Goal: Task Accomplishment & Management: Manage account settings

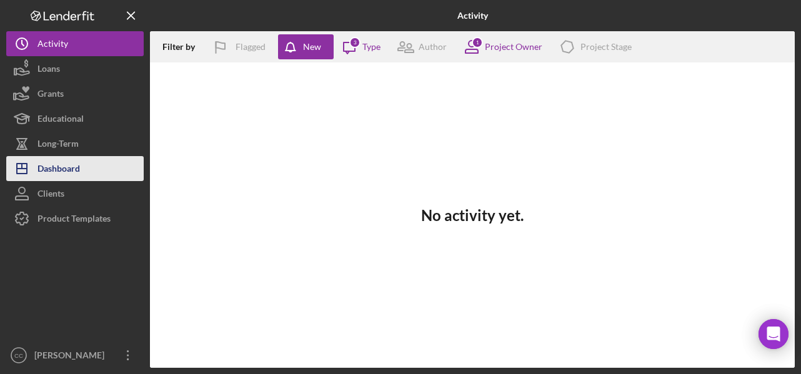
click at [60, 167] on div "Dashboard" at bounding box center [58, 170] width 42 height 28
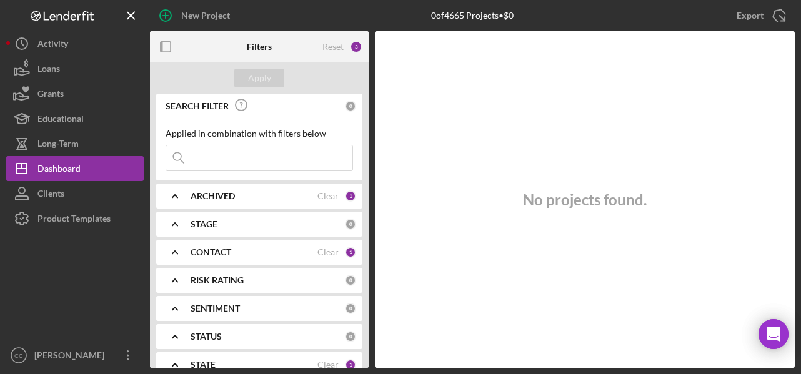
click at [197, 247] on b "CONTACT" at bounding box center [211, 252] width 41 height 10
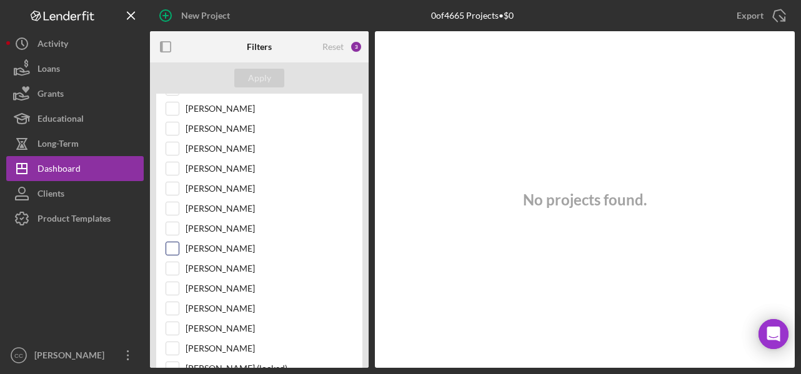
scroll to position [437, 0]
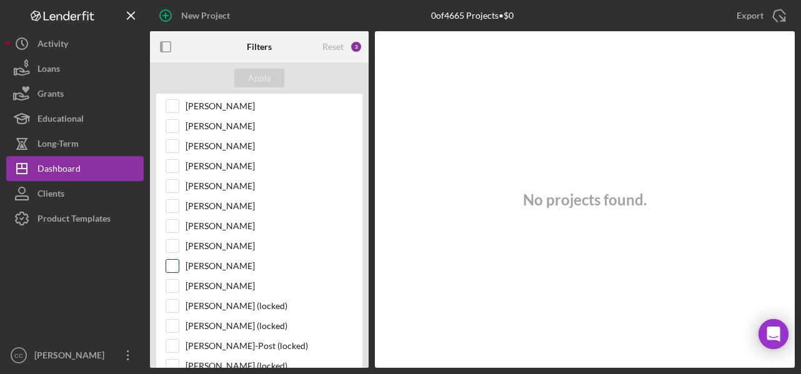
click at [167, 260] on input "[PERSON_NAME]" at bounding box center [172, 266] width 12 height 12
checkbox input "true"
click at [260, 81] on div "Apply" at bounding box center [259, 78] width 23 height 19
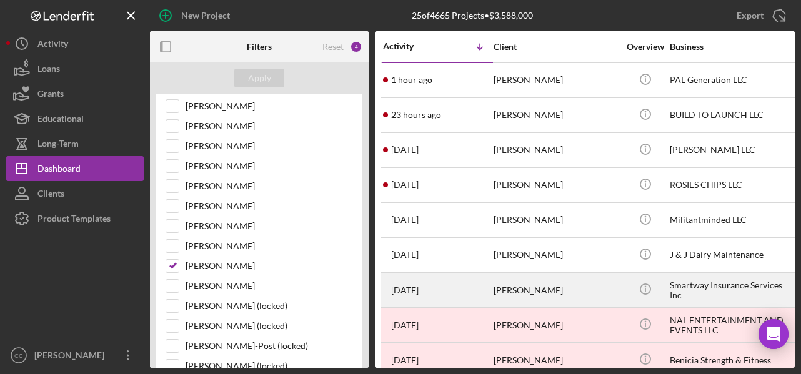
click at [699, 287] on div "Smartway Insurance Services Inc" at bounding box center [732, 290] width 125 height 33
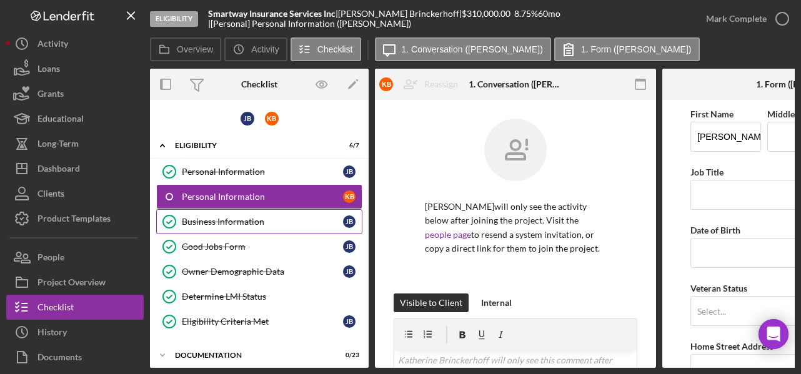
click at [229, 222] on div "Business Information" at bounding box center [262, 222] width 161 height 10
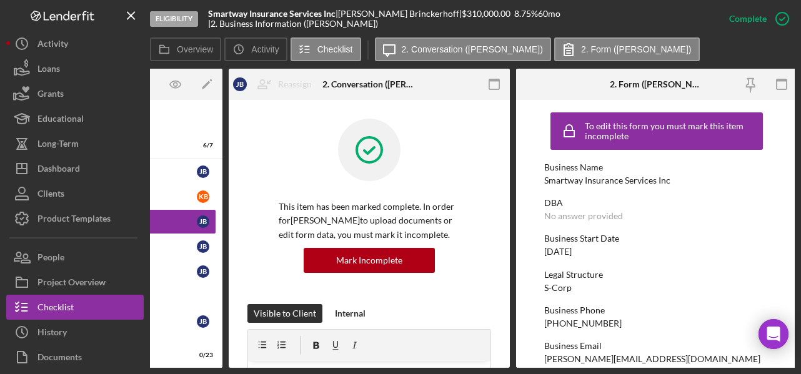
scroll to position [0, 149]
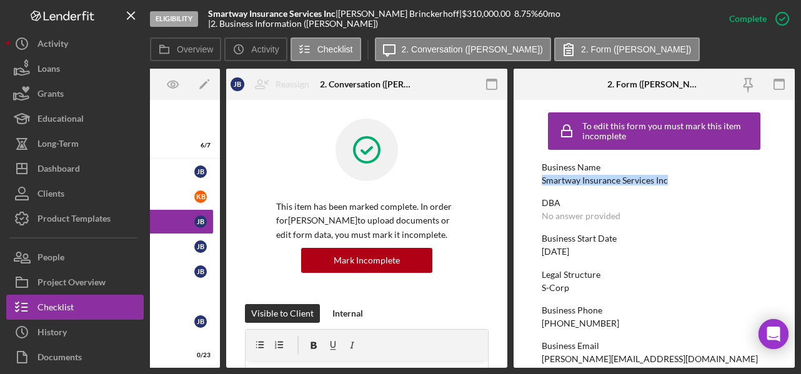
drag, startPoint x: 680, startPoint y: 182, endPoint x: 536, endPoint y: 177, distance: 143.8
click at [536, 177] on form "To edit this form you must mark this item incomplete Business Name Smartway Ins…" at bounding box center [654, 234] width 281 height 268
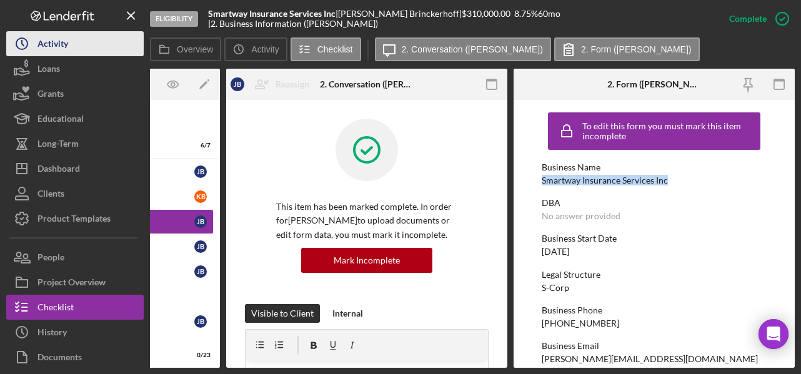
copy div "Smartway Insurance Services Inc"
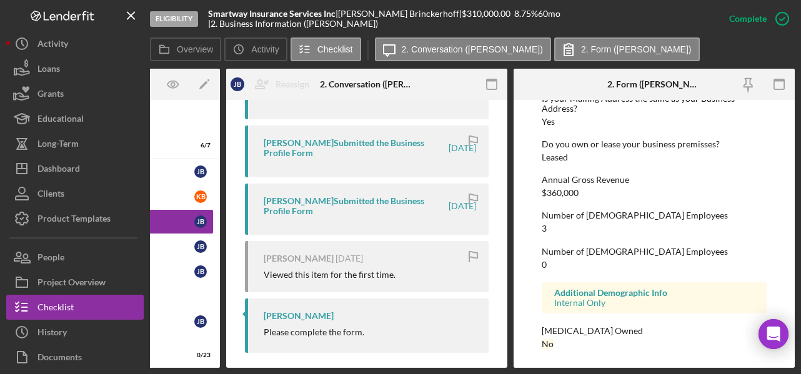
scroll to position [519, 0]
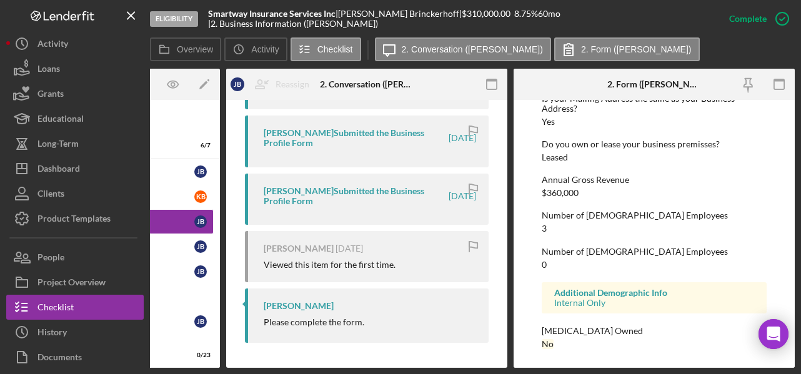
click at [675, 182] on div "Annual Gross Revenue $360,000" at bounding box center [654, 186] width 225 height 23
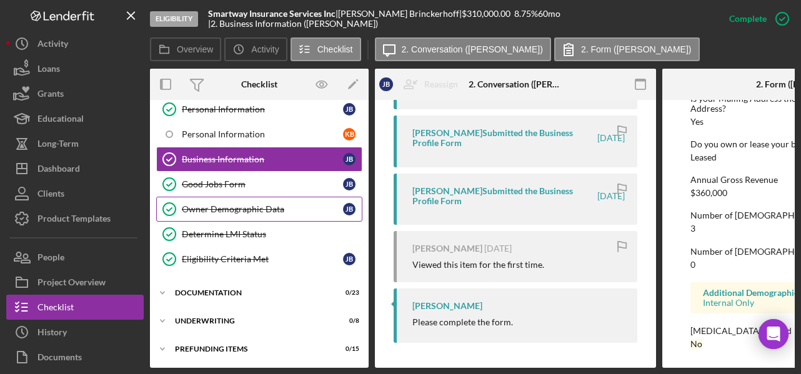
scroll to position [63, 0]
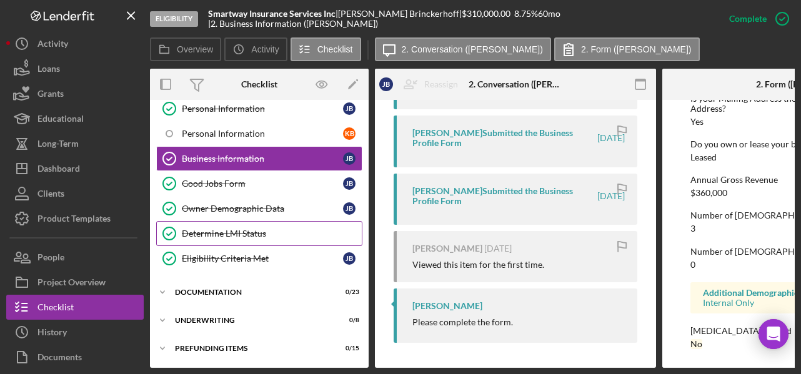
click at [272, 229] on div "Determine LMI Status" at bounding box center [272, 234] width 180 height 10
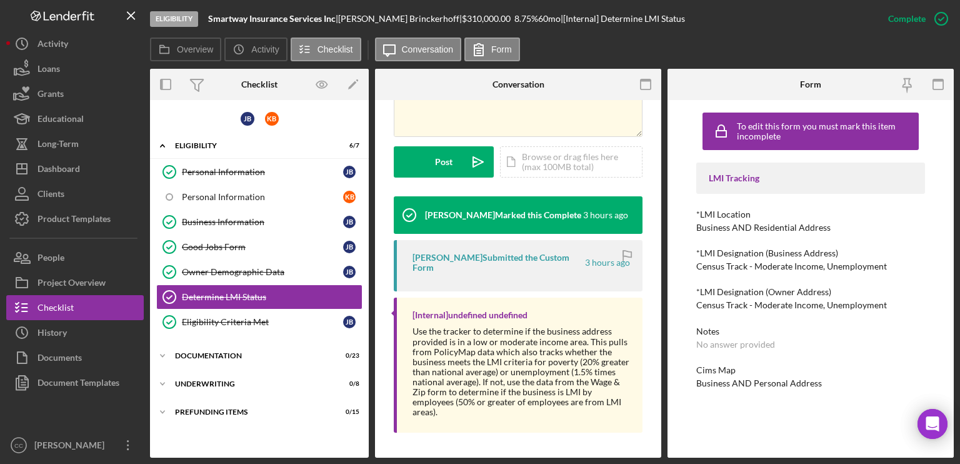
scroll to position [309, 0]
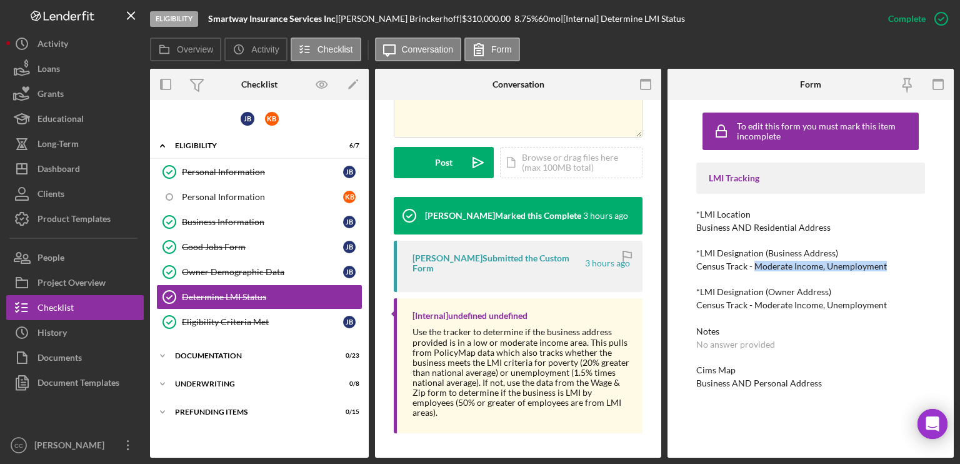
drag, startPoint x: 754, startPoint y: 267, endPoint x: 905, endPoint y: 266, distance: 151.2
click at [800, 266] on div "*LMI Designation (Business Address) Census Track - Moderate Income, Unemployment" at bounding box center [810, 259] width 229 height 23
click at [240, 192] on div "Personal Information" at bounding box center [262, 197] width 161 height 10
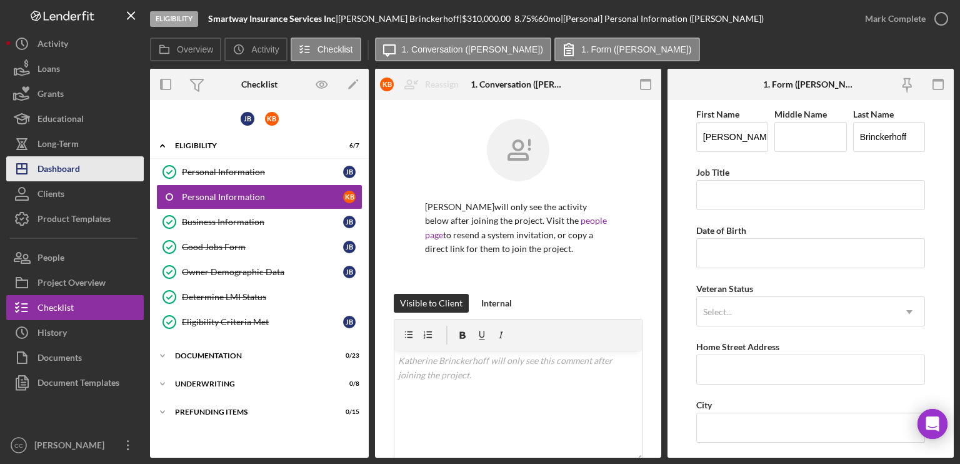
click at [62, 167] on div "Dashboard" at bounding box center [58, 170] width 42 height 28
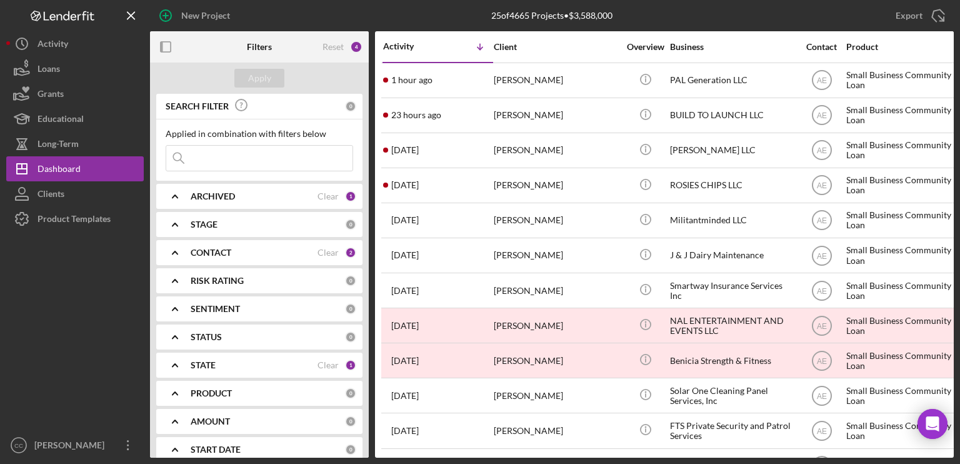
click at [190, 249] on icon "Icon/Expander" at bounding box center [174, 252] width 31 height 31
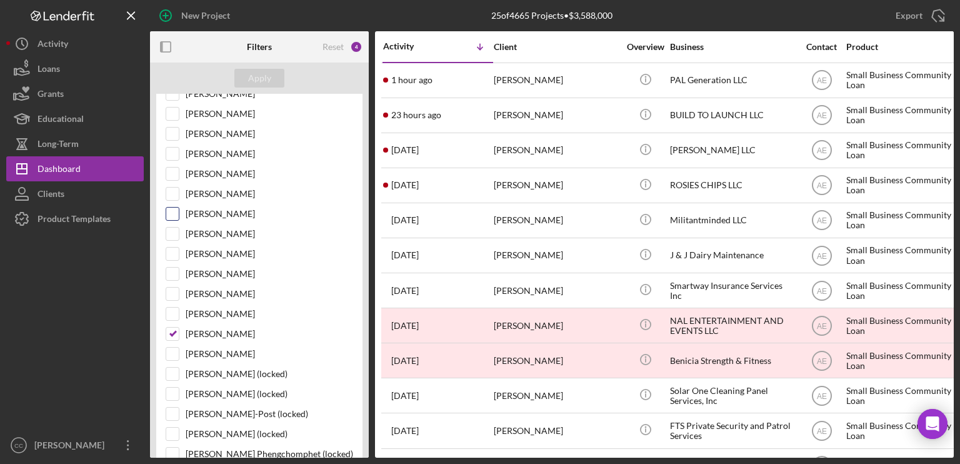
scroll to position [375, 0]
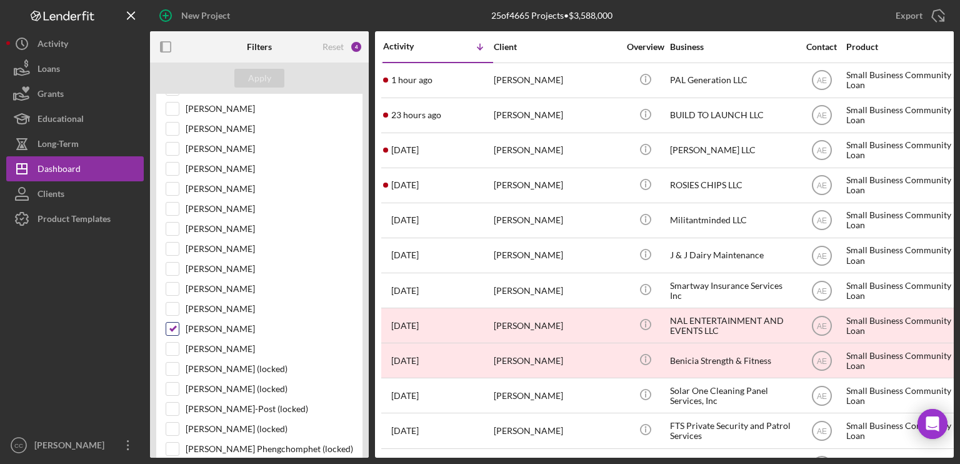
click at [171, 324] on input "[PERSON_NAME]" at bounding box center [172, 328] width 12 height 12
checkbox input "false"
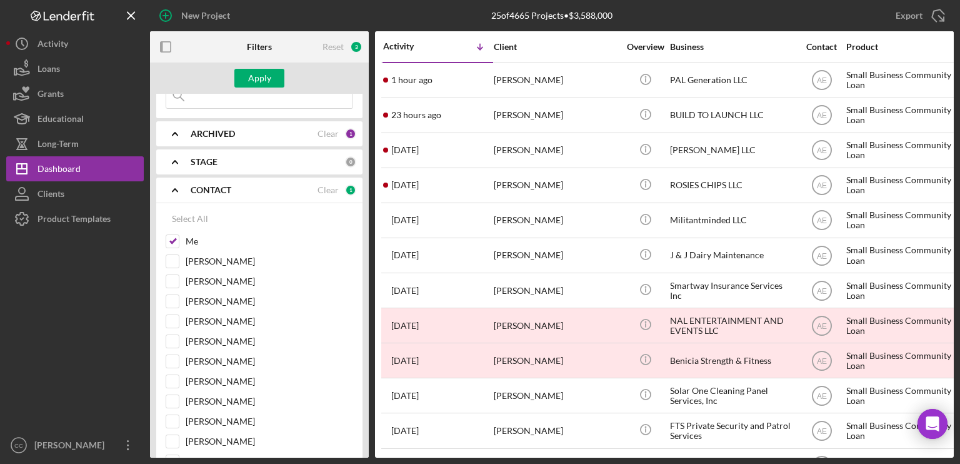
scroll to position [0, 0]
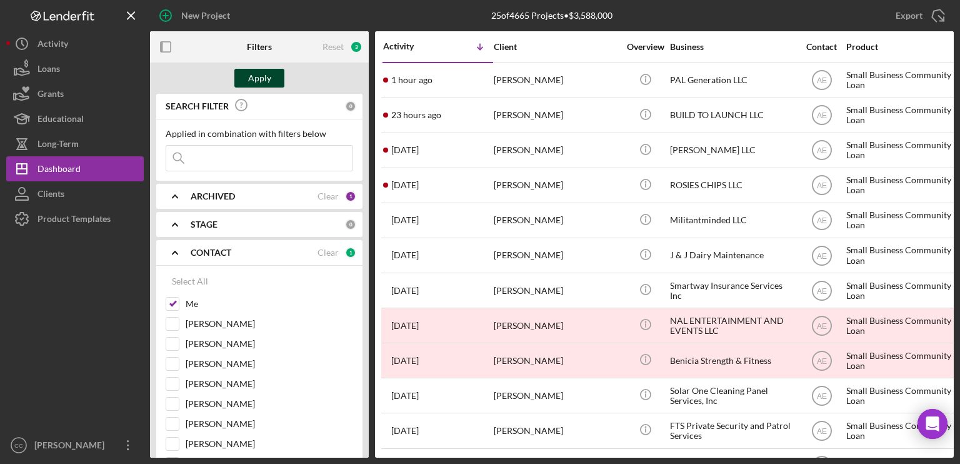
click at [262, 82] on div "Apply" at bounding box center [259, 78] width 23 height 19
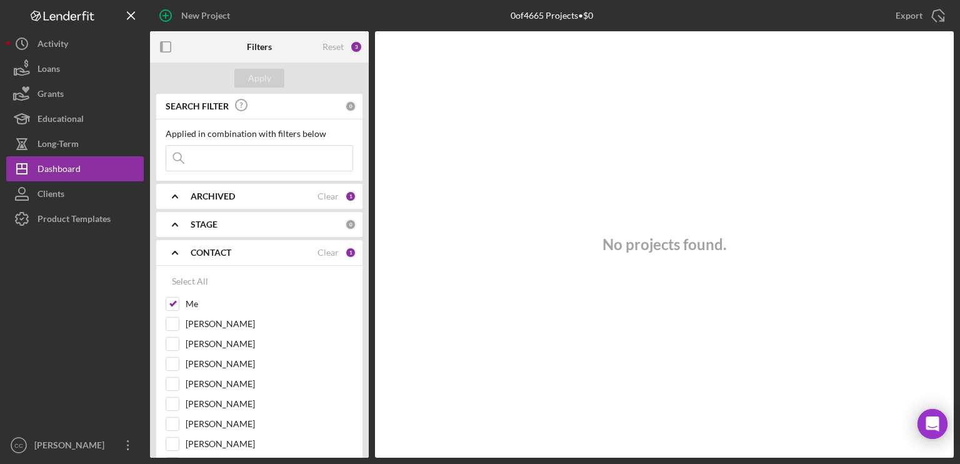
click at [580, 161] on div "No projects found." at bounding box center [664, 244] width 579 height 426
click at [531, 354] on div "No projects found." at bounding box center [664, 244] width 579 height 426
click at [59, 172] on div "Dashboard" at bounding box center [58, 170] width 43 height 28
click at [527, 201] on div "No projects found." at bounding box center [664, 244] width 579 height 426
click at [560, 172] on div "No projects found." at bounding box center [664, 244] width 579 height 426
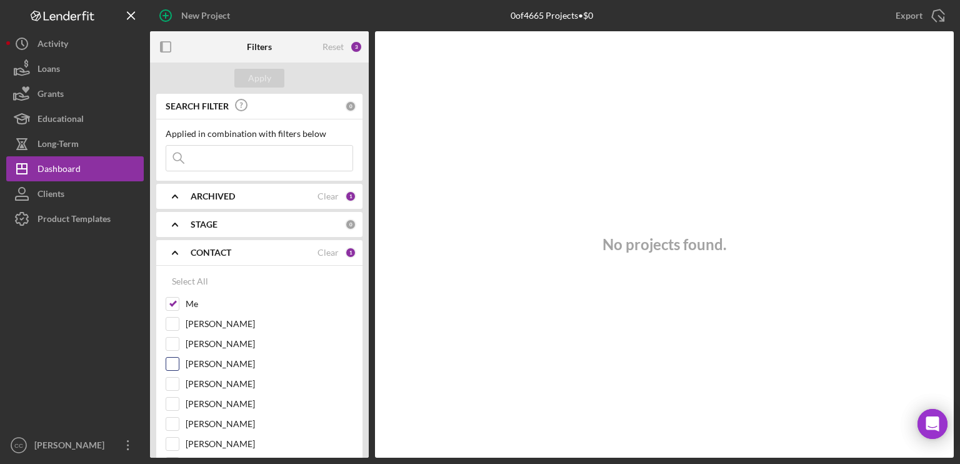
click at [173, 364] on input "[PERSON_NAME]" at bounding box center [172, 363] width 12 height 12
click at [269, 77] on div "Apply" at bounding box center [259, 78] width 23 height 19
click at [174, 362] on input "[PERSON_NAME]" at bounding box center [172, 363] width 12 height 12
checkbox input "false"
click at [264, 77] on div "Apply" at bounding box center [259, 78] width 23 height 19
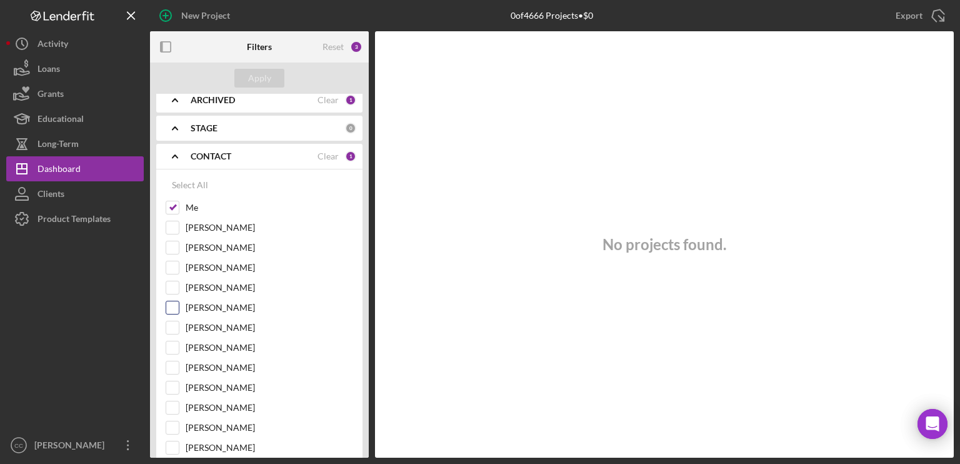
scroll to position [125, 0]
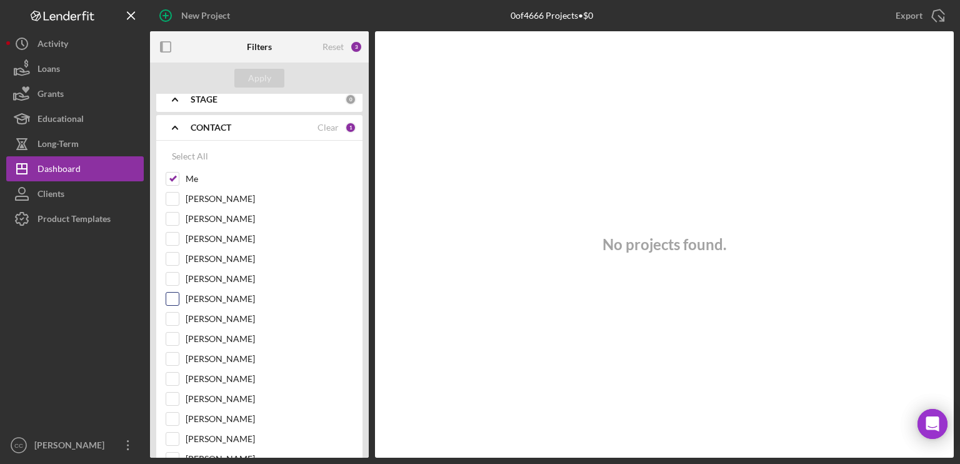
click at [172, 297] on input "[PERSON_NAME]" at bounding box center [172, 298] width 12 height 12
checkbox input "true"
click at [265, 74] on div "Apply" at bounding box center [259, 78] width 23 height 19
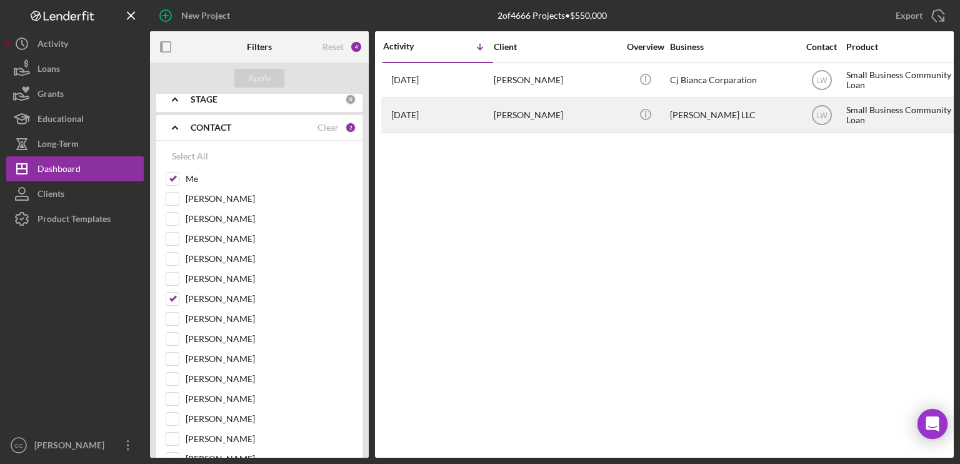
click at [547, 117] on div "[PERSON_NAME]" at bounding box center [556, 115] width 125 height 33
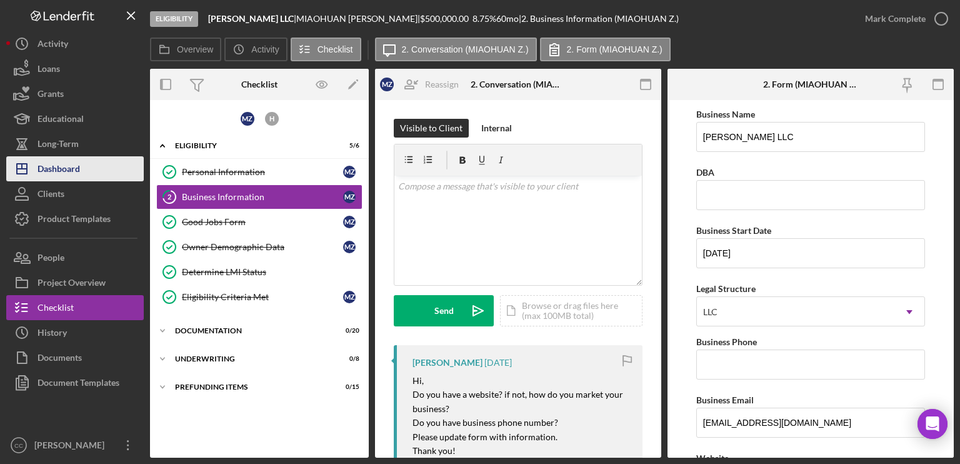
click at [61, 169] on div "Dashboard" at bounding box center [58, 170] width 42 height 28
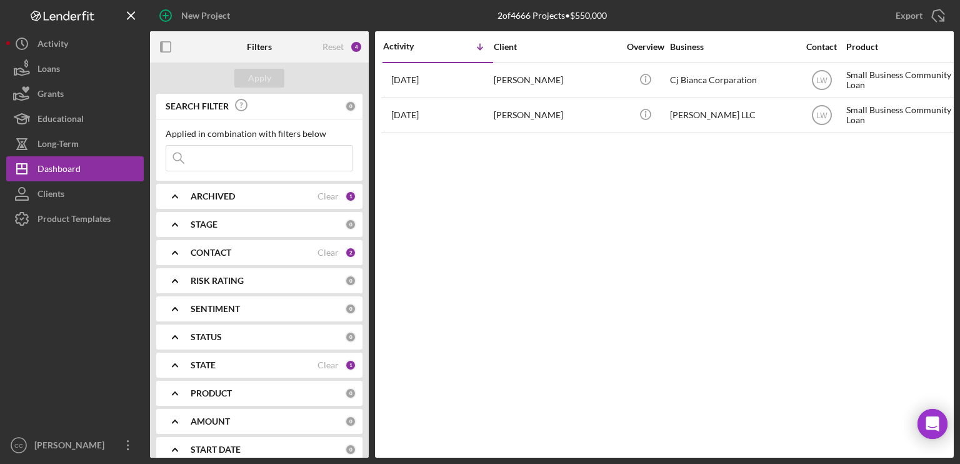
click at [205, 248] on b "CONTACT" at bounding box center [211, 252] width 41 height 10
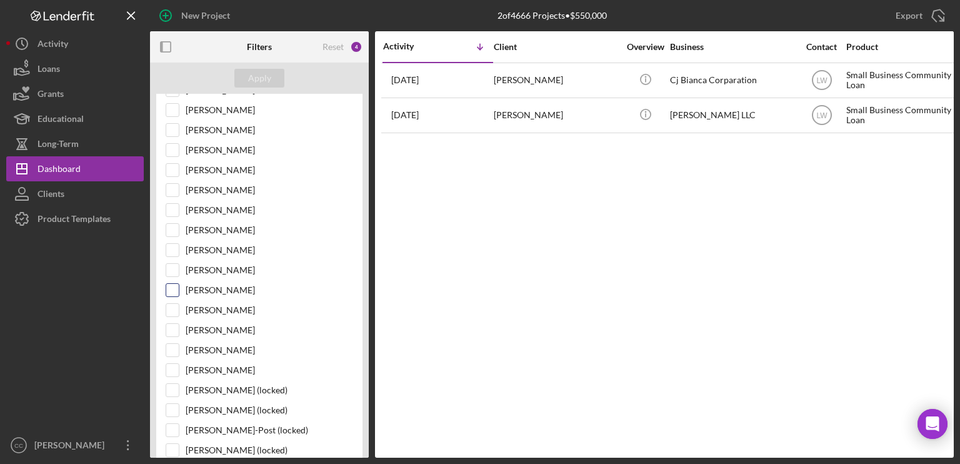
scroll to position [375, 0]
click at [172, 322] on input "[PERSON_NAME]" at bounding box center [172, 328] width 12 height 12
checkbox input "true"
click at [267, 77] on div "Apply" at bounding box center [259, 78] width 23 height 19
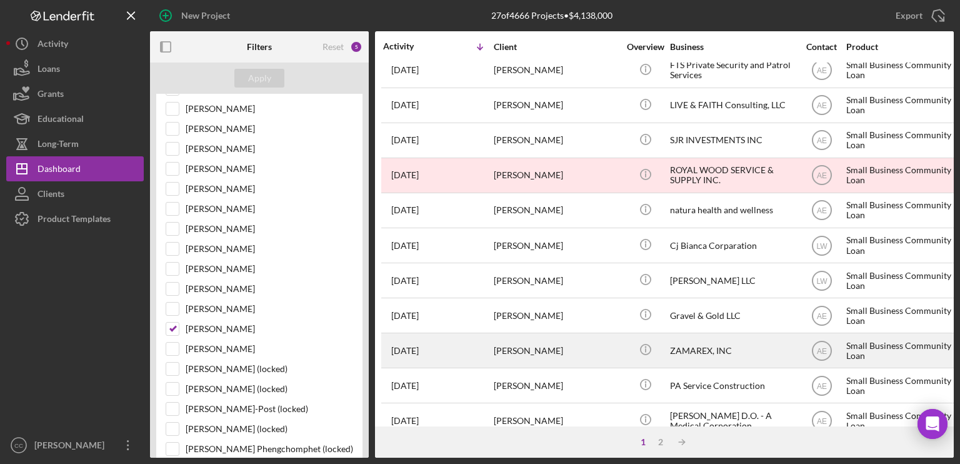
scroll to position [528, 0]
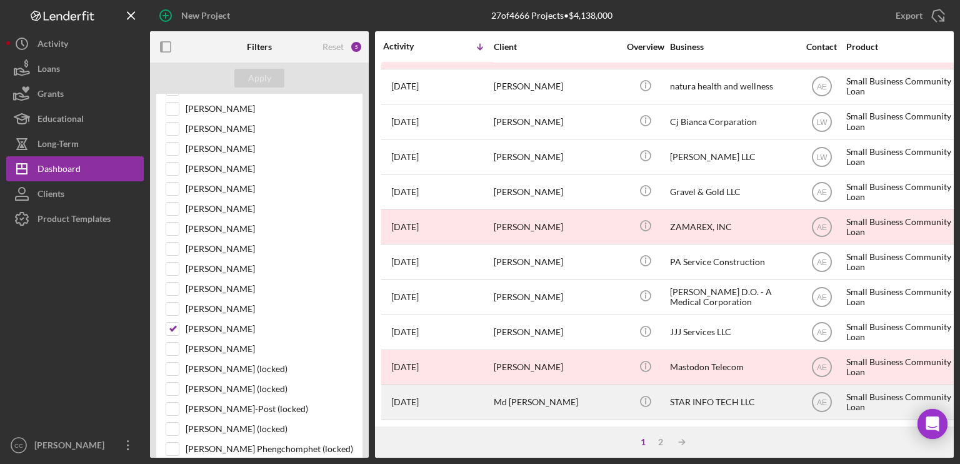
click at [450, 374] on div "[DATE] Md [PERSON_NAME]" at bounding box center [437, 402] width 109 height 33
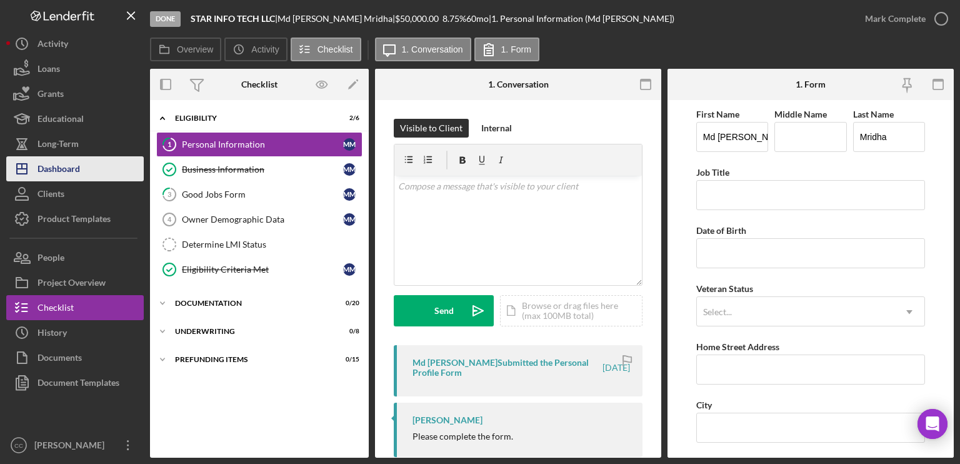
click at [57, 164] on div "Dashboard" at bounding box center [58, 170] width 42 height 28
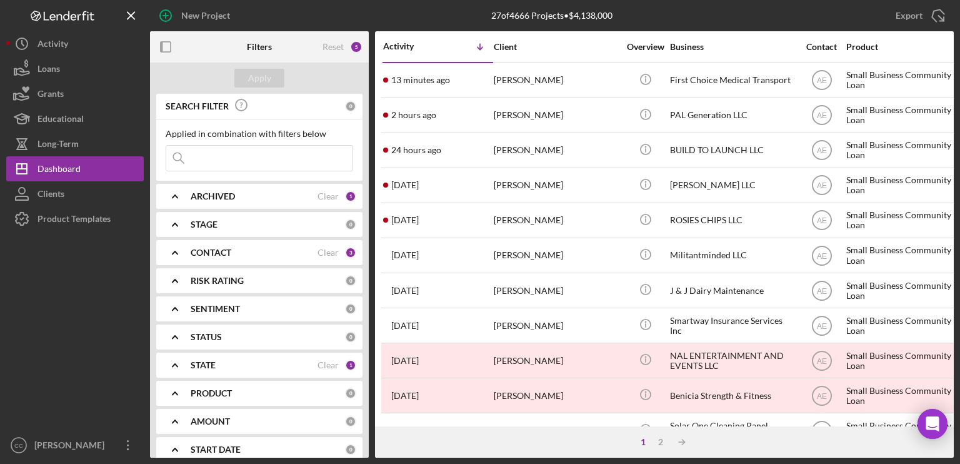
click at [455, 51] on div "Icon/Table Sort Arrow" at bounding box center [465, 46] width 55 height 25
click at [477, 49] on icon "Icon/Table Sort Arrow" at bounding box center [479, 46] width 25 height 25
click at [480, 46] on line at bounding box center [480, 47] width 0 height 6
click at [432, 43] on div "Activity" at bounding box center [410, 46] width 55 height 10
click at [424, 44] on div "Activity" at bounding box center [437, 47] width 109 height 10
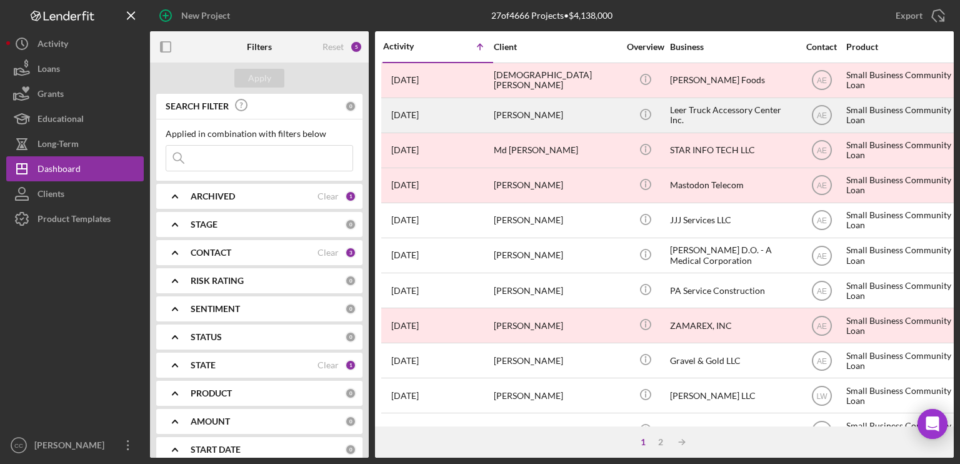
click at [419, 114] on time "[DATE]" at bounding box center [404, 115] width 27 height 10
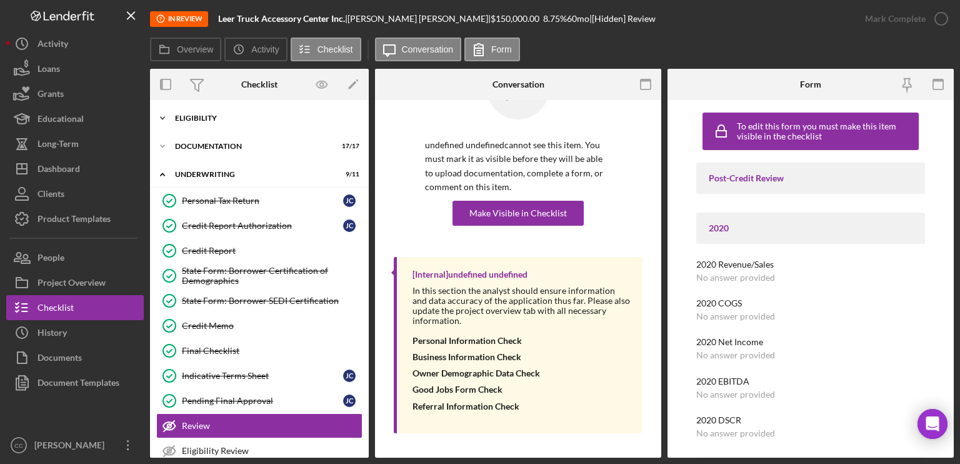
click at [223, 115] on div "Eligibility" at bounding box center [264, 117] width 178 height 7
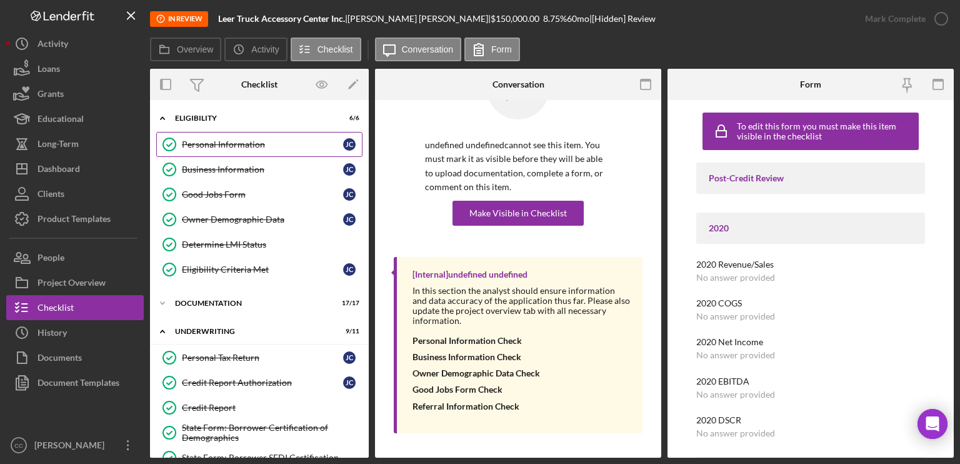
click at [216, 139] on div "Personal Information" at bounding box center [262, 144] width 161 height 10
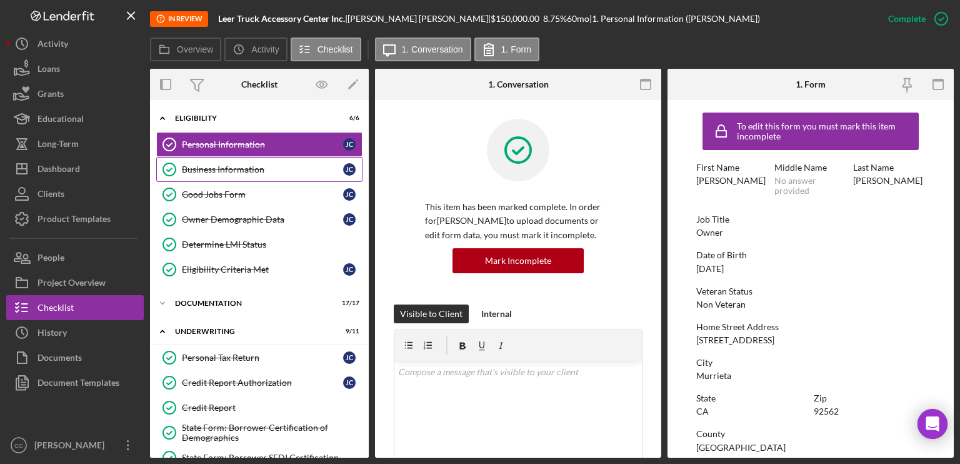
drag, startPoint x: 221, startPoint y: 171, endPoint x: 232, endPoint y: 173, distance: 12.0
click at [221, 171] on div "Business Information" at bounding box center [262, 169] width 161 height 10
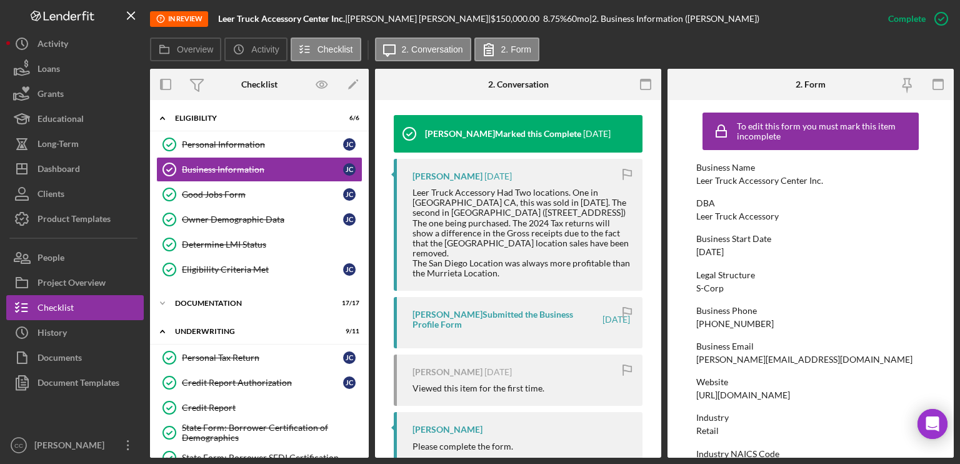
scroll to position [439, 0]
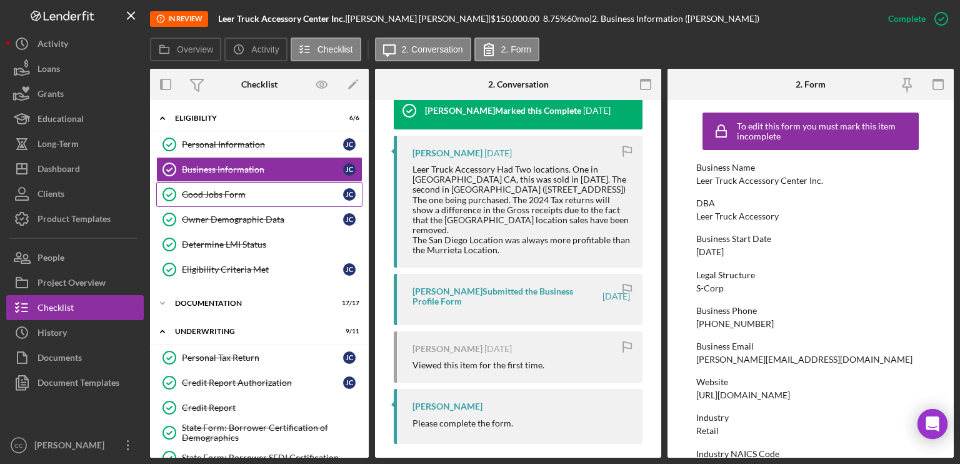
click at [250, 196] on div "Good Jobs Form" at bounding box center [262, 194] width 161 height 10
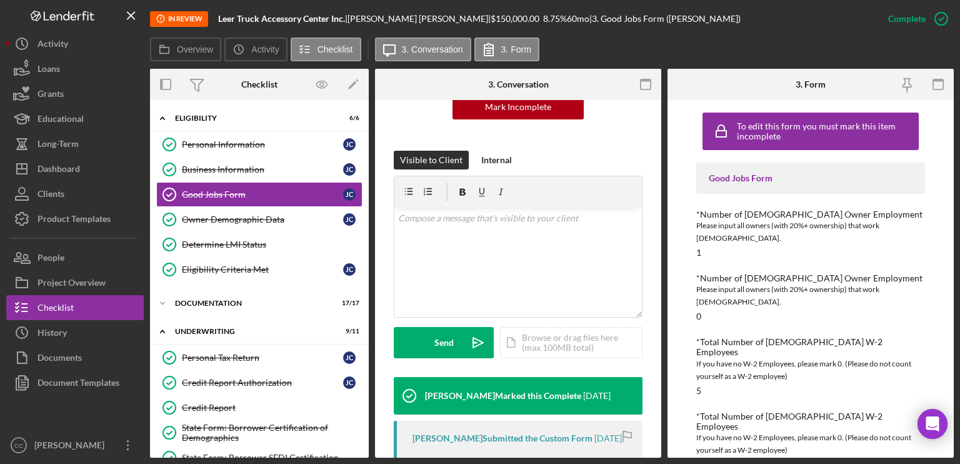
scroll to position [151, 0]
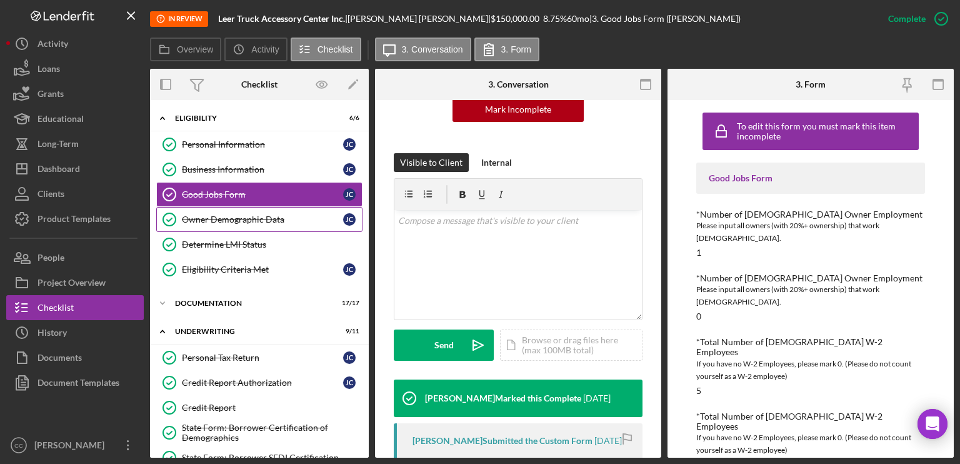
click at [222, 217] on div "Owner Demographic Data" at bounding box center [262, 219] width 161 height 10
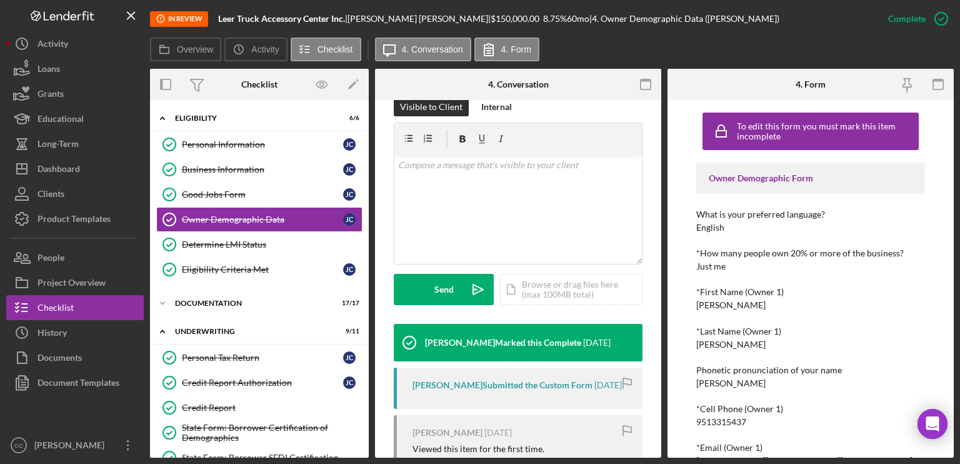
scroll to position [301, 0]
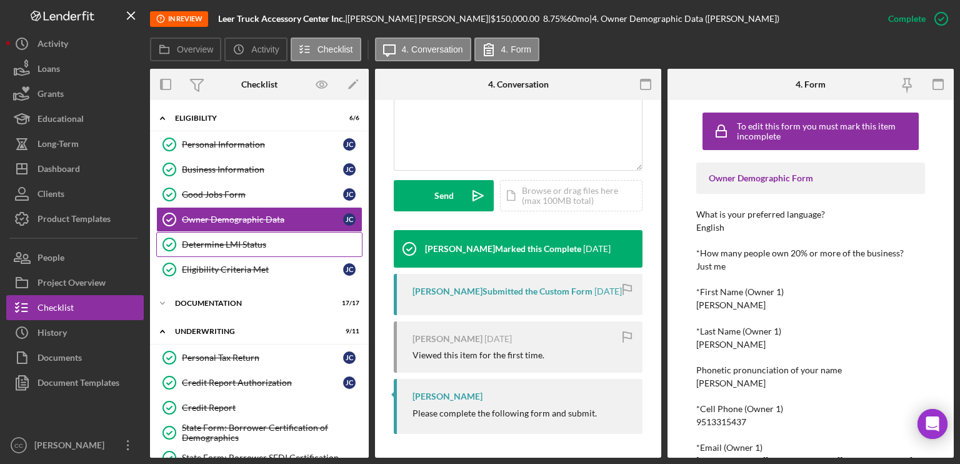
click at [210, 247] on div "Determine LMI Status" at bounding box center [272, 244] width 180 height 10
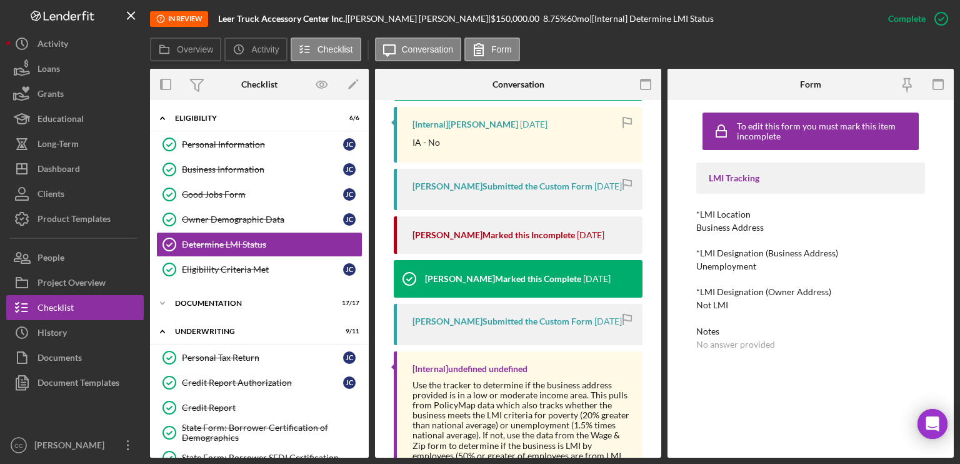
scroll to position [380, 0]
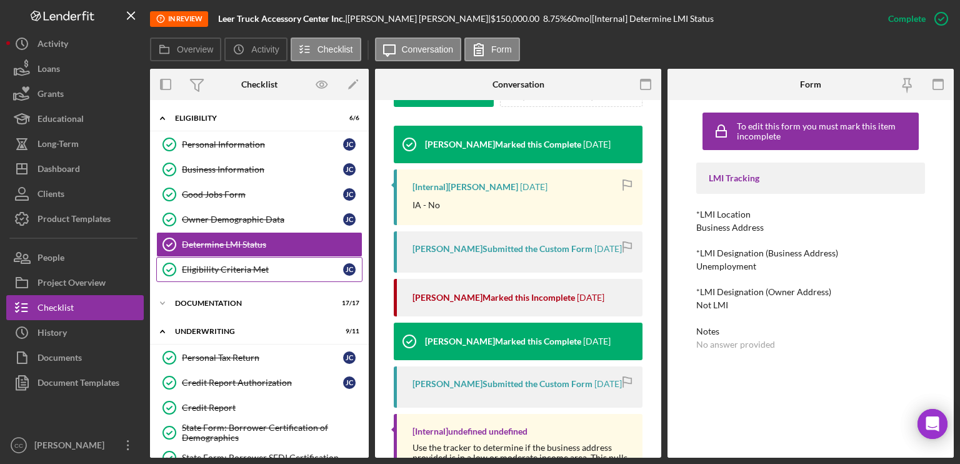
click at [218, 264] on div "Eligibility Criteria Met" at bounding box center [262, 269] width 161 height 10
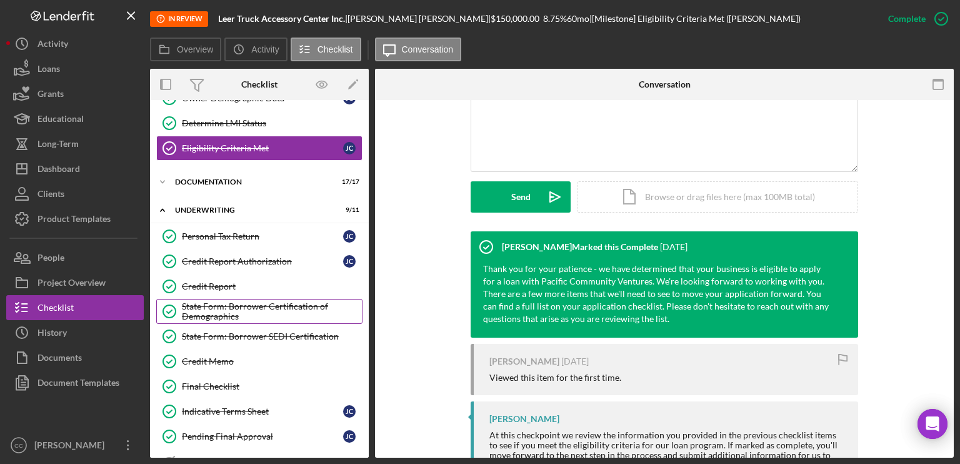
scroll to position [125, 0]
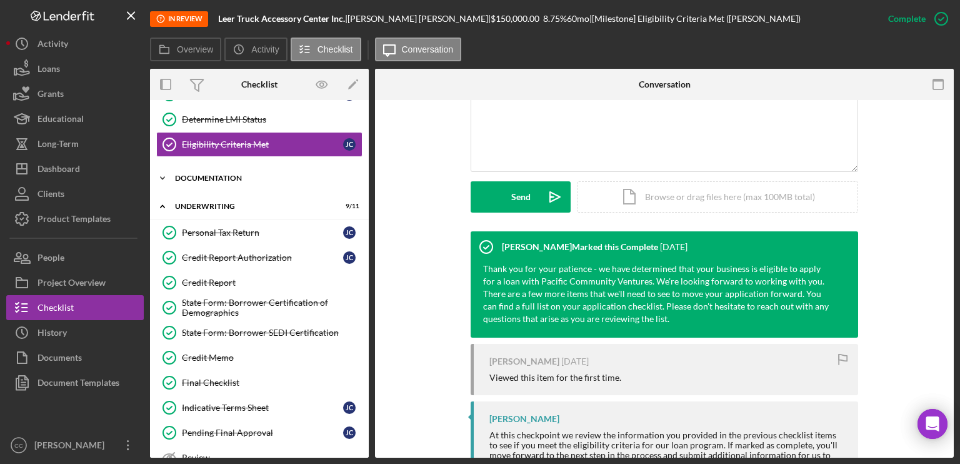
click at [213, 177] on div "Documentation" at bounding box center [264, 177] width 178 height 7
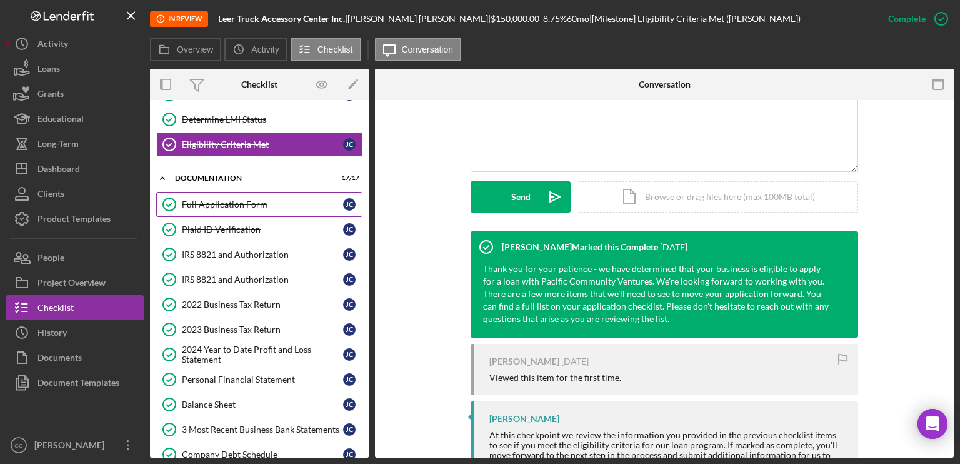
click at [217, 206] on div "Full Application Form" at bounding box center [262, 204] width 161 height 10
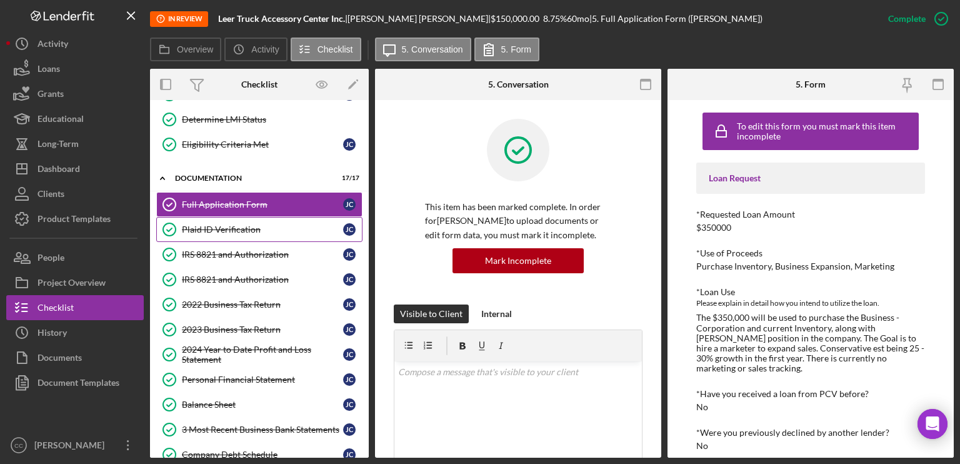
click at [221, 227] on div "Plaid ID Verification" at bounding box center [262, 229] width 161 height 10
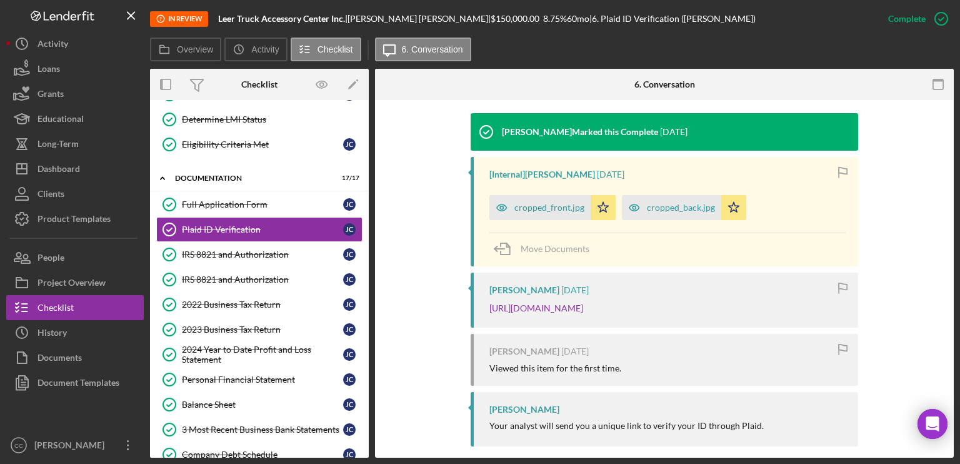
scroll to position [430, 0]
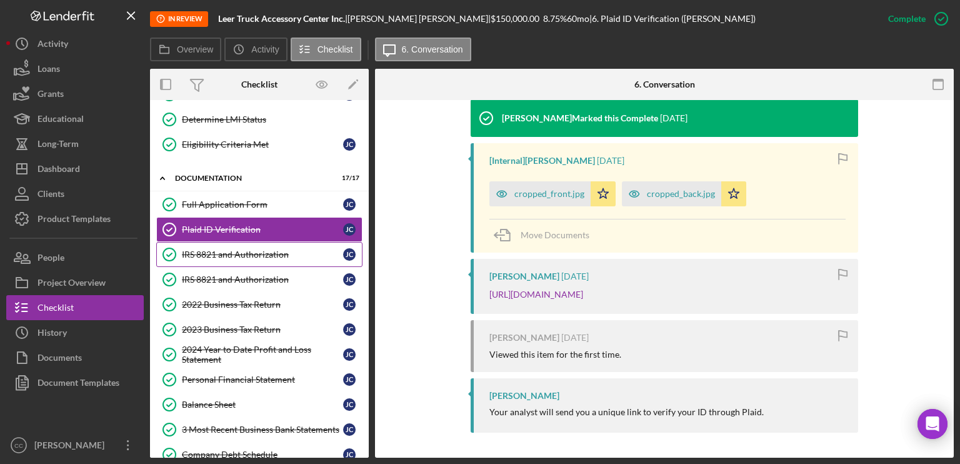
click at [227, 253] on div "IRS 8821 and Authorization" at bounding box center [262, 254] width 161 height 10
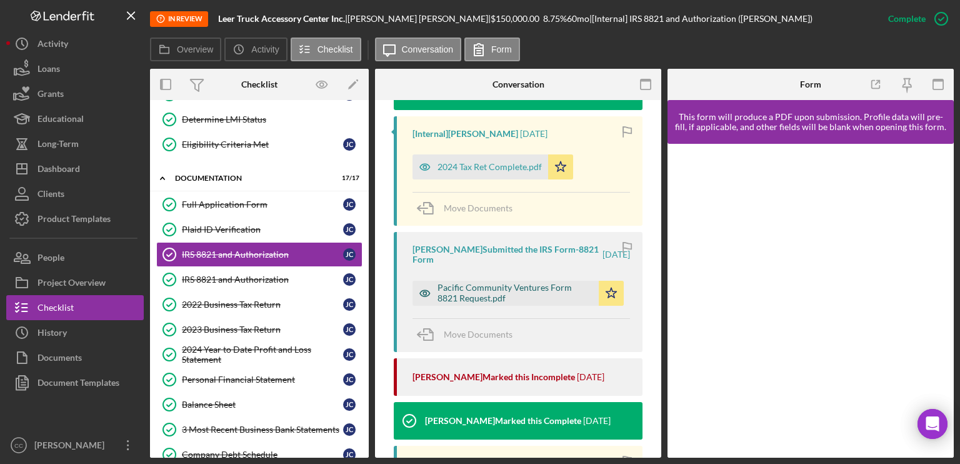
scroll to position [375, 0]
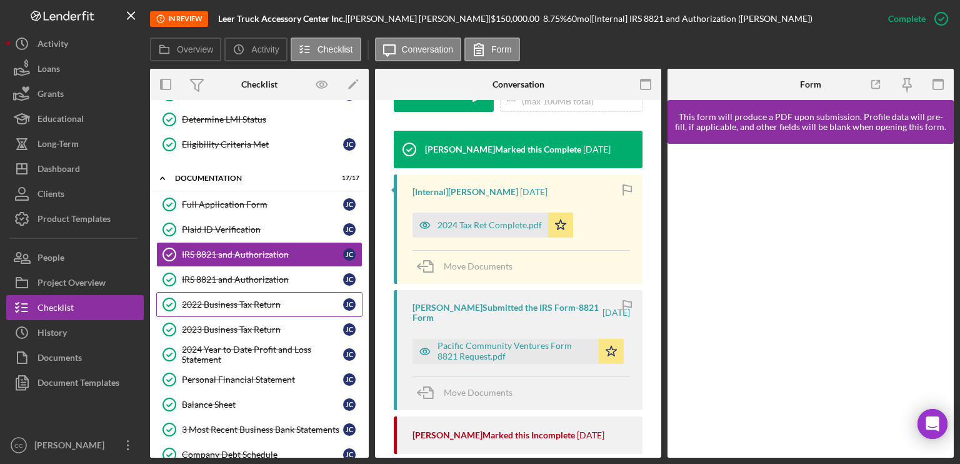
click at [234, 302] on div "2022 Business Tax Return" at bounding box center [262, 304] width 161 height 10
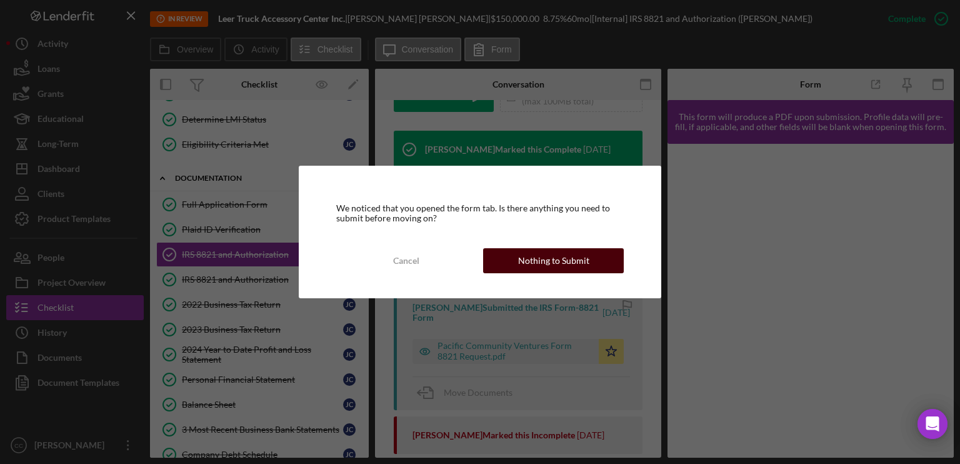
click at [565, 256] on div "Nothing to Submit" at bounding box center [553, 260] width 71 height 25
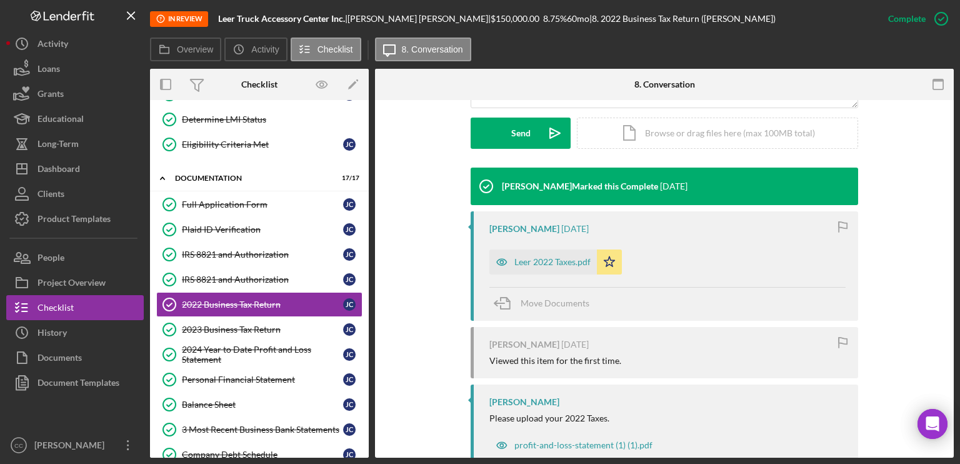
scroll to position [386, 0]
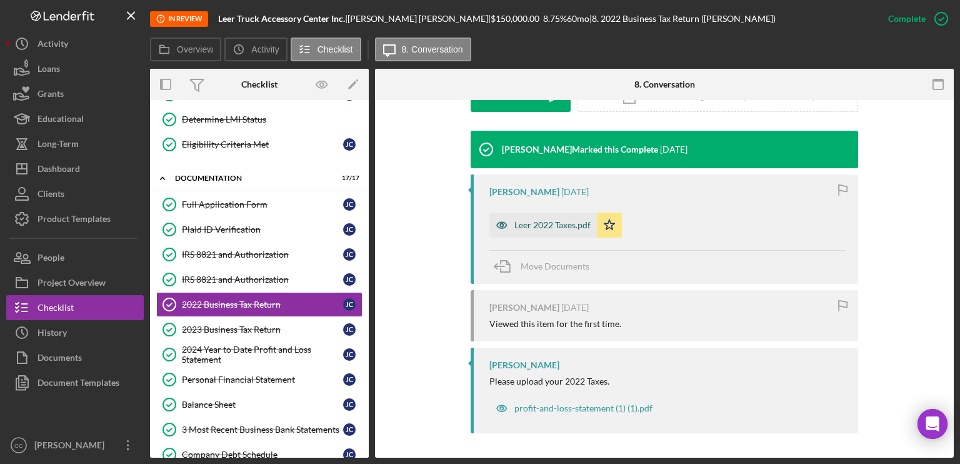
click at [540, 223] on div "Leer 2022 Taxes.pdf" at bounding box center [552, 225] width 76 height 10
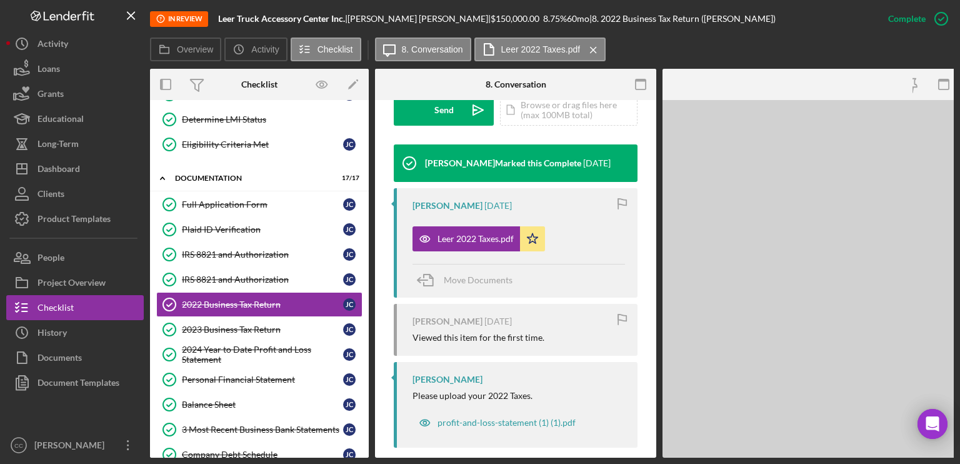
scroll to position [400, 0]
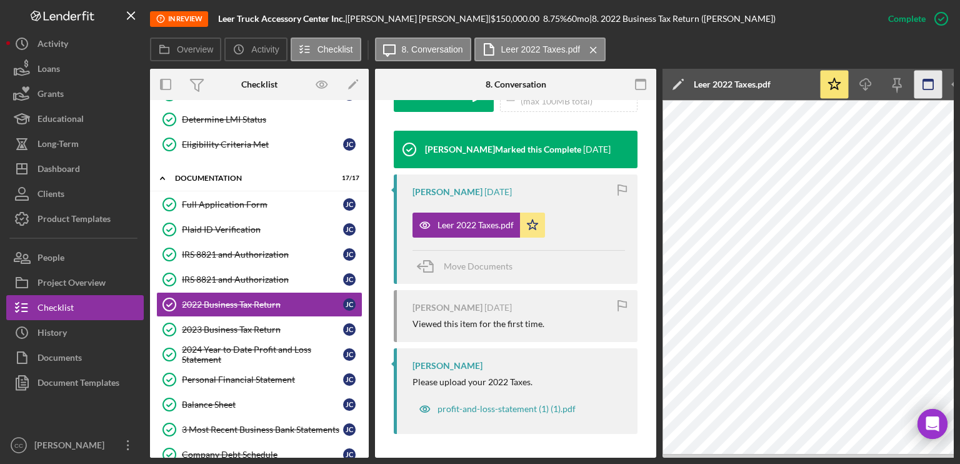
click at [800, 84] on icon "button" at bounding box center [928, 85] width 28 height 28
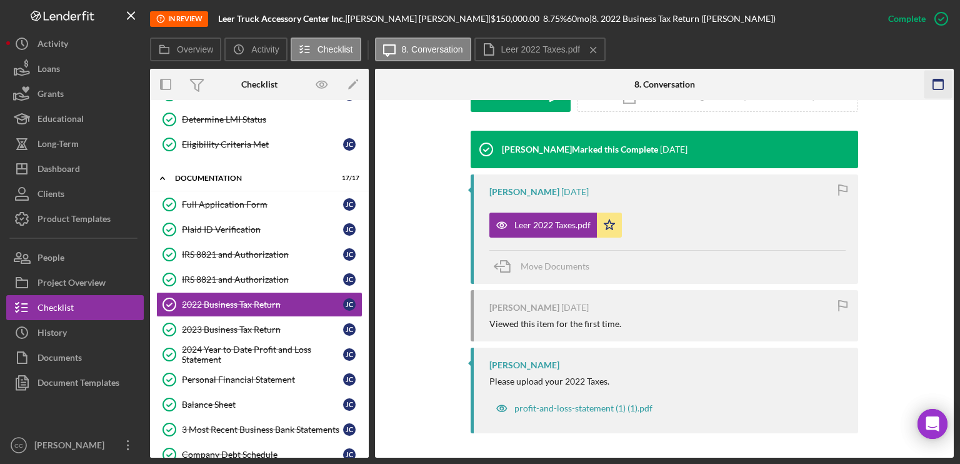
click at [800, 84] on icon "button" at bounding box center [938, 85] width 28 height 28
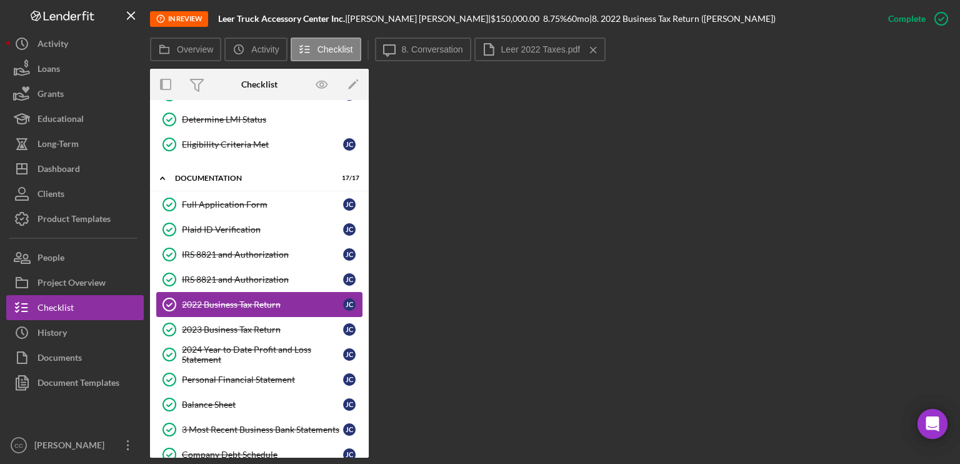
click at [243, 304] on div "2022 Business Tax Return" at bounding box center [262, 304] width 161 height 10
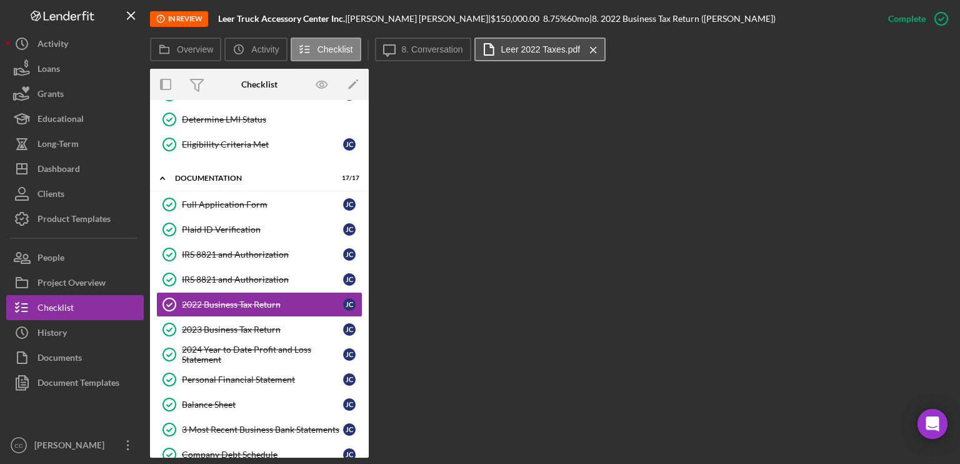
click at [547, 48] on label "Leer 2022 Taxes.pdf" at bounding box center [540, 49] width 79 height 10
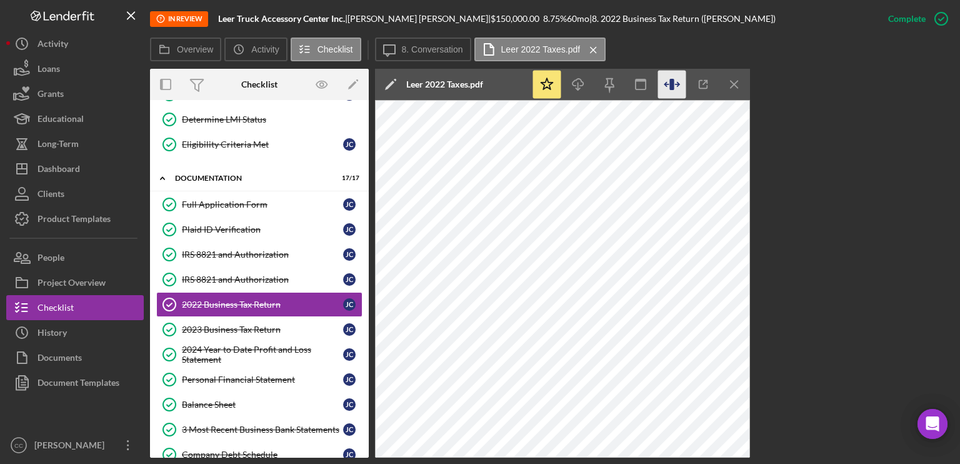
click at [672, 84] on icon "button" at bounding box center [671, 84] width 4 height 11
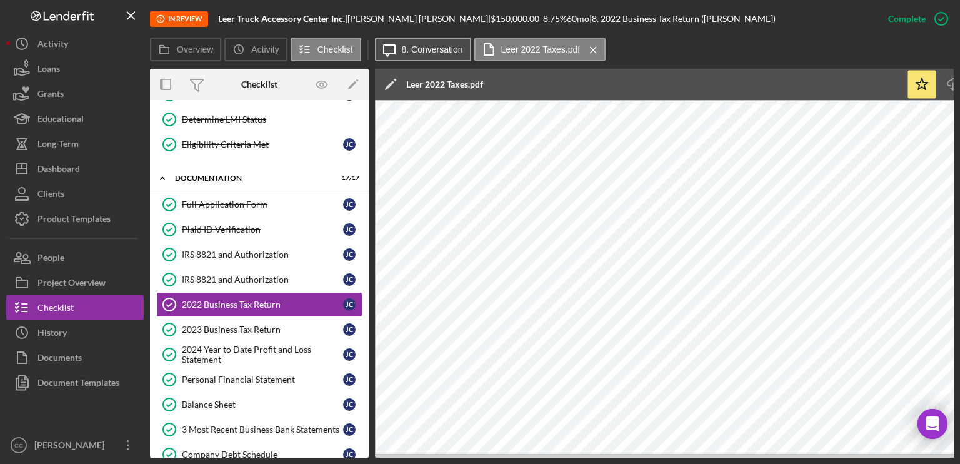
click at [413, 49] on label "8. Conversation" at bounding box center [432, 49] width 61 height 10
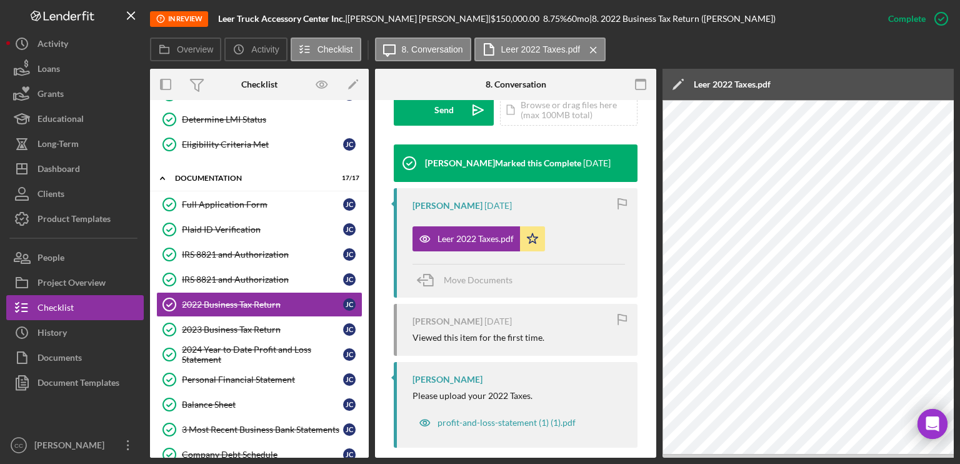
click at [800, 82] on div "Icon/Edit Leer 2022 Taxes.pdf" at bounding box center [927, 84] width 531 height 31
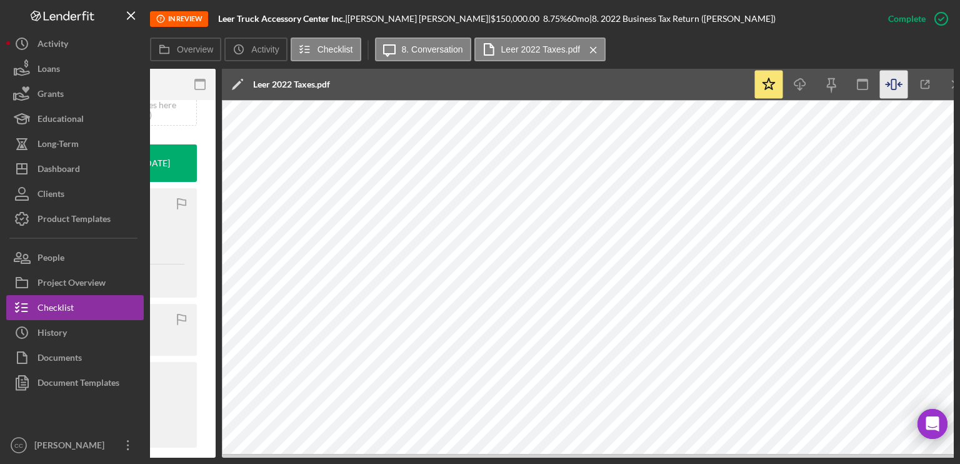
scroll to position [0, 458]
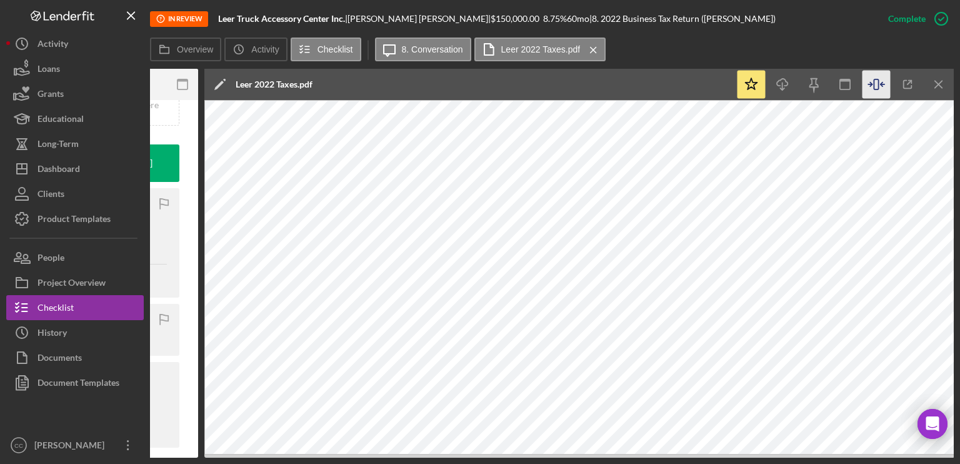
drag, startPoint x: 347, startPoint y: 17, endPoint x: 219, endPoint y: 20, distance: 128.7
click at [219, 20] on div "Leer Truck Accessory Center Inc. |" at bounding box center [282, 19] width 129 height 10
copy b "Leer Truck Accessory Center Inc."
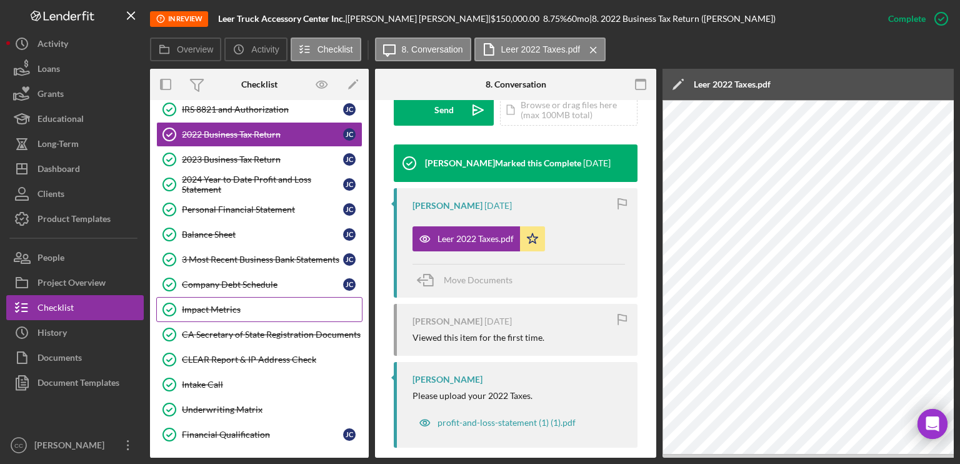
scroll to position [312, 0]
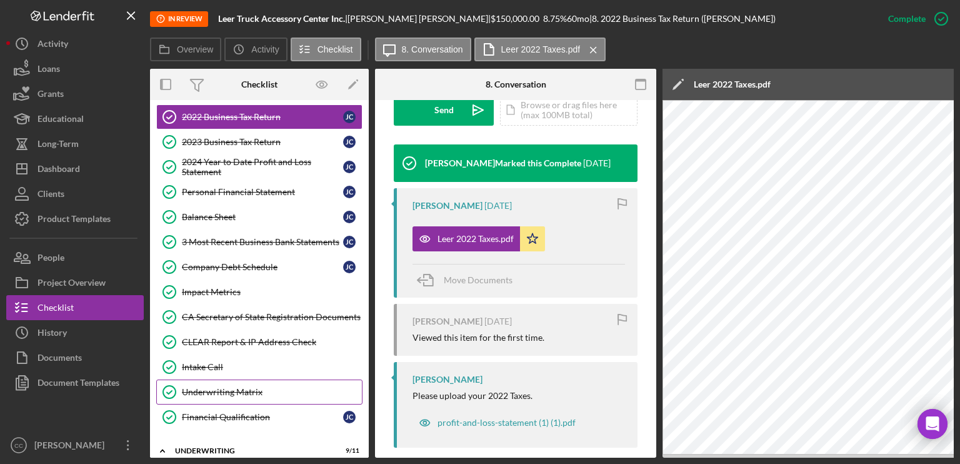
click at [232, 374] on div "Underwriting Matrix" at bounding box center [272, 392] width 180 height 10
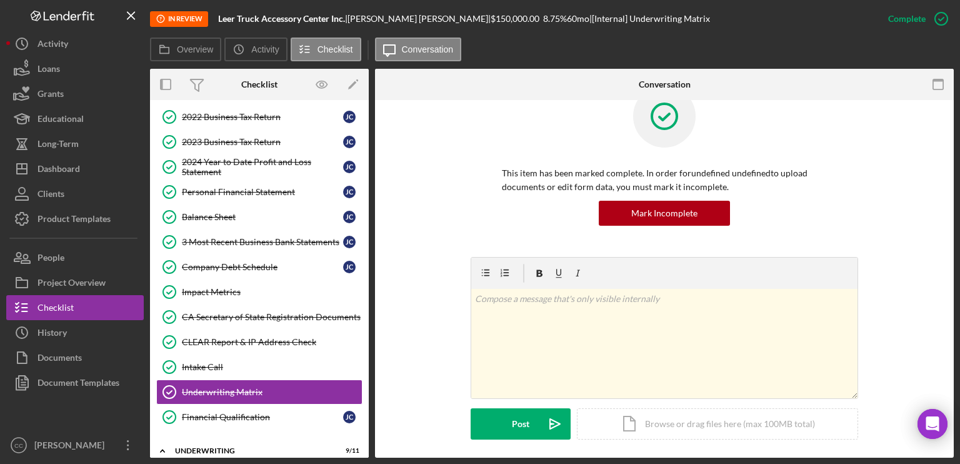
scroll to position [250, 0]
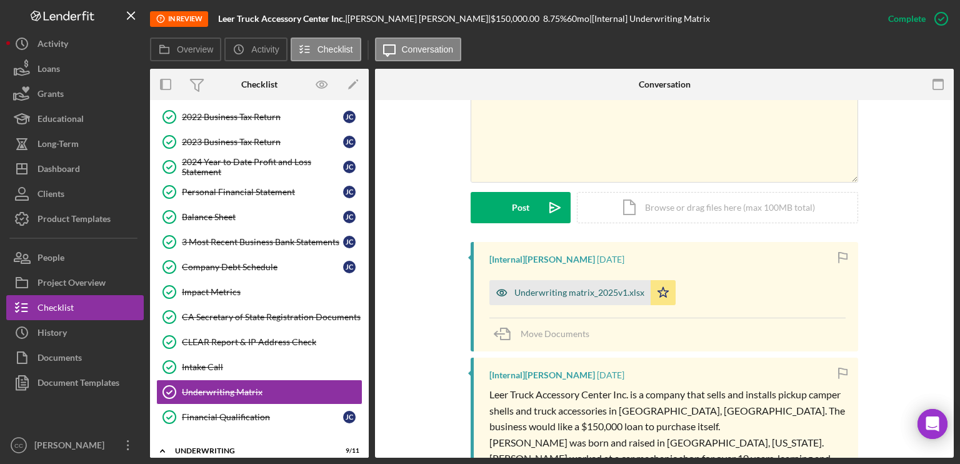
click at [566, 293] on div "Underwriting matrix_2025v1.xlsx" at bounding box center [579, 292] width 130 height 10
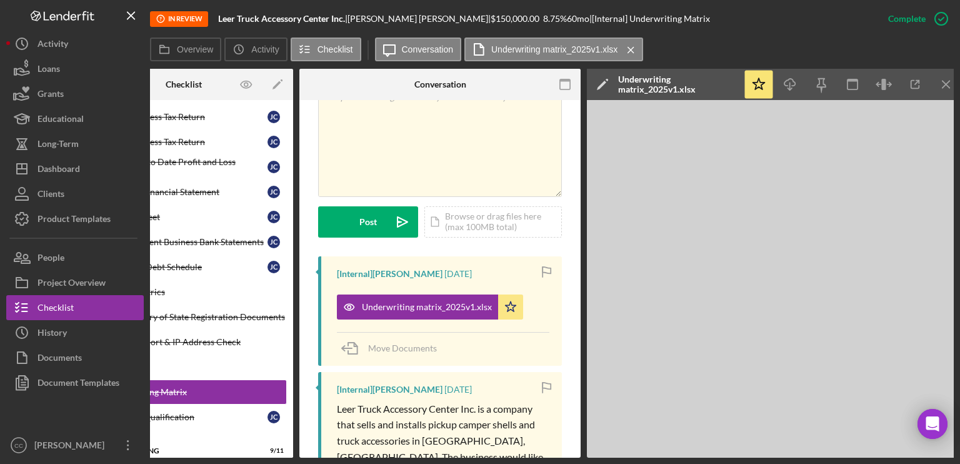
scroll to position [0, 83]
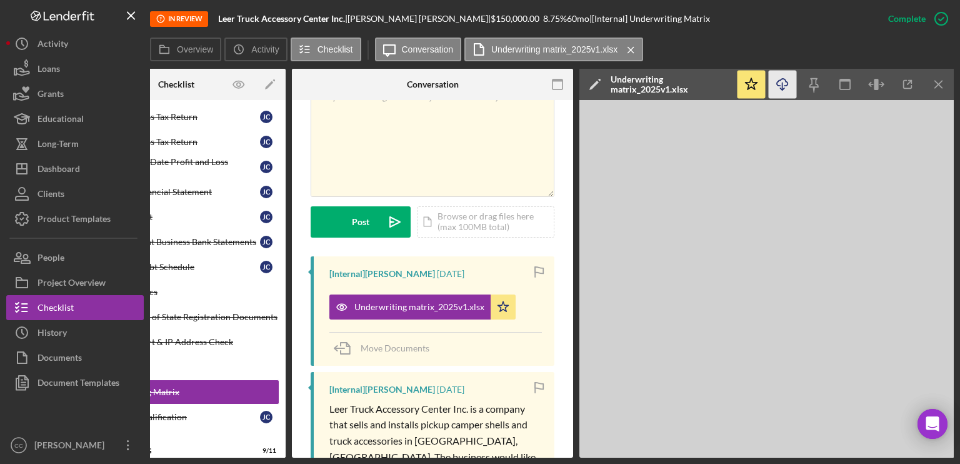
click at [785, 81] on icon "button" at bounding box center [782, 82] width 11 height 7
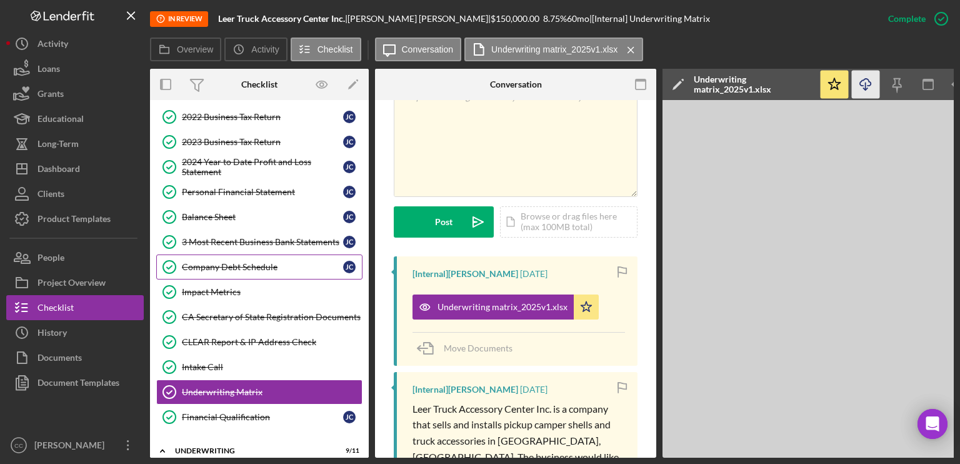
scroll to position [250, 0]
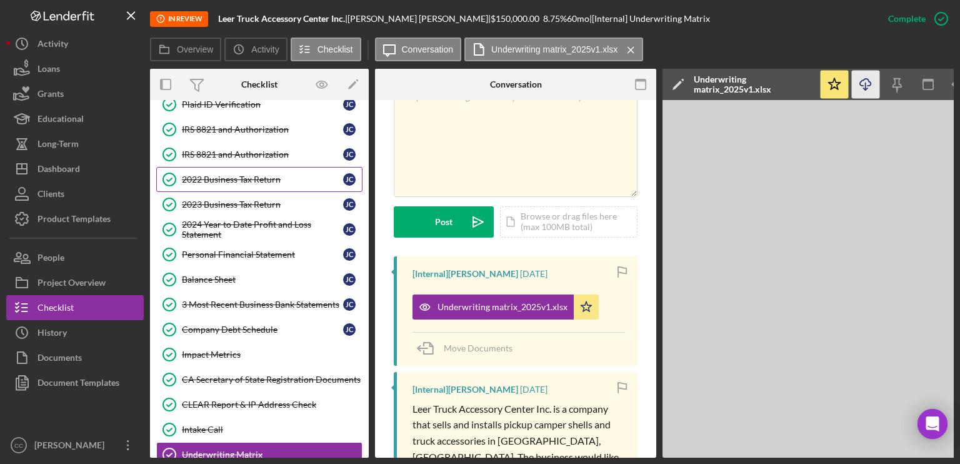
click at [229, 174] on div "2022 Business Tax Return" at bounding box center [262, 179] width 161 height 10
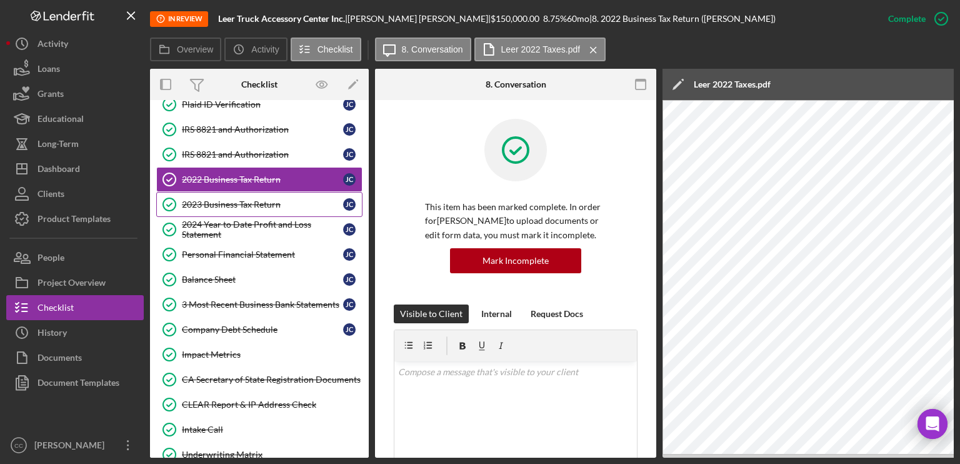
click at [237, 206] on div "2023 Business Tax Return" at bounding box center [262, 204] width 161 height 10
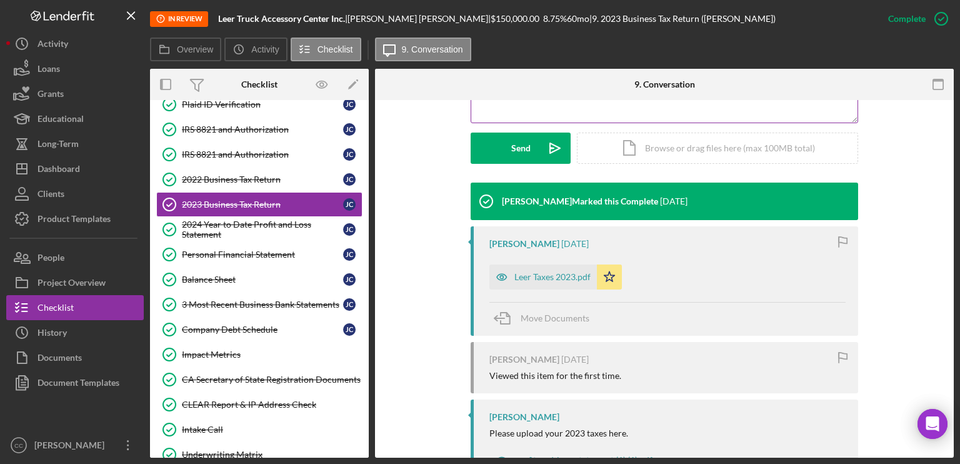
scroll to position [375, 0]
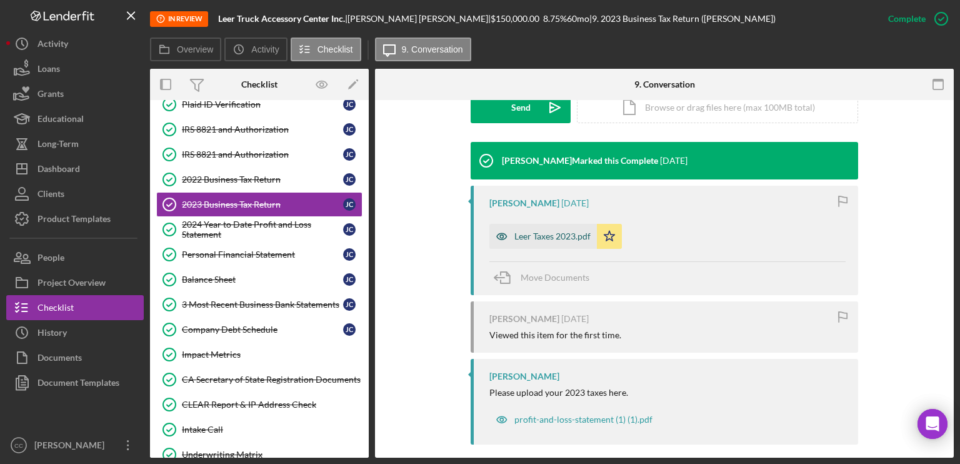
click at [546, 237] on div "Leer Taxes 2023.pdf" at bounding box center [552, 236] width 76 height 10
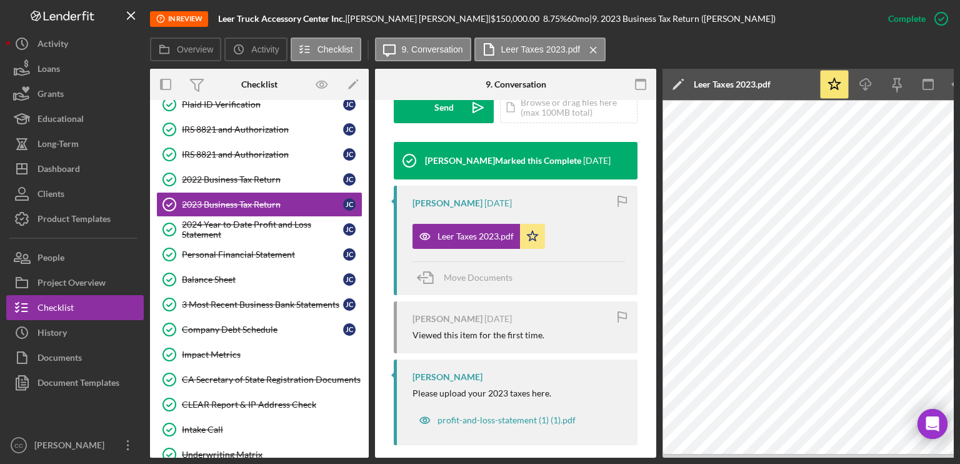
scroll to position [0, 83]
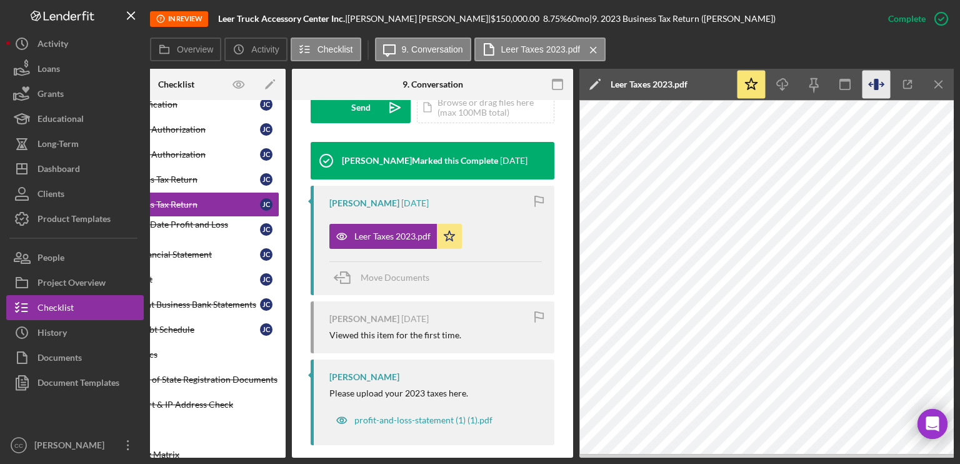
click at [800, 84] on icon "button" at bounding box center [875, 84] width 4 height 11
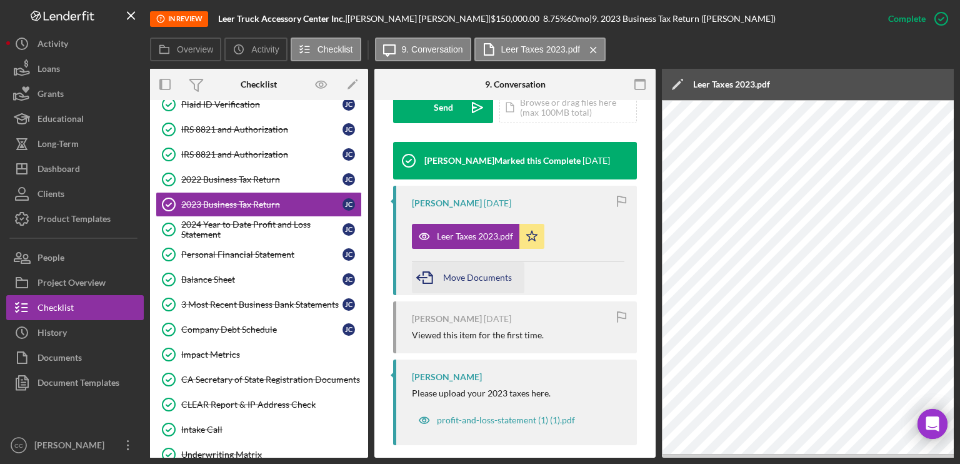
scroll to position [0, 0]
click at [246, 229] on div "2024 Year to Date Profit and Loss Statement" at bounding box center [262, 229] width 161 height 20
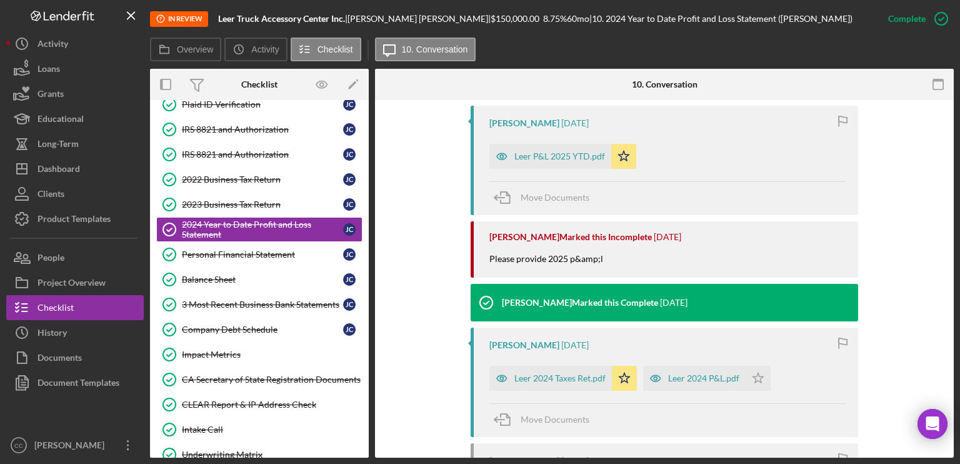
scroll to position [500, 0]
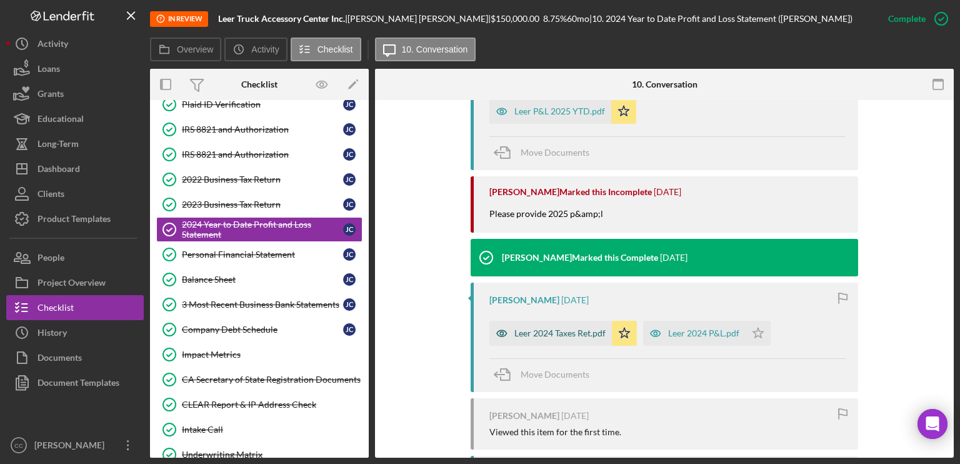
click at [561, 332] on div "Leer 2024 Taxes Ret.pdf" at bounding box center [559, 333] width 91 height 10
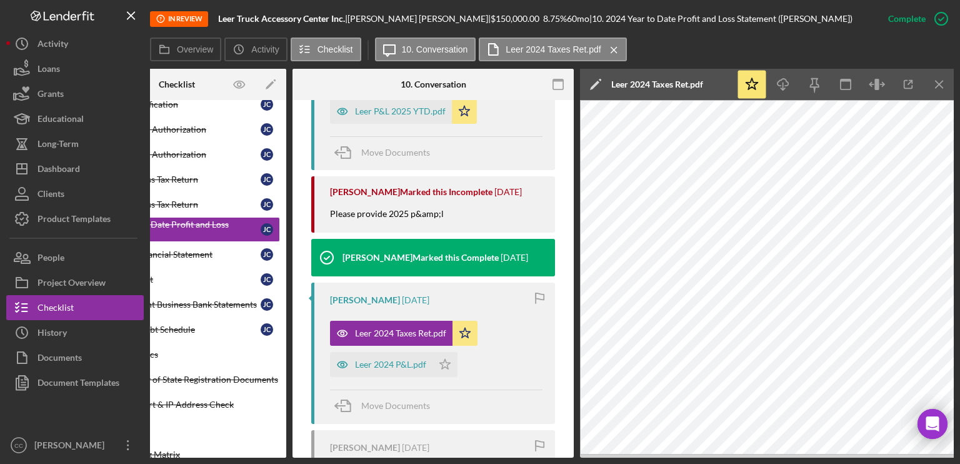
scroll to position [0, 83]
click at [800, 78] on icon "button" at bounding box center [876, 85] width 28 height 28
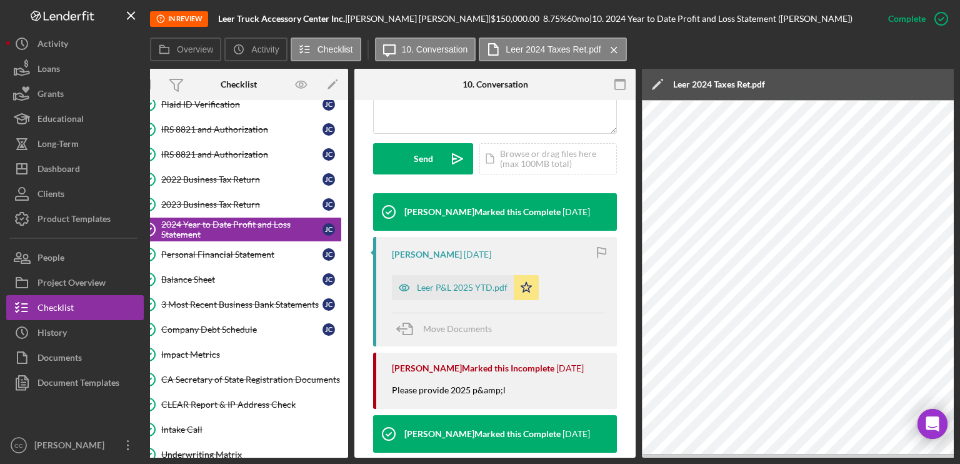
scroll to position [326, 0]
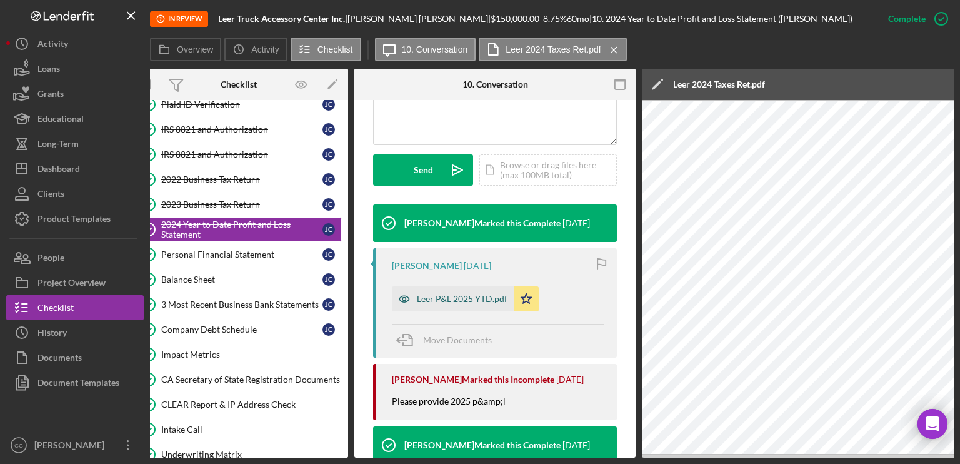
drag, startPoint x: 448, startPoint y: 301, endPoint x: 455, endPoint y: 301, distance: 7.5
click at [448, 301] on div "Leer P&L 2025 YTD.pdf" at bounding box center [462, 299] width 91 height 10
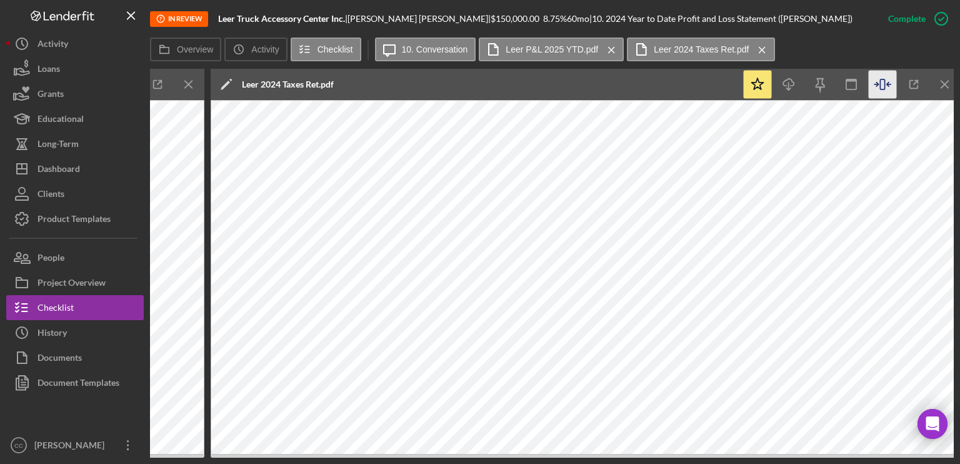
scroll to position [0, 840]
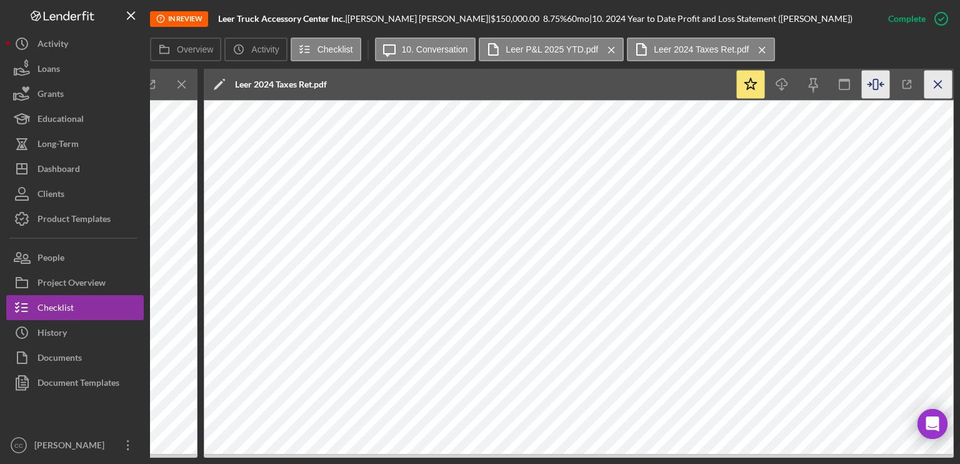
click at [800, 86] on icon "Icon/Menu Close" at bounding box center [938, 85] width 28 height 28
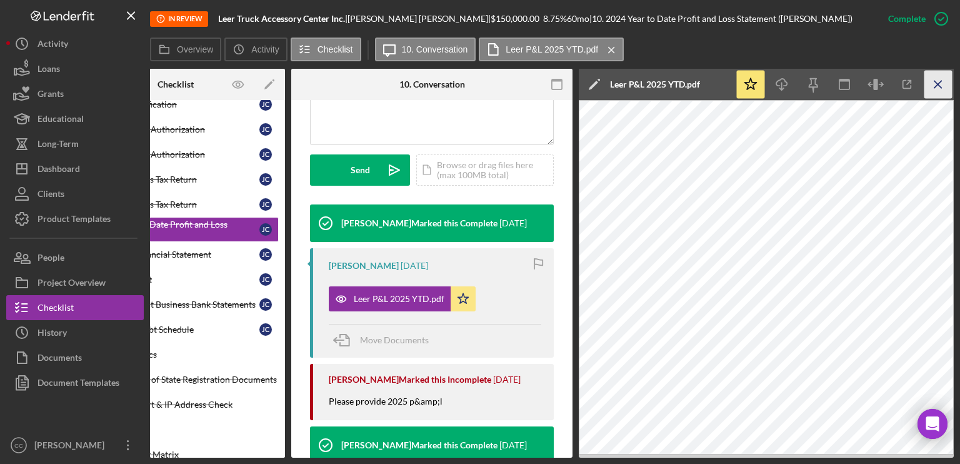
scroll to position [0, 83]
click at [800, 89] on icon "button" at bounding box center [875, 84] width 4 height 11
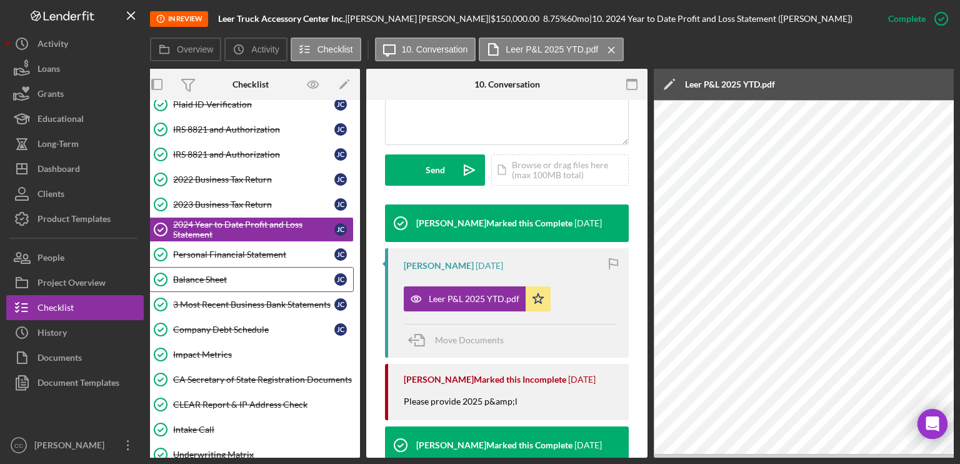
scroll to position [0, 0]
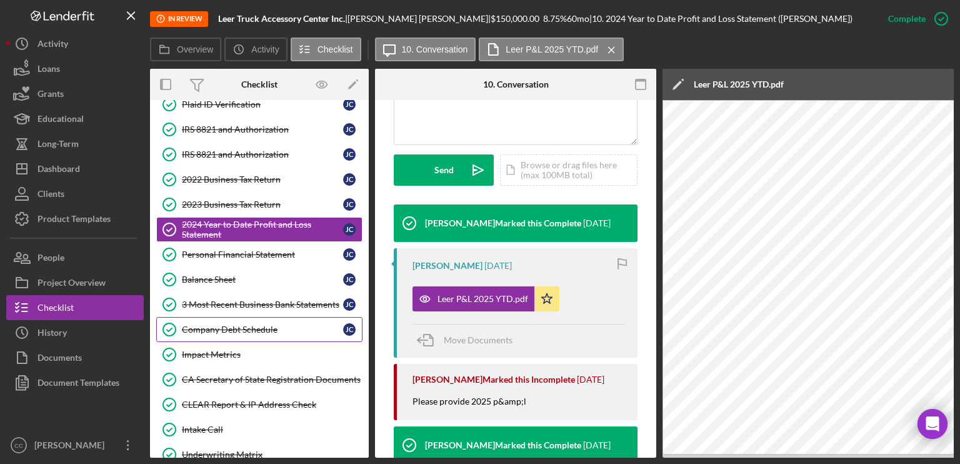
click at [256, 324] on div "Company Debt Schedule" at bounding box center [262, 329] width 161 height 10
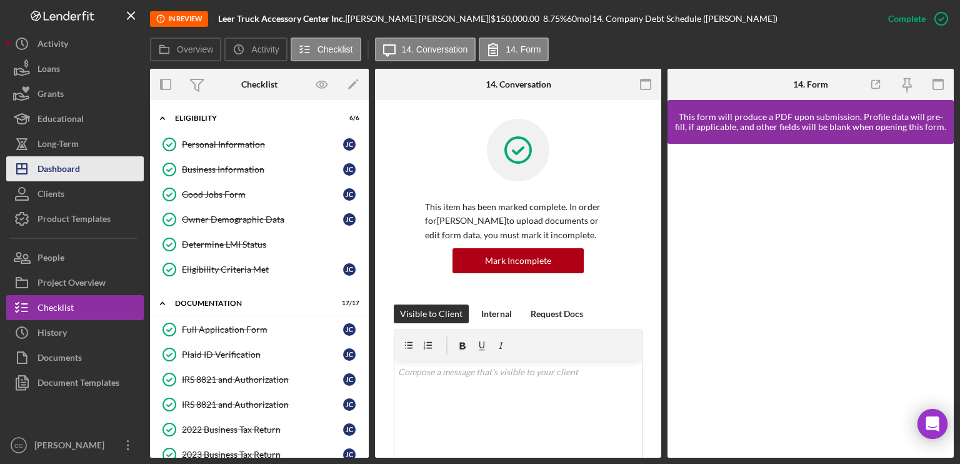
click at [65, 171] on div "Dashboard" at bounding box center [58, 170] width 42 height 28
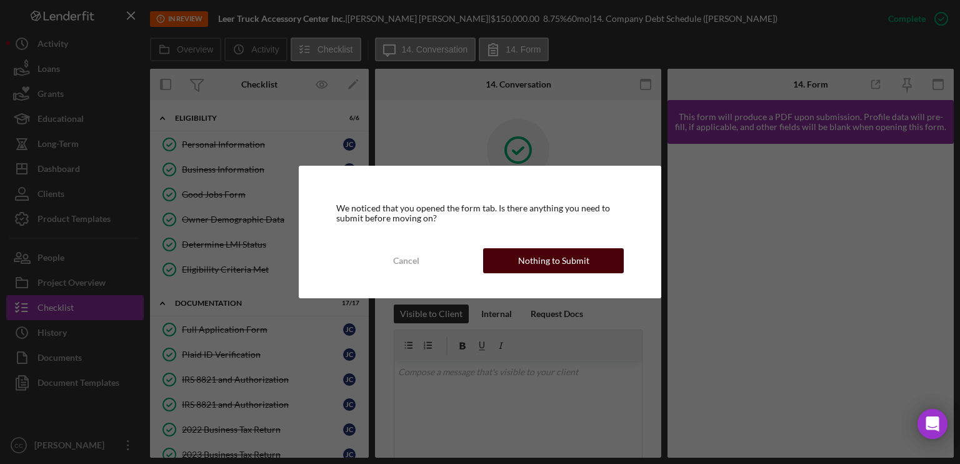
click at [549, 252] on div "Nothing to Submit" at bounding box center [553, 260] width 71 height 25
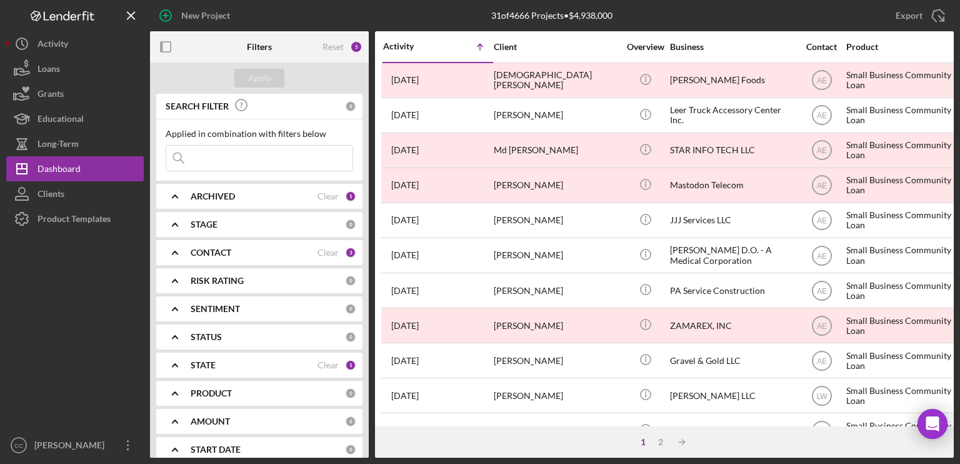
click at [187, 254] on icon "Icon/Expander" at bounding box center [174, 252] width 31 height 31
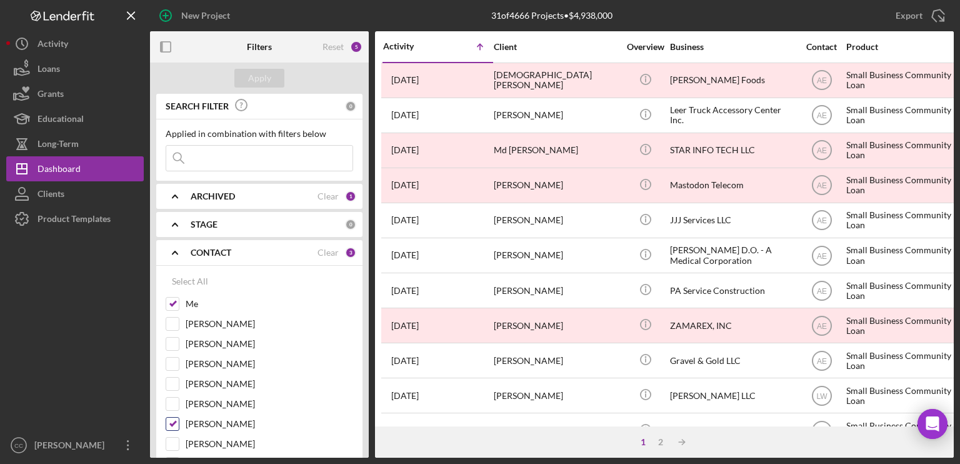
click at [170, 374] on input "[PERSON_NAME]" at bounding box center [172, 423] width 12 height 12
checkbox input "false"
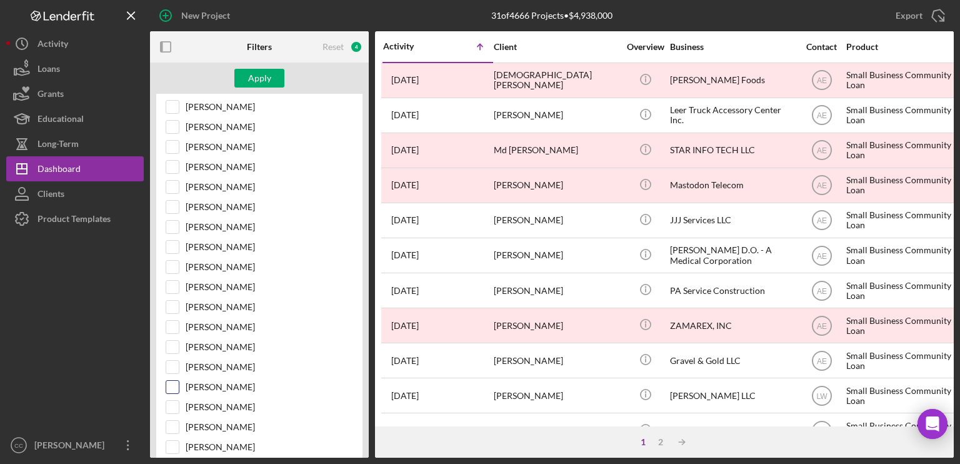
scroll to position [312, 0]
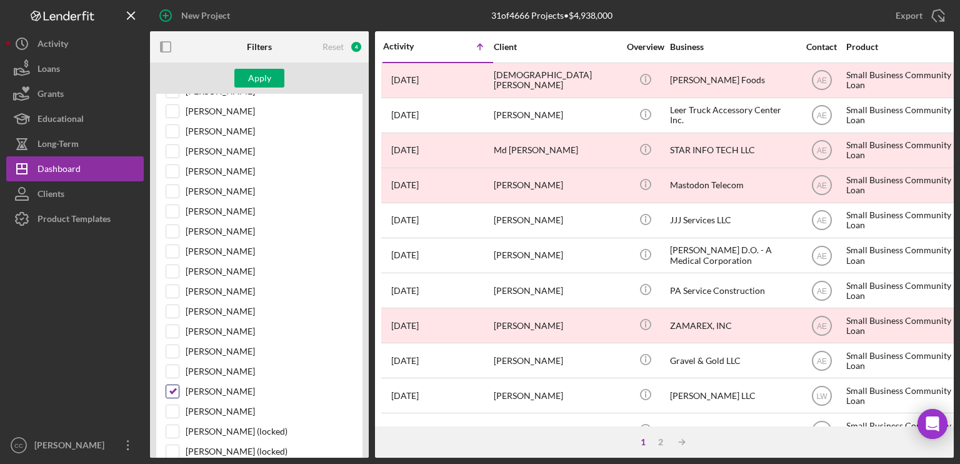
click at [171, 374] on input "[PERSON_NAME]" at bounding box center [172, 391] width 12 height 12
checkbox input "false"
click at [250, 82] on div "Apply" at bounding box center [259, 78] width 23 height 19
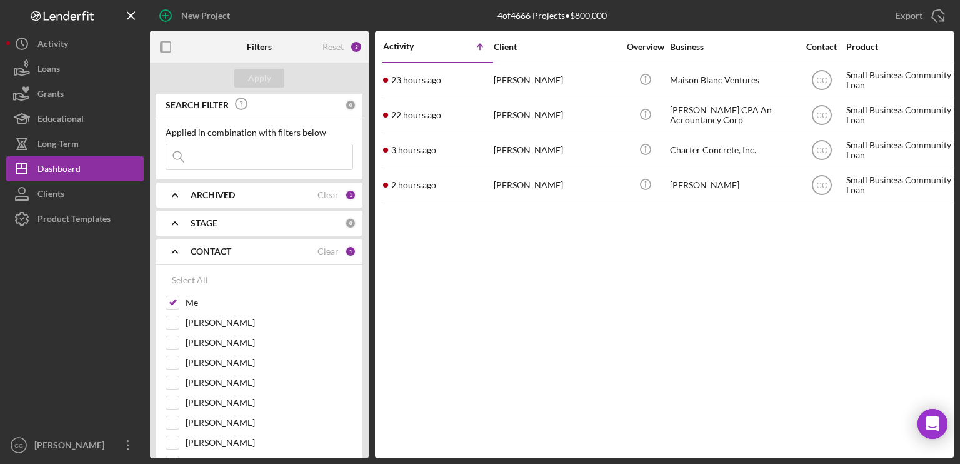
scroll to position [0, 0]
click at [175, 252] on icon "Icon/Expander" at bounding box center [174, 252] width 31 height 31
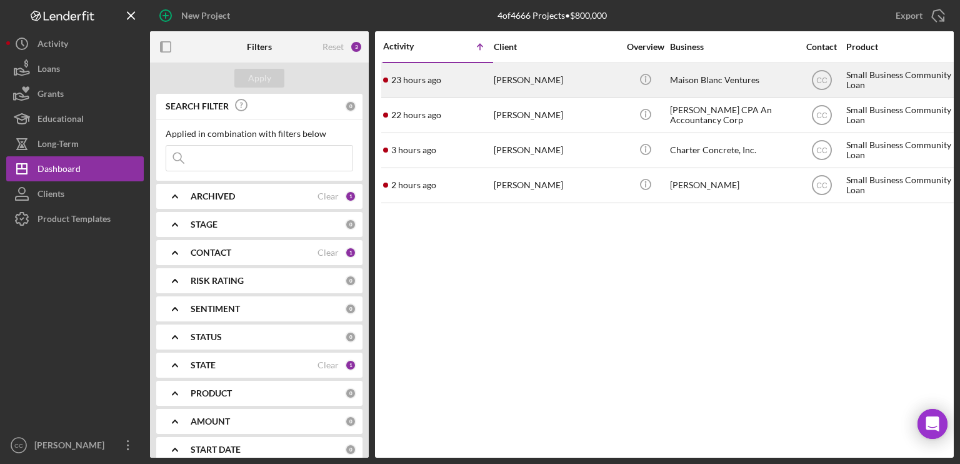
click at [435, 80] on time "23 hours ago" at bounding box center [416, 80] width 50 height 10
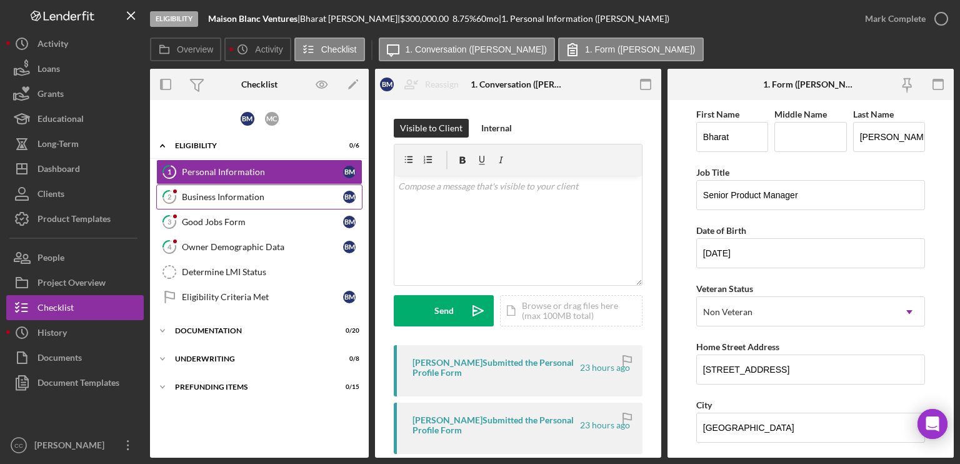
click at [221, 196] on div "Business Information" at bounding box center [262, 197] width 161 height 10
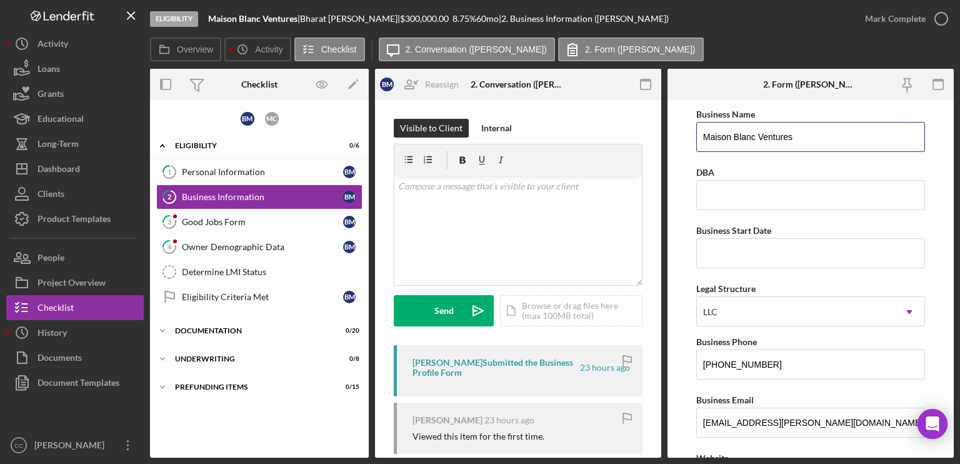
drag, startPoint x: 810, startPoint y: 137, endPoint x: 682, endPoint y: 142, distance: 127.6
click at [682, 142] on form "Business Name Maison Blanc Ventures DBA Business Start Date Legal Structure LLC…" at bounding box center [810, 278] width 286 height 357
click at [800, 164] on div "DBA" at bounding box center [810, 172] width 229 height 16
click at [227, 174] on div "Personal Information" at bounding box center [262, 172] width 161 height 10
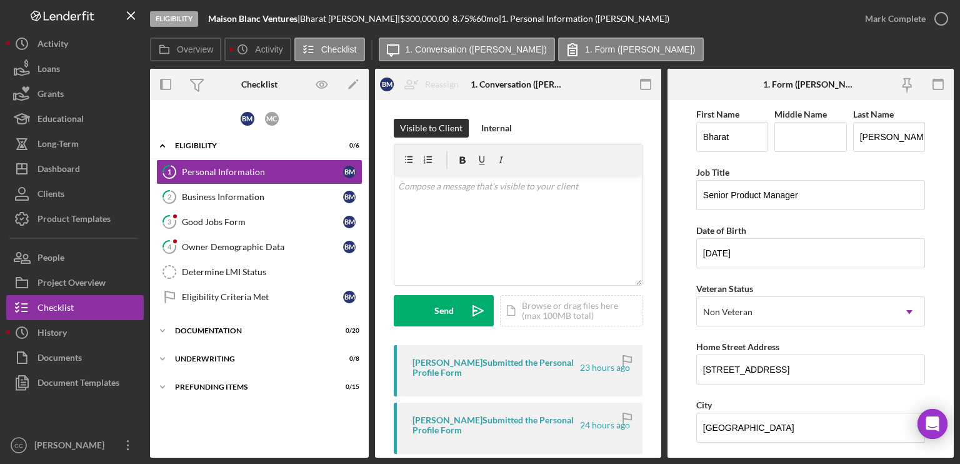
click at [764, 159] on div "First Name Bharat Middle Name Last Name [PERSON_NAME]" at bounding box center [810, 135] width 229 height 58
click at [800, 21] on icon "button" at bounding box center [940, 18] width 31 height 31
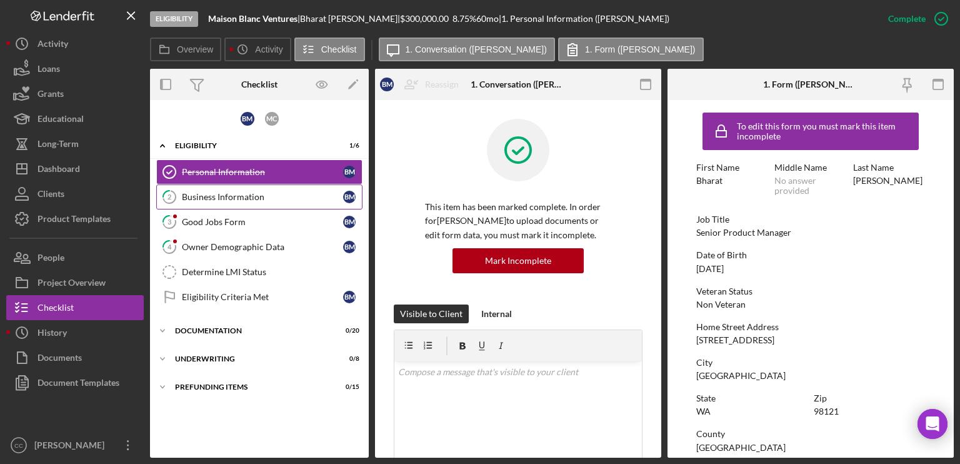
click at [252, 199] on div "Business Information" at bounding box center [262, 197] width 161 height 10
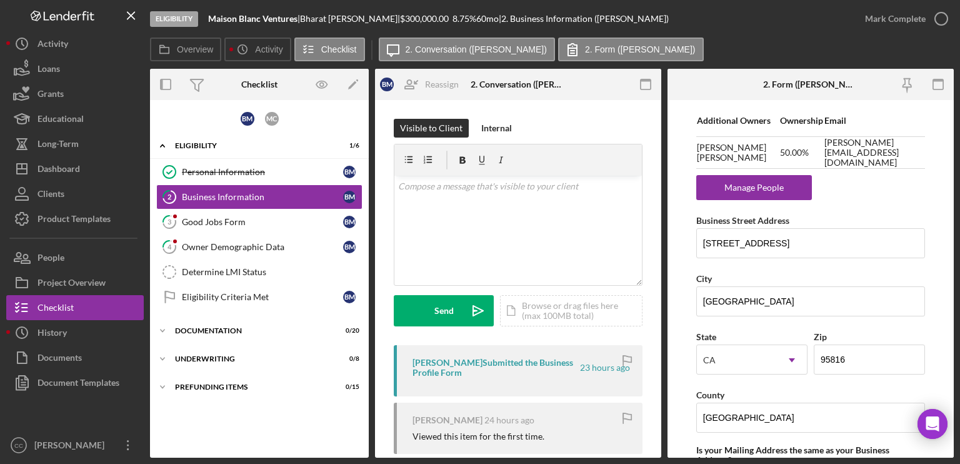
scroll to position [875, 0]
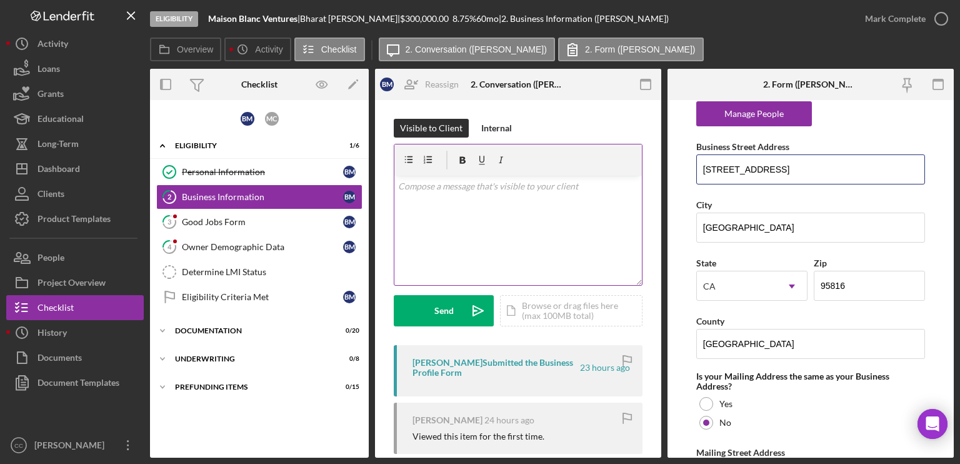
drag, startPoint x: 850, startPoint y: 163, endPoint x: 503, endPoint y: 179, distance: 347.1
click at [503, 179] on div "Overview Internal Workflow Stage Eligibility Icon/Dropdown Arrow Archive (can u…" at bounding box center [552, 263] width 804 height 389
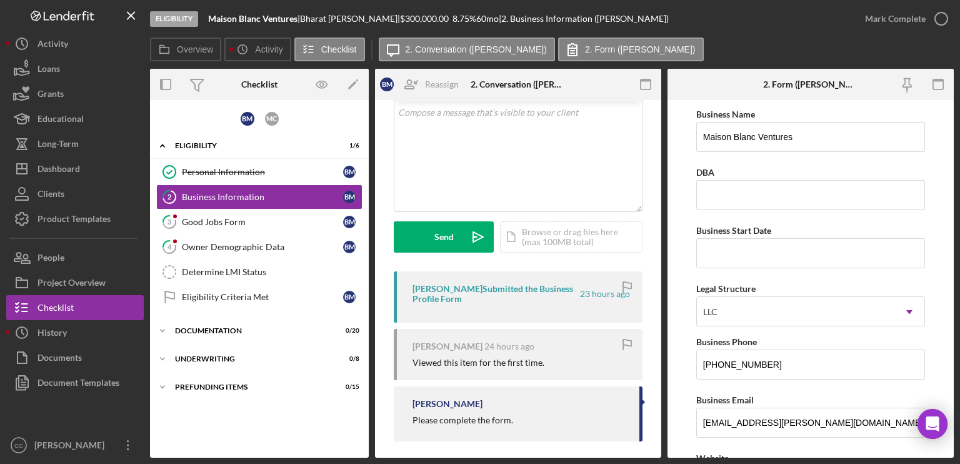
scroll to position [81, 0]
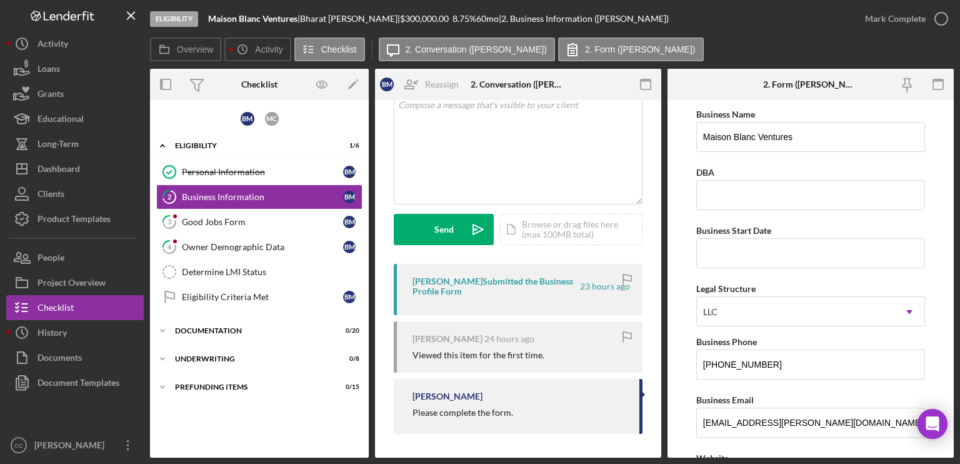
drag, startPoint x: 218, startPoint y: 272, endPoint x: 535, endPoint y: 306, distance: 318.6
click at [218, 272] on div "Determine LMI Status" at bounding box center [272, 272] width 180 height 10
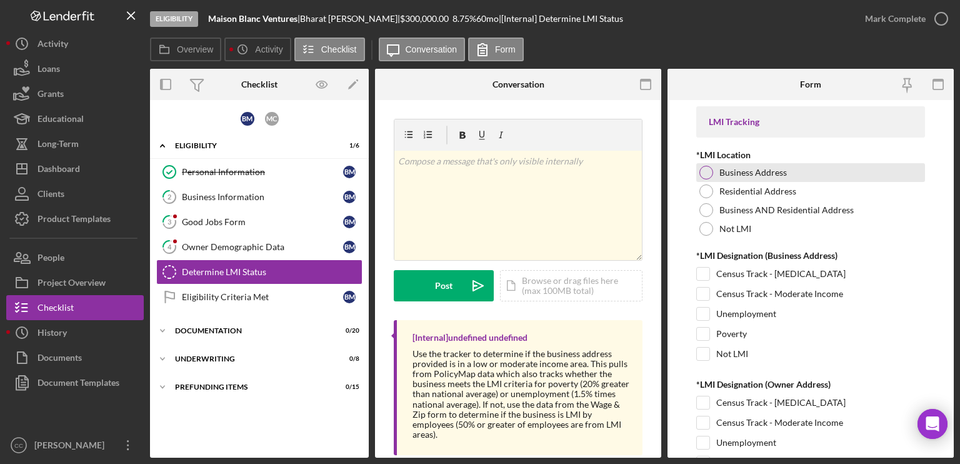
click at [706, 171] on div at bounding box center [706, 173] width 14 height 14
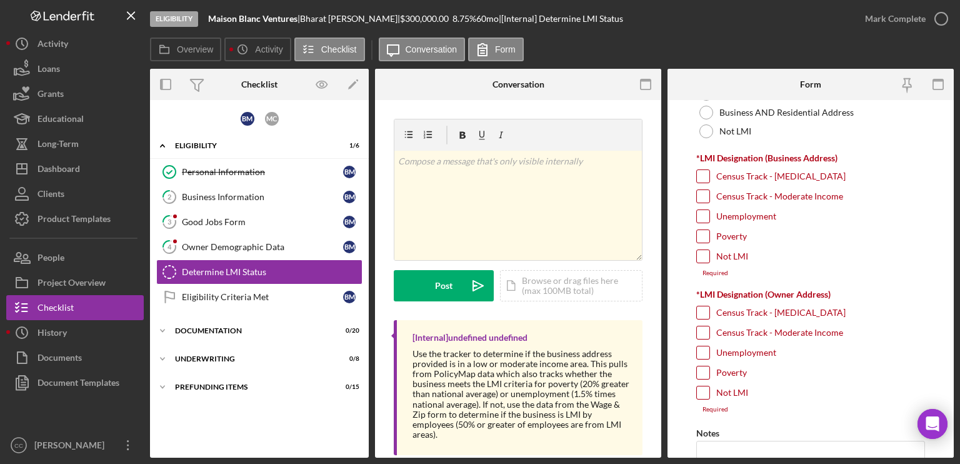
scroll to position [125, 0]
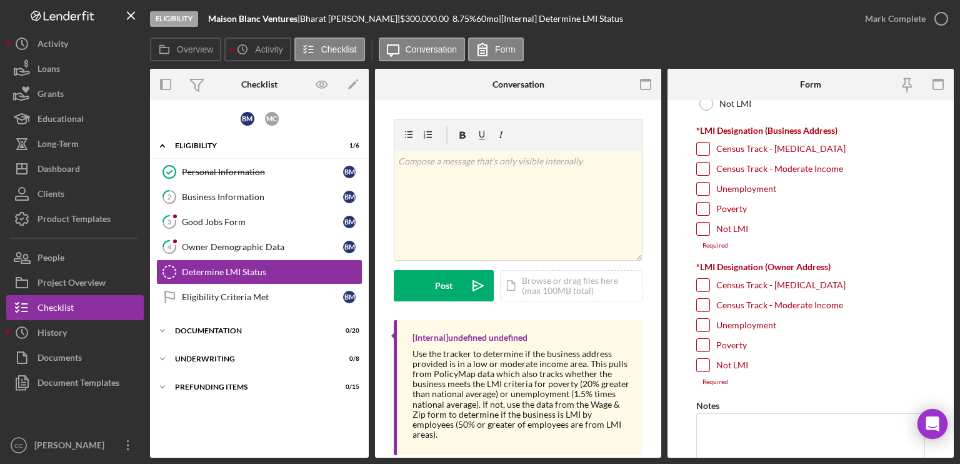
click at [701, 362] on input "Not LMI" at bounding box center [703, 365] width 12 height 12
checkbox input "true"
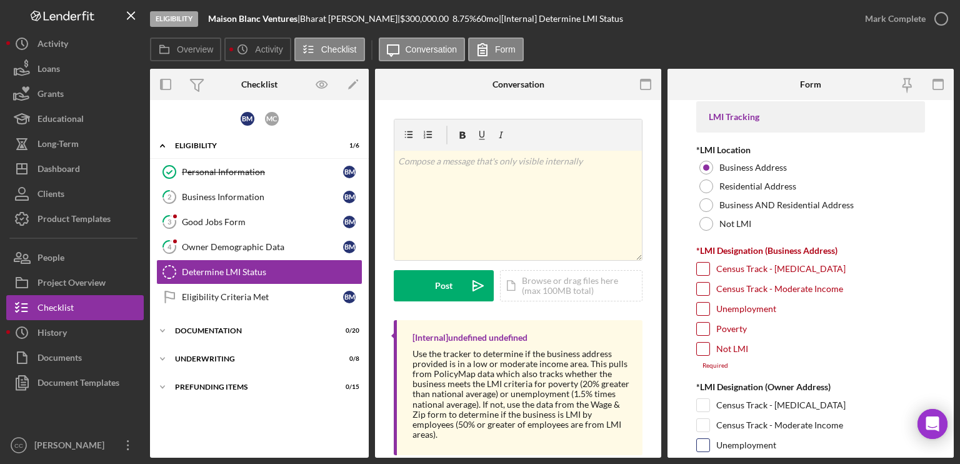
scroll to position [0, 0]
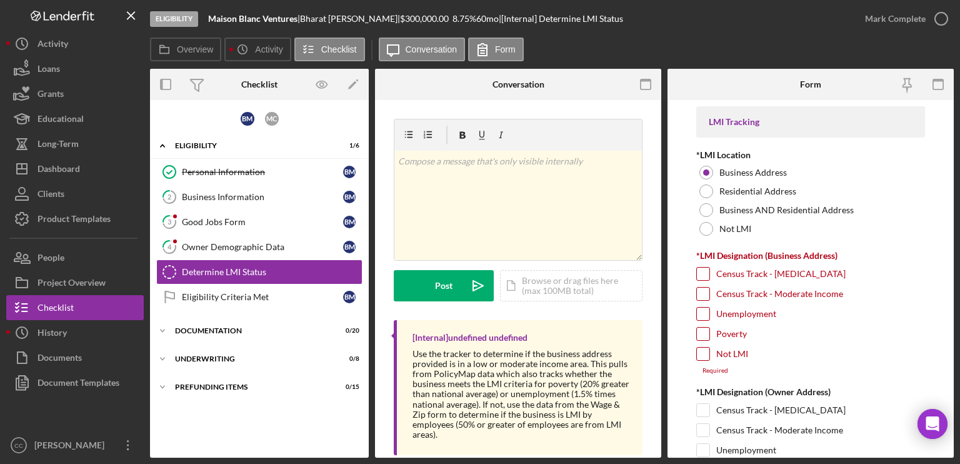
click at [700, 290] on input "Census Track - Moderate Income" at bounding box center [703, 293] width 12 height 12
checkbox input "true"
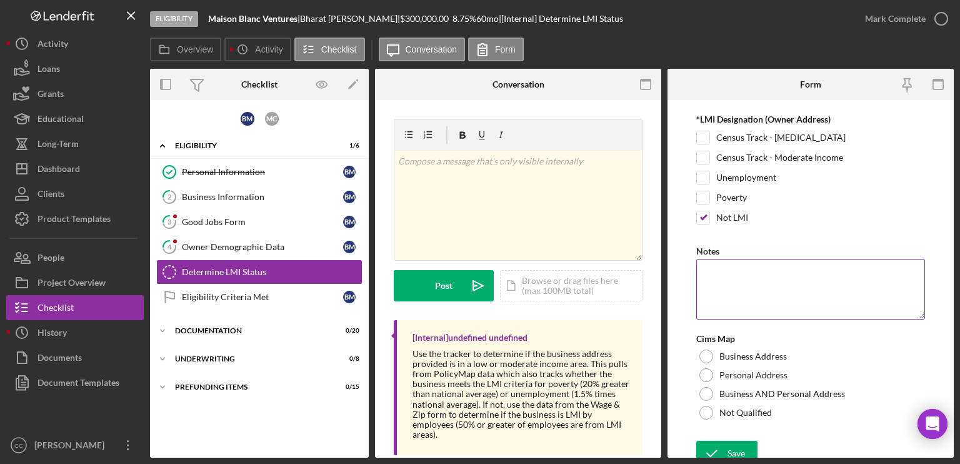
scroll to position [272, 0]
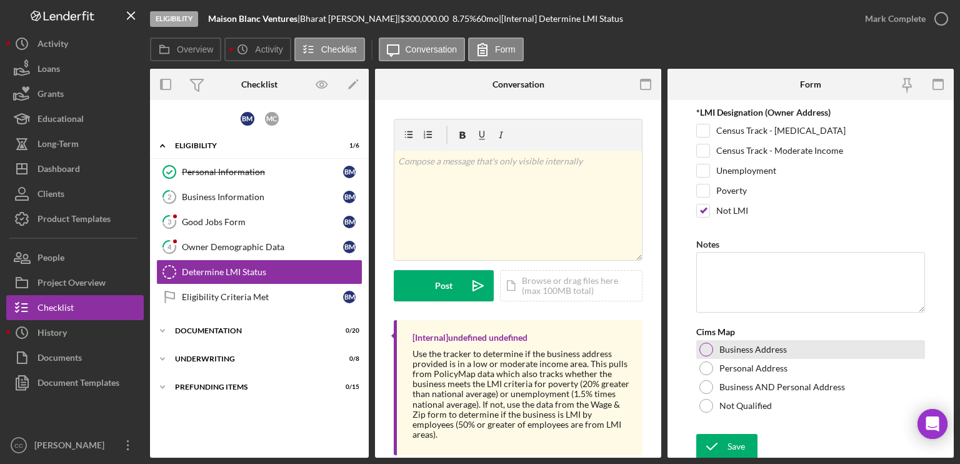
click at [708, 346] on div at bounding box center [706, 349] width 14 height 14
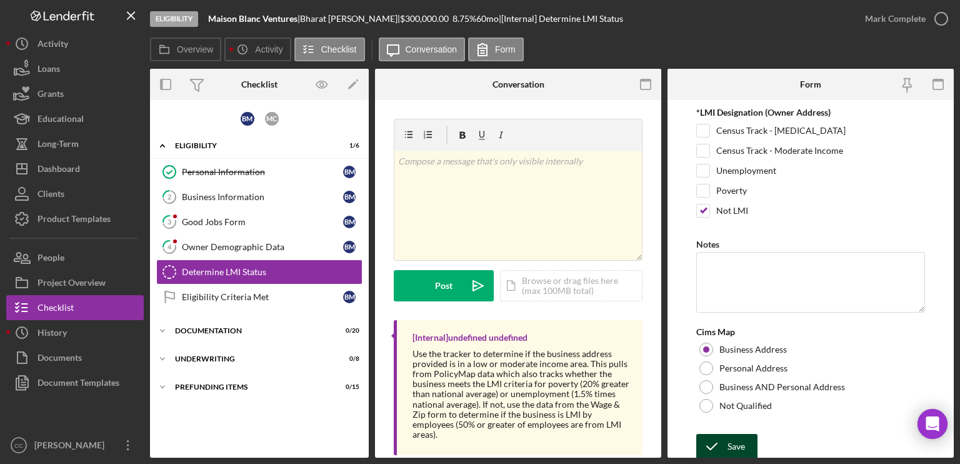
click at [726, 374] on icon "submit" at bounding box center [711, 445] width 31 height 31
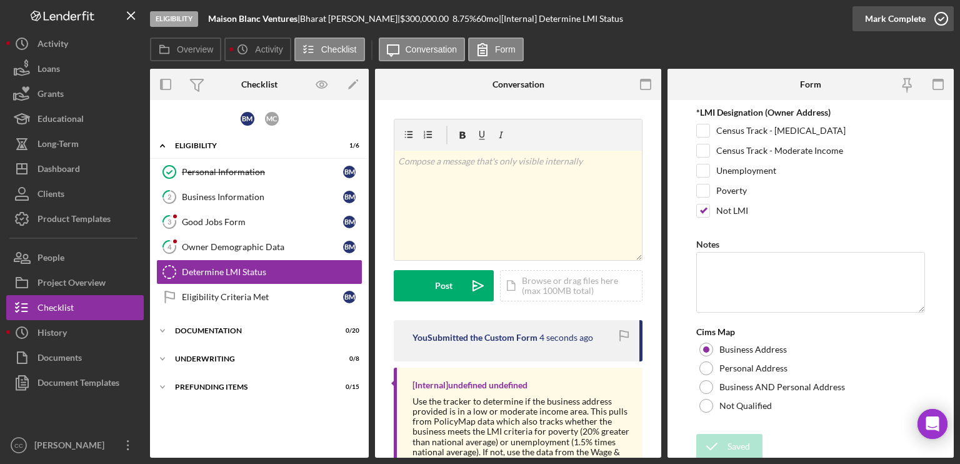
click at [800, 19] on div "Mark Complete" at bounding box center [895, 18] width 61 height 25
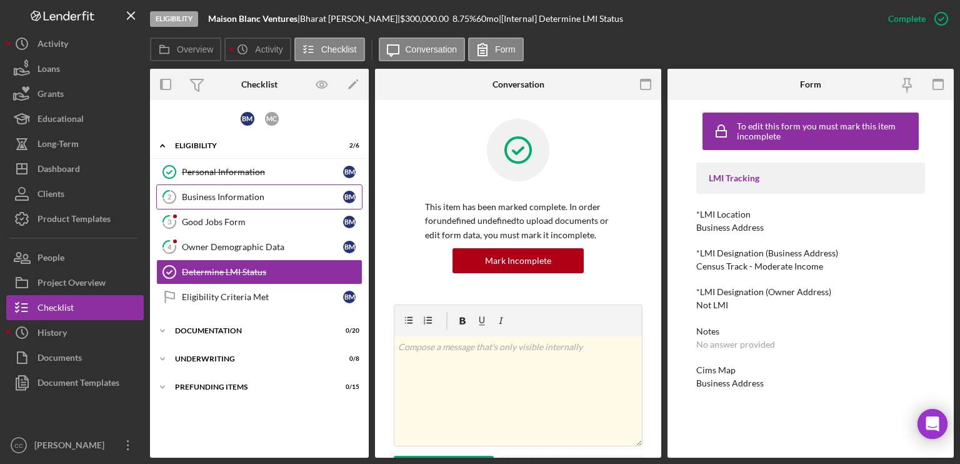
click at [244, 197] on div "Business Information" at bounding box center [262, 197] width 161 height 10
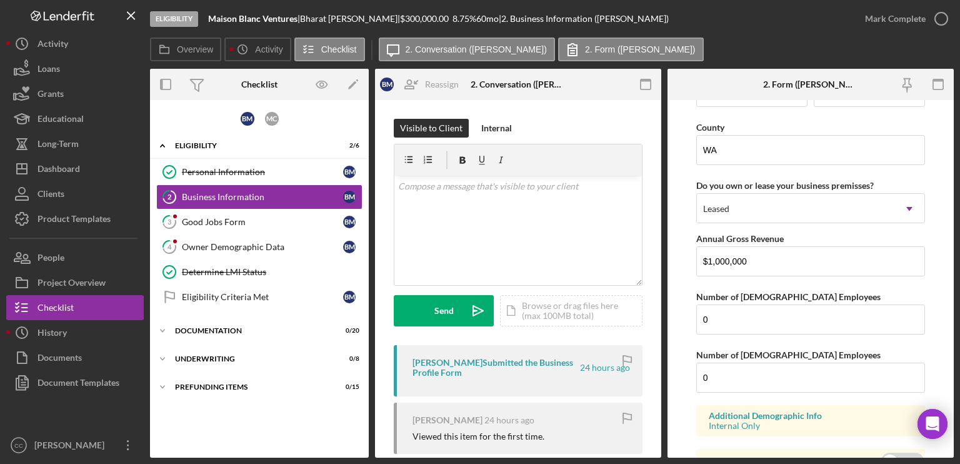
scroll to position [1431, 0]
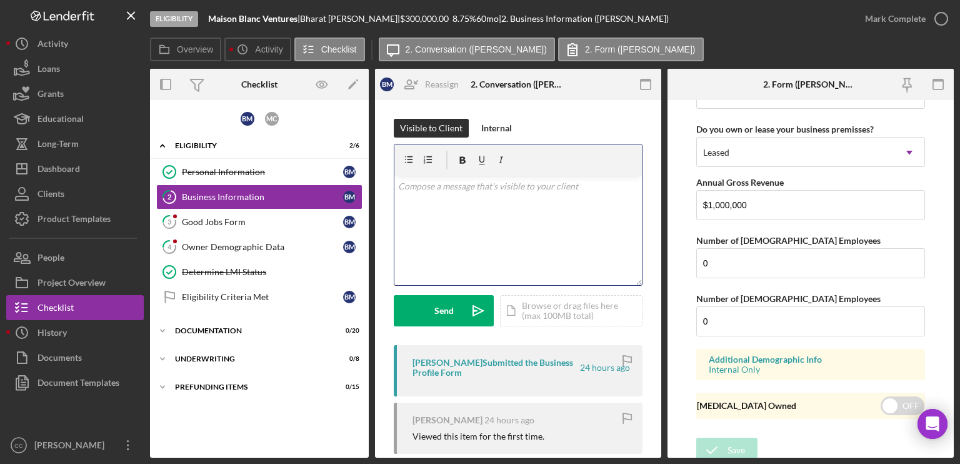
click at [512, 226] on div "v Color teal Color pink Remove color Add row above Add row below Add column bef…" at bounding box center [517, 230] width 247 height 109
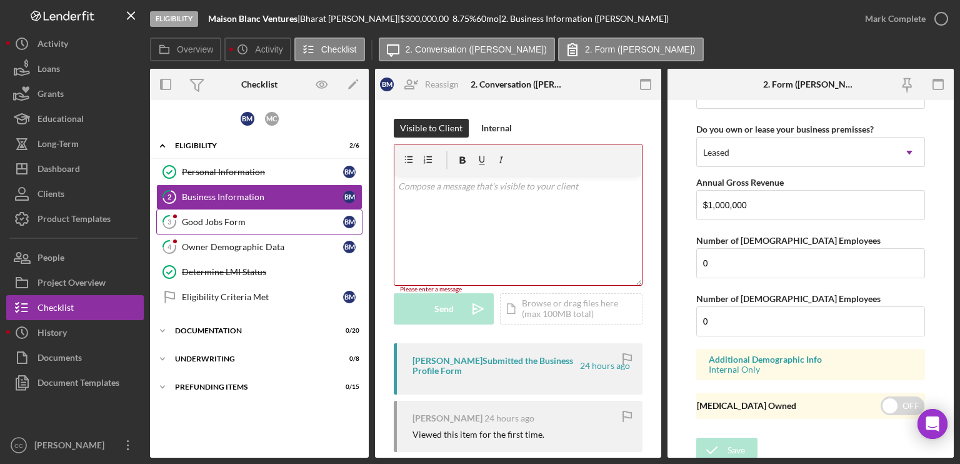
click at [217, 220] on div "Good Jobs Form" at bounding box center [262, 222] width 161 height 10
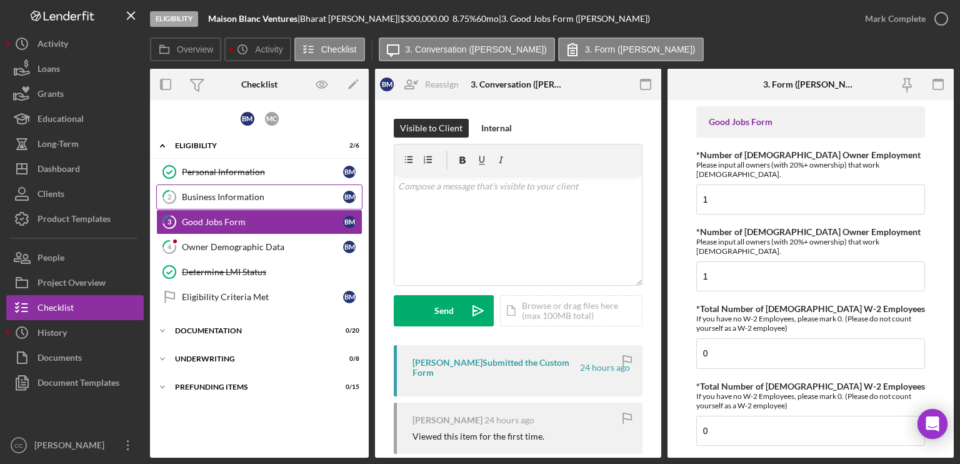
click at [205, 195] on div "Business Information" at bounding box center [262, 197] width 161 height 10
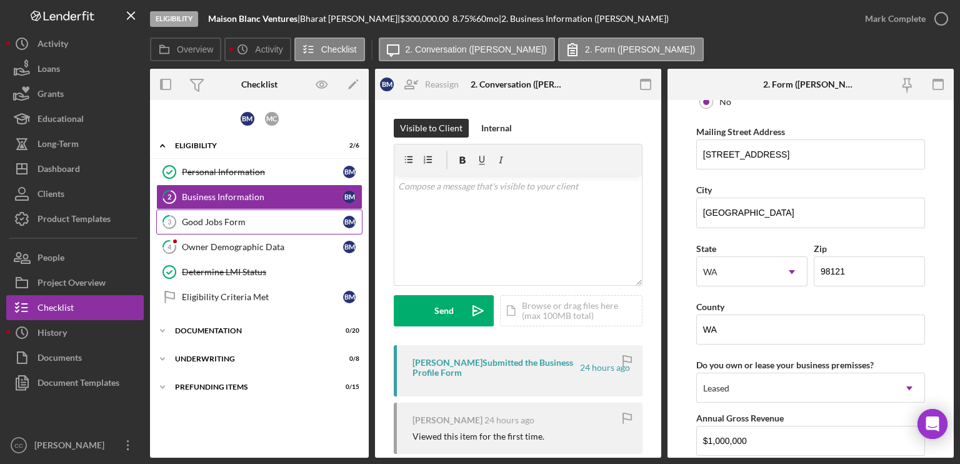
scroll to position [1181, 0]
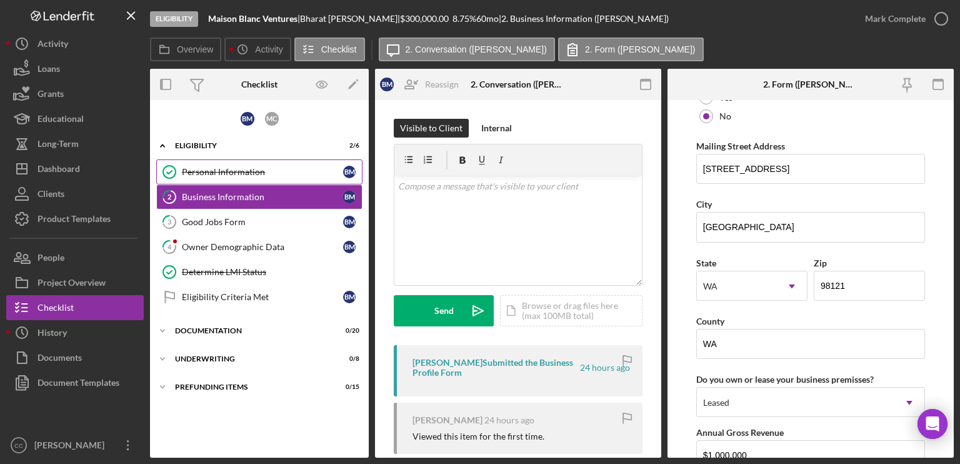
click at [229, 169] on div "Personal Information" at bounding box center [262, 172] width 161 height 10
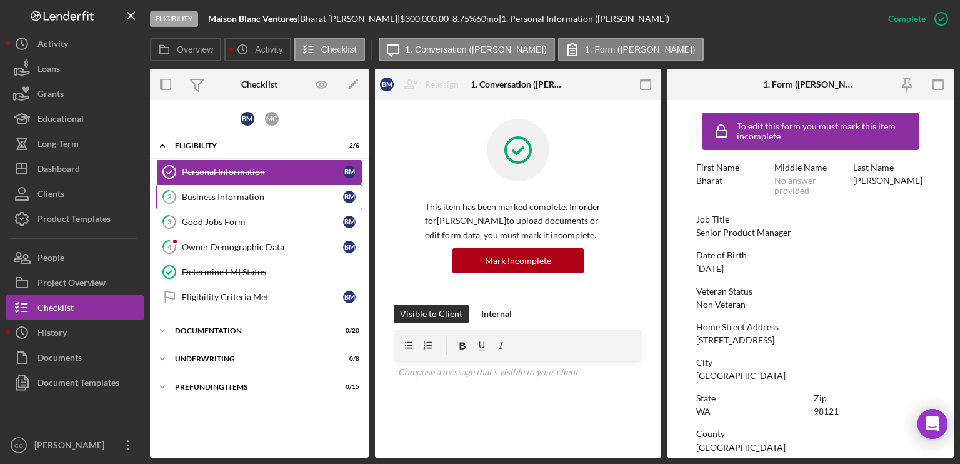
click at [226, 187] on link "2 Business Information B M" at bounding box center [259, 196] width 206 height 25
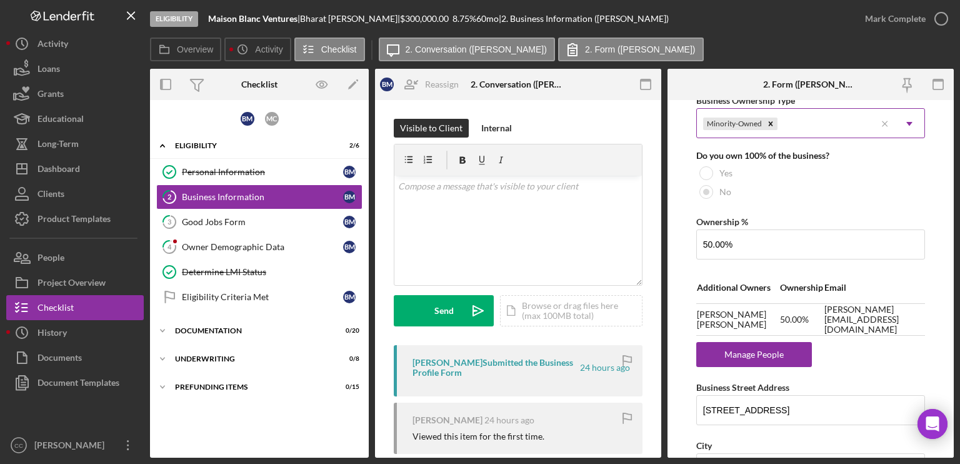
scroll to position [687, 0]
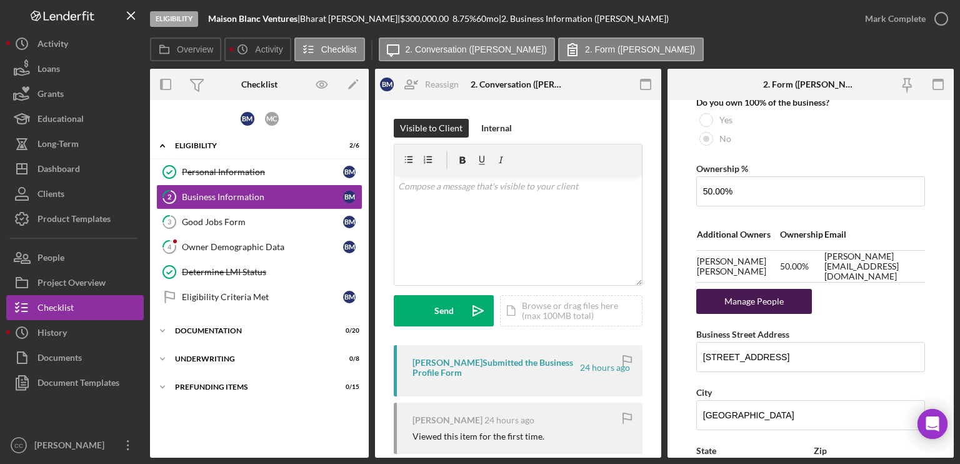
click at [754, 301] on div "Manage People" at bounding box center [753, 301] width 103 height 25
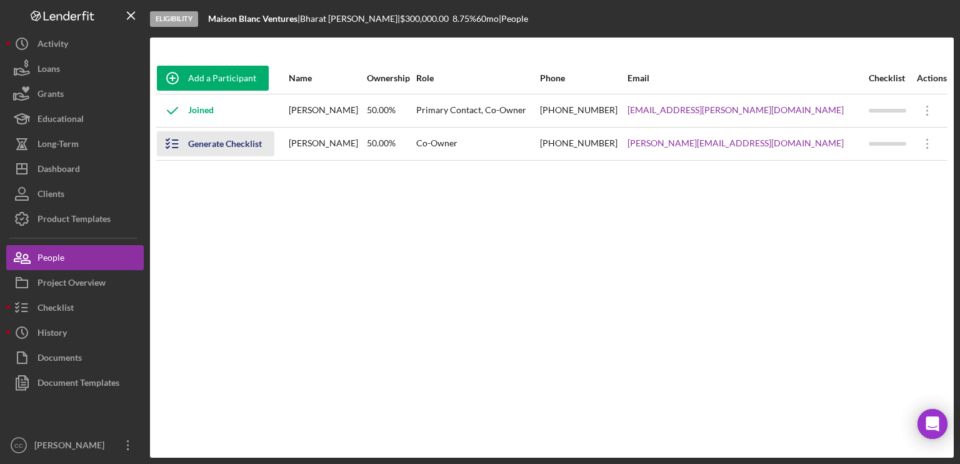
click at [229, 144] on div "Generate Checklist" at bounding box center [225, 143] width 74 height 25
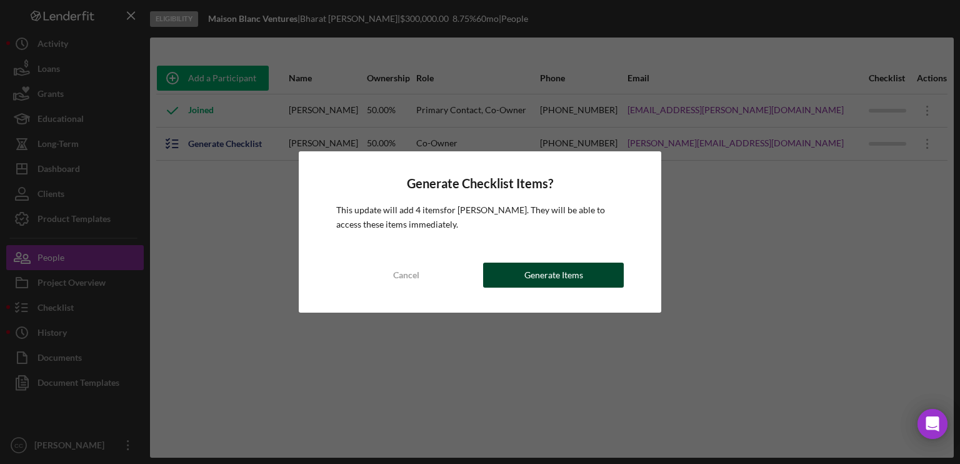
click at [561, 277] on div "Generate Items" at bounding box center [553, 274] width 59 height 25
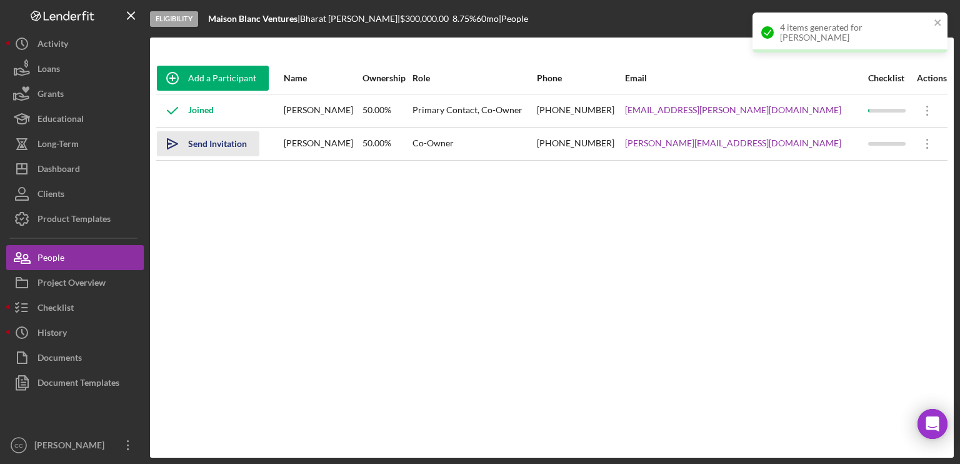
click at [222, 143] on div "Send Invitation" at bounding box center [217, 143] width 59 height 25
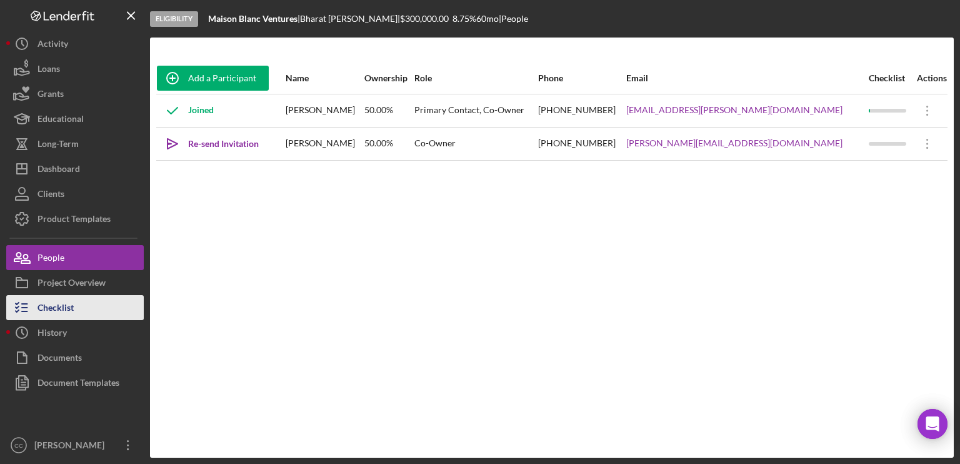
click at [85, 304] on button "Checklist" at bounding box center [74, 307] width 137 height 25
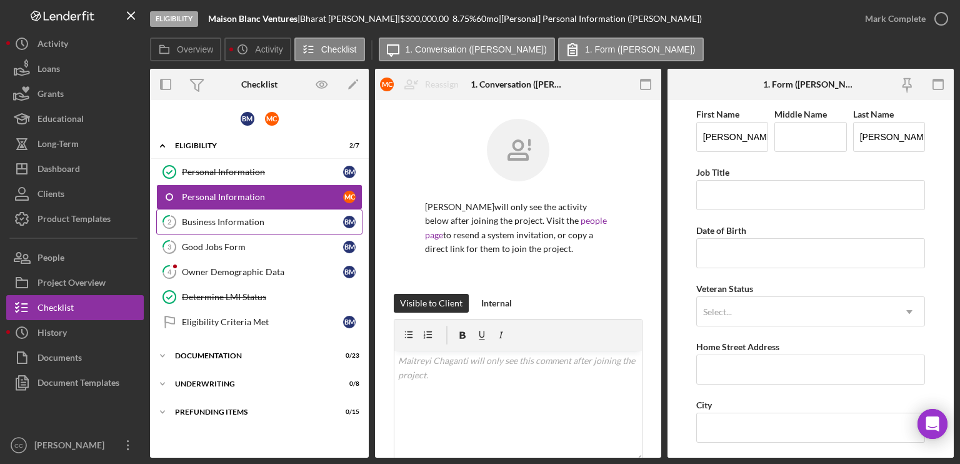
click at [237, 217] on div "Business Information" at bounding box center [262, 222] width 161 height 10
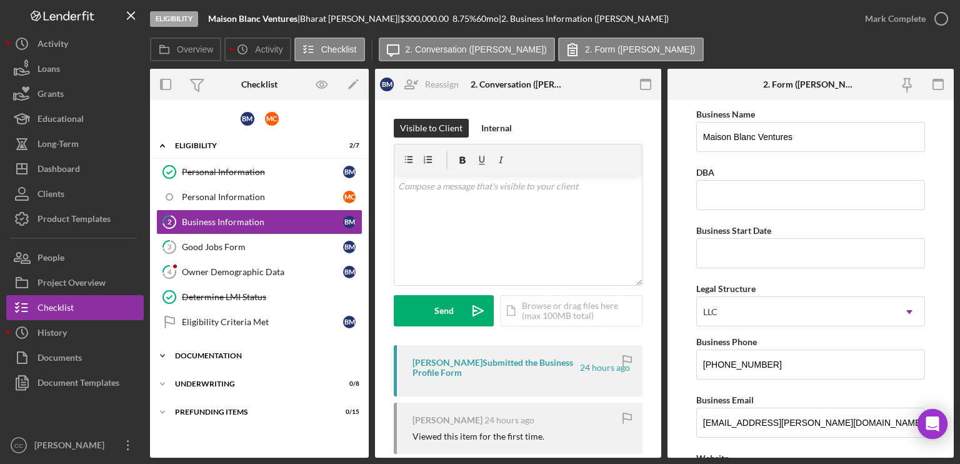
click at [167, 349] on icon "Icon/Expander" at bounding box center [162, 355] width 25 height 25
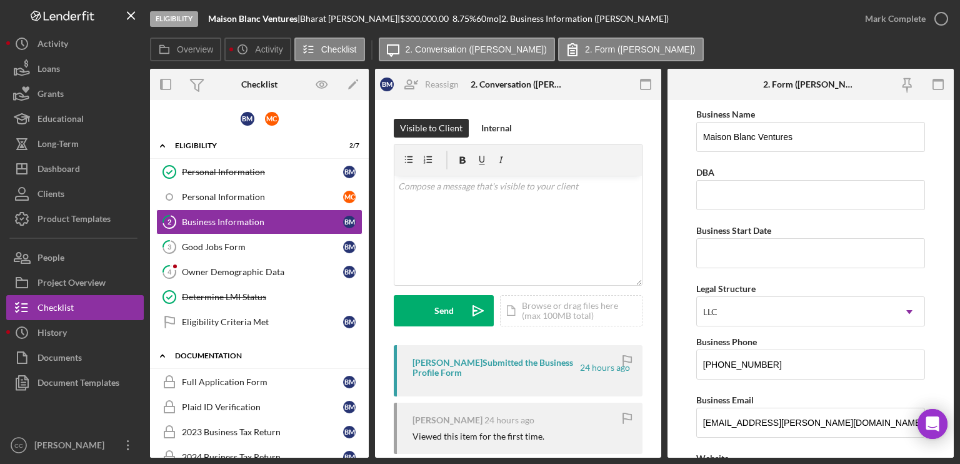
click at [165, 351] on icon "Icon/Expander" at bounding box center [162, 355] width 25 height 25
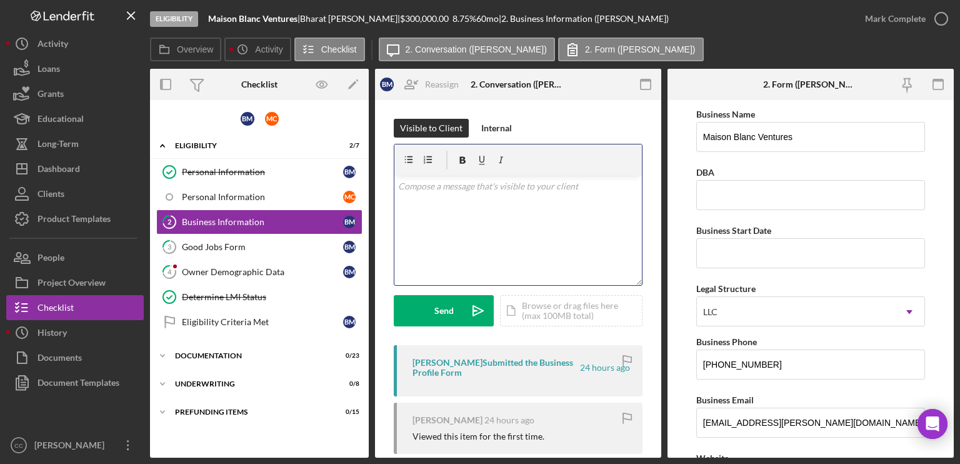
click at [522, 197] on div "v Color teal Color pink Remove color Add row above Add row below Add column bef…" at bounding box center [517, 230] width 247 height 109
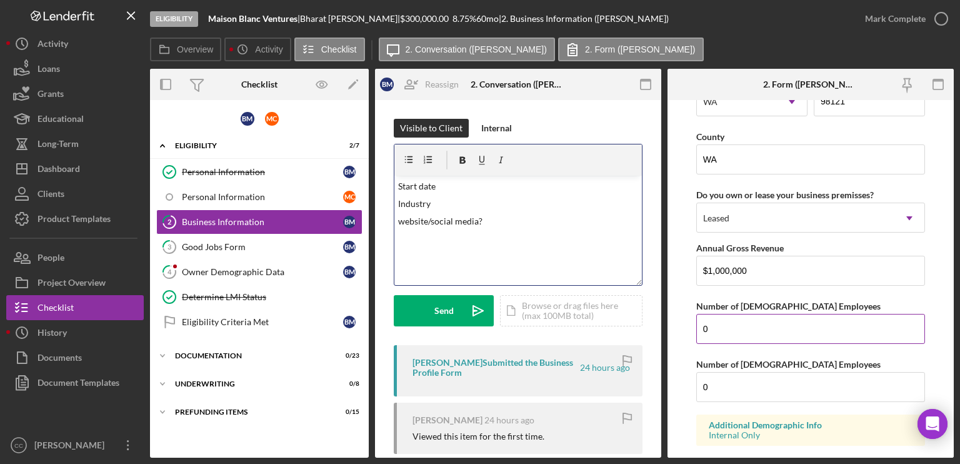
scroll to position [1431, 0]
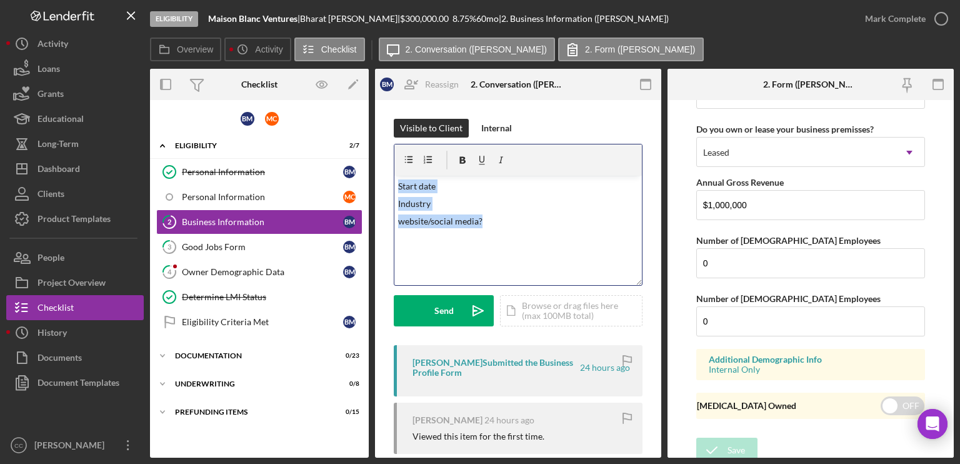
drag, startPoint x: 493, startPoint y: 222, endPoint x: 362, endPoint y: 178, distance: 137.9
click at [362, 178] on div "Overview Internal Workflow Stage Eligibility Icon/Dropdown Arrow Archive (can u…" at bounding box center [552, 263] width 804 height 389
copy div "Start date Industry website/social media?"
click at [222, 242] on div "Good Jobs Form" at bounding box center [262, 247] width 161 height 10
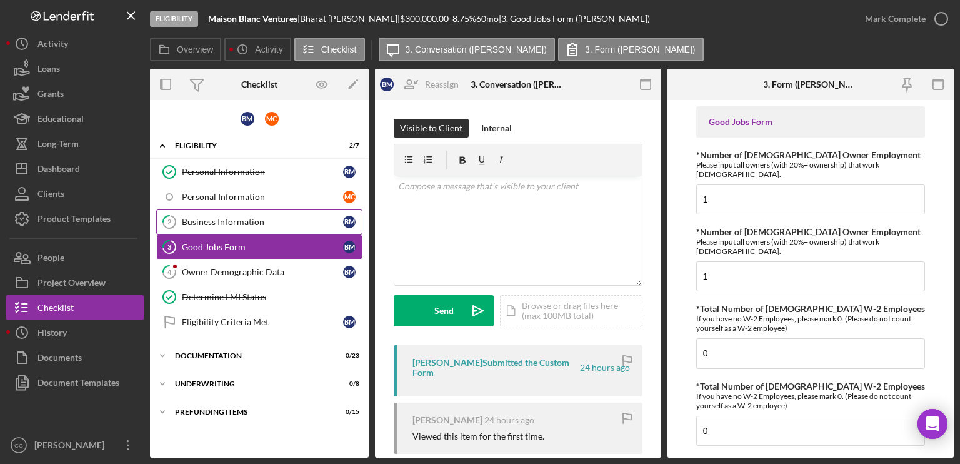
click at [237, 219] on div "Business Information" at bounding box center [262, 222] width 161 height 10
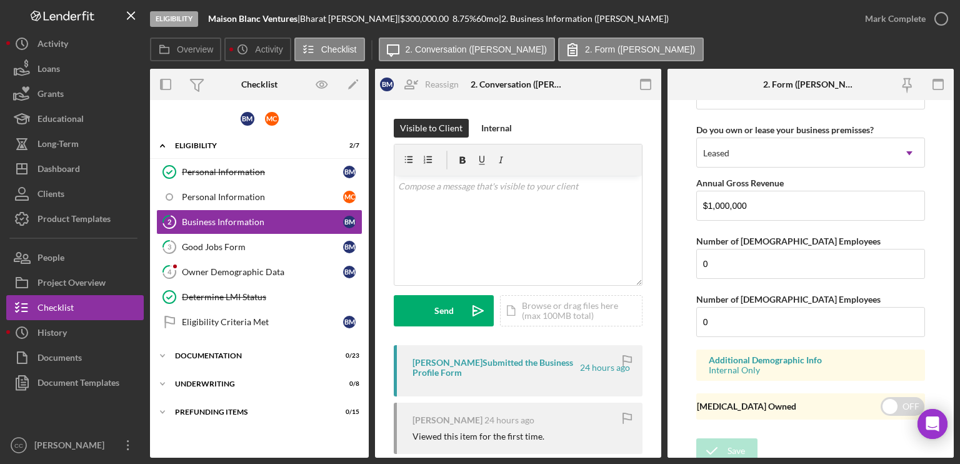
scroll to position [1431, 0]
click at [246, 254] on link "3 Good Jobs Form B M" at bounding box center [259, 246] width 206 height 25
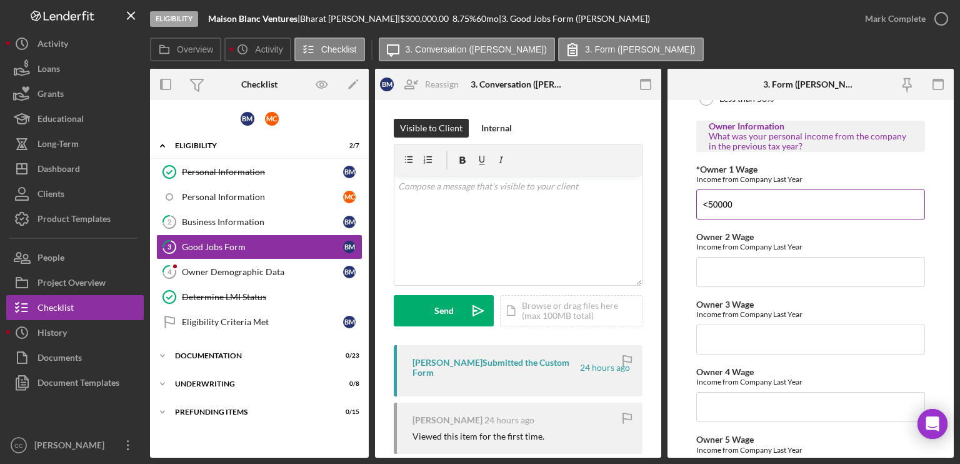
scroll to position [2060, 0]
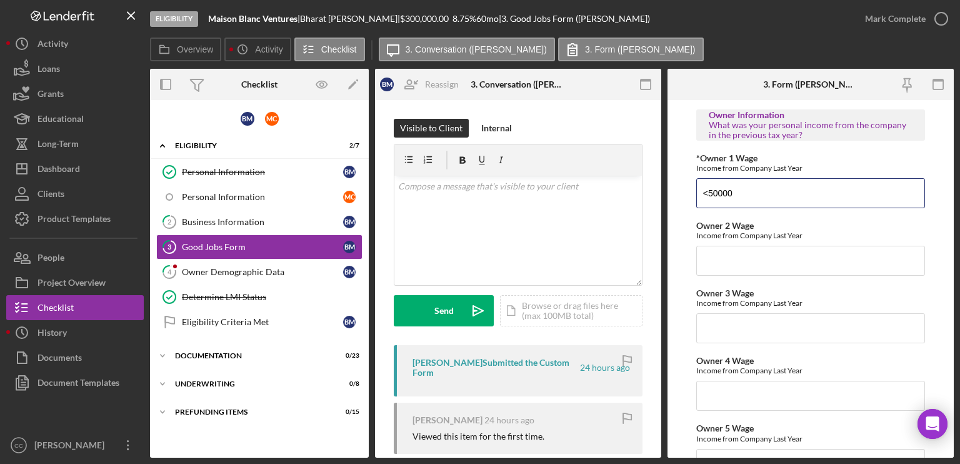
drag, startPoint x: 728, startPoint y: 156, endPoint x: 675, endPoint y: 157, distance: 52.5
click at [675, 157] on form "Good Jobs Form *Number of [DEMOGRAPHIC_DATA] Owner Employment Please input all …" at bounding box center [810, 278] width 286 height 357
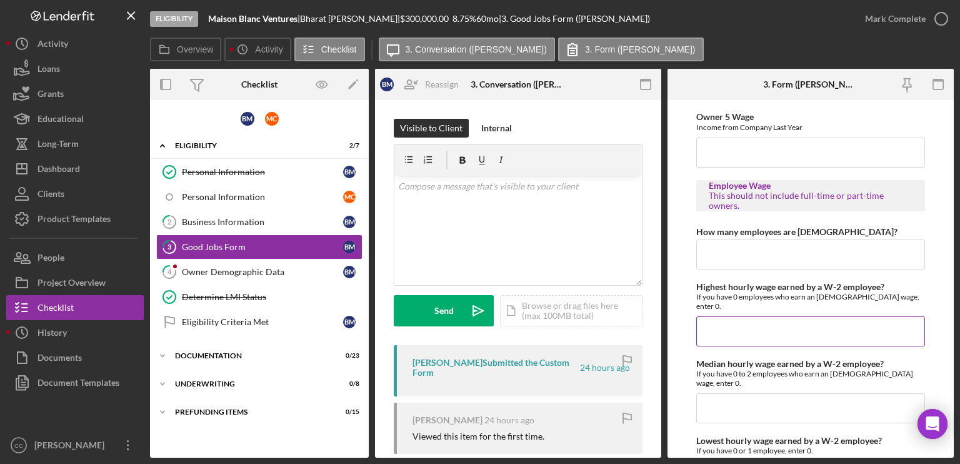
scroll to position [2372, 0]
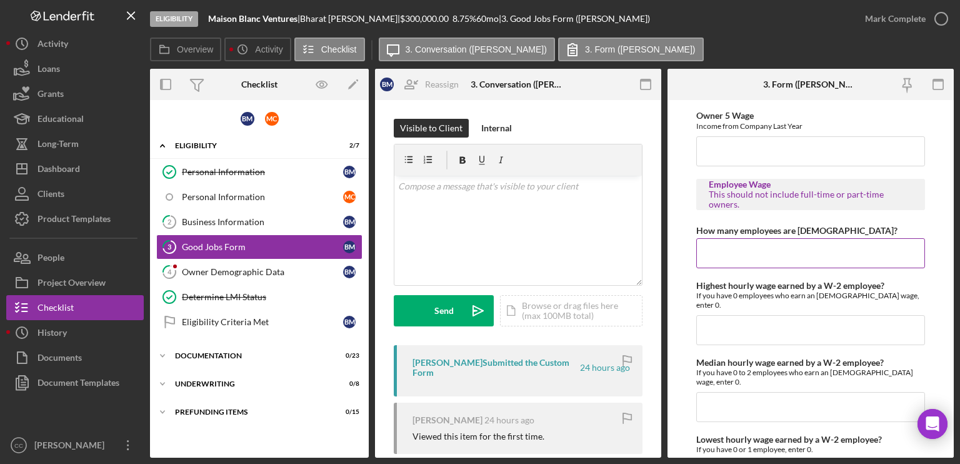
click at [750, 238] on input "How many employees are [DEMOGRAPHIC_DATA]?" at bounding box center [810, 253] width 229 height 30
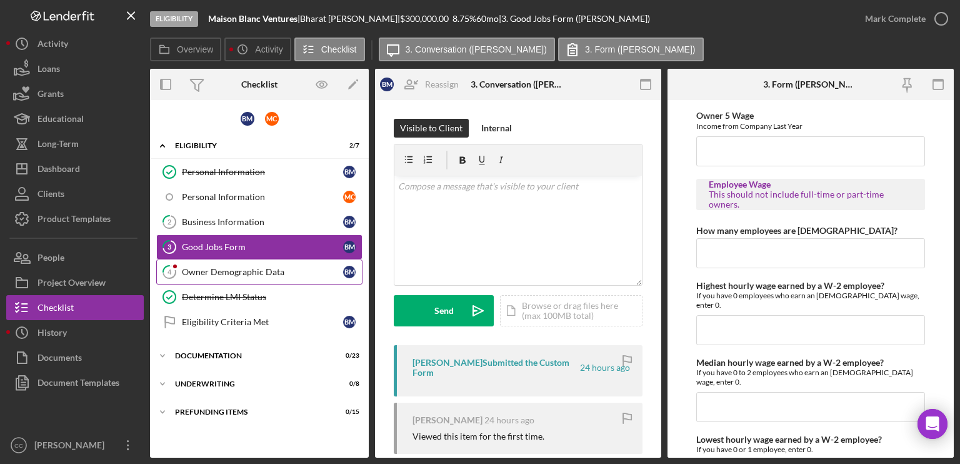
click at [269, 274] on div "Owner Demographic Data" at bounding box center [262, 272] width 161 height 10
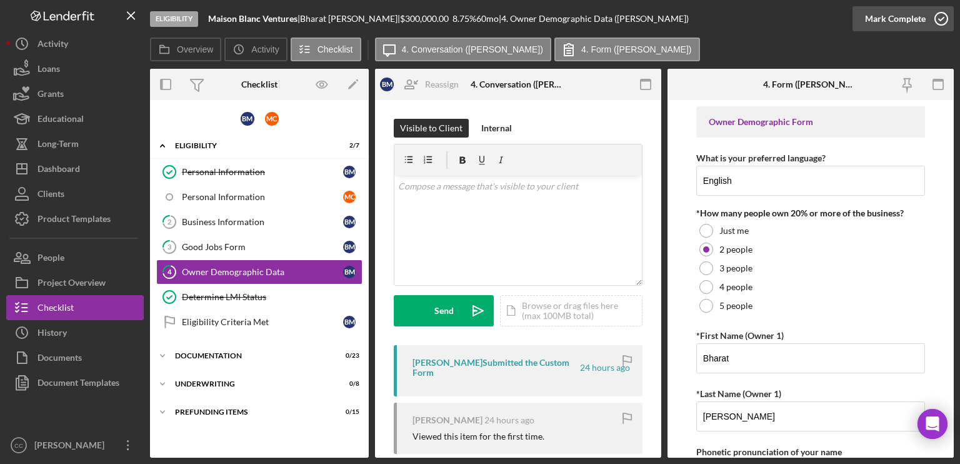
click at [800, 19] on icon "button" at bounding box center [940, 18] width 31 height 31
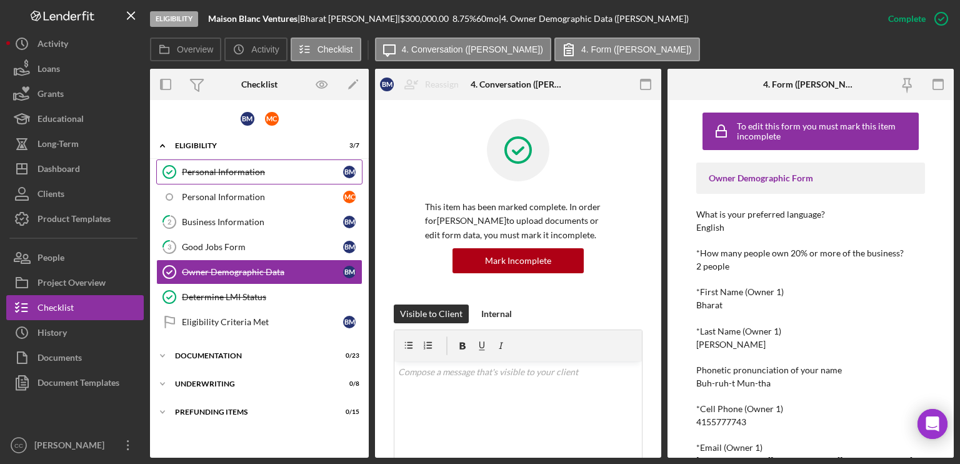
click at [232, 174] on div "Personal Information" at bounding box center [262, 172] width 161 height 10
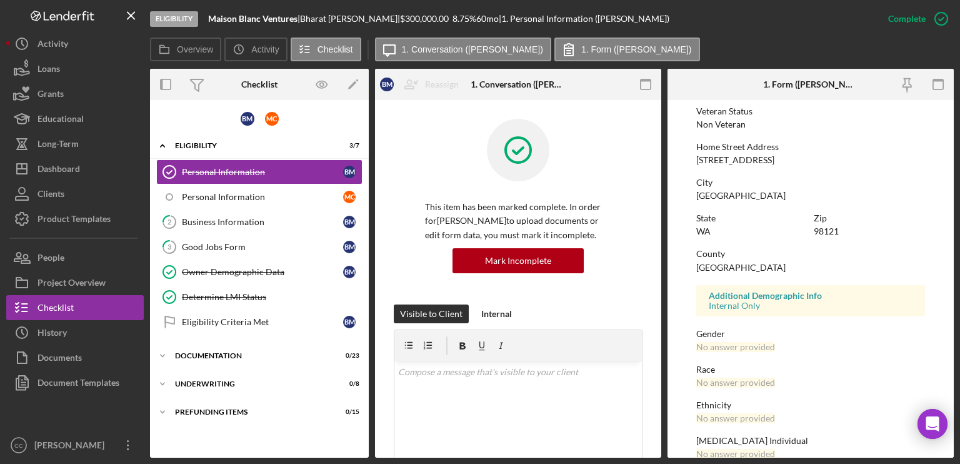
scroll to position [235, 0]
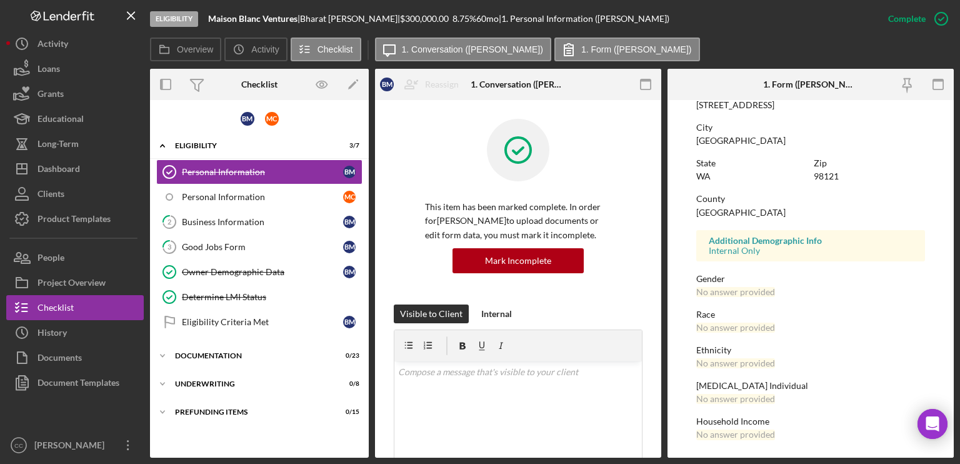
click at [755, 291] on div "No answer provided" at bounding box center [735, 292] width 79 height 10
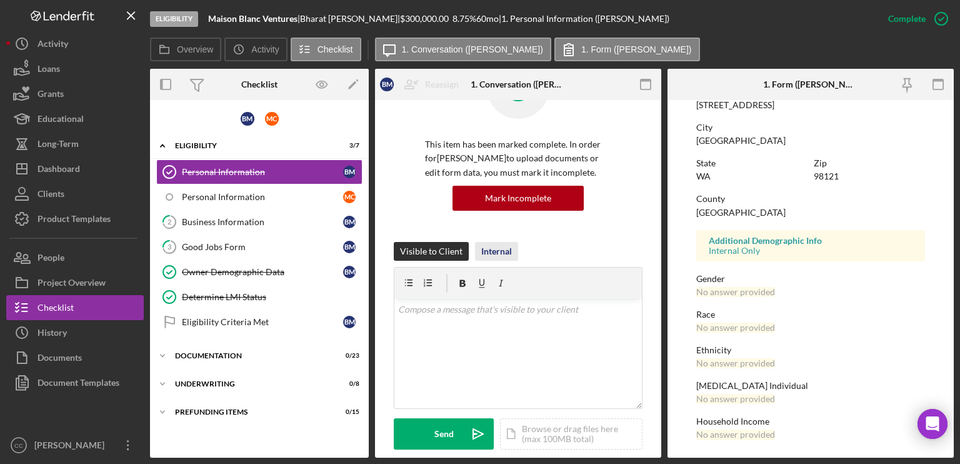
click at [488, 252] on div "Internal" at bounding box center [496, 251] width 31 height 19
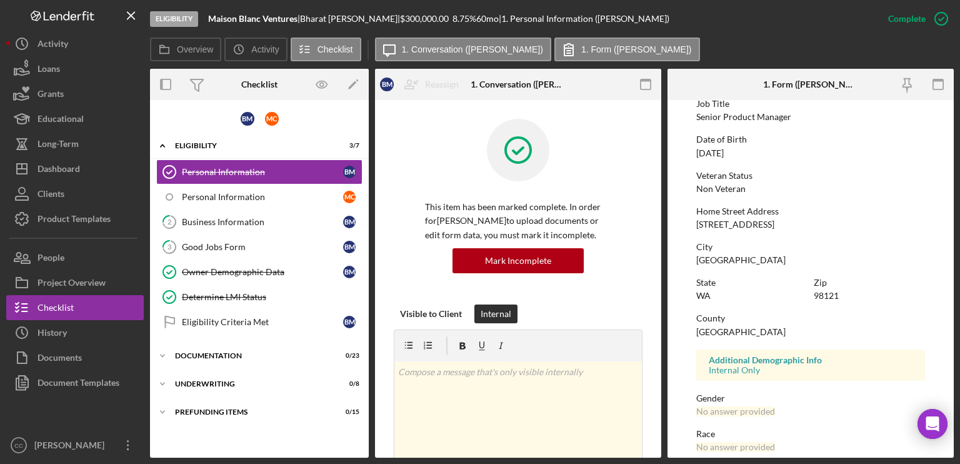
scroll to position [47, 0]
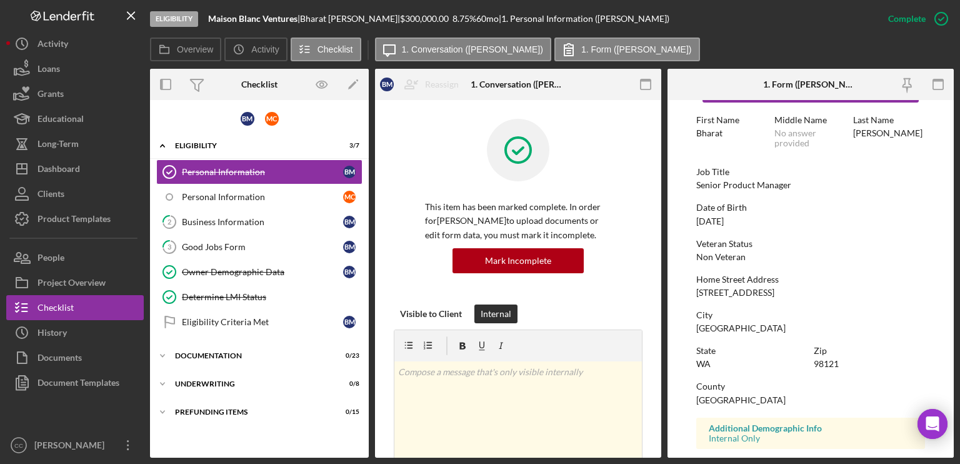
click at [800, 222] on div "Date of Birth [DEMOGRAPHIC_DATA]" at bounding box center [810, 213] width 229 height 23
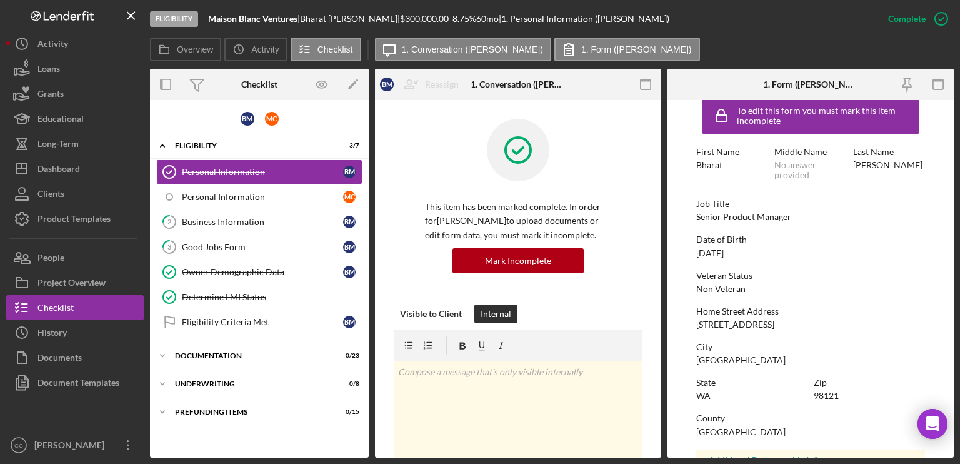
scroll to position [0, 0]
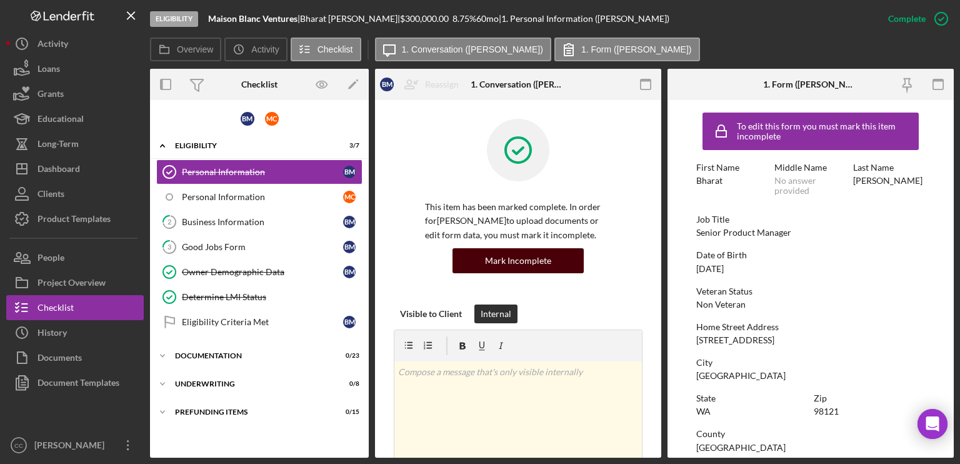
click at [532, 264] on div "Mark Incomplete" at bounding box center [518, 260] width 66 height 25
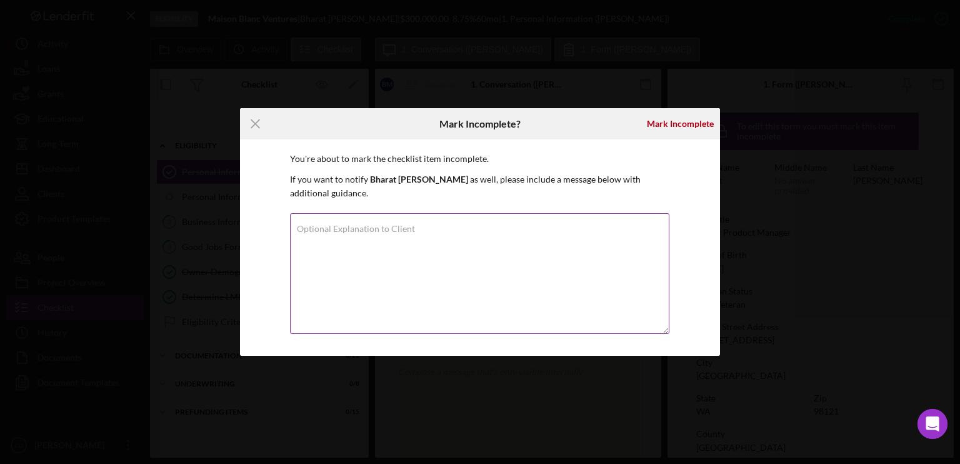
click at [384, 225] on label "Optional Explanation to Client" at bounding box center [356, 229] width 118 height 10
click at [384, 225] on textarea "Optional Explanation to Client" at bounding box center [479, 273] width 379 height 121
click at [396, 247] on textarea "Optional Explanation to Client" at bounding box center [479, 273] width 379 height 121
click at [675, 124] on div "Mark Incomplete" at bounding box center [680, 123] width 67 height 25
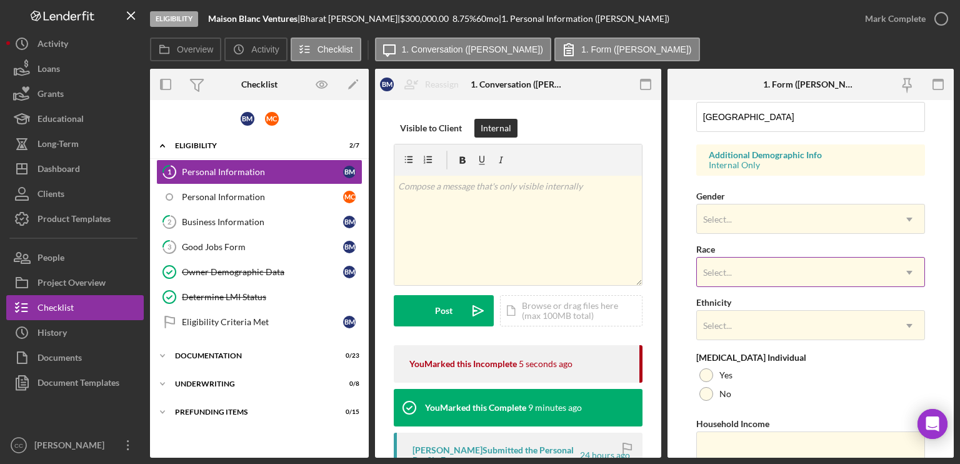
scroll to position [437, 0]
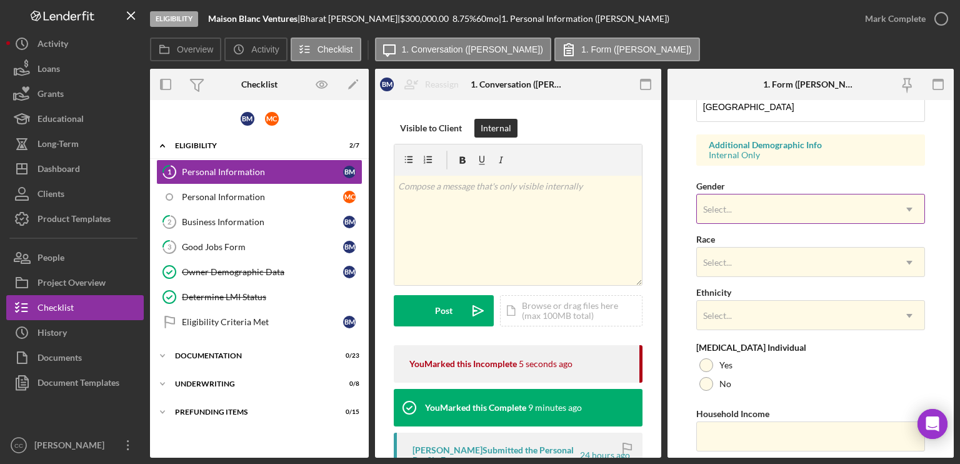
click at [745, 211] on div "Select..." at bounding box center [795, 209] width 197 height 29
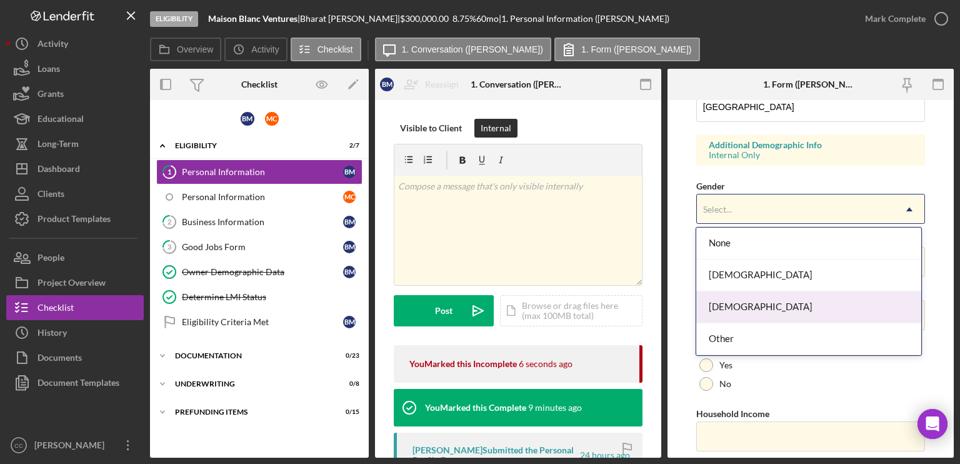
click at [727, 304] on div "[DEMOGRAPHIC_DATA]" at bounding box center [808, 307] width 225 height 32
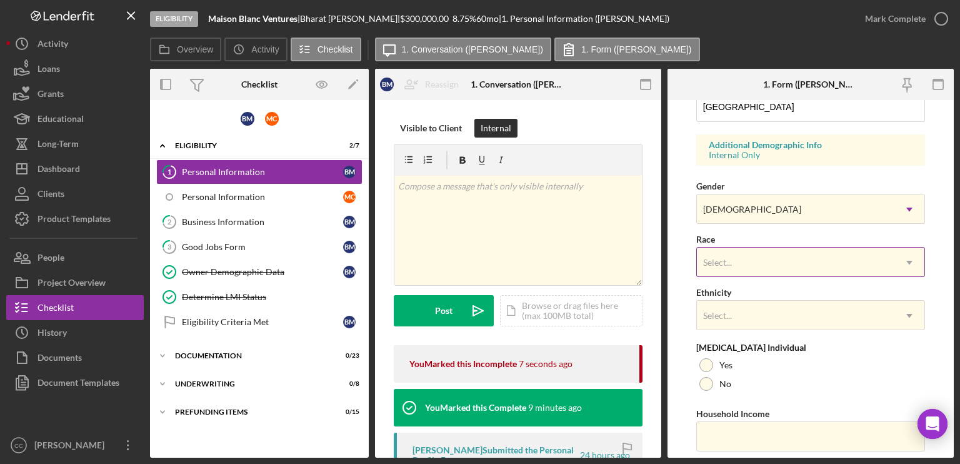
click at [751, 257] on div "Select..." at bounding box center [795, 262] width 197 height 29
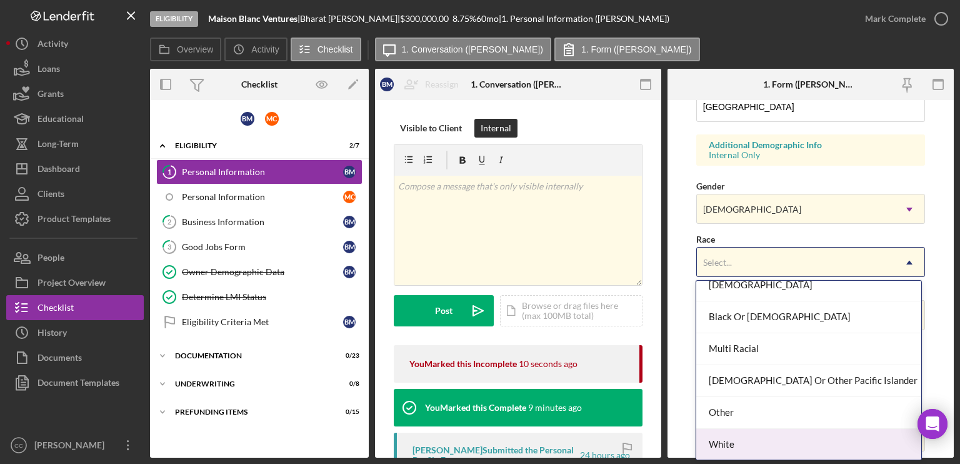
scroll to position [0, 0]
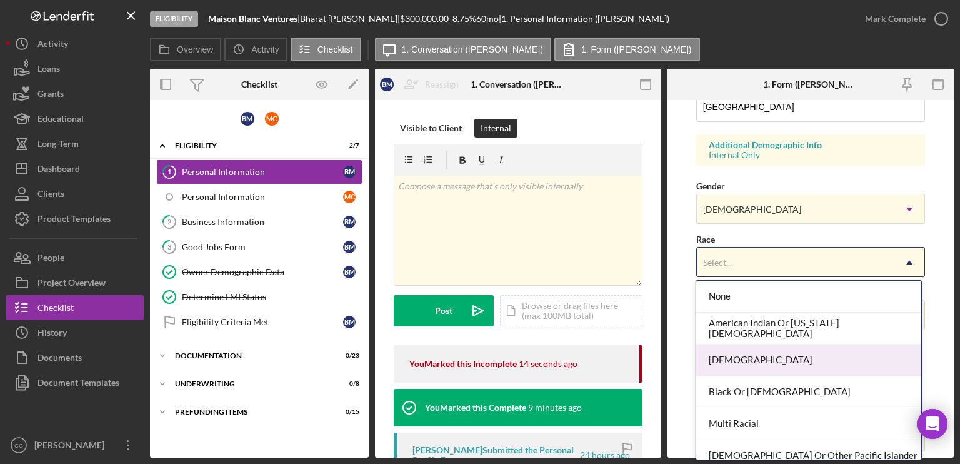
click at [747, 362] on div "[DEMOGRAPHIC_DATA]" at bounding box center [808, 360] width 225 height 32
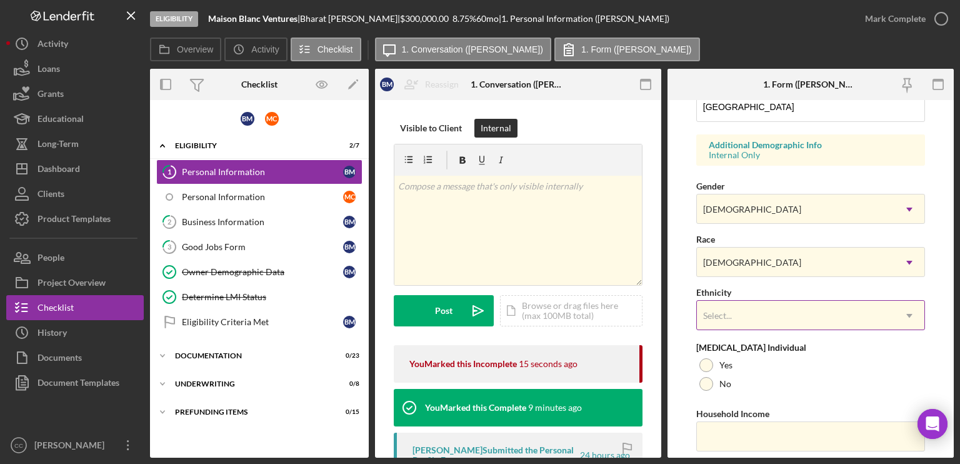
click at [742, 314] on div "Select..." at bounding box center [795, 315] width 197 height 29
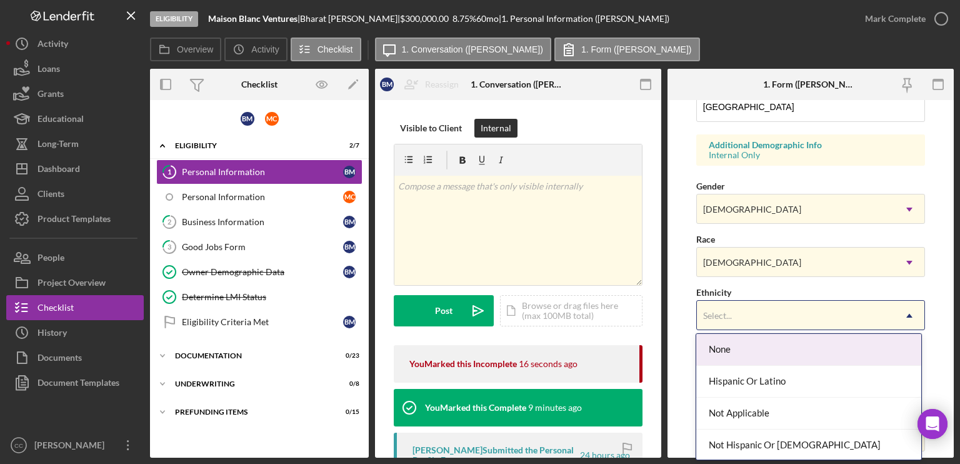
scroll to position [474, 0]
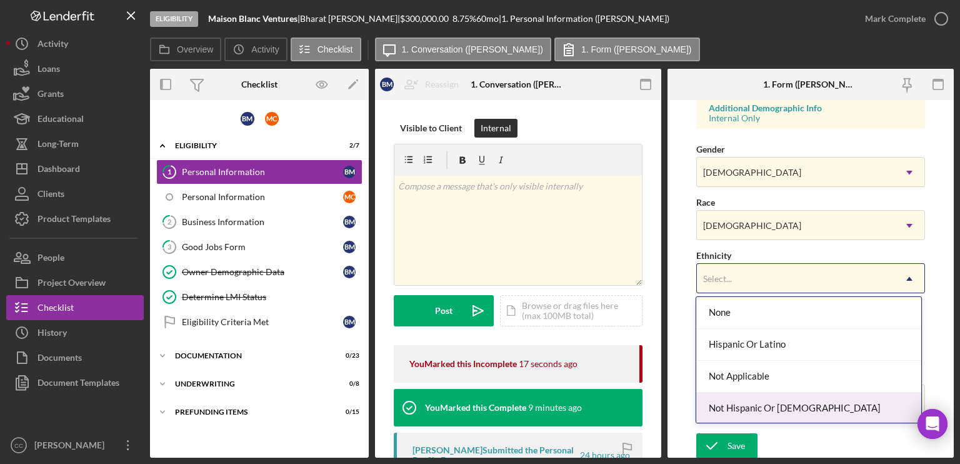
click at [757, 374] on div "Not Hispanic Or [DEMOGRAPHIC_DATA]" at bounding box center [808, 408] width 225 height 32
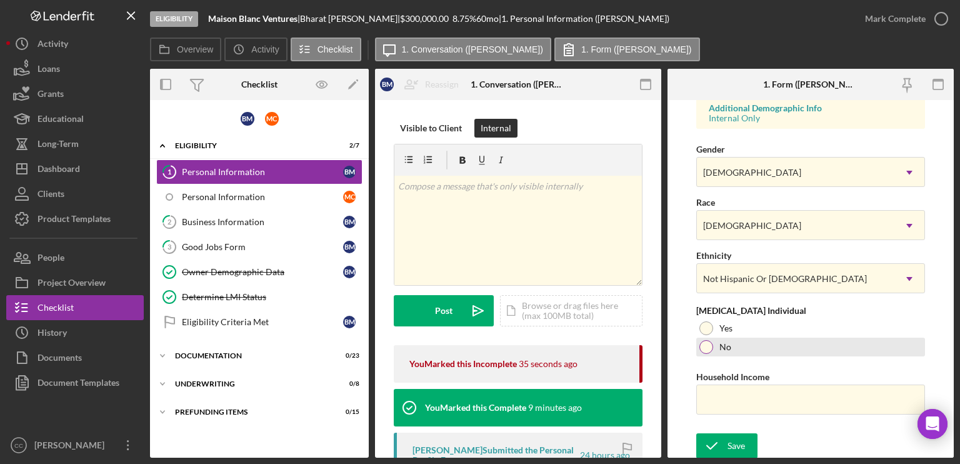
click at [703, 345] on div at bounding box center [706, 347] width 14 height 14
click at [779, 374] on input "Household Income" at bounding box center [810, 399] width 229 height 30
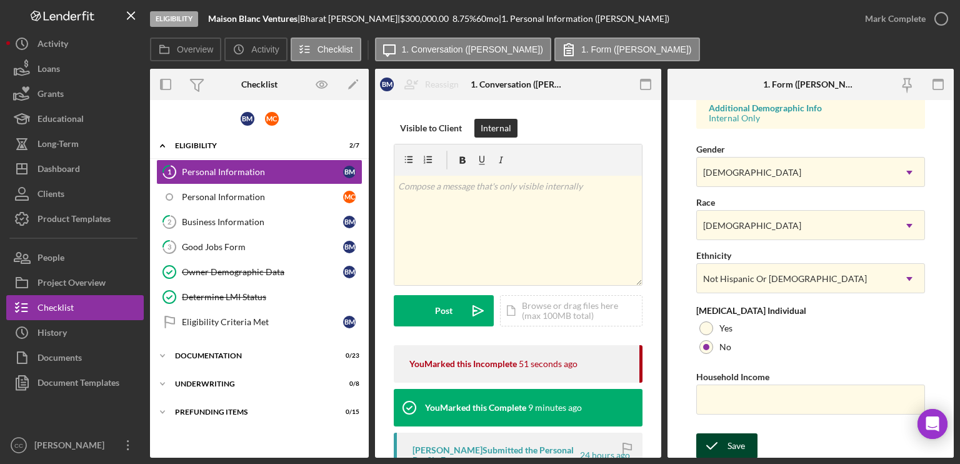
click at [730, 374] on div "Save" at bounding box center [735, 445] width 17 height 25
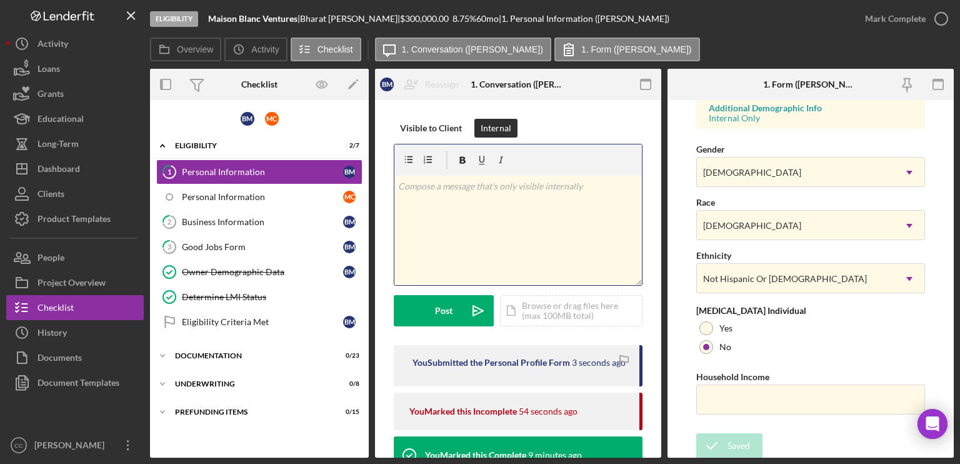
click at [500, 217] on div "v Color teal Color pink Remove color Add row above Add row below Add column bef…" at bounding box center [517, 230] width 247 height 109
click at [800, 17] on icon "button" at bounding box center [940, 18] width 31 height 31
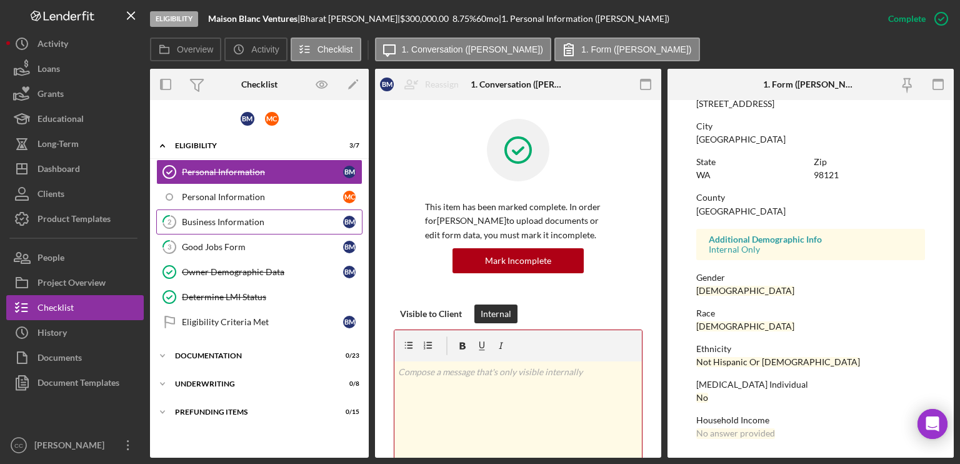
scroll to position [235, 0]
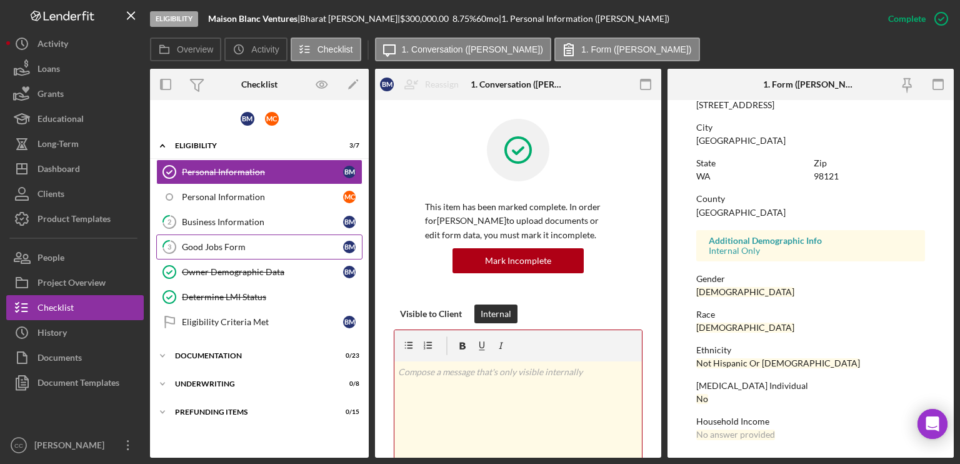
drag, startPoint x: 244, startPoint y: 222, endPoint x: 350, endPoint y: 236, distance: 107.2
click at [244, 222] on div "Business Information" at bounding box center [262, 222] width 161 height 10
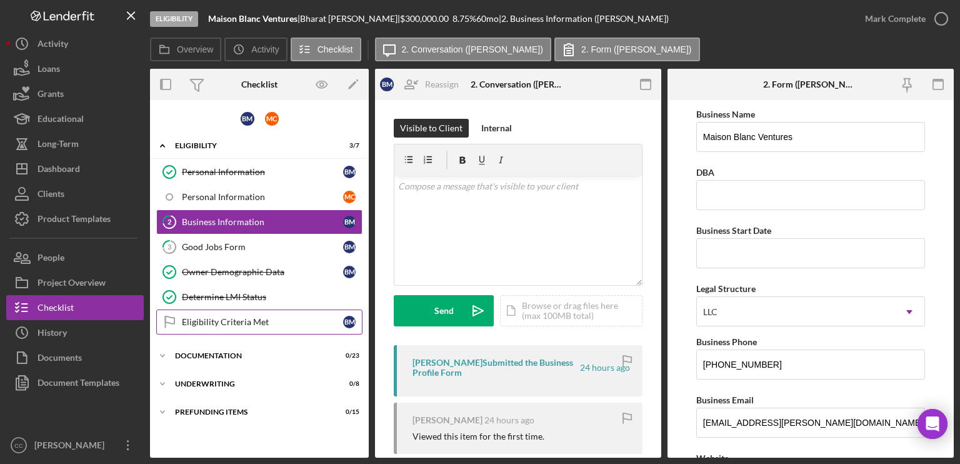
drag, startPoint x: 232, startPoint y: 322, endPoint x: 241, endPoint y: 326, distance: 10.3
click at [232, 322] on div "Eligibility Criteria Met" at bounding box center [262, 322] width 161 height 10
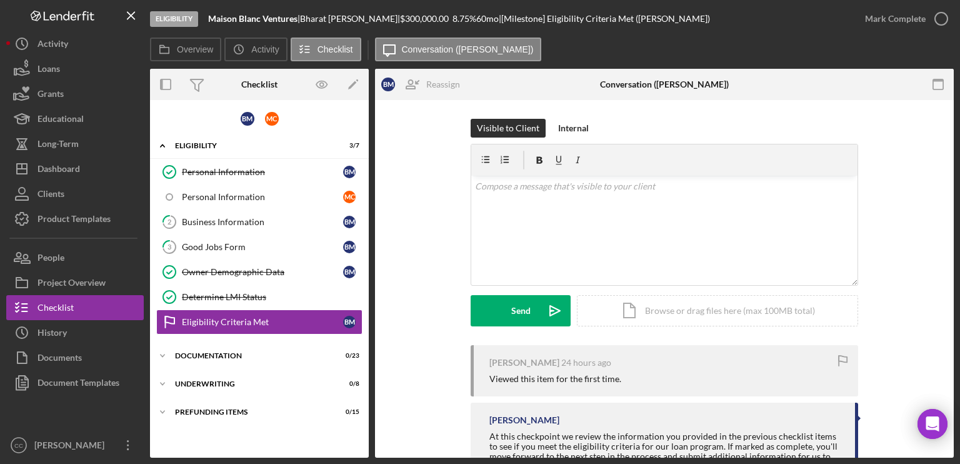
click at [439, 206] on div "Visible to Client Internal v Color teal Color pink Remove color Add row above A…" at bounding box center [664, 232] width 541 height 226
click at [617, 220] on div "v Color teal Color pink Remove color Add row above Add row below Add column bef…" at bounding box center [664, 230] width 386 height 109
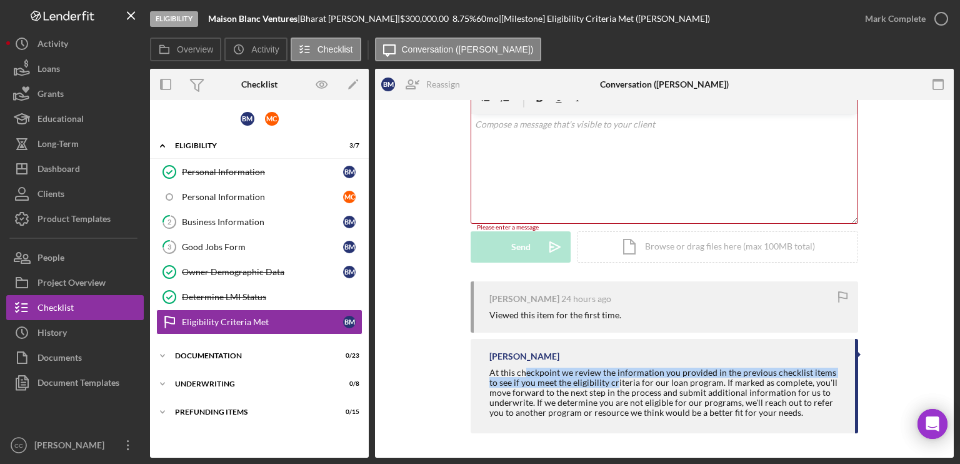
drag, startPoint x: 524, startPoint y: 372, endPoint x: 604, endPoint y: 385, distance: 81.0
click at [604, 374] on div "At this checkpoint we review the information you provided in the previous check…" at bounding box center [665, 392] width 353 height 50
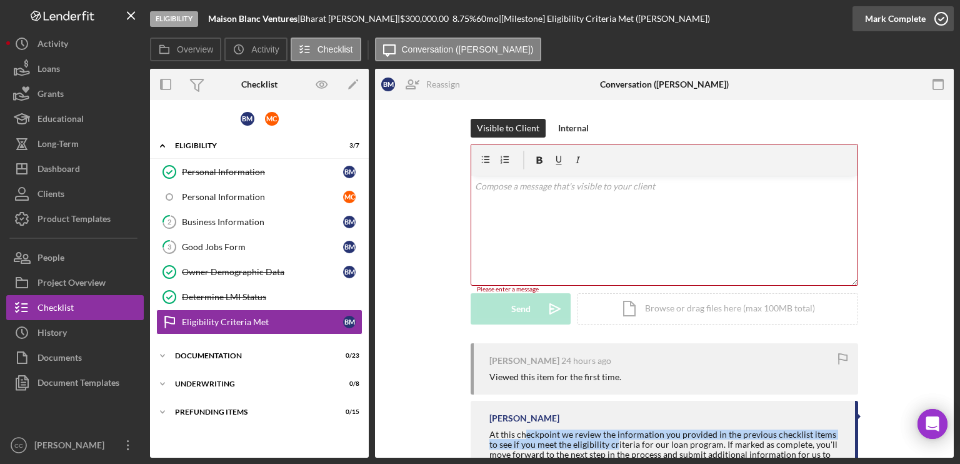
click at [800, 17] on icon "button" at bounding box center [940, 18] width 31 height 31
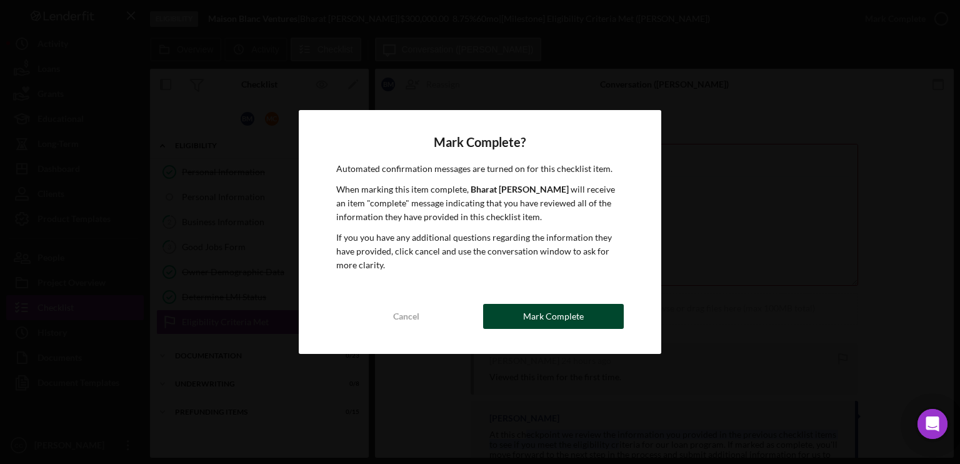
click at [570, 317] on div "Mark Complete" at bounding box center [553, 316] width 61 height 25
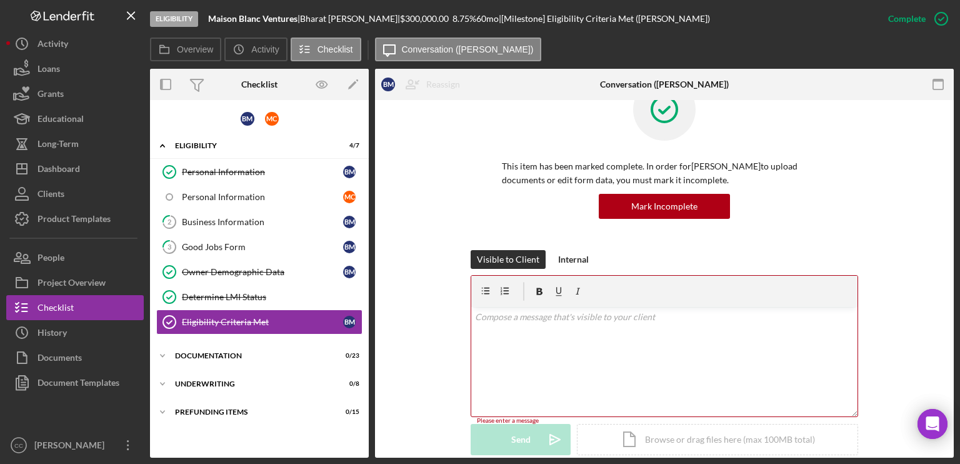
scroll to position [62, 0]
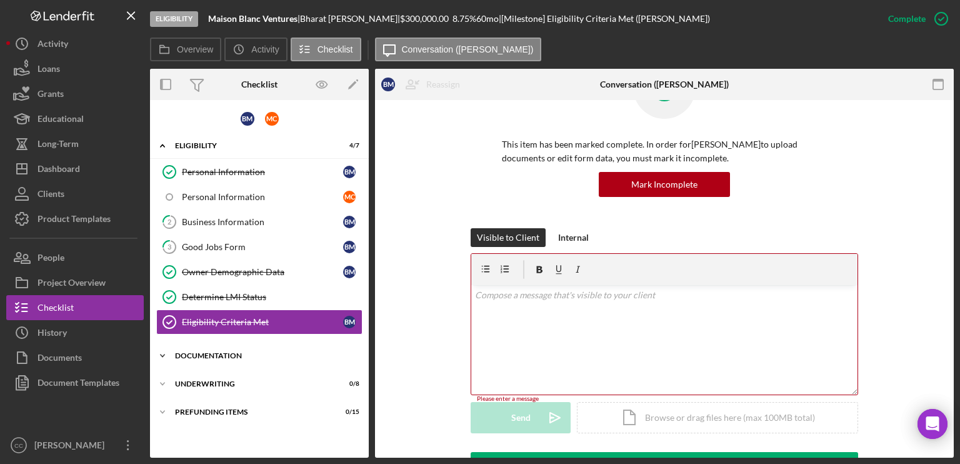
click at [164, 147] on polyline at bounding box center [163, 145] width 4 height 2
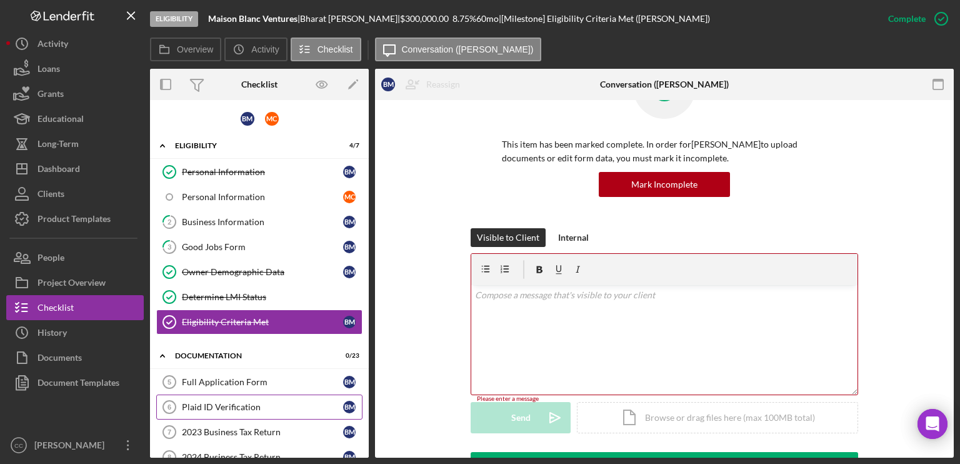
click at [239, 374] on div "Plaid ID Verification" at bounding box center [262, 407] width 161 height 10
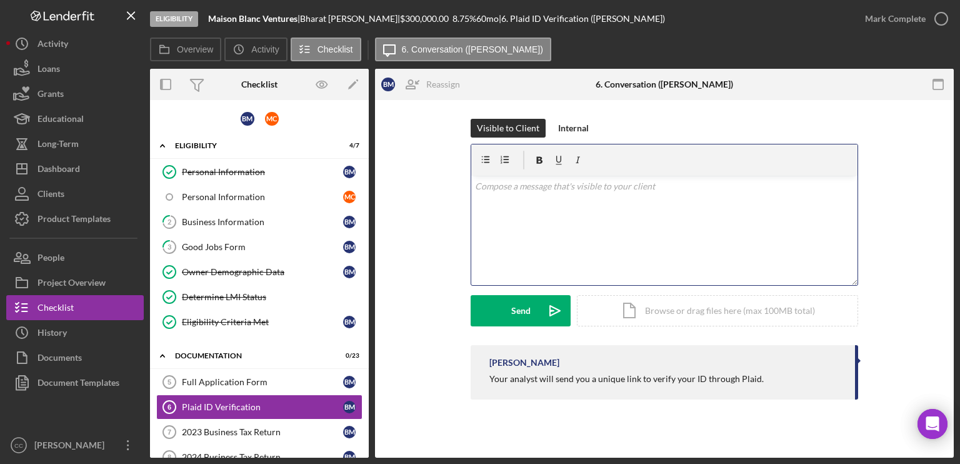
click at [586, 211] on div "v Color teal Color pink Remove color Add row above Add row below Add column bef…" at bounding box center [664, 230] width 386 height 109
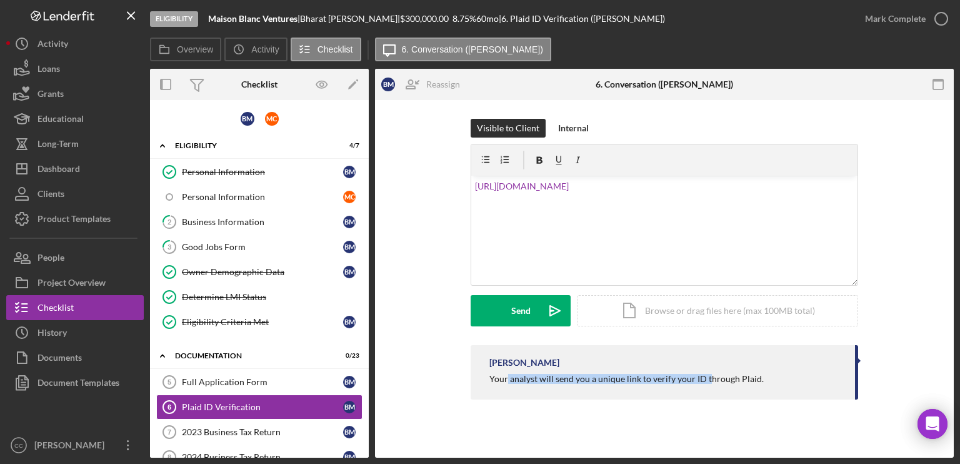
drag, startPoint x: 507, startPoint y: 377, endPoint x: 706, endPoint y: 387, distance: 198.9
click at [706, 374] on div "[PERSON_NAME] Your analyst will send you a unique link to verify your ID throug…" at bounding box center [663, 372] width 387 height 54
click at [505, 314] on button "Send Icon/icon-invite-send" at bounding box center [520, 310] width 100 height 31
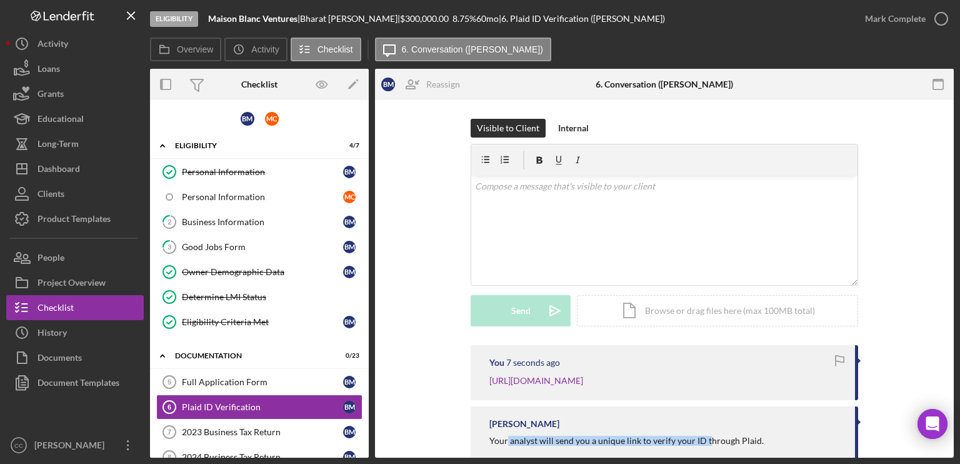
drag, startPoint x: 223, startPoint y: 222, endPoint x: 627, endPoint y: 277, distance: 408.0
click at [223, 222] on div "Business Information" at bounding box center [262, 222] width 161 height 10
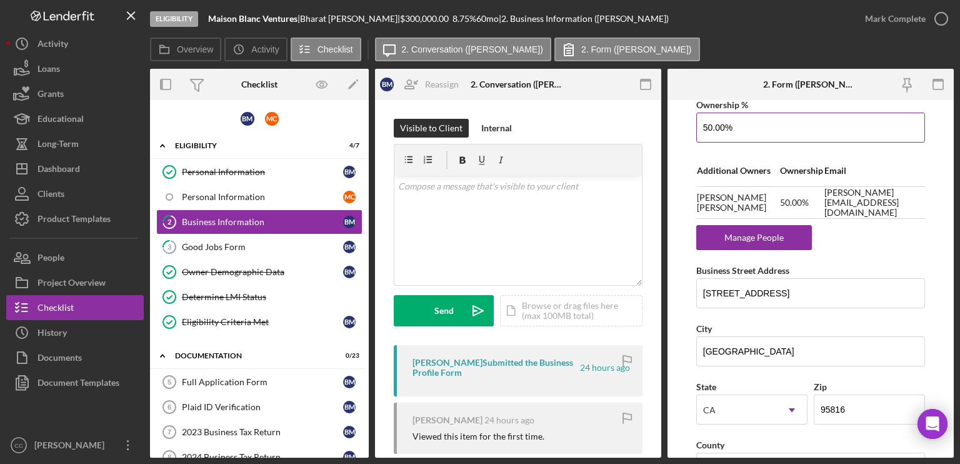
scroll to position [875, 0]
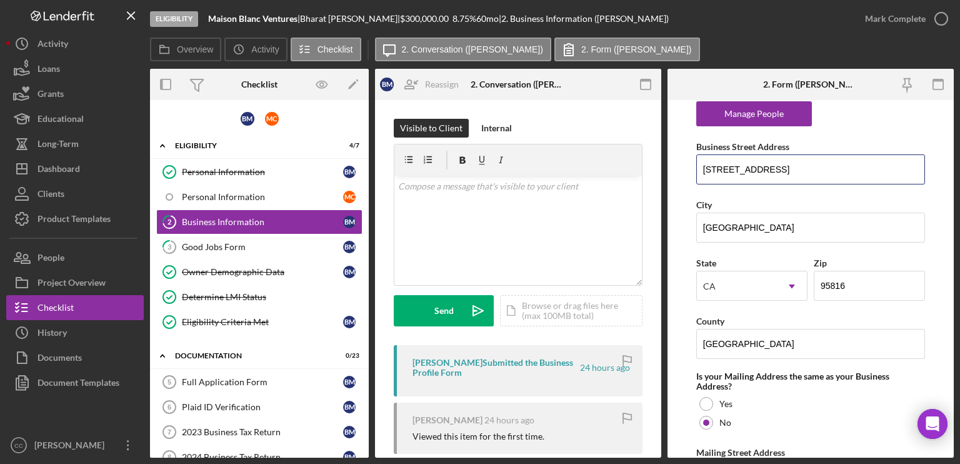
drag, startPoint x: 810, startPoint y: 159, endPoint x: 654, endPoint y: 169, distance: 155.9
click at [654, 169] on div "Overview Internal Workflow Stage Eligibility Icon/Dropdown Arrow Archive (can u…" at bounding box center [552, 263] width 804 height 389
click at [800, 281] on input "95816" at bounding box center [869, 286] width 111 height 30
click at [497, 234] on div "v Color teal Color pink Remove color Add row above Add row below Add column bef…" at bounding box center [517, 230] width 247 height 109
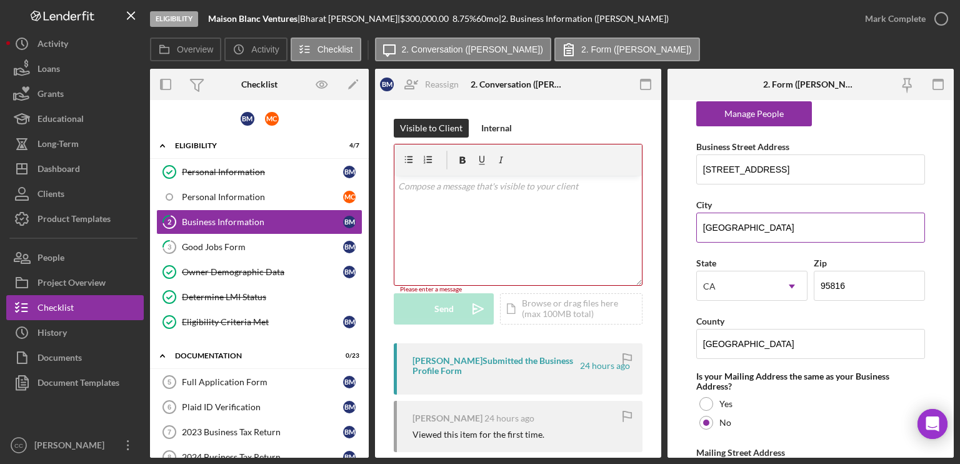
click at [800, 197] on div "City" at bounding box center [810, 205] width 229 height 16
click at [237, 219] on div "Business Information" at bounding box center [262, 222] width 161 height 10
click at [472, 221] on div "v Color teal Color pink Remove color Add row above Add row below Add column bef…" at bounding box center [517, 230] width 247 height 109
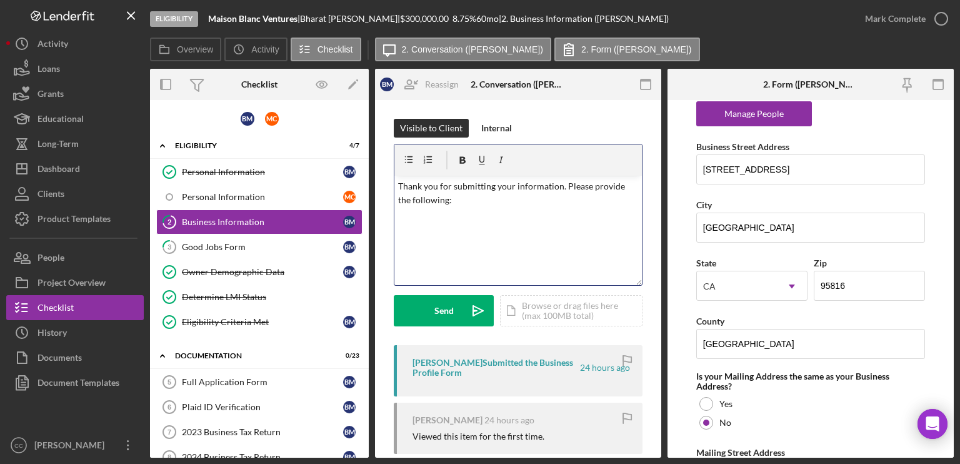
click at [505, 202] on p "Thank you for submitting your information. Please provide the following:" at bounding box center [518, 193] width 241 height 28
click at [487, 214] on p "Business start date?" at bounding box center [518, 218] width 241 height 14
click at [476, 219] on p "Business start date?" at bounding box center [518, 218] width 241 height 14
click at [564, 233] on p "What service does the business provide?" at bounding box center [518, 235] width 241 height 14
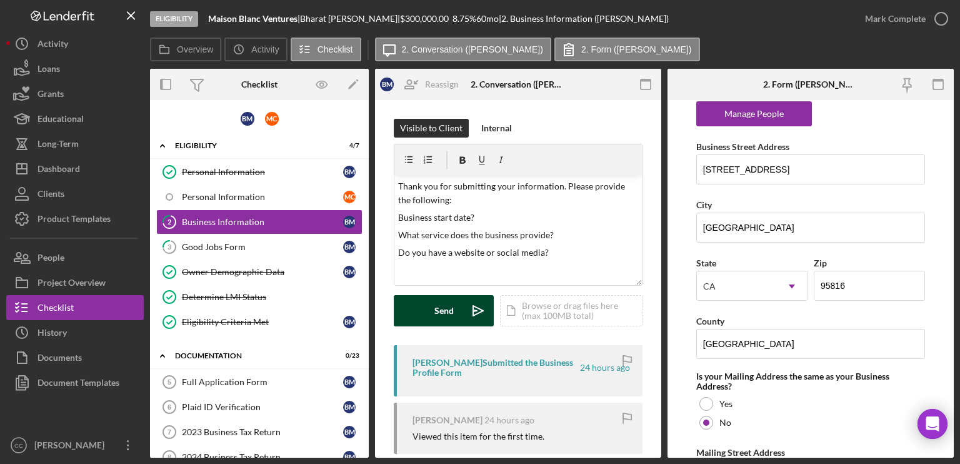
click at [445, 312] on div "Send" at bounding box center [443, 310] width 19 height 31
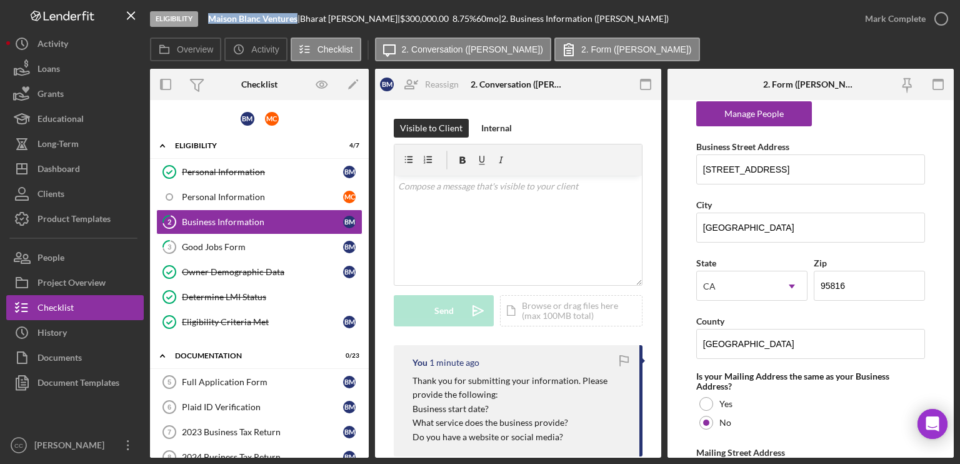
drag, startPoint x: 207, startPoint y: 17, endPoint x: 299, endPoint y: 22, distance: 92.0
click at [299, 22] on div "Eligibility Maison Blanc Ventures | [PERSON_NAME] | $300,000.00 8.75 % 60 mo | …" at bounding box center [501, 18] width 702 height 37
copy b "Maison Blanc Ventures"
click at [272, 17] on b "Maison Blanc Ventures" at bounding box center [252, 18] width 89 height 11
drag, startPoint x: 298, startPoint y: 18, endPoint x: 208, endPoint y: 20, distance: 90.0
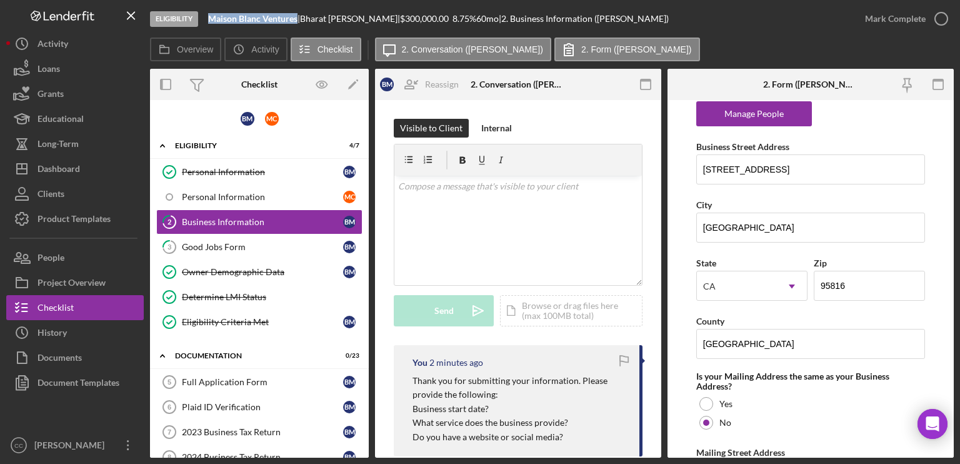
click at [208, 20] on b "Maison Blanc Ventures" at bounding box center [252, 18] width 89 height 11
copy b "Maison Blanc Ventures"
click at [261, 247] on div "Good Jobs Form" at bounding box center [262, 247] width 161 height 10
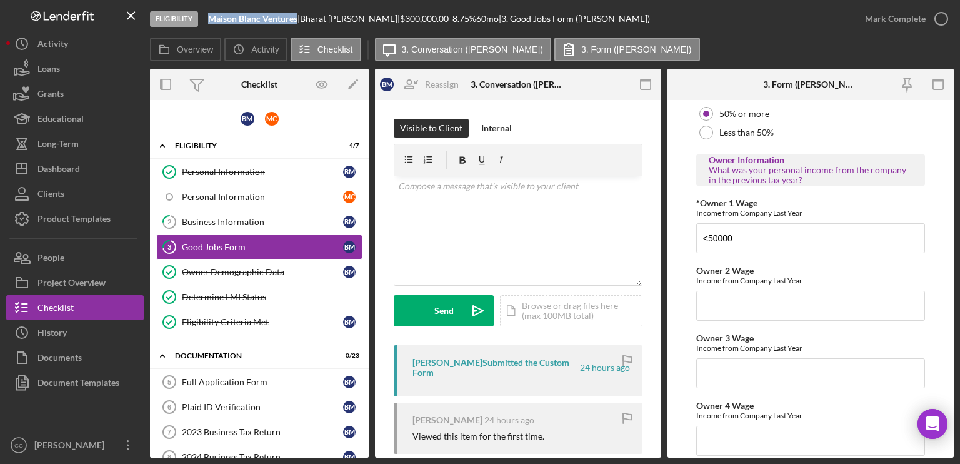
scroll to position [2062, 0]
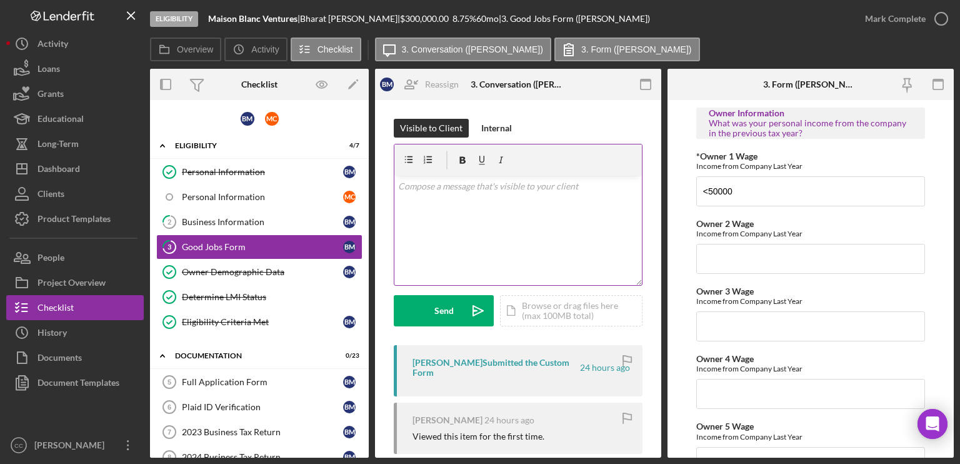
click at [540, 201] on div "v Color teal Color pink Remove color Add row above Add row below Add column bef…" at bounding box center [517, 230] width 247 height 109
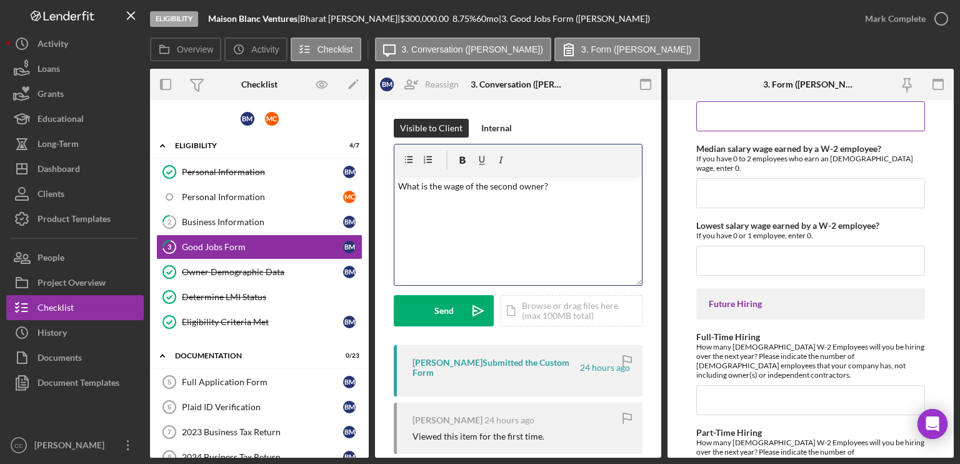
scroll to position [2872, 0]
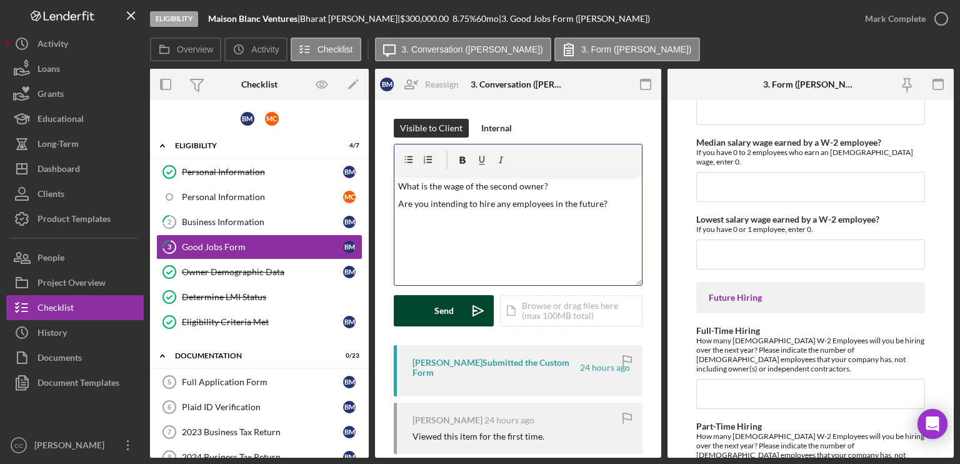
click at [432, 308] on button "Send Icon/icon-invite-send" at bounding box center [444, 310] width 100 height 31
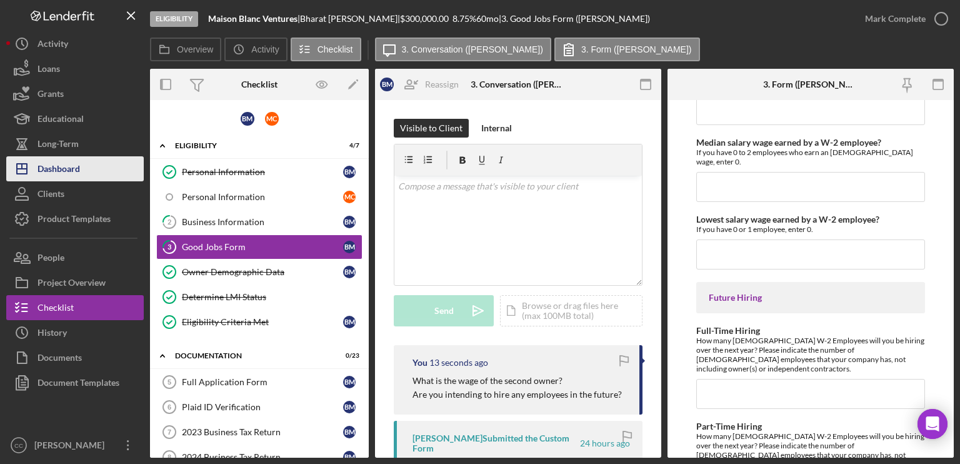
click at [57, 173] on div "Dashboard" at bounding box center [58, 170] width 42 height 28
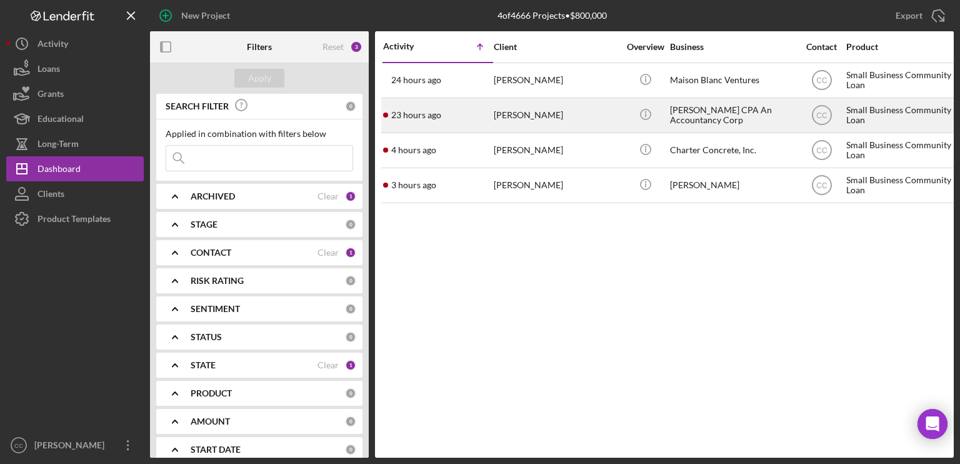
click at [582, 116] on div "[PERSON_NAME]" at bounding box center [556, 115] width 125 height 33
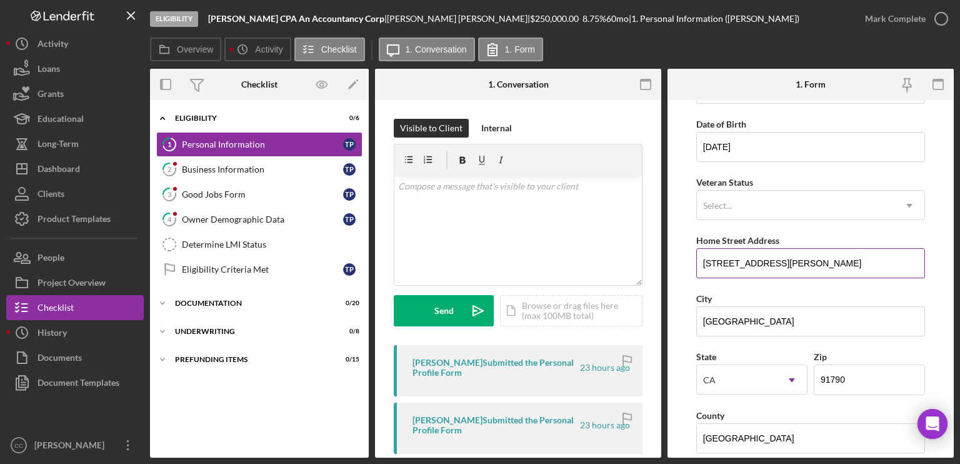
scroll to position [125, 0]
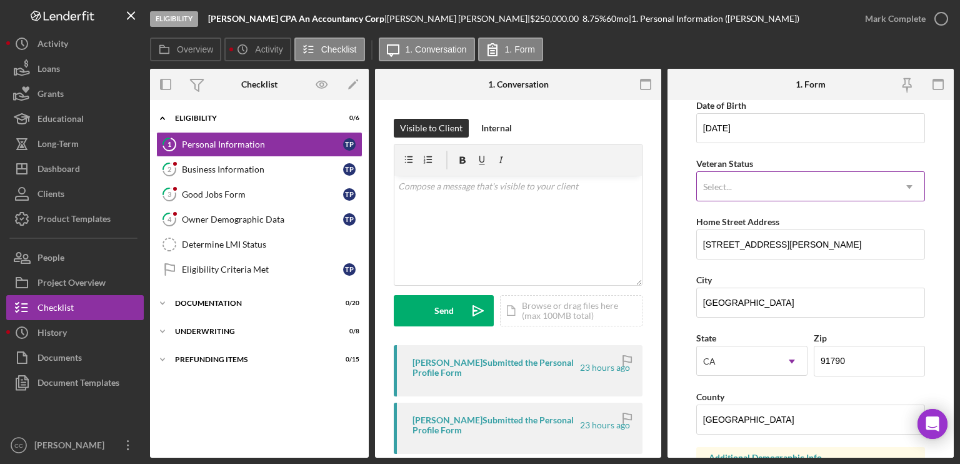
click at [800, 184] on icon "Icon/Dropdown Arrow" at bounding box center [909, 187] width 30 height 30
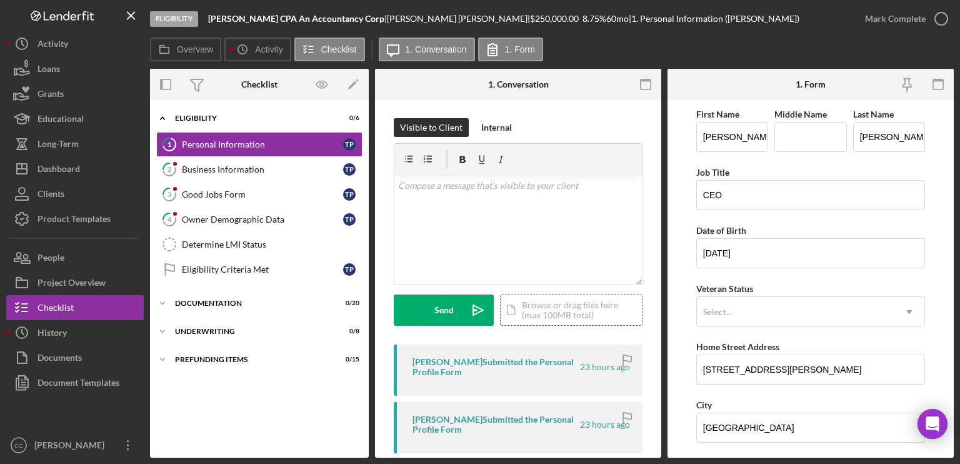
scroll to position [0, 0]
click at [250, 172] on div "Business Information" at bounding box center [262, 169] width 161 height 10
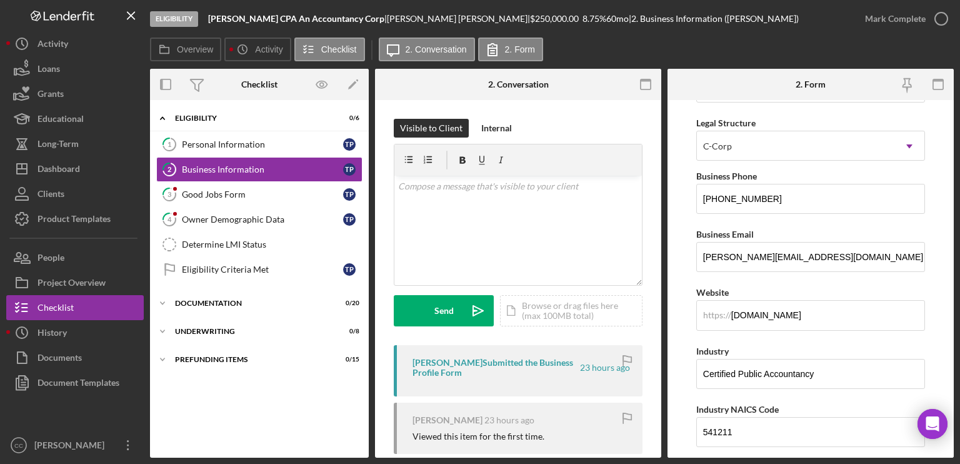
scroll to position [187, 0]
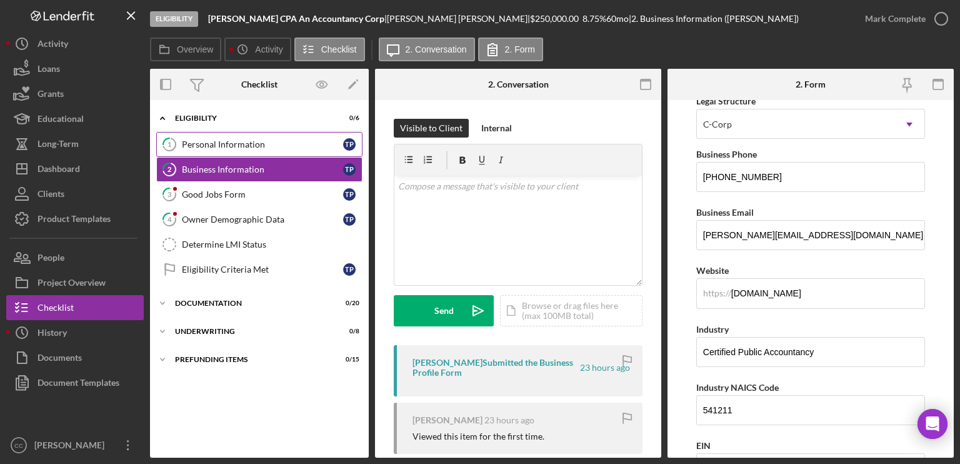
click at [268, 146] on div "Personal Information" at bounding box center [262, 144] width 161 height 10
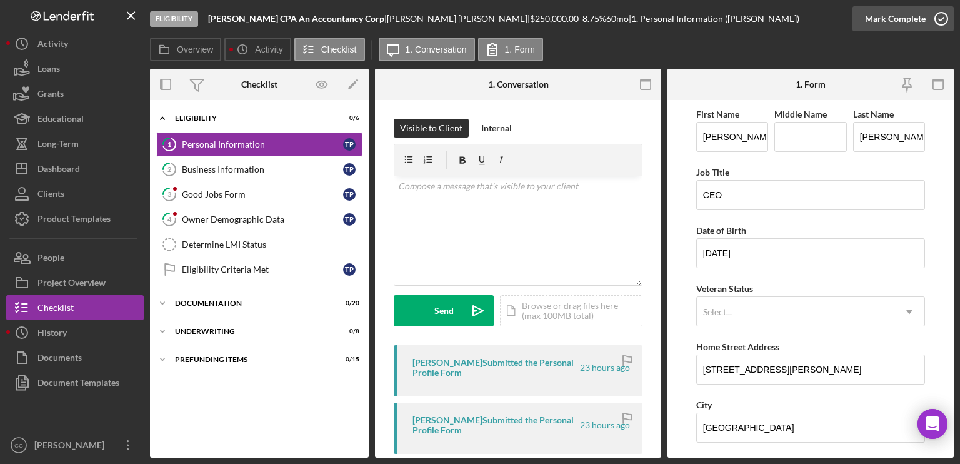
click at [800, 14] on icon "button" at bounding box center [940, 18] width 31 height 31
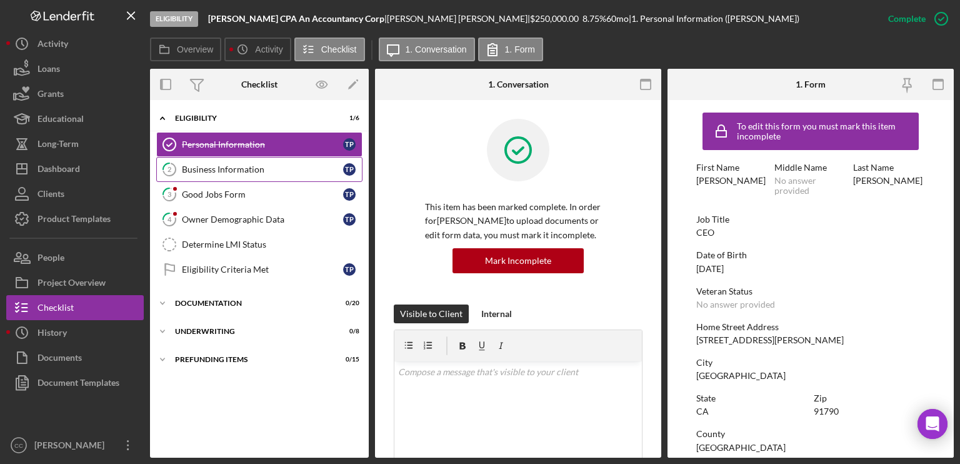
click at [250, 170] on div "Business Information" at bounding box center [262, 169] width 161 height 10
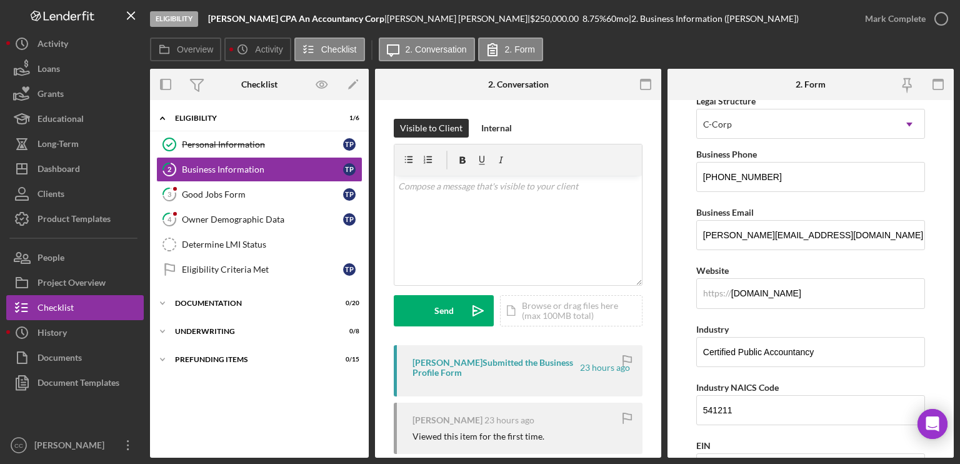
scroll to position [250, 0]
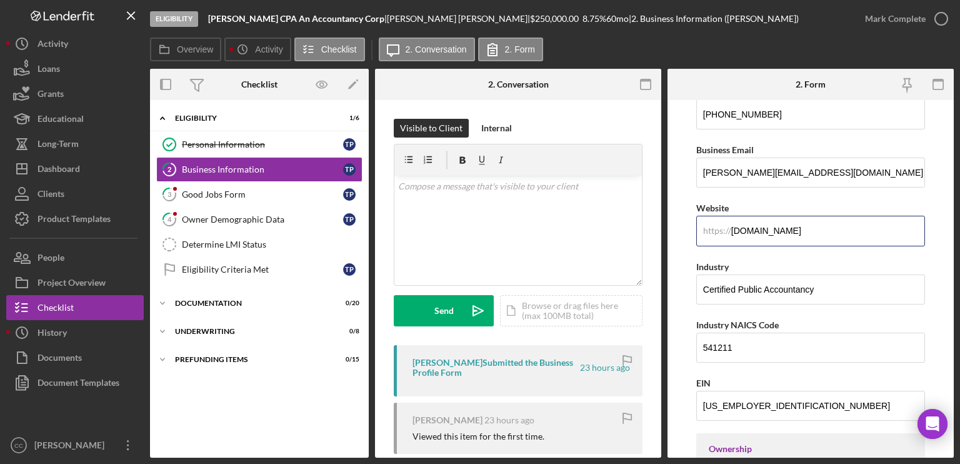
drag, startPoint x: 795, startPoint y: 232, endPoint x: 640, endPoint y: 229, distance: 155.6
click at [640, 229] on div "Overview Internal Workflow Stage Eligibility Icon/Dropdown Arrow Archive (can u…" at bounding box center [552, 263] width 804 height 389
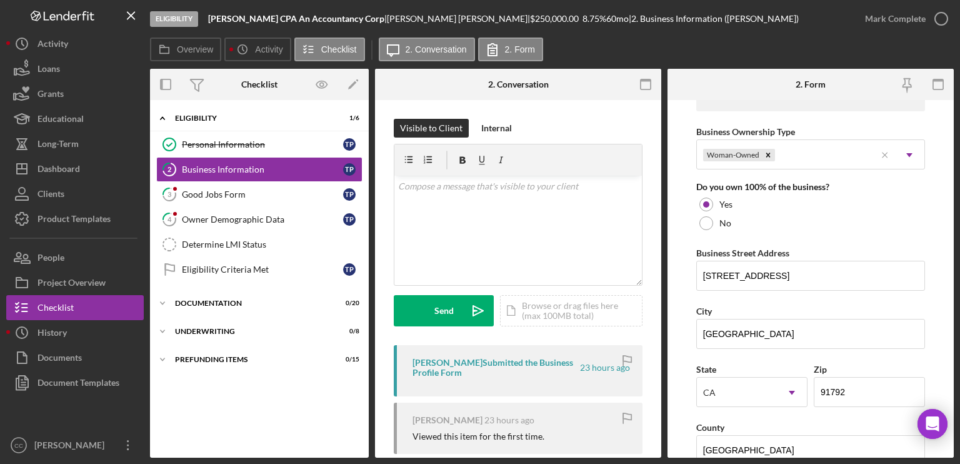
scroll to position [625, 0]
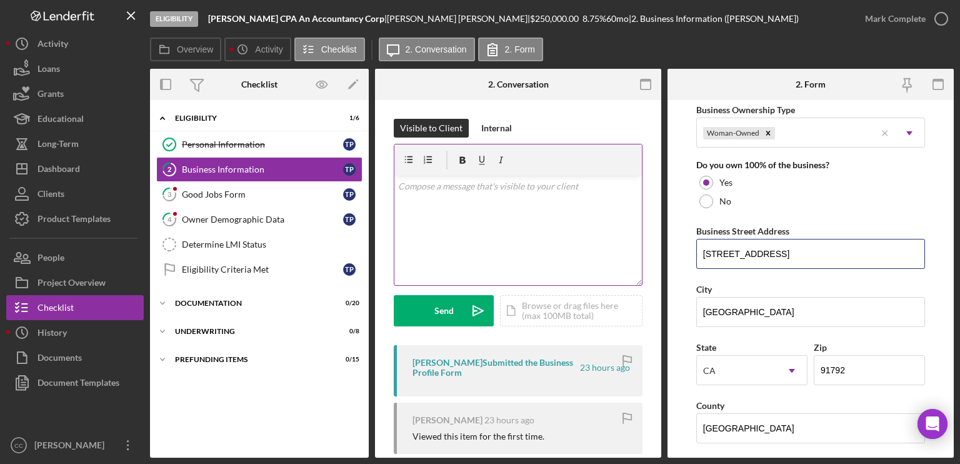
drag, startPoint x: 824, startPoint y: 253, endPoint x: 608, endPoint y: 256, distance: 215.6
click at [608, 256] on div "Overview Internal Workflow Stage Eligibility Icon/Dropdown Arrow Archive (can u…" at bounding box center [552, 263] width 804 height 389
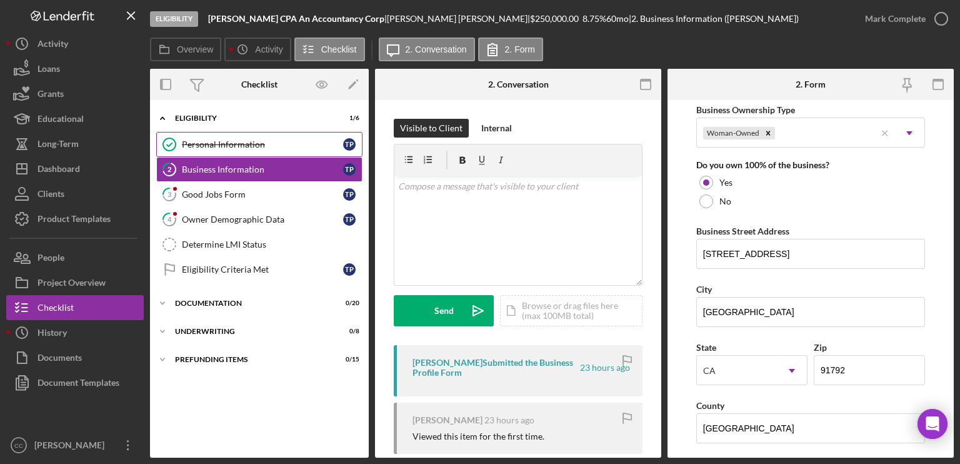
drag, startPoint x: 217, startPoint y: 142, endPoint x: 310, endPoint y: 151, distance: 93.5
click at [217, 142] on div "Personal Information" at bounding box center [262, 144] width 161 height 10
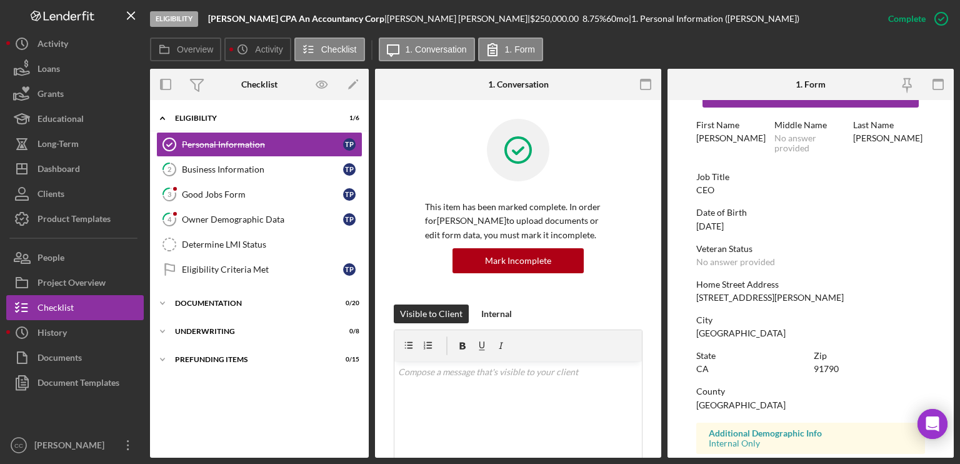
scroll to position [62, 0]
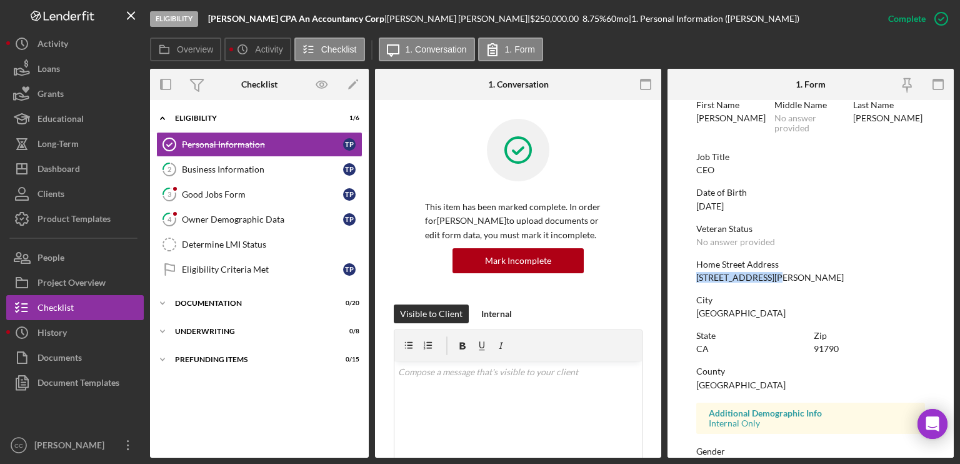
drag, startPoint x: 792, startPoint y: 278, endPoint x: 695, endPoint y: 278, distance: 96.8
click at [695, 278] on form "To edit this form you must mark this item incomplete First Name [PERSON_NAME] M…" at bounding box center [810, 278] width 286 height 357
copy div "[STREET_ADDRESS][PERSON_NAME]"
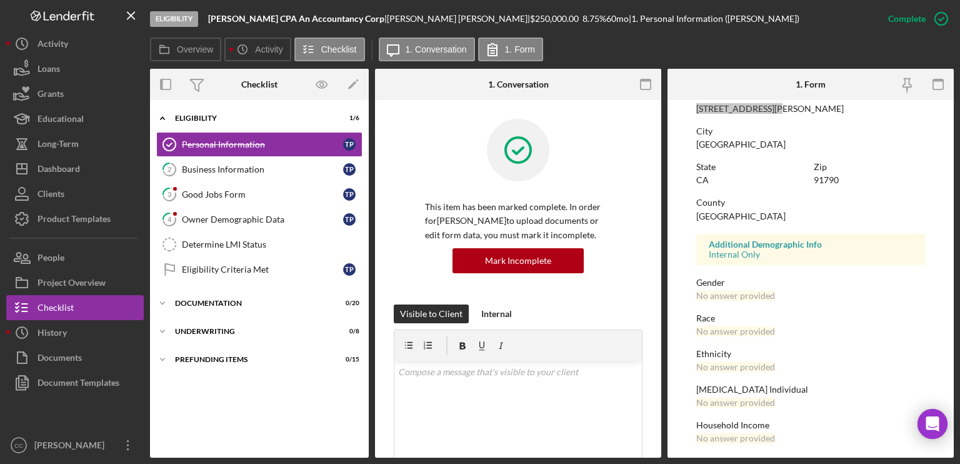
scroll to position [235, 0]
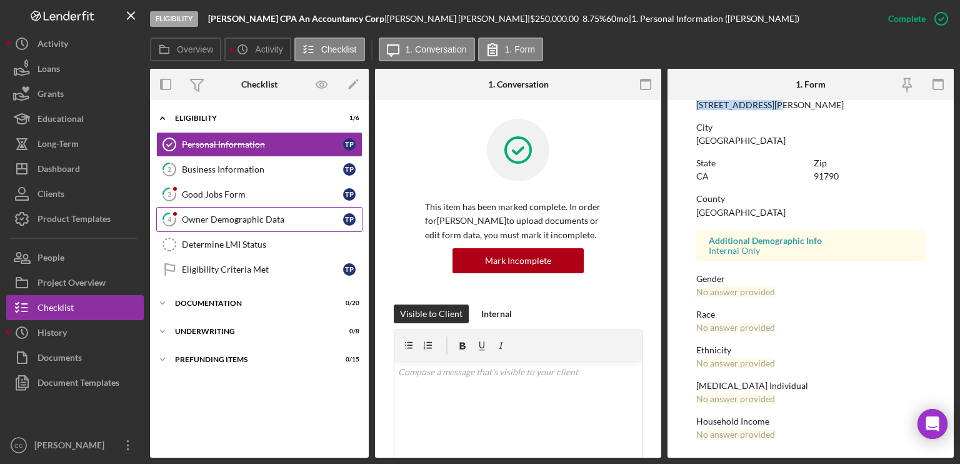
click at [242, 221] on div "Owner Demographic Data" at bounding box center [262, 219] width 161 height 10
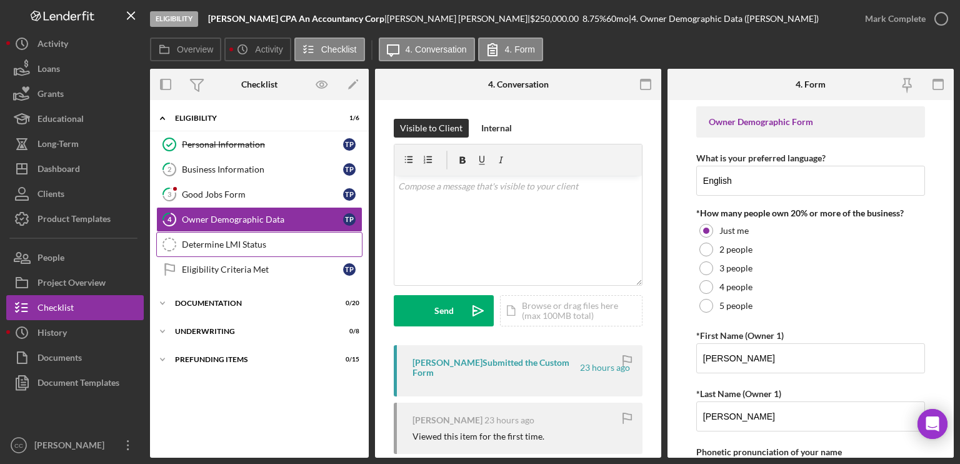
click at [239, 242] on div "Determine LMI Status" at bounding box center [272, 244] width 180 height 10
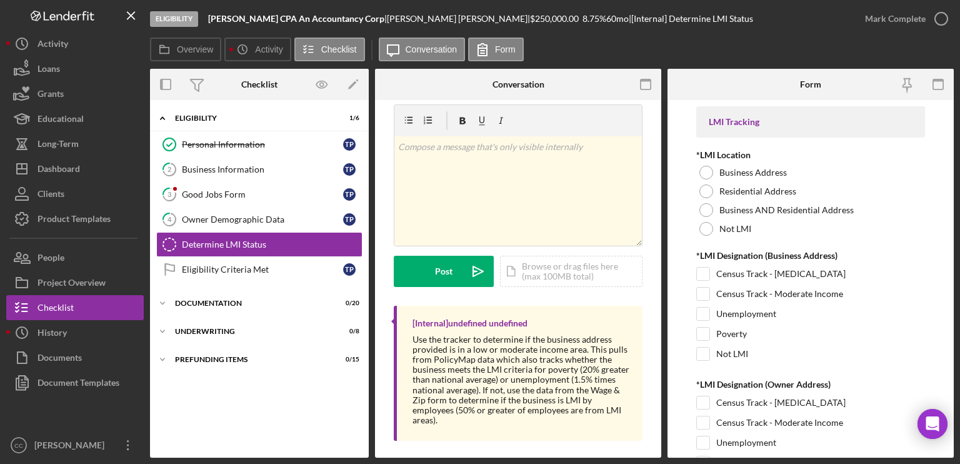
scroll to position [22, 0]
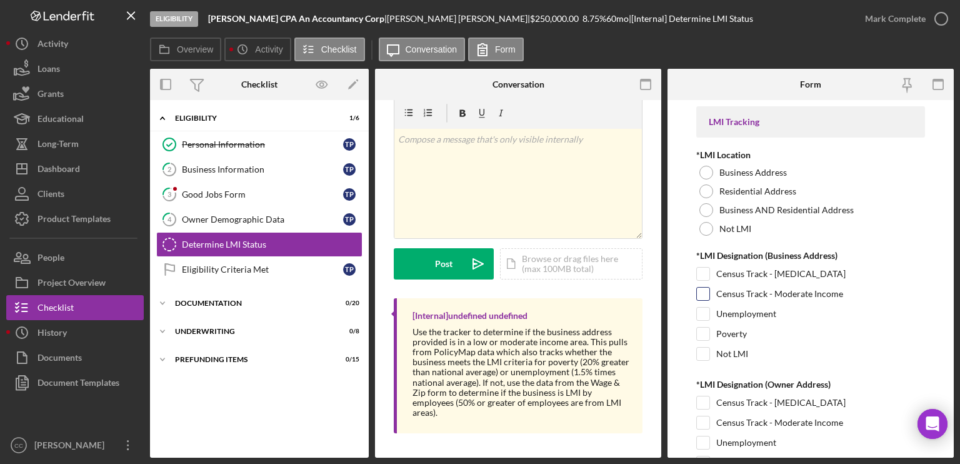
drag, startPoint x: 707, startPoint y: 227, endPoint x: 706, endPoint y: 292, distance: 64.4
click at [707, 227] on div at bounding box center [706, 229] width 14 height 14
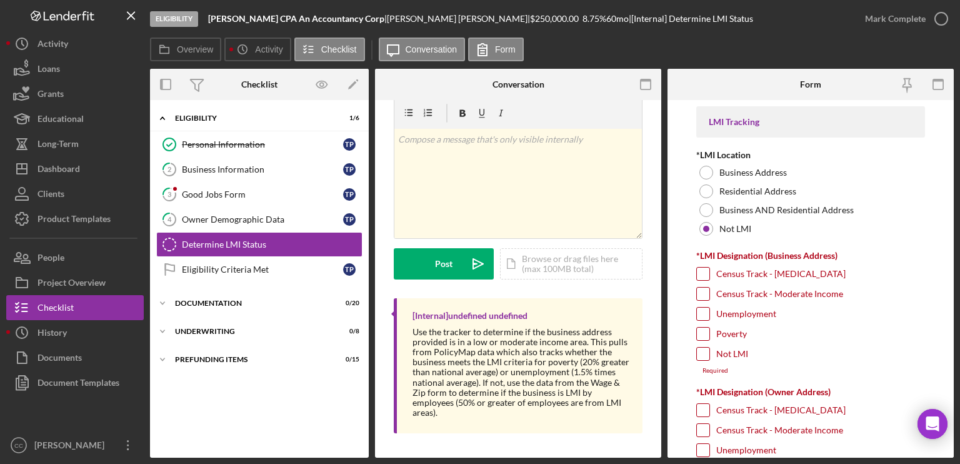
click at [703, 359] on input "Not LMI" at bounding box center [703, 353] width 12 height 12
checkbox input "true"
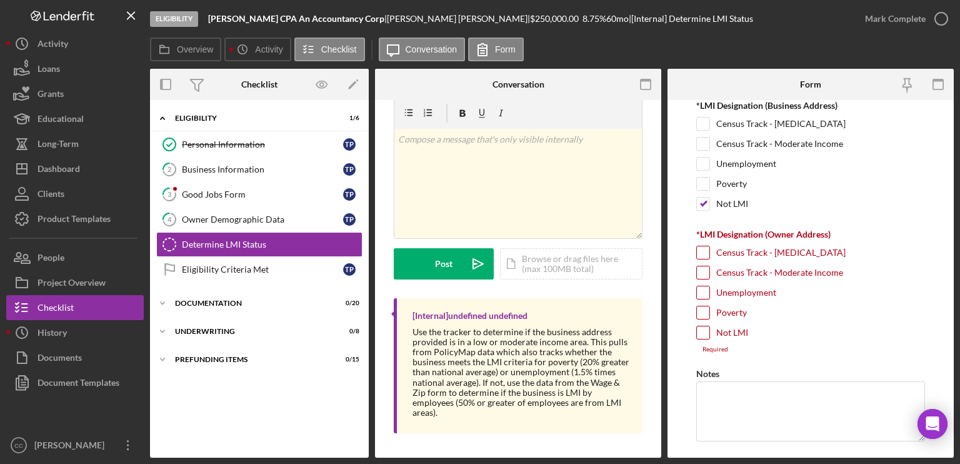
scroll to position [187, 0]
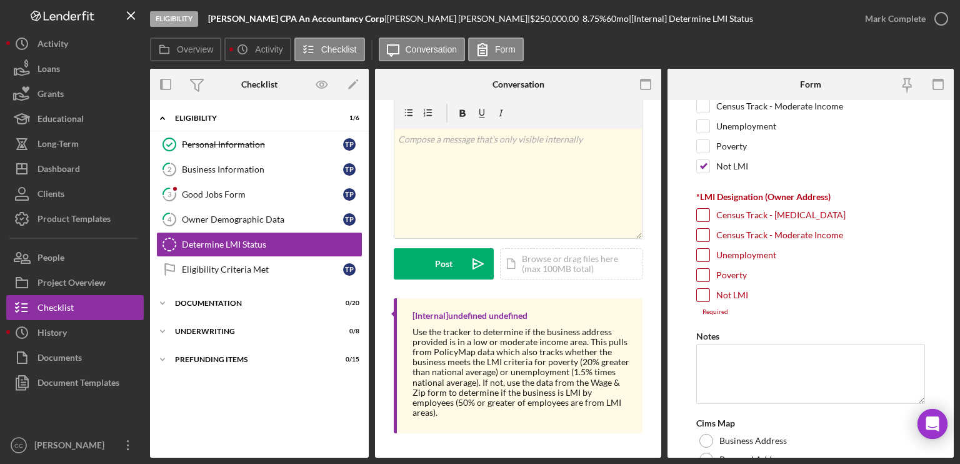
click at [700, 294] on input "Not LMI" at bounding box center [703, 295] width 12 height 12
checkbox input "true"
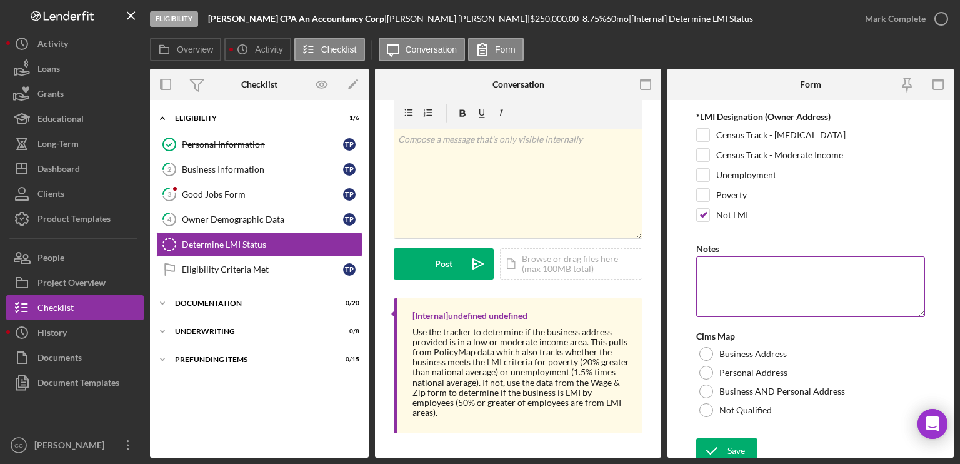
scroll to position [272, 0]
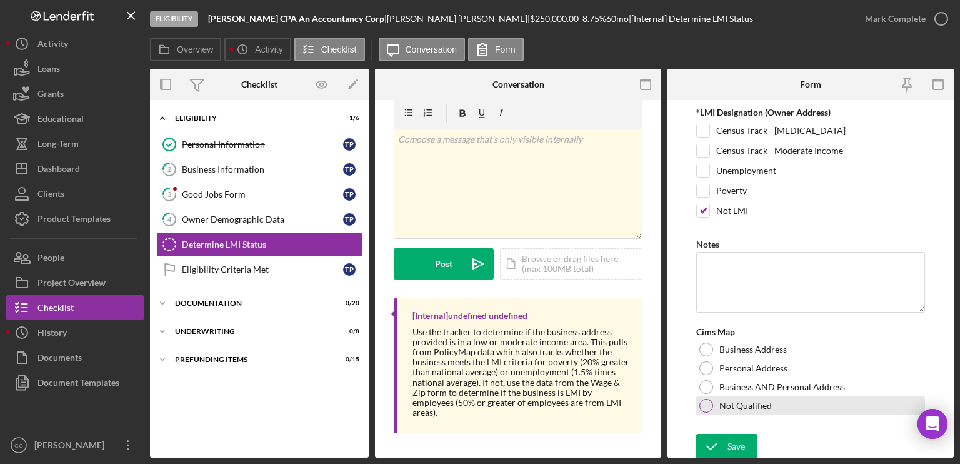
click at [704, 374] on div at bounding box center [706, 406] width 14 height 14
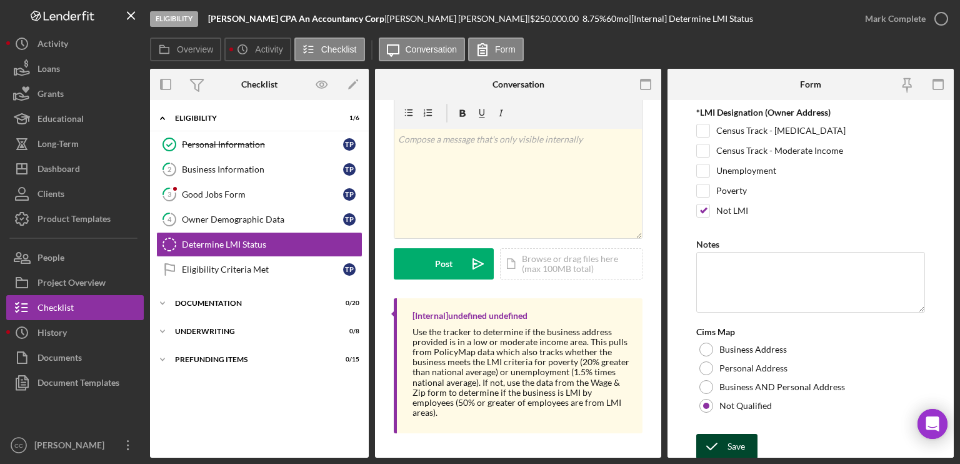
click at [723, 374] on icon "submit" at bounding box center [711, 445] width 31 height 31
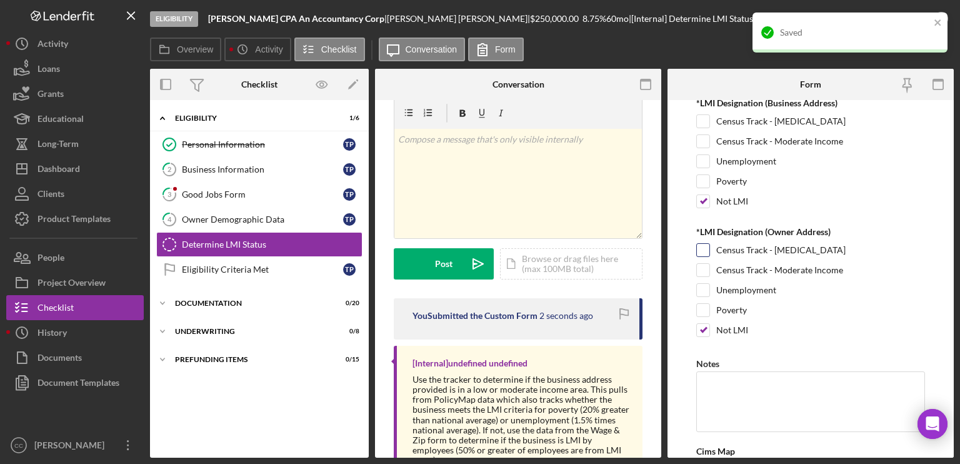
scroll to position [0, 0]
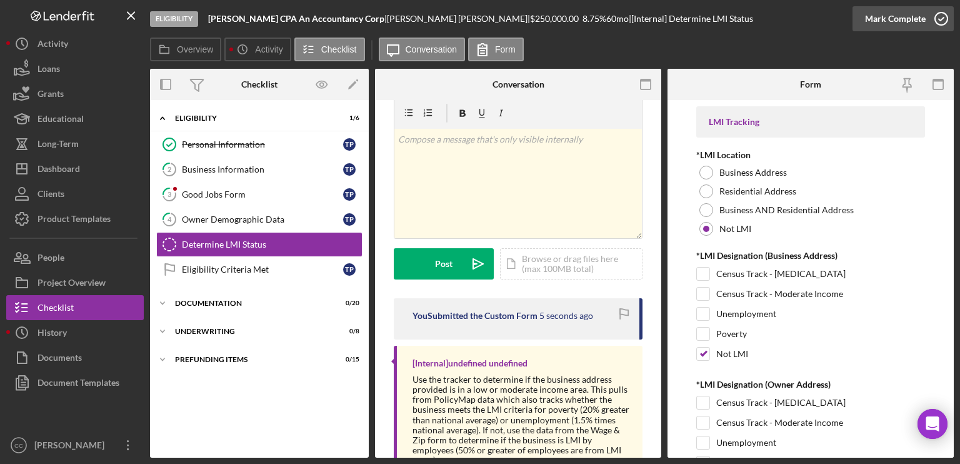
click at [800, 22] on icon "button" at bounding box center [940, 18] width 31 height 31
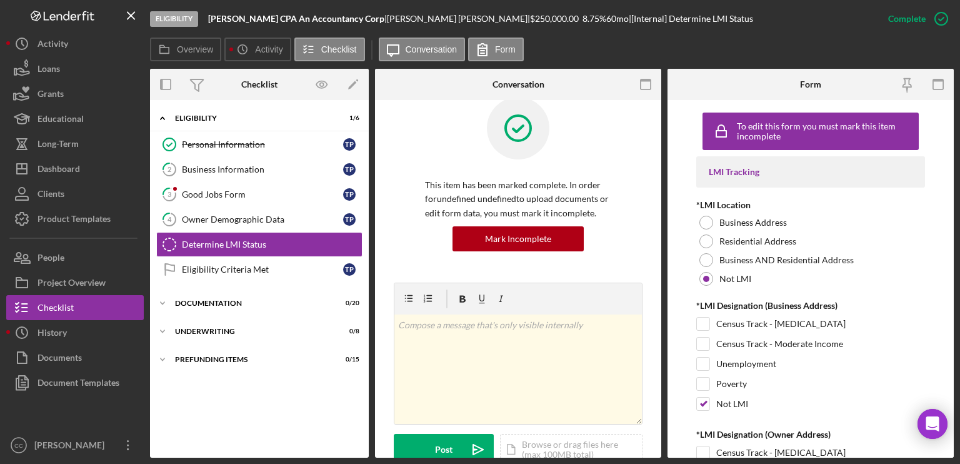
scroll to position [207, 0]
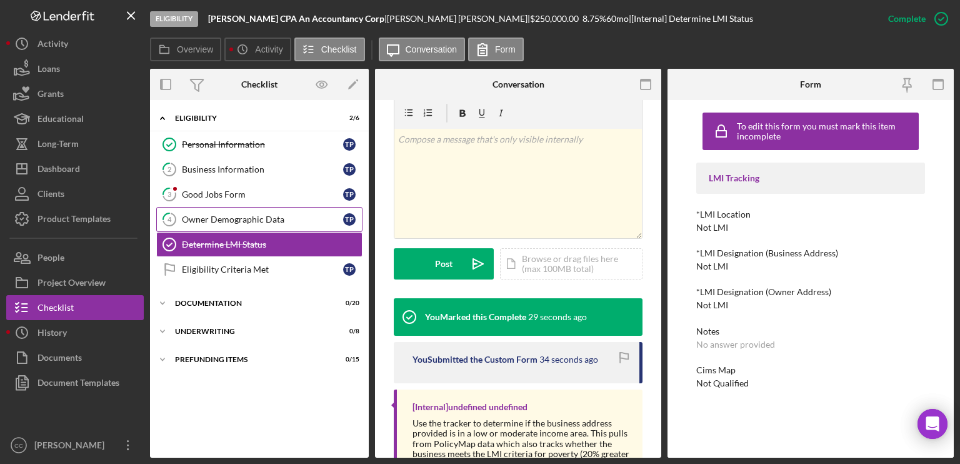
drag, startPoint x: 210, startPoint y: 219, endPoint x: 252, endPoint y: 223, distance: 42.1
click at [210, 219] on div "Owner Demographic Data" at bounding box center [262, 219] width 161 height 10
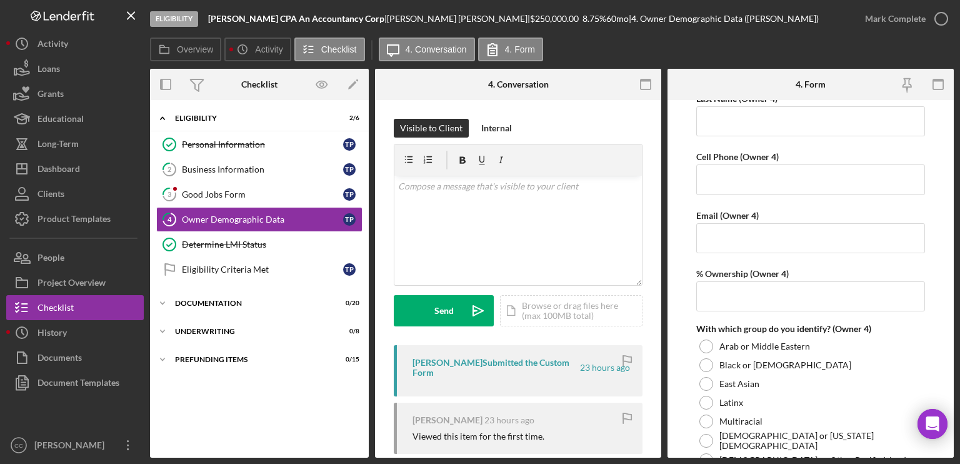
scroll to position [3436, 0]
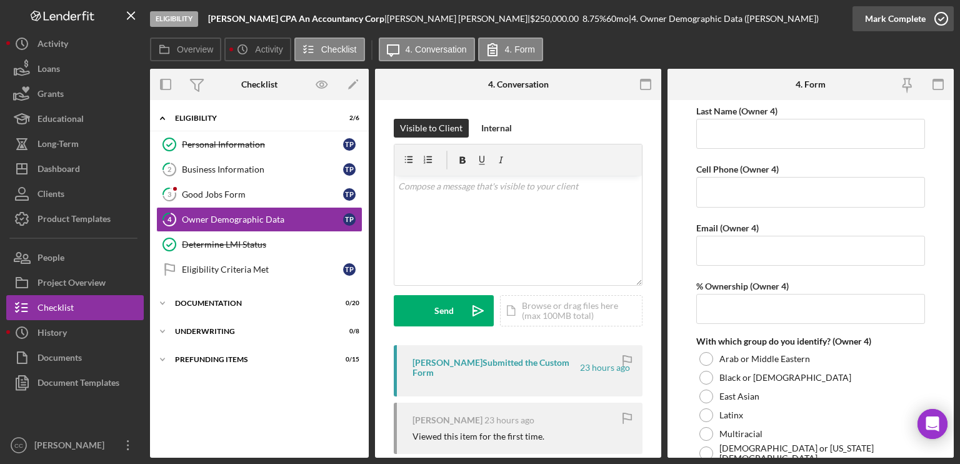
click at [800, 17] on icon "button" at bounding box center [940, 18] width 31 height 31
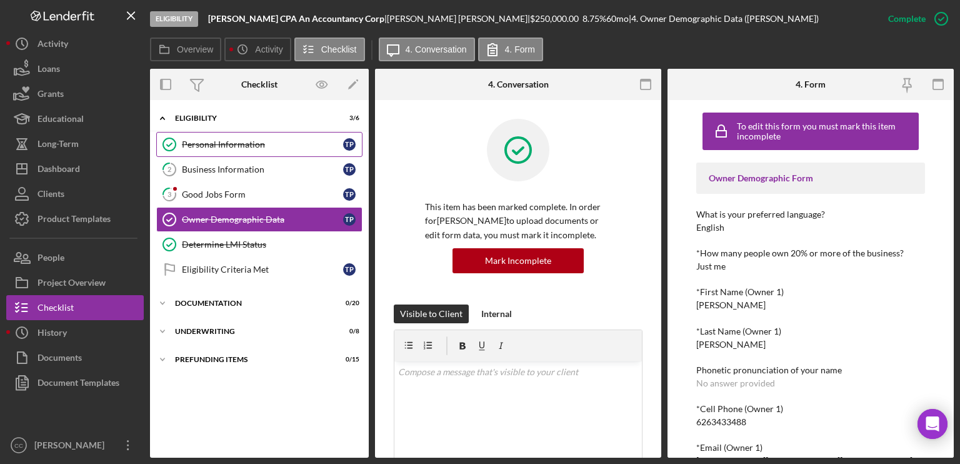
click at [249, 140] on div "Personal Information" at bounding box center [262, 144] width 161 height 10
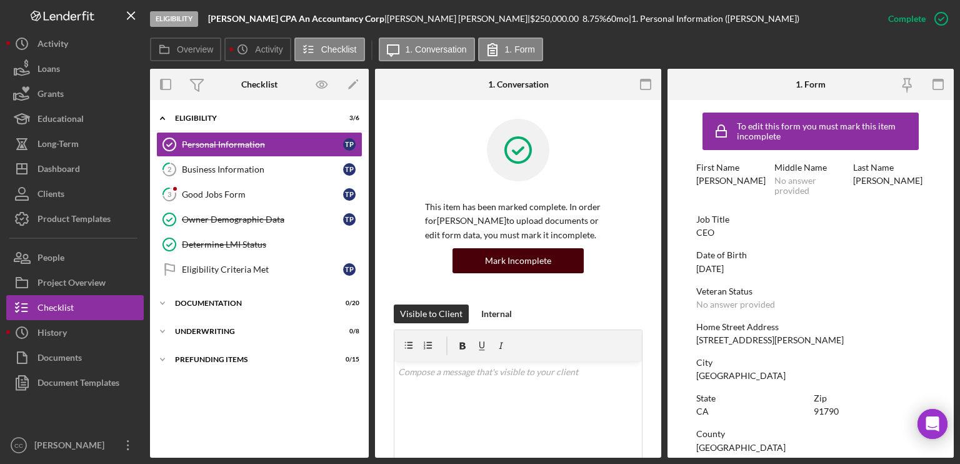
click at [515, 263] on div "Mark Incomplete" at bounding box center [518, 260] width 66 height 25
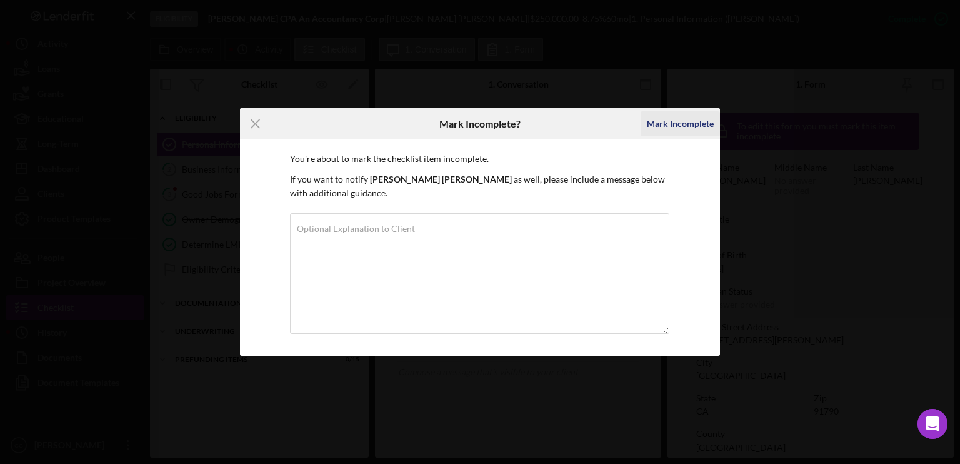
click at [677, 127] on div "Mark Incomplete" at bounding box center [680, 123] width 67 height 25
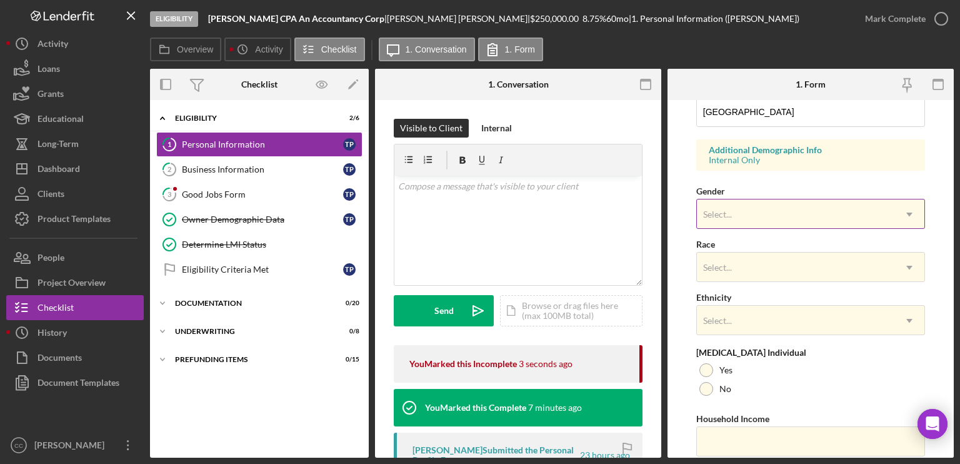
scroll to position [349, 0]
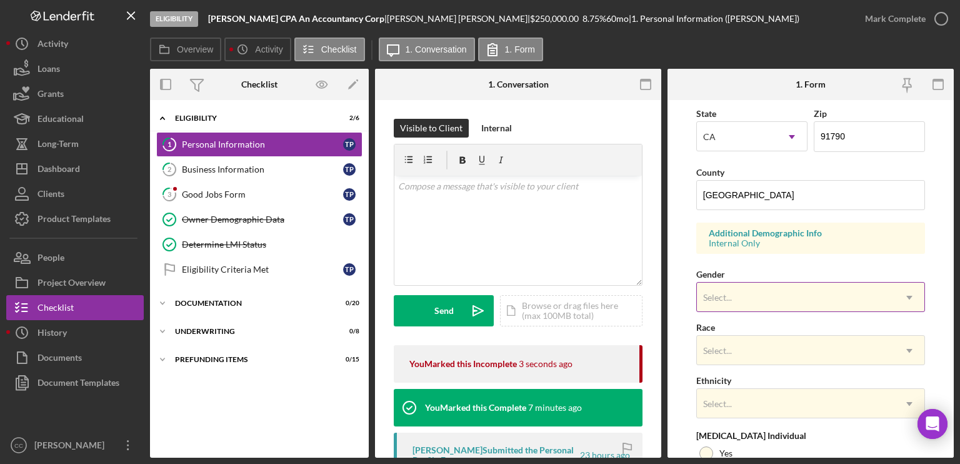
click at [747, 298] on div "Select..." at bounding box center [795, 297] width 197 height 29
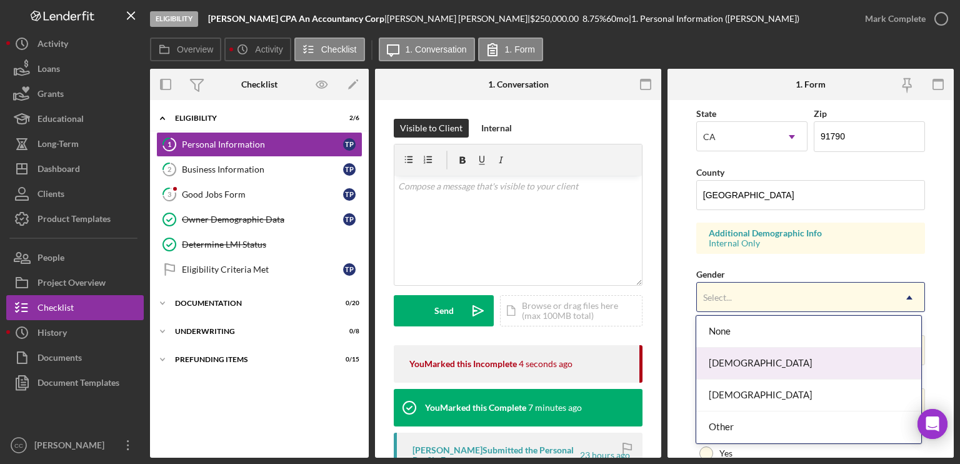
click at [735, 362] on div "[DEMOGRAPHIC_DATA]" at bounding box center [808, 363] width 225 height 32
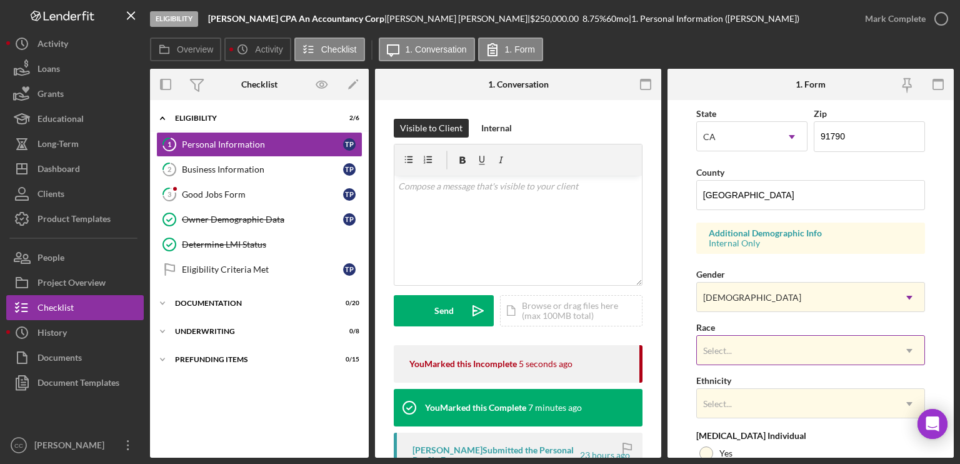
click at [755, 357] on div "Select..." at bounding box center [795, 350] width 197 height 29
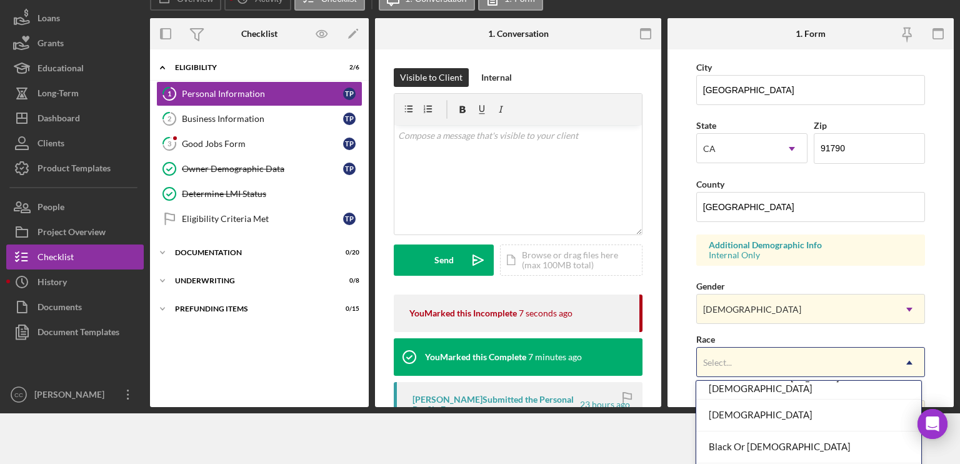
scroll to position [62, 0]
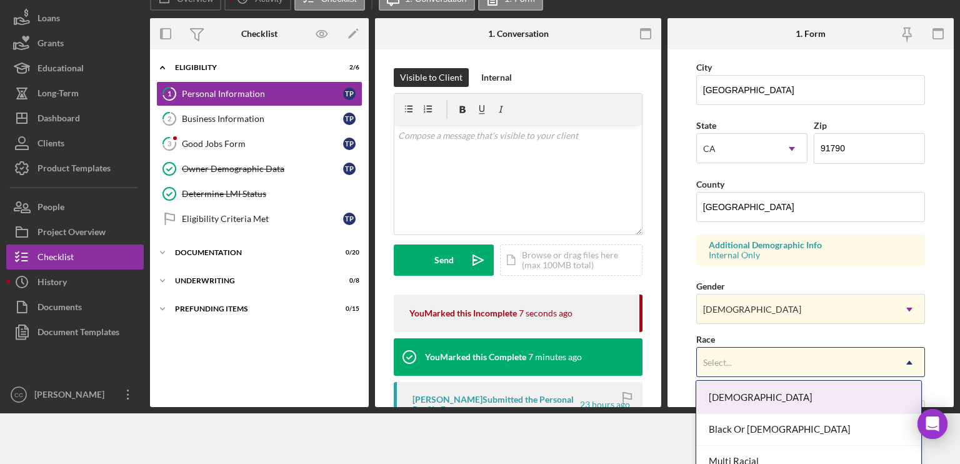
click at [740, 374] on div "[DEMOGRAPHIC_DATA]" at bounding box center [808, 398] width 225 height 32
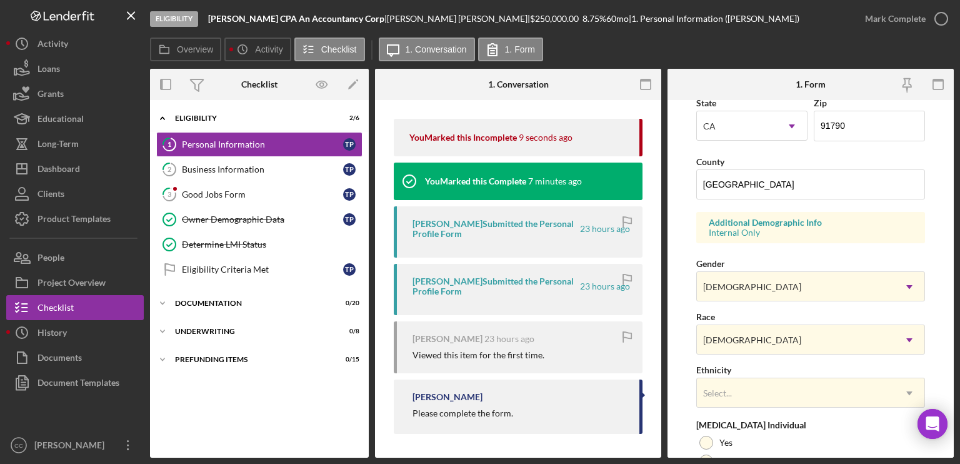
scroll to position [474, 0]
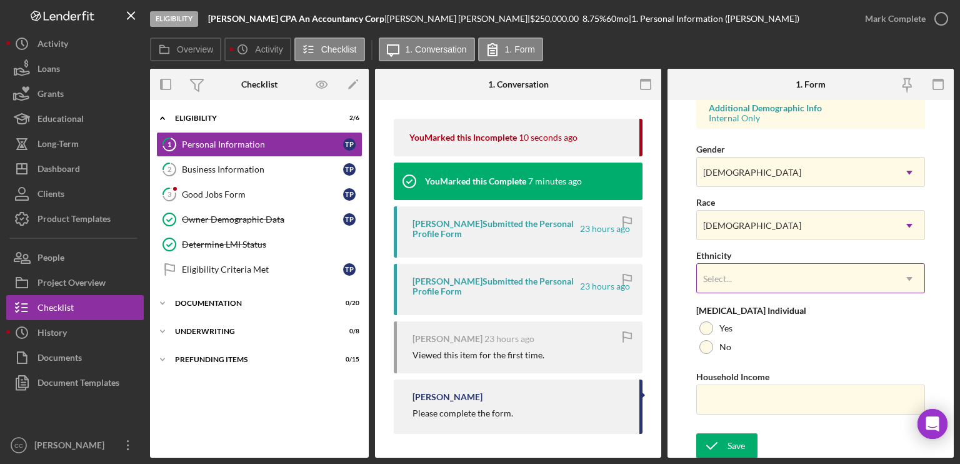
click at [798, 272] on div "Select..." at bounding box center [795, 278] width 197 height 29
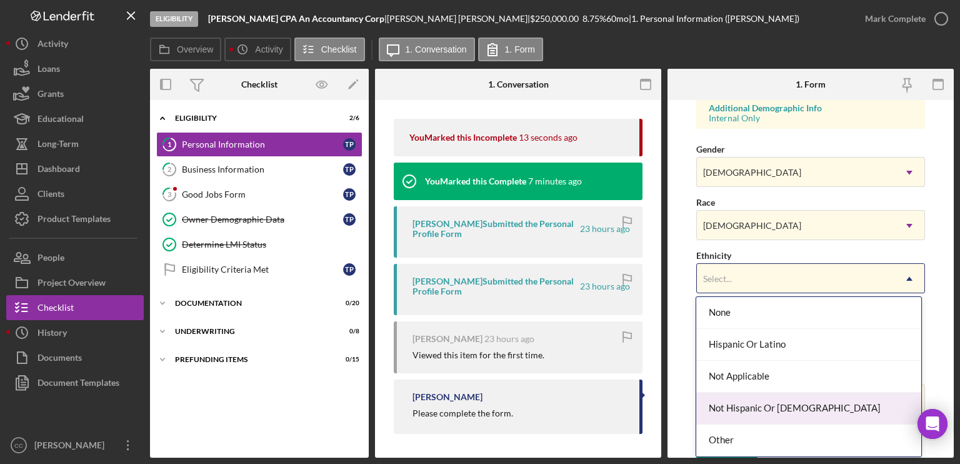
click at [747, 374] on div "Not Hispanic Or [DEMOGRAPHIC_DATA]" at bounding box center [808, 408] width 225 height 32
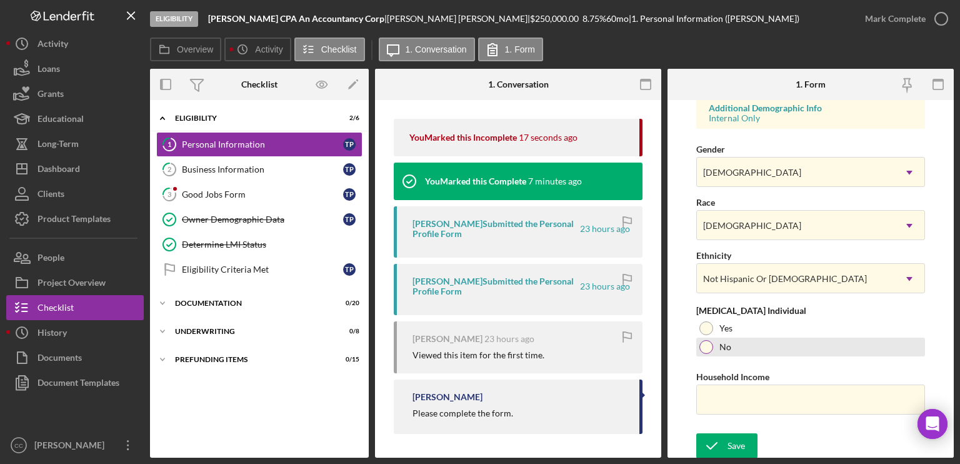
click at [705, 345] on div at bounding box center [706, 347] width 14 height 14
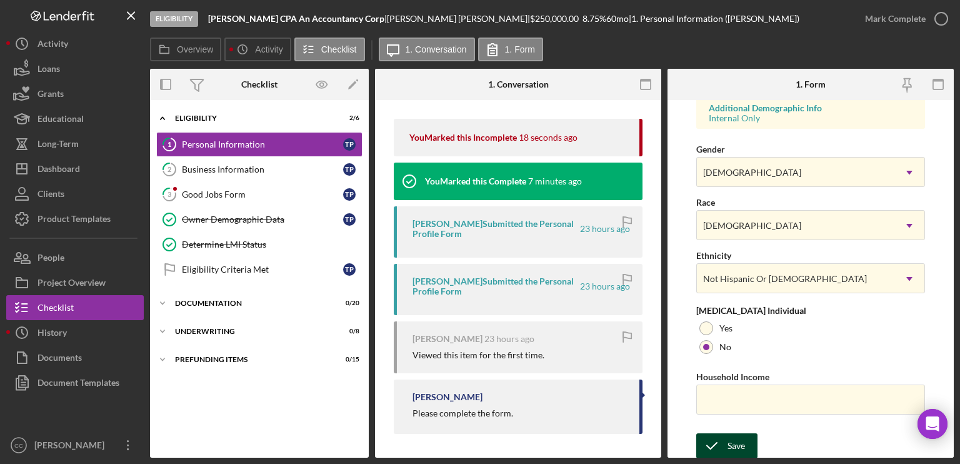
click at [726, 374] on icon "submit" at bounding box center [711, 445] width 31 height 31
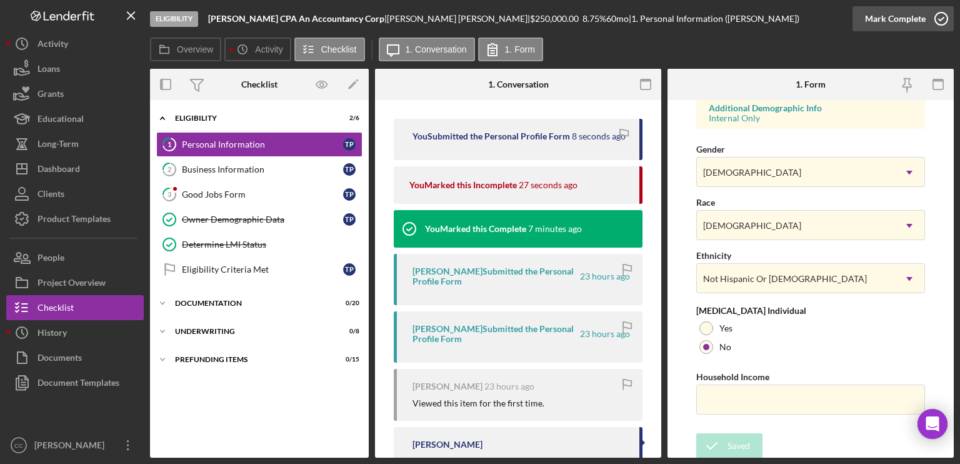
click at [800, 14] on icon "button" at bounding box center [940, 18] width 31 height 31
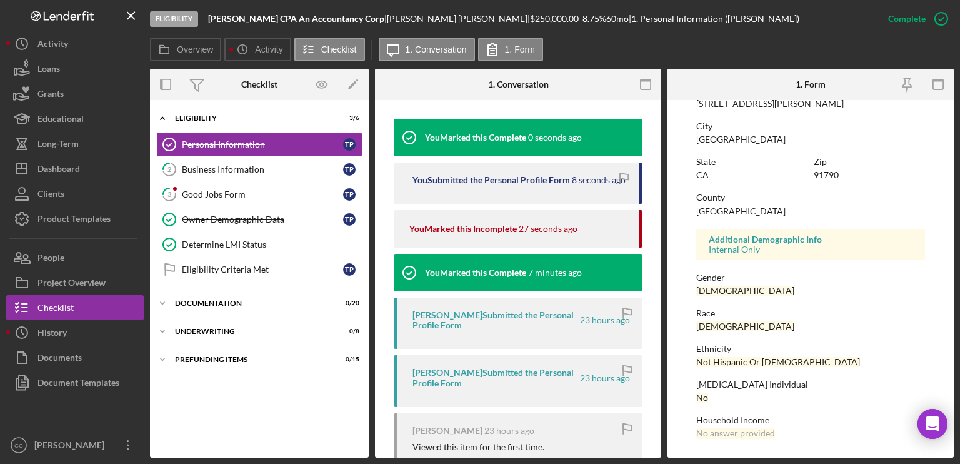
scroll to position [235, 0]
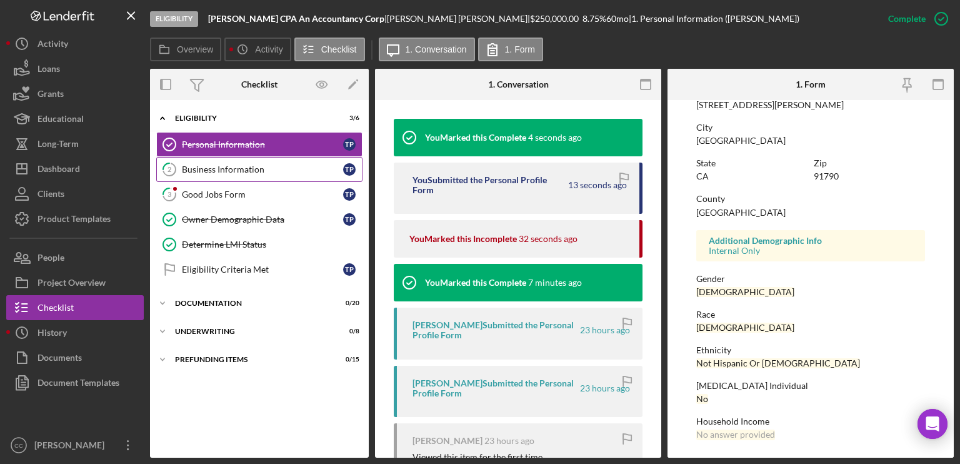
click at [265, 165] on div "Business Information" at bounding box center [262, 169] width 161 height 10
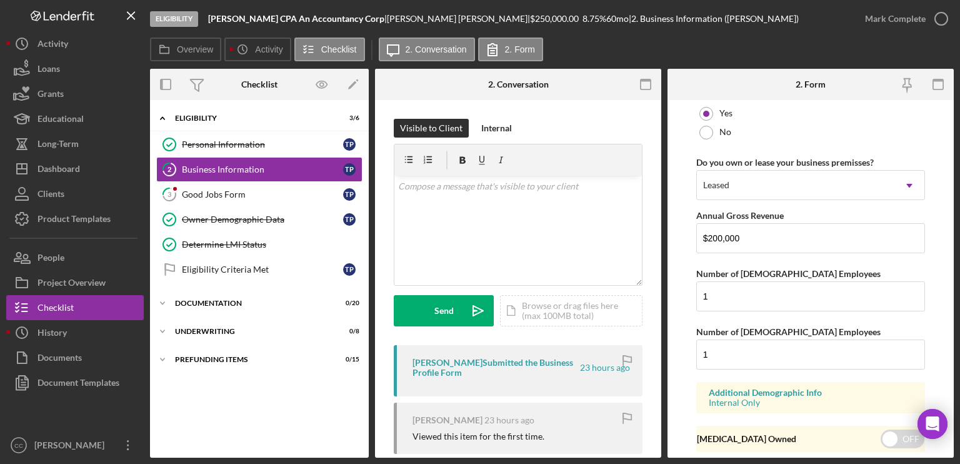
scroll to position [1035, 0]
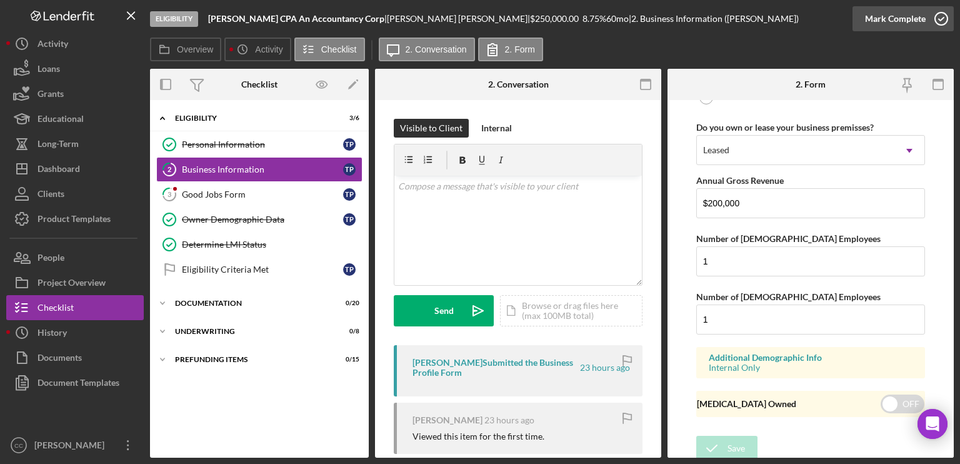
click at [800, 18] on icon "button" at bounding box center [940, 18] width 31 height 31
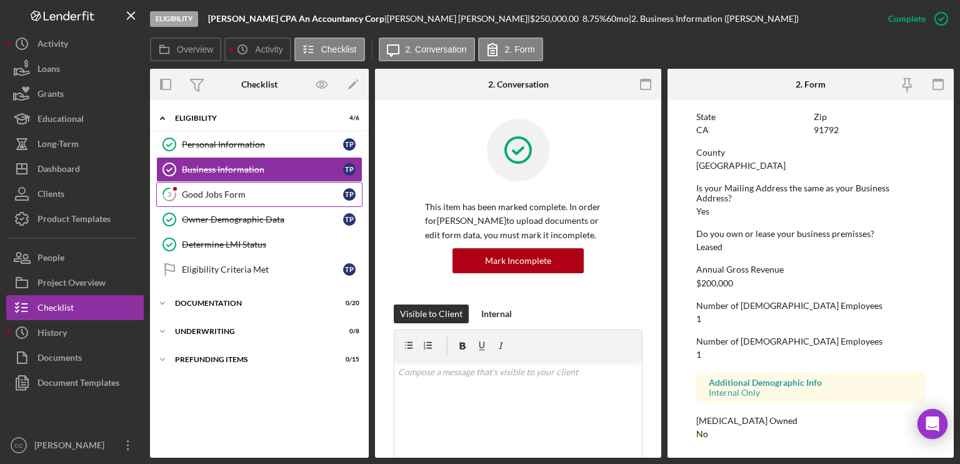
scroll to position [595, 0]
click at [252, 201] on link "3 Good Jobs Form T P" at bounding box center [259, 194] width 206 height 25
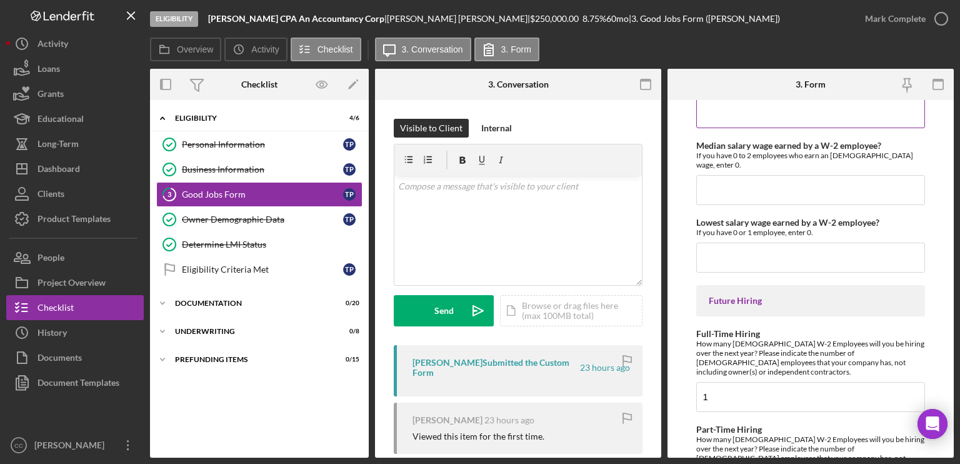
scroll to position [2872, 0]
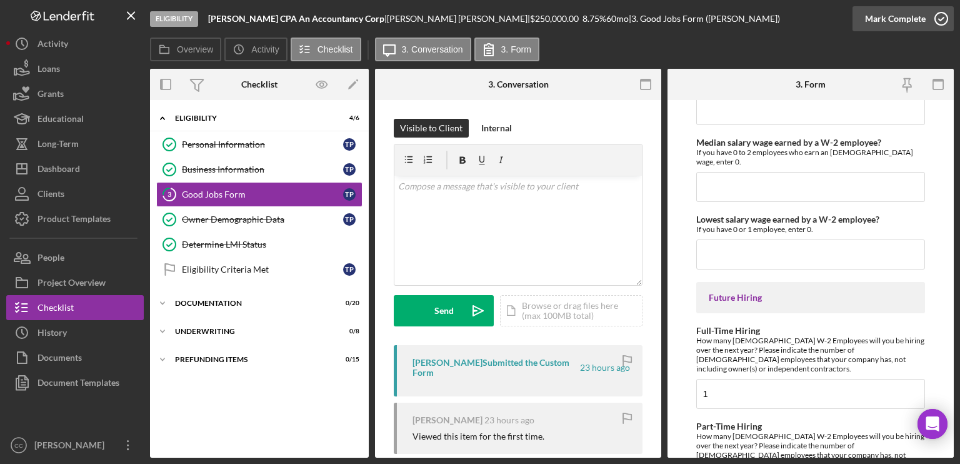
click at [800, 19] on icon "button" at bounding box center [940, 18] width 31 height 31
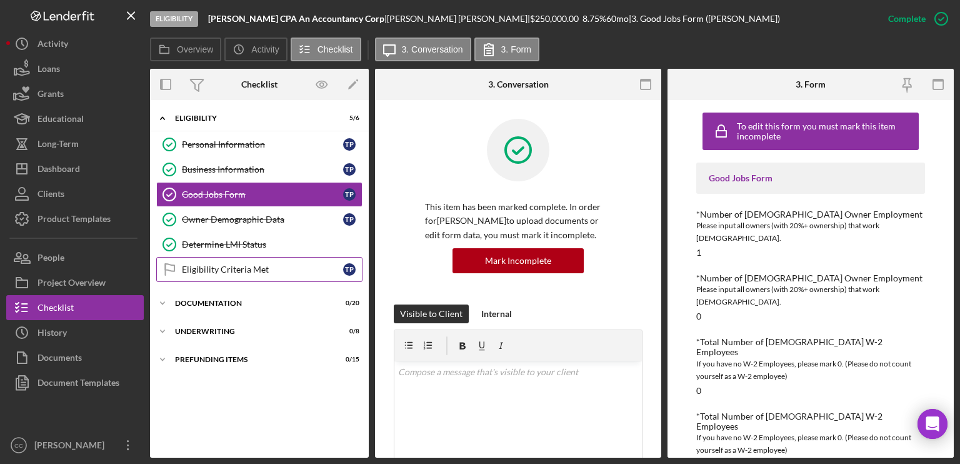
click at [237, 271] on div "Eligibility Criteria Met" at bounding box center [262, 269] width 161 height 10
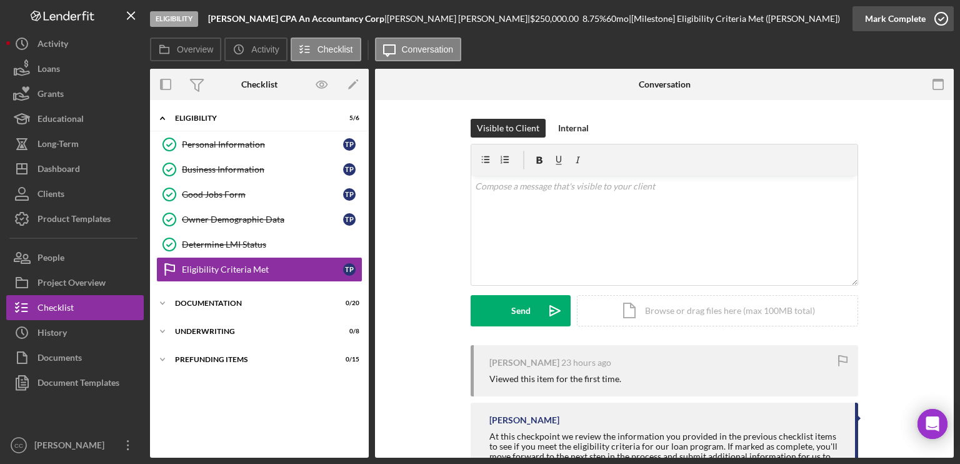
click at [800, 22] on icon "button" at bounding box center [940, 18] width 31 height 31
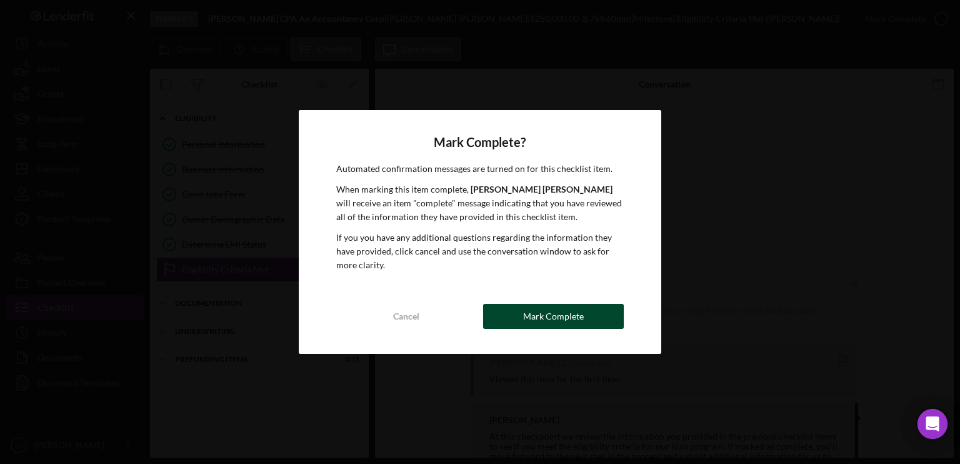
click at [546, 319] on div "Mark Complete" at bounding box center [553, 316] width 61 height 25
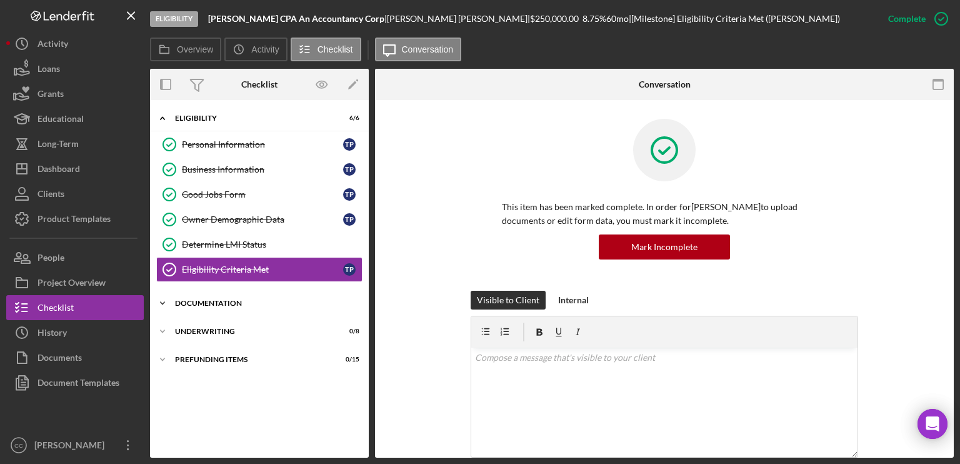
click at [220, 301] on div "Documentation" at bounding box center [264, 302] width 178 height 7
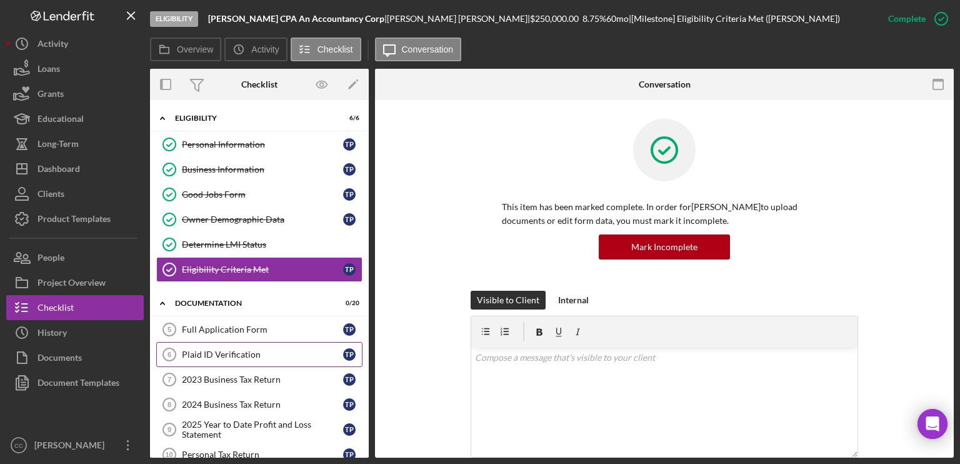
click at [219, 351] on div "Plaid ID Verification" at bounding box center [262, 354] width 161 height 10
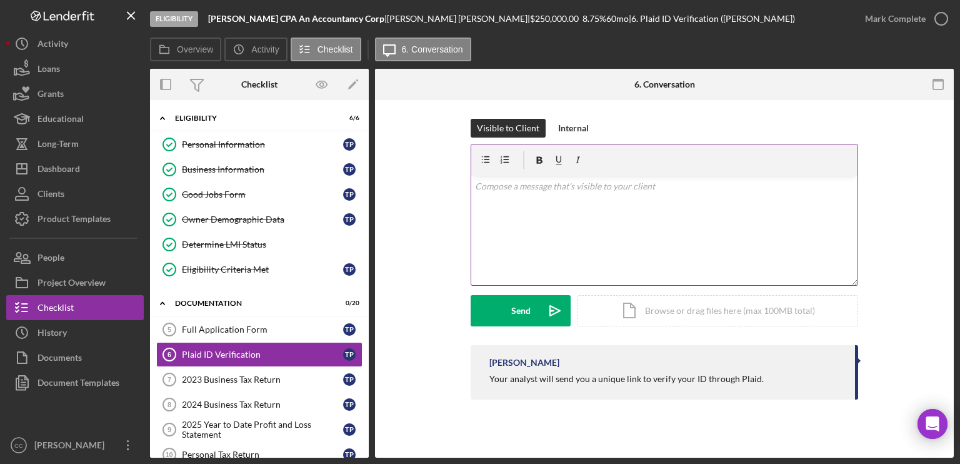
click at [686, 233] on div "v Color teal Color pink Remove color Add row above Add row below Add column bef…" at bounding box center [664, 230] width 386 height 109
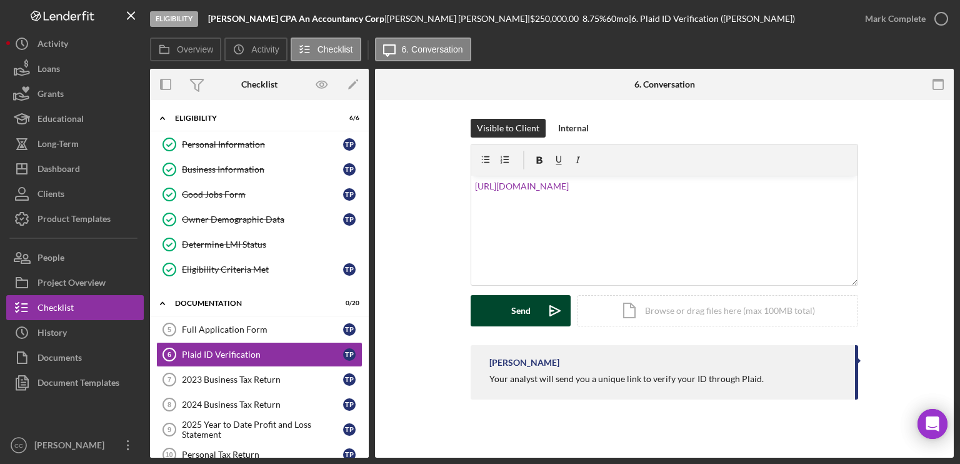
click at [503, 317] on button "Send Icon/icon-invite-send" at bounding box center [520, 310] width 100 height 31
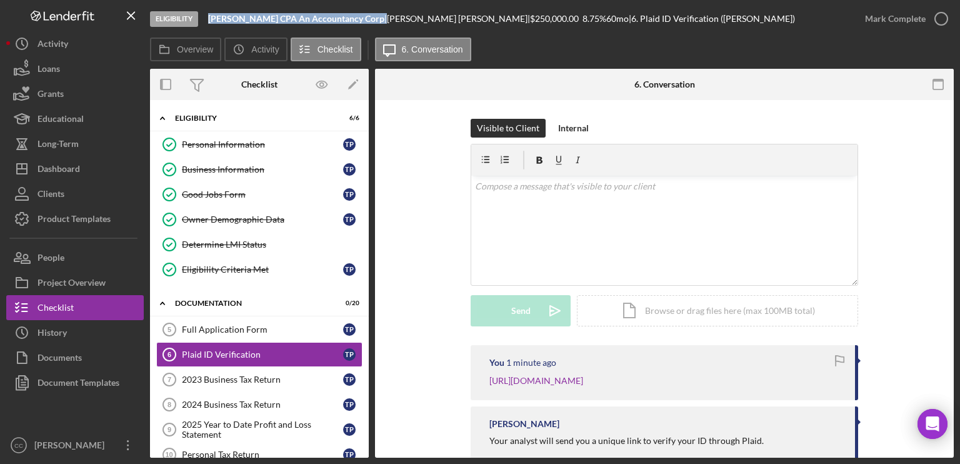
drag, startPoint x: 382, startPoint y: 19, endPoint x: 209, endPoint y: 17, distance: 172.5
click at [209, 17] on div "[PERSON_NAME] CPA An Accountancy Corp |" at bounding box center [297, 19] width 179 height 10
copy div "[PERSON_NAME] CPA An Accountancy Corp"
click at [47, 169] on div "Dashboard" at bounding box center [58, 170] width 42 height 28
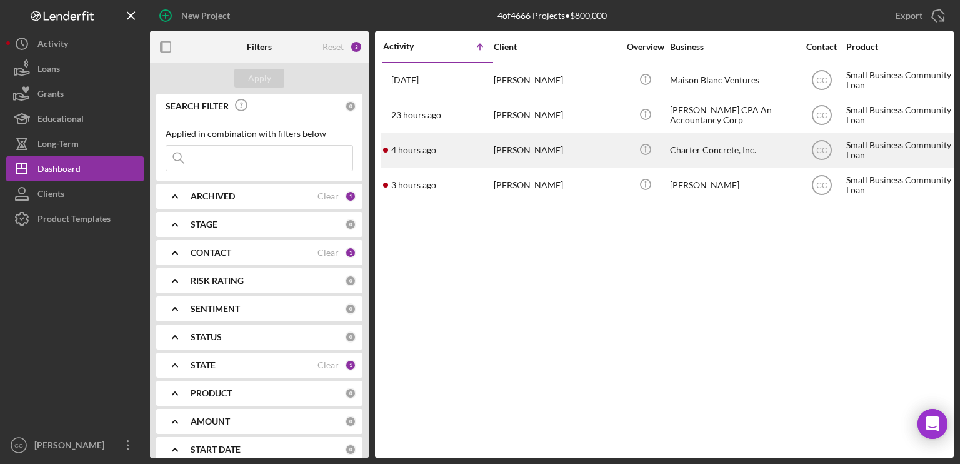
click at [545, 157] on div "[PERSON_NAME]" at bounding box center [556, 150] width 125 height 33
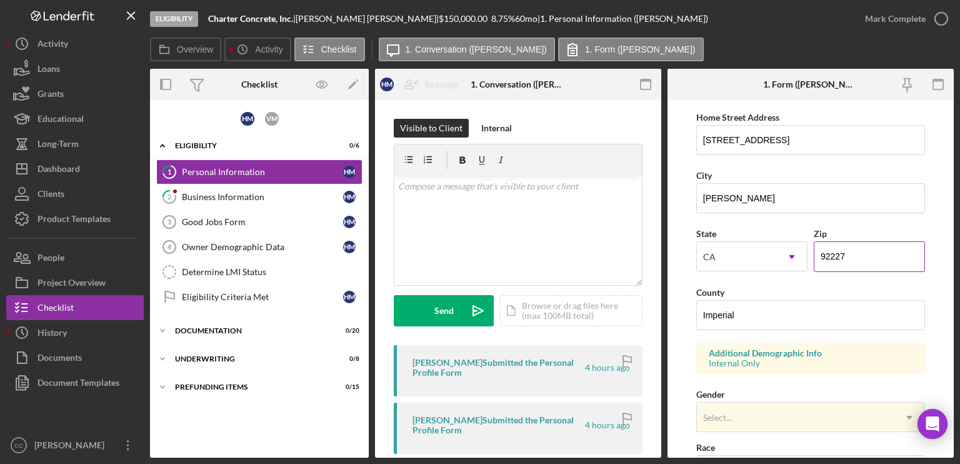
scroll to position [250, 0]
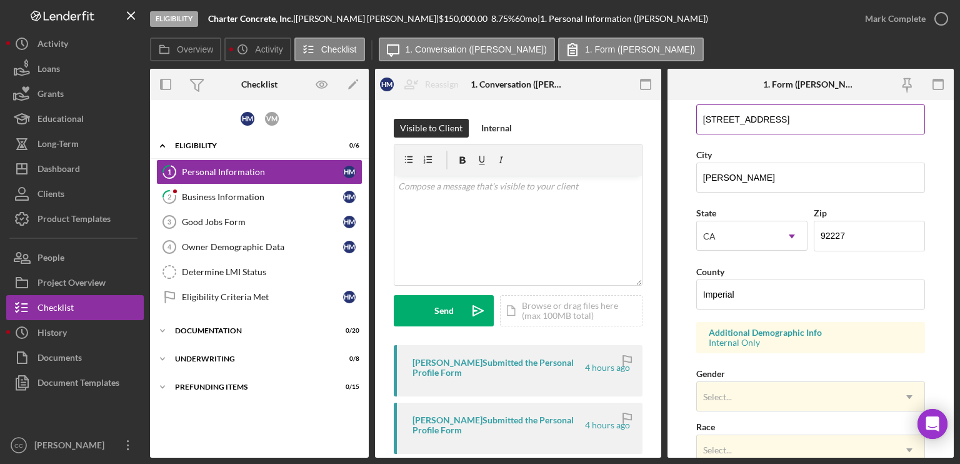
click at [800, 117] on input "[STREET_ADDRESS]" at bounding box center [810, 119] width 229 height 30
click at [800, 118] on input "[STREET_ADDRESS]" at bounding box center [810, 119] width 229 height 30
click at [232, 199] on div "Business Information" at bounding box center [262, 197] width 161 height 10
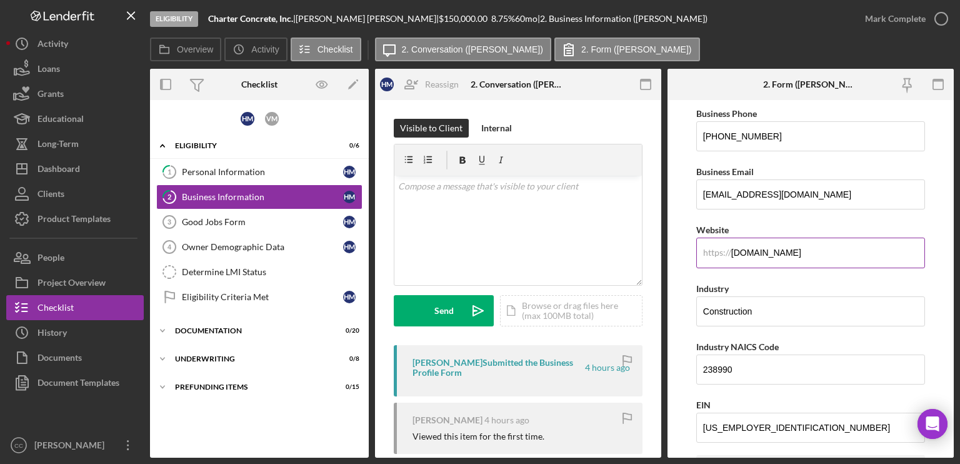
scroll to position [250, 0]
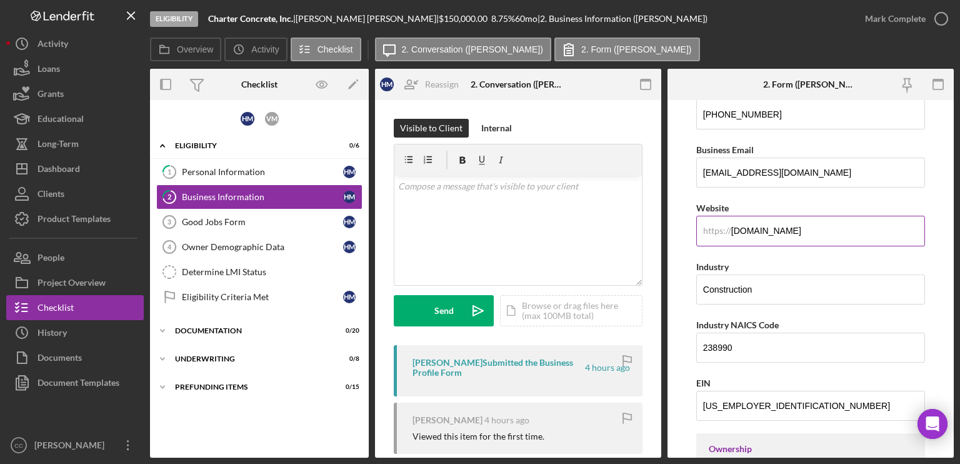
drag, startPoint x: 821, startPoint y: 229, endPoint x: 725, endPoint y: 231, distance: 95.6
click at [725, 231] on div "https:// Website [DOMAIN_NAME]" at bounding box center [810, 223] width 229 height 46
type input "[DOMAIN_NAME]"
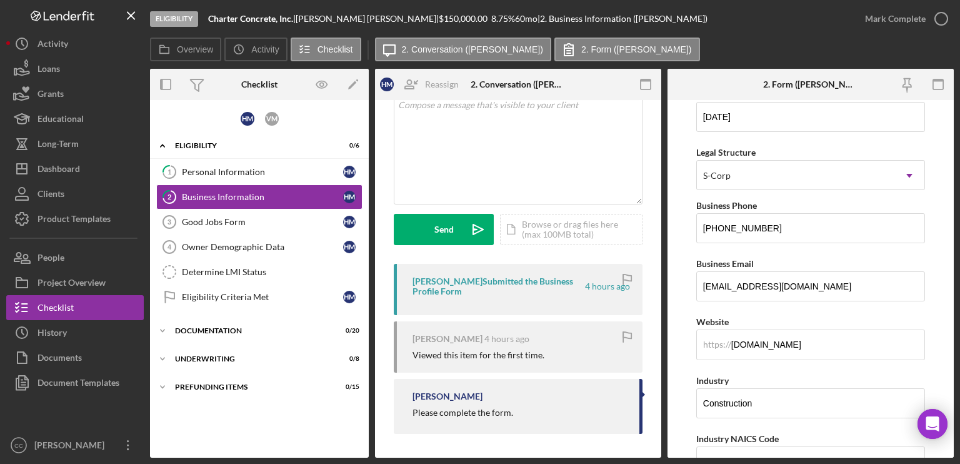
scroll to position [125, 0]
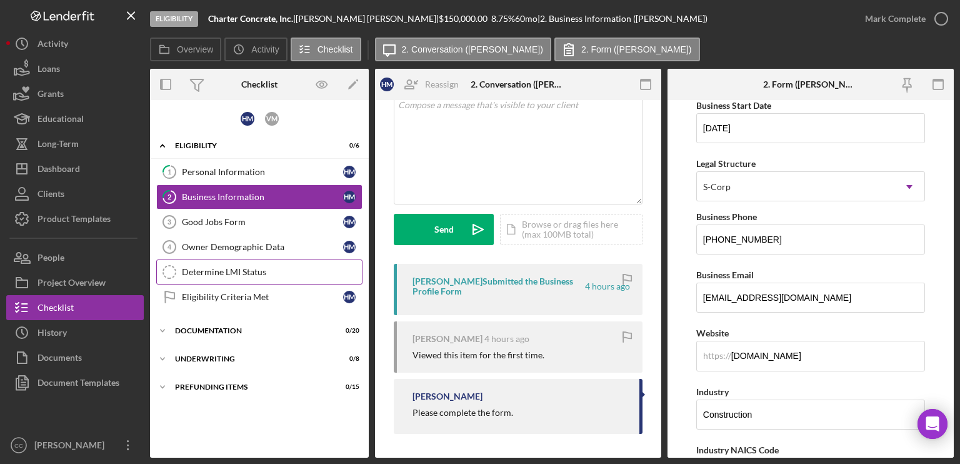
click at [277, 267] on div "Determine LMI Status" at bounding box center [272, 272] width 180 height 10
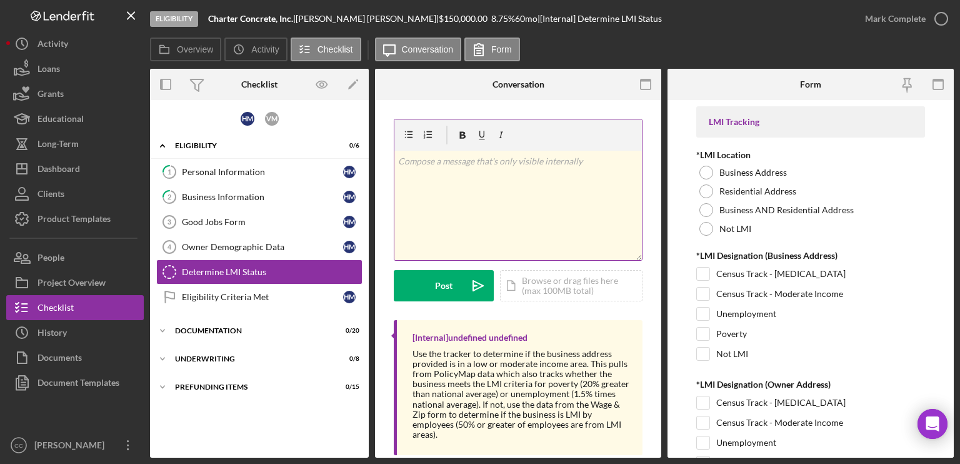
click at [512, 191] on div "v Color teal Color pink Remove color Add row above Add row below Add column bef…" at bounding box center [517, 205] width 247 height 109
paste div
click at [575, 162] on p "LMI - Poverty, Unemployment, business" at bounding box center [518, 161] width 241 height 14
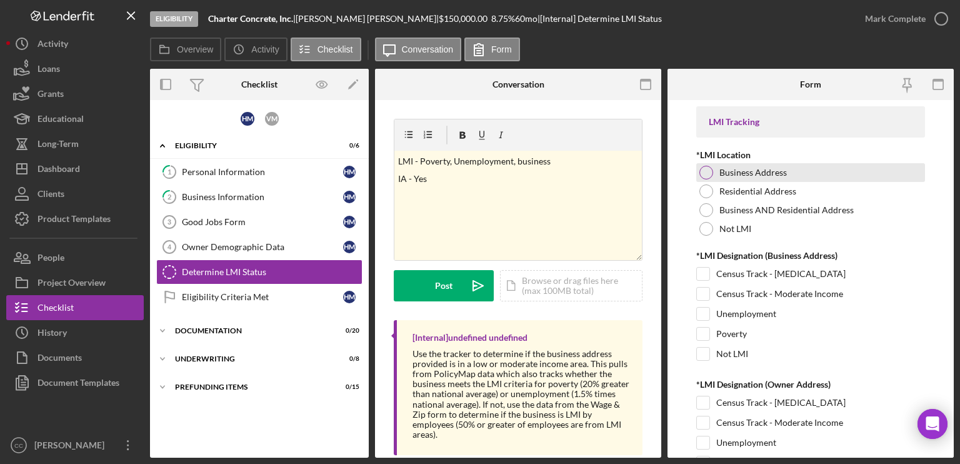
click at [707, 174] on div at bounding box center [706, 173] width 14 height 14
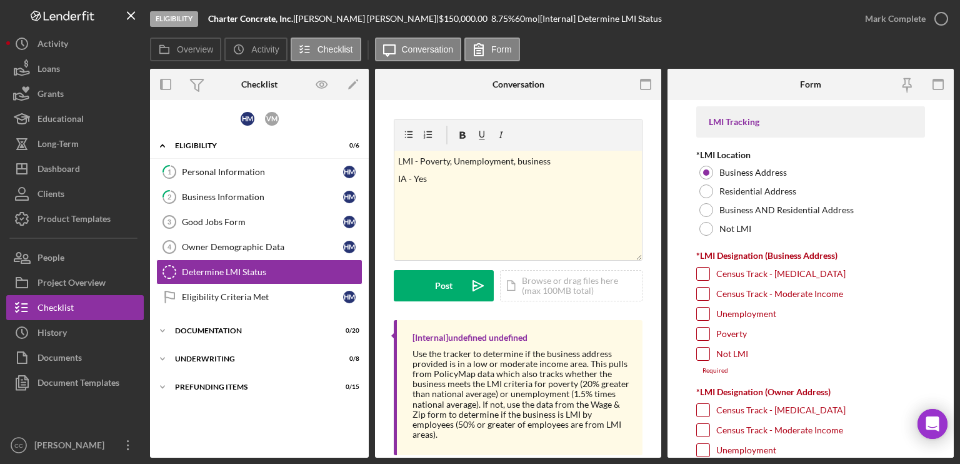
click at [702, 333] on input "Poverty" at bounding box center [703, 333] width 12 height 12
checkbox input "true"
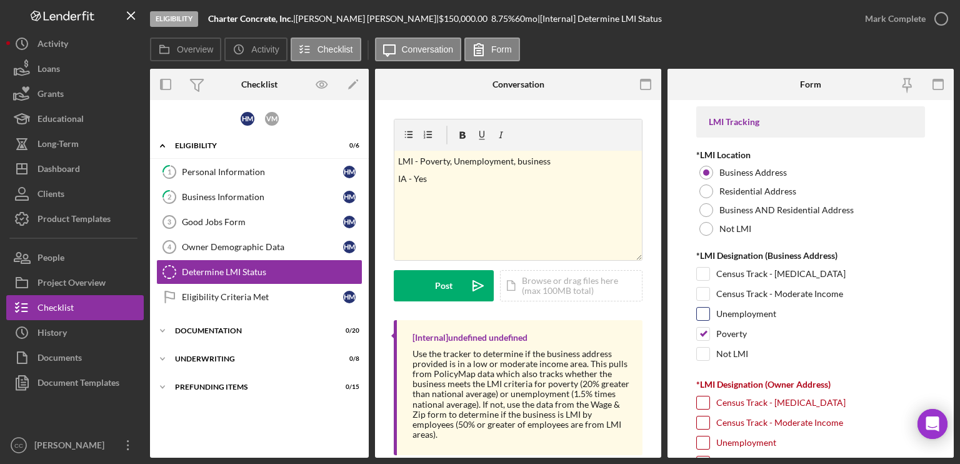
click at [704, 316] on input "Unemployment" at bounding box center [703, 313] width 12 height 12
checkbox input "true"
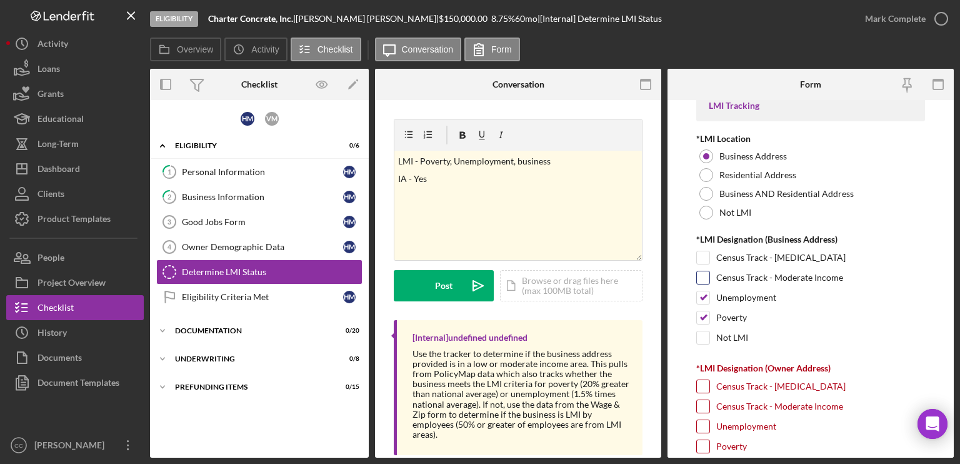
scroll to position [62, 0]
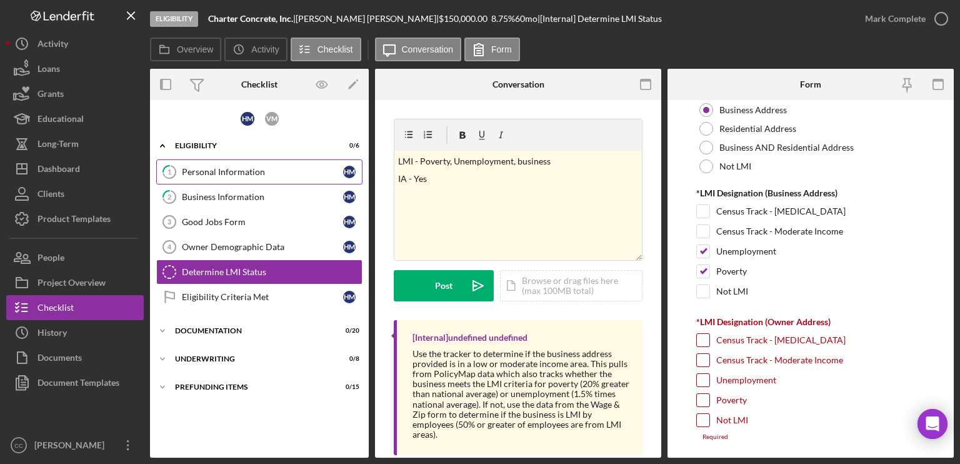
click at [202, 169] on div "Personal Information" at bounding box center [262, 172] width 161 height 10
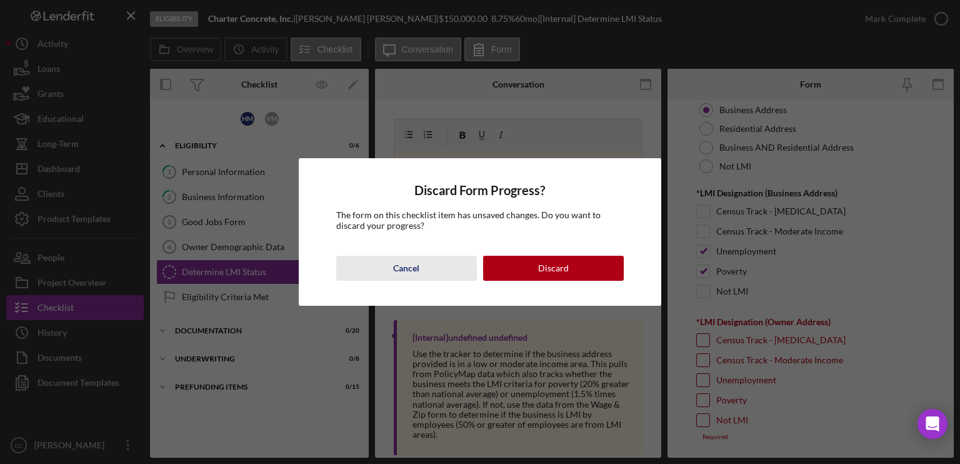
click at [440, 270] on button "Cancel" at bounding box center [406, 268] width 141 height 25
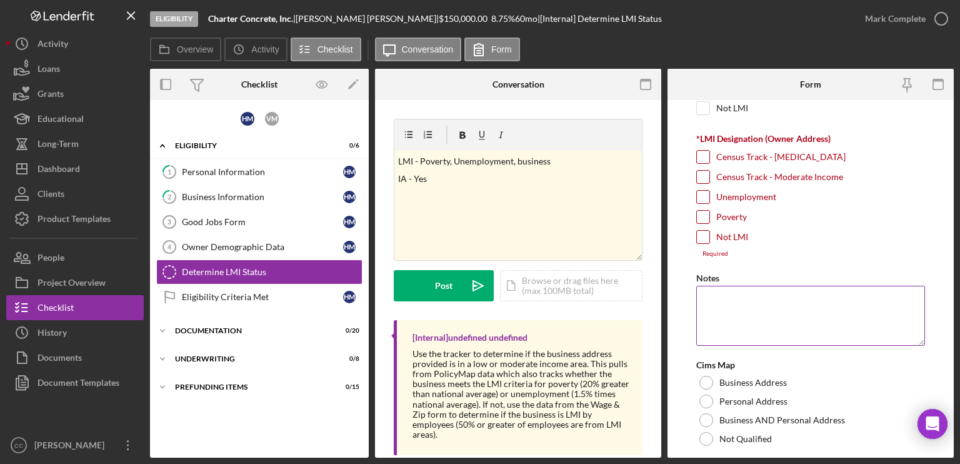
scroll to position [279, 0]
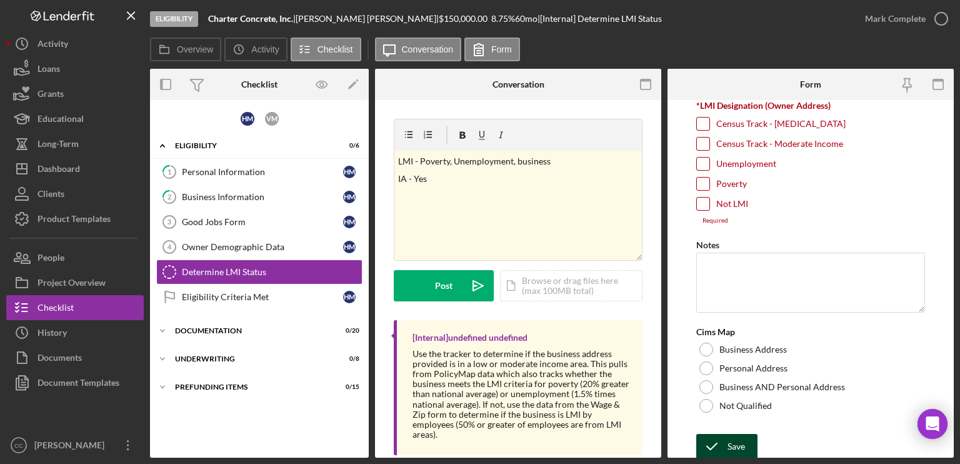
click at [731, 374] on div "Save" at bounding box center [735, 446] width 17 height 25
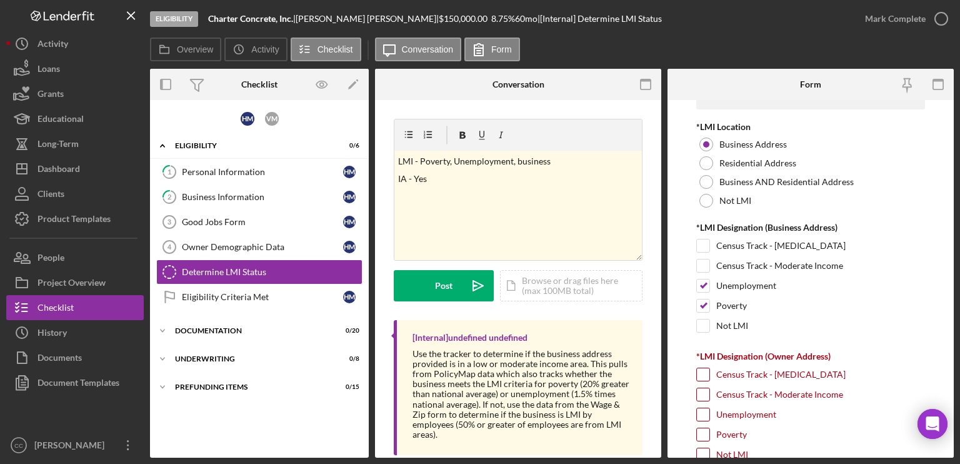
scroll to position [0, 0]
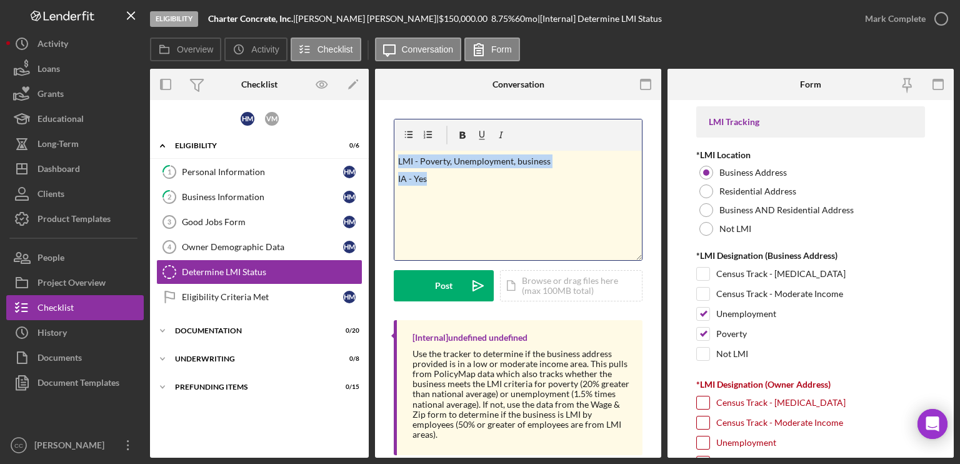
drag, startPoint x: 494, startPoint y: 201, endPoint x: 319, endPoint y: 117, distance: 193.7
click at [319, 117] on div "Overview Internal Workflow Stage Eligibility Icon/Dropdown Arrow Archive (can u…" at bounding box center [552, 263] width 804 height 389
copy div "LMI - Poverty, Unemployment, business IA - Yes"
click at [236, 169] on div "Personal Information" at bounding box center [262, 172] width 161 height 10
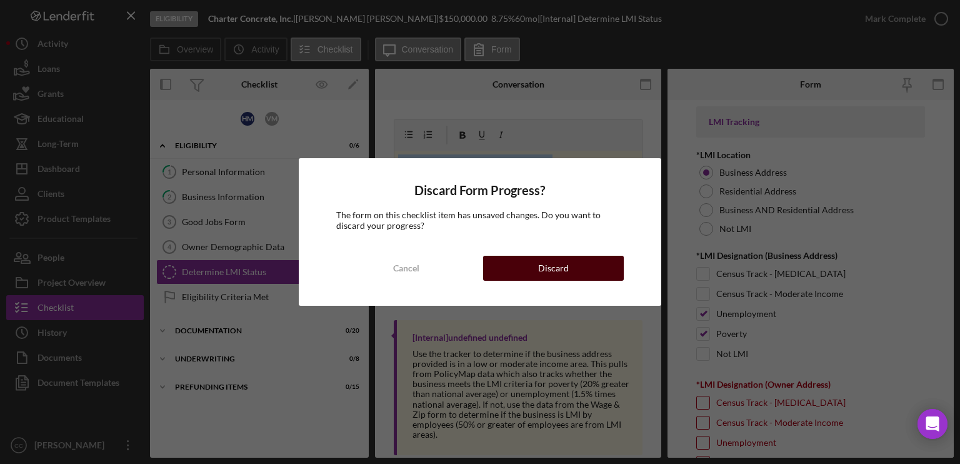
click at [568, 270] on button "Discard" at bounding box center [553, 268] width 141 height 25
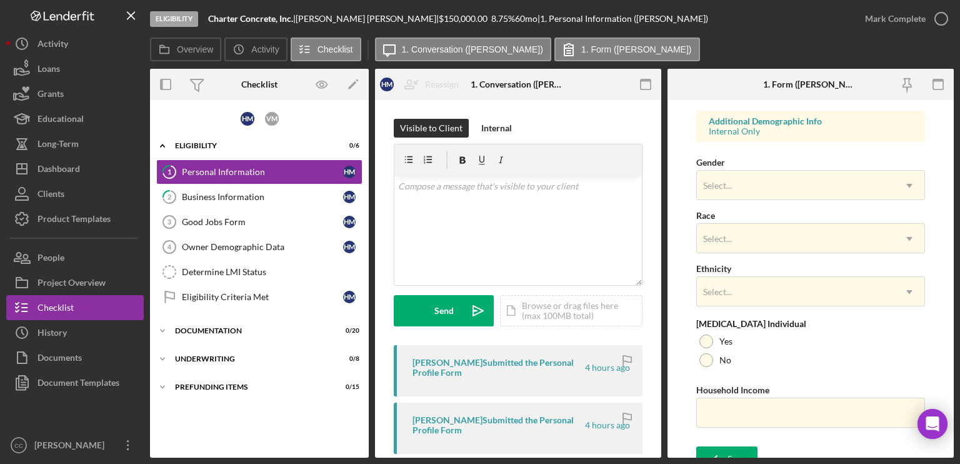
scroll to position [474, 0]
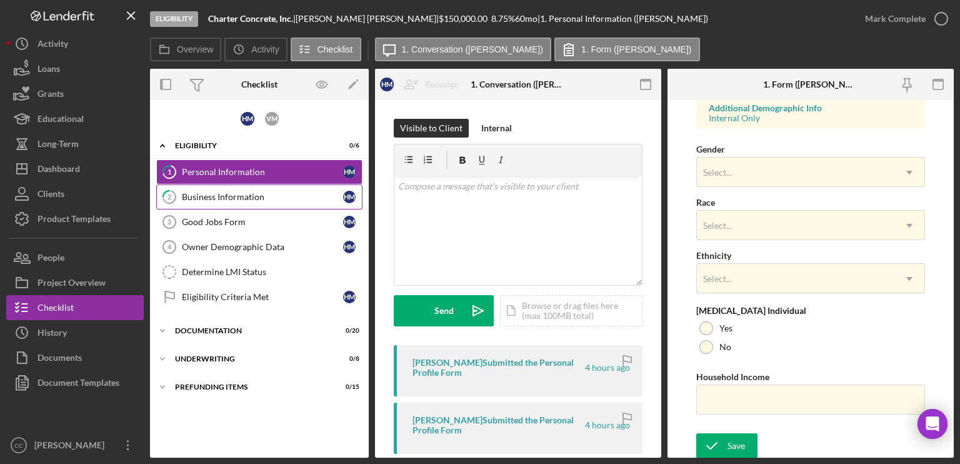
click at [236, 201] on link "2 Business Information H M" at bounding box center [259, 196] width 206 height 25
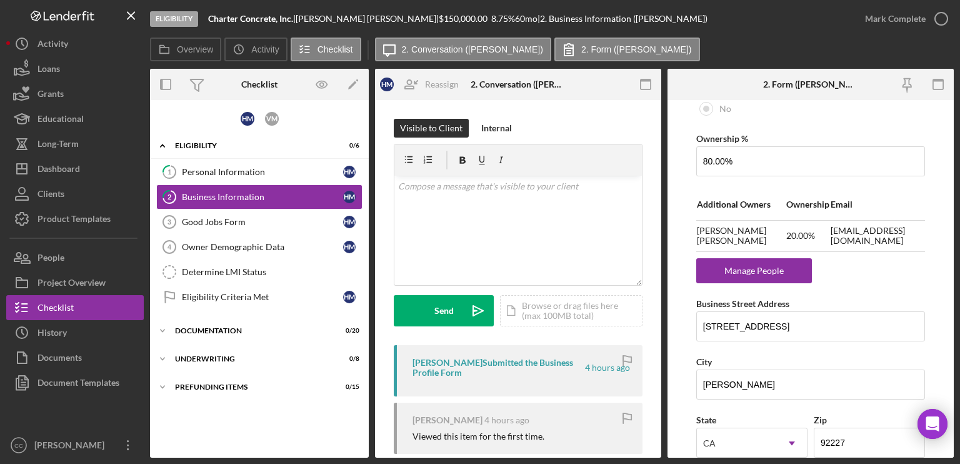
scroll to position [750, 0]
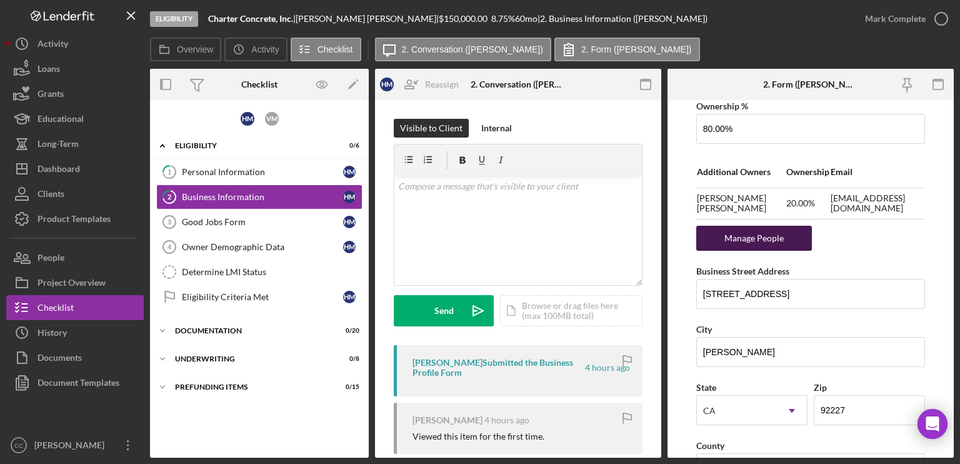
click at [785, 231] on div "Manage People" at bounding box center [753, 238] width 103 height 25
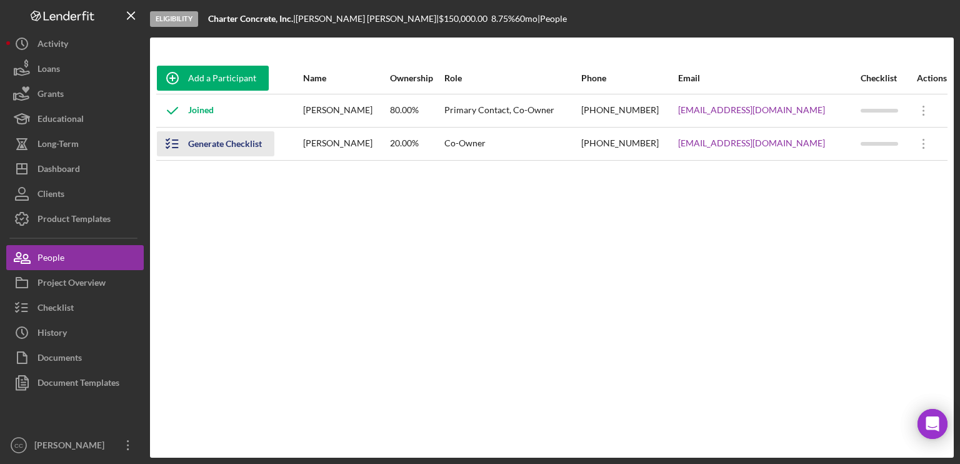
click at [234, 146] on div "Generate Checklist" at bounding box center [225, 143] width 74 height 25
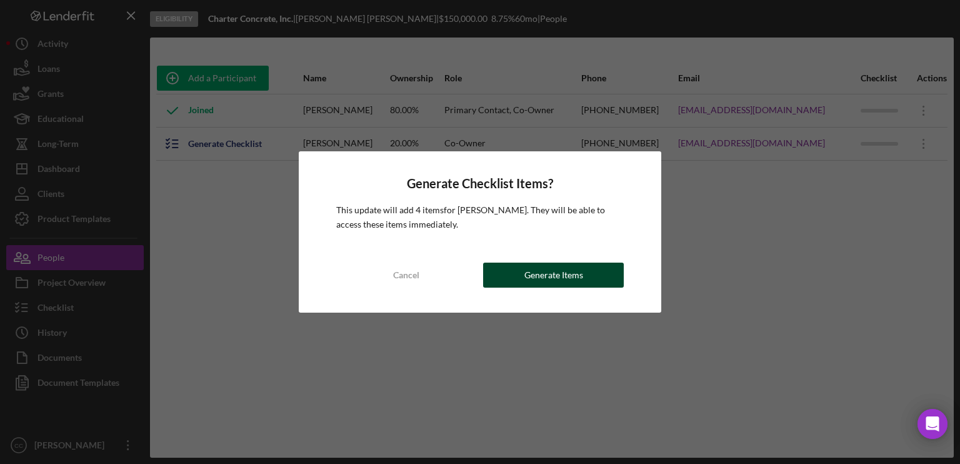
click at [560, 278] on div "Generate Items" at bounding box center [553, 274] width 59 height 25
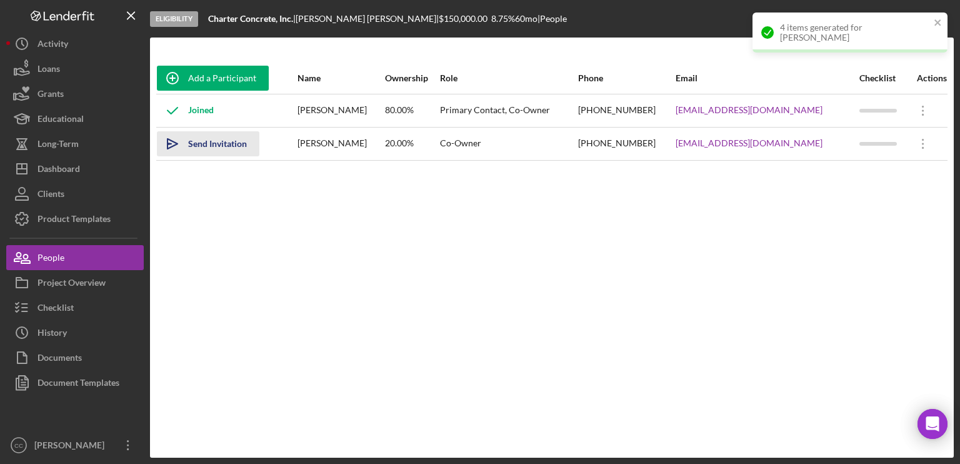
click at [223, 144] on div "Send Invitation" at bounding box center [217, 143] width 59 height 25
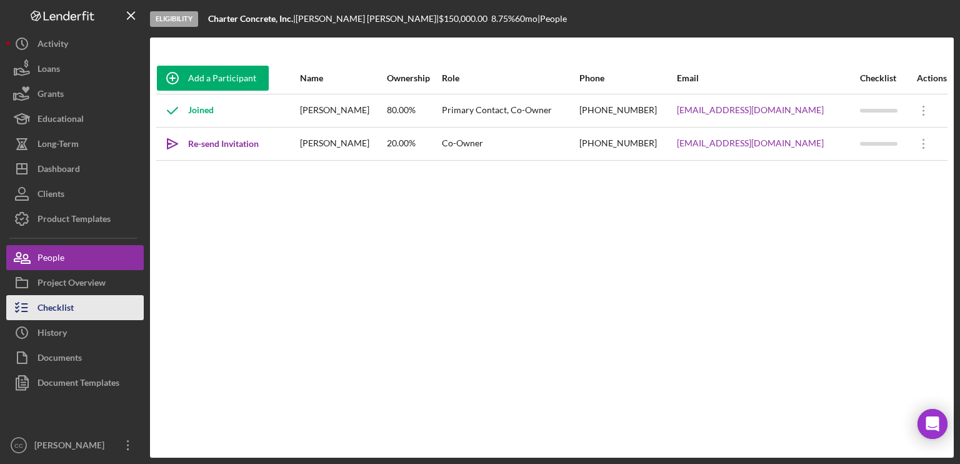
click at [72, 306] on div "Checklist" at bounding box center [55, 309] width 36 height 28
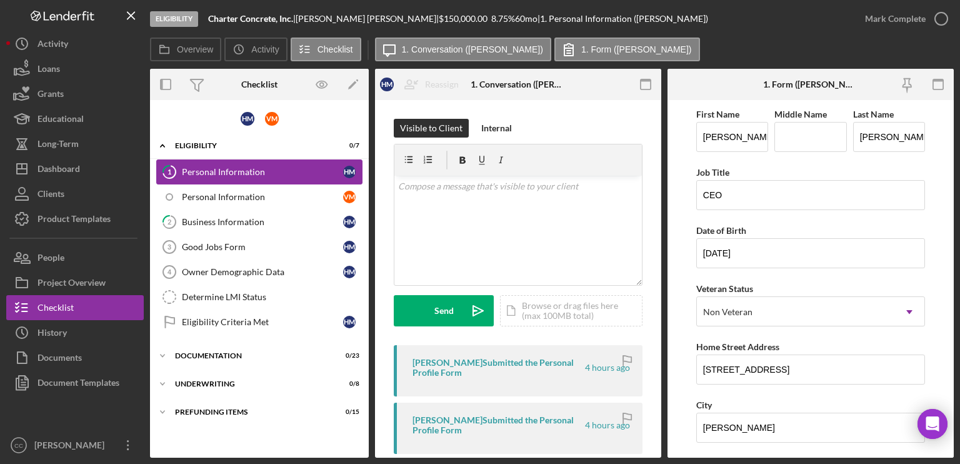
click at [266, 173] on div "Personal Information" at bounding box center [262, 172] width 161 height 10
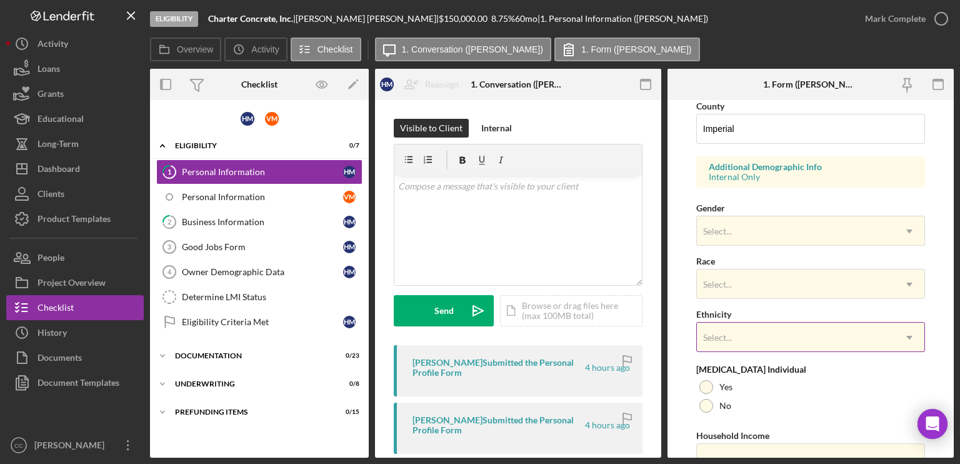
scroll to position [437, 0]
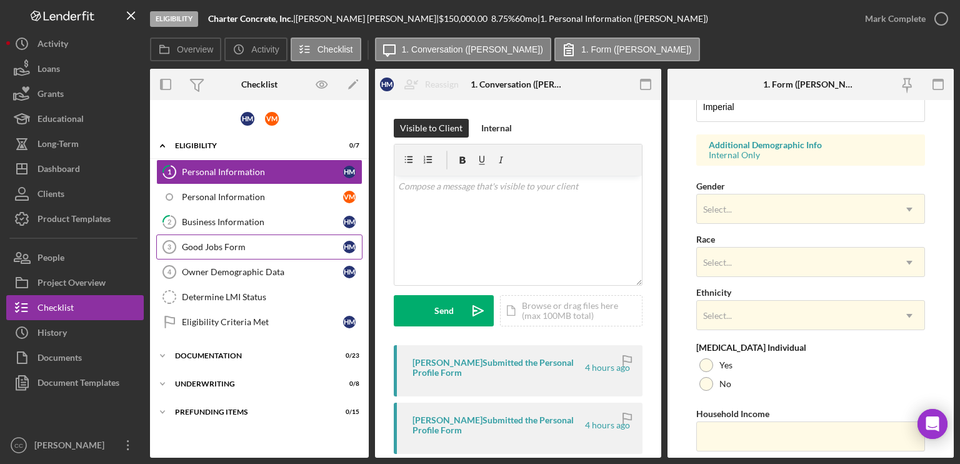
click at [217, 247] on div "Good Jobs Form" at bounding box center [262, 247] width 161 height 10
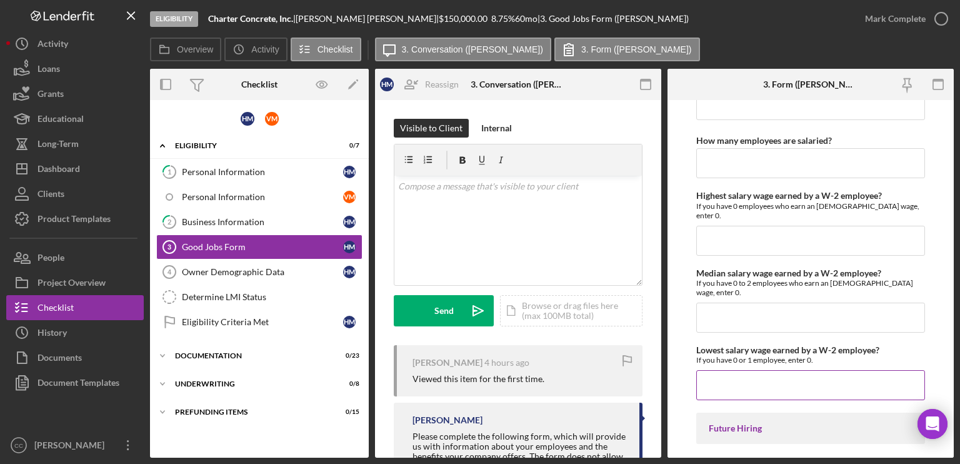
scroll to position [2872, 0]
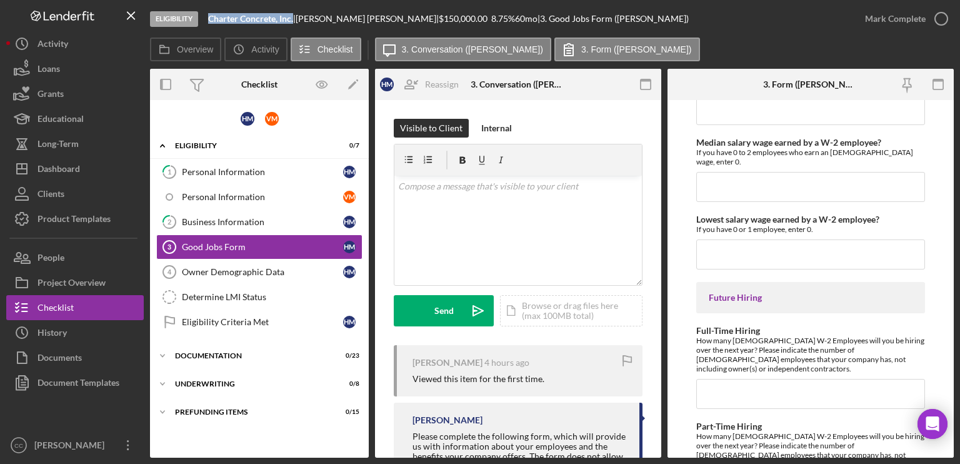
drag, startPoint x: 295, startPoint y: 19, endPoint x: 209, endPoint y: 24, distance: 85.8
click at [209, 24] on div "Eligibility Charter Concrete, Inc. | [PERSON_NAME] | $150,000.00 8.75 % 60 mo |…" at bounding box center [501, 18] width 702 height 37
click at [262, 169] on div "Personal Information" at bounding box center [262, 172] width 161 height 10
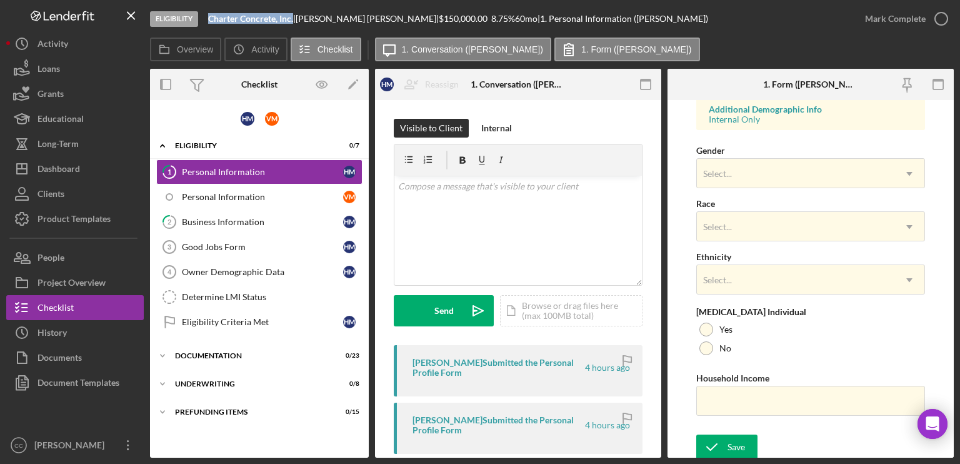
scroll to position [474, 0]
click at [800, 16] on icon "button" at bounding box center [940, 18] width 31 height 31
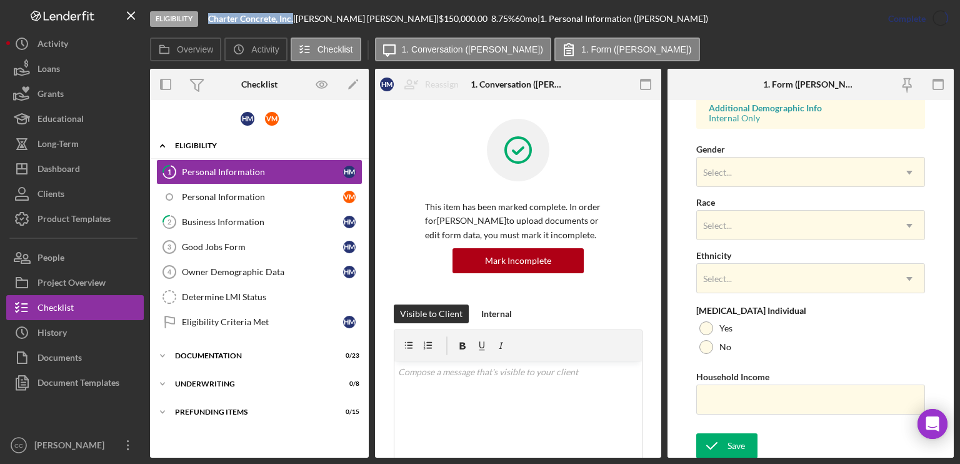
scroll to position [235, 0]
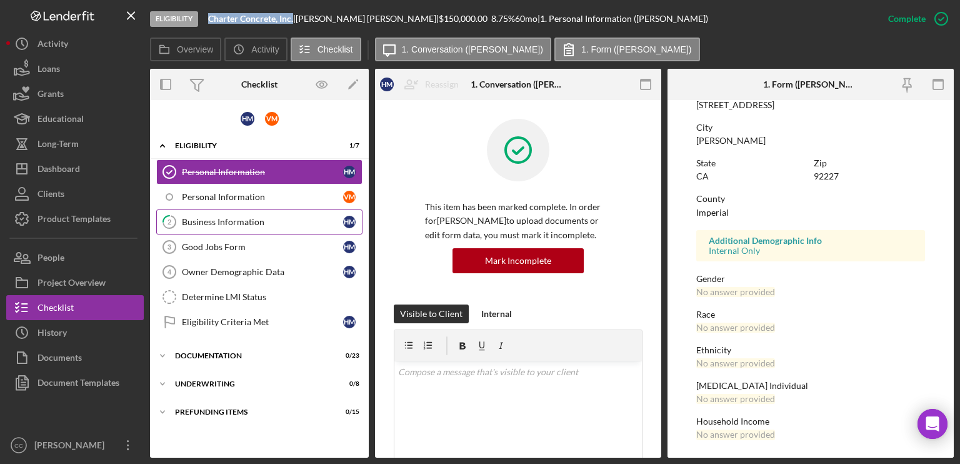
click at [267, 224] on div "Business Information" at bounding box center [262, 222] width 161 height 10
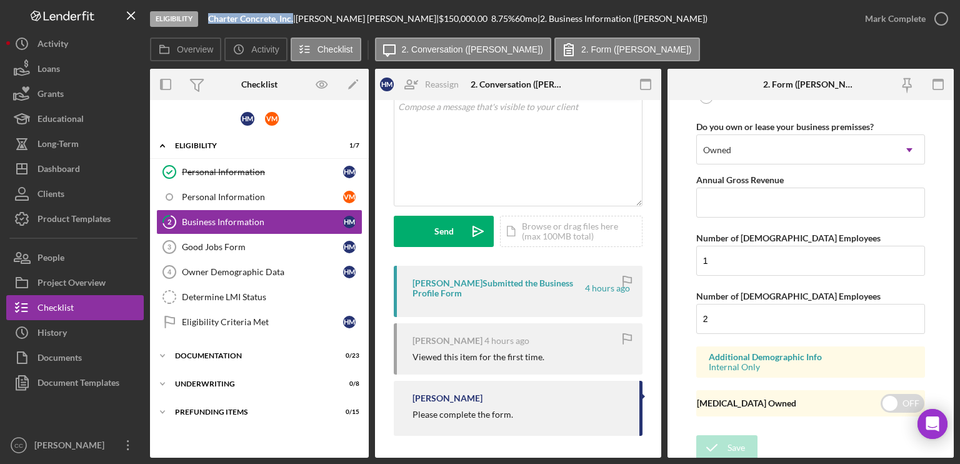
scroll to position [81, 0]
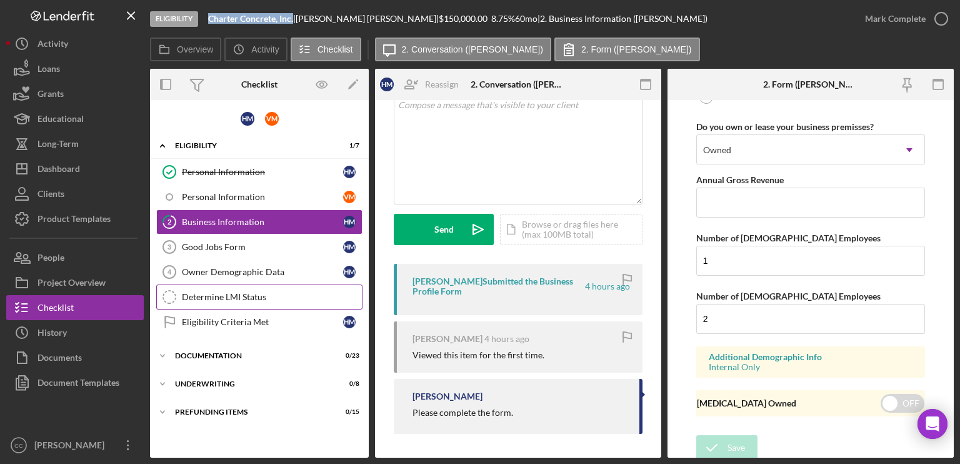
click at [257, 292] on div "Determine LMI Status" at bounding box center [272, 297] width 180 height 10
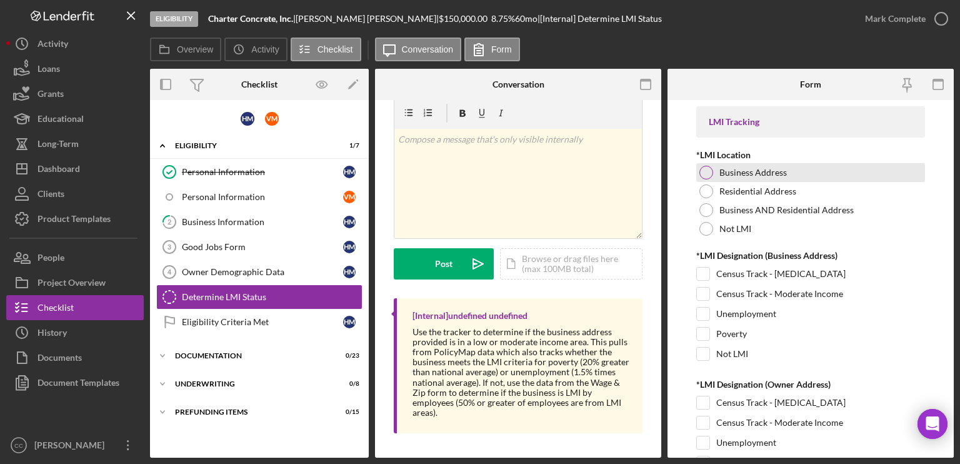
click at [709, 174] on div at bounding box center [706, 173] width 14 height 14
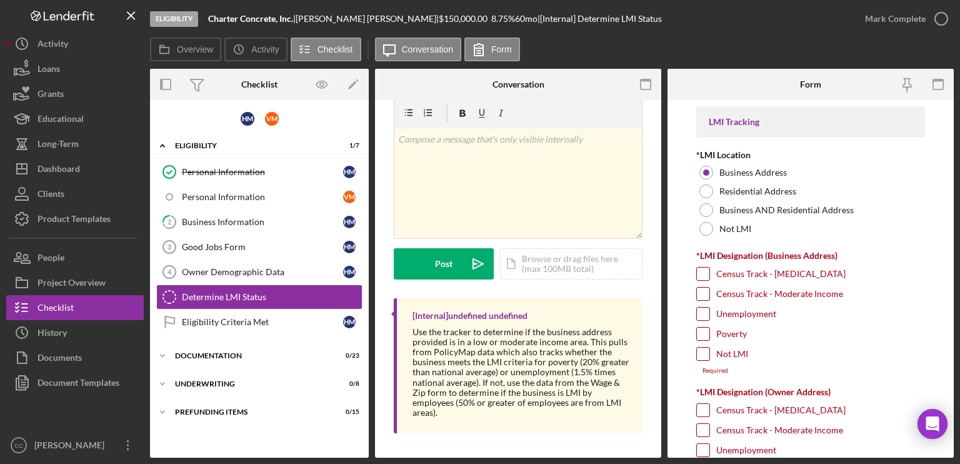
click at [705, 332] on input "Poverty" at bounding box center [703, 333] width 12 height 12
checkbox input "true"
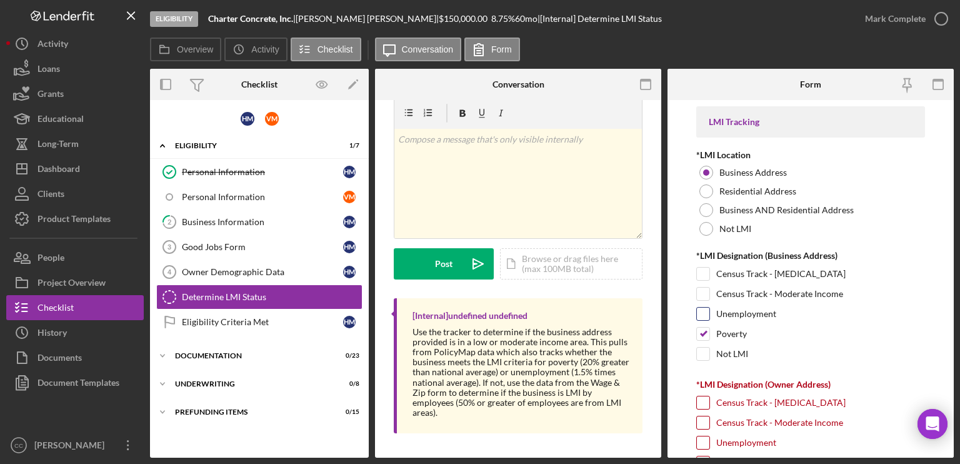
click at [704, 312] on input "Unemployment" at bounding box center [703, 313] width 12 height 12
checkbox input "true"
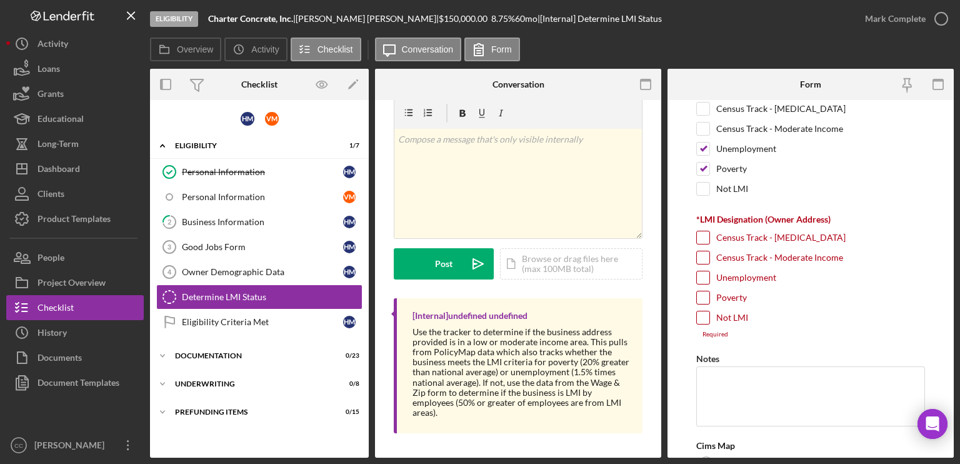
scroll to position [187, 0]
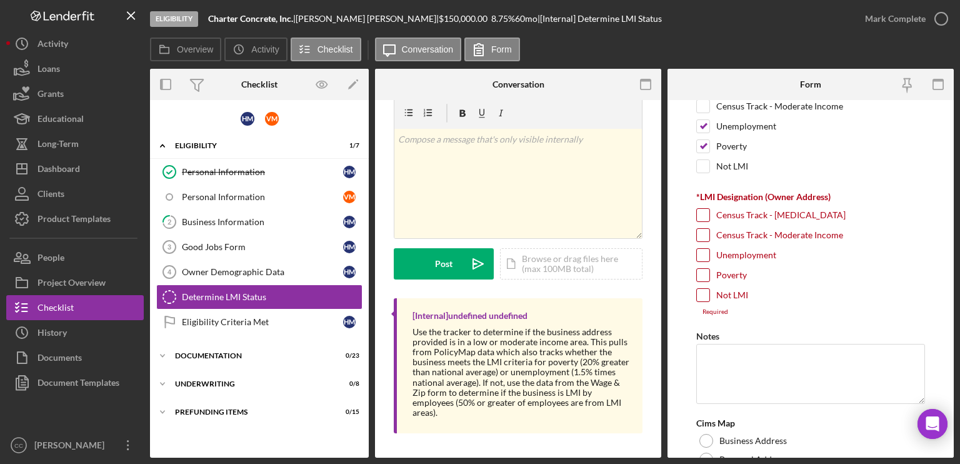
click at [700, 254] on input "Unemployment" at bounding box center [703, 255] width 12 height 12
checkbox input "true"
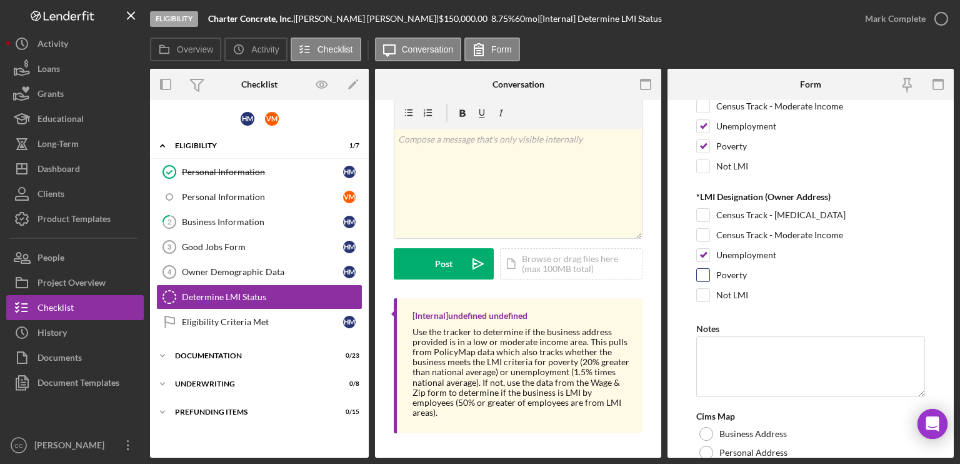
click at [699, 273] on input "Poverty" at bounding box center [703, 275] width 12 height 12
checkbox input "true"
click at [740, 349] on textarea "Notes" at bounding box center [810, 366] width 229 height 60
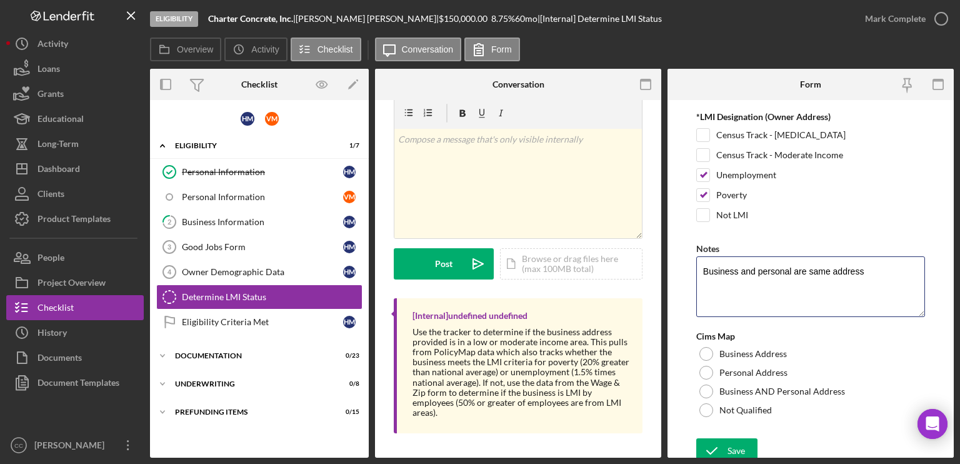
scroll to position [272, 0]
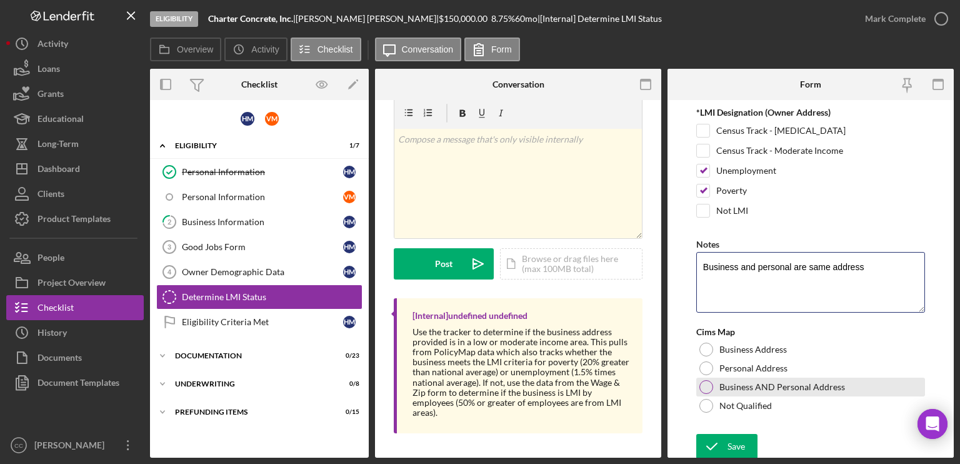
type textarea "Business and personal are same address"
click at [705, 374] on div at bounding box center [706, 387] width 14 height 14
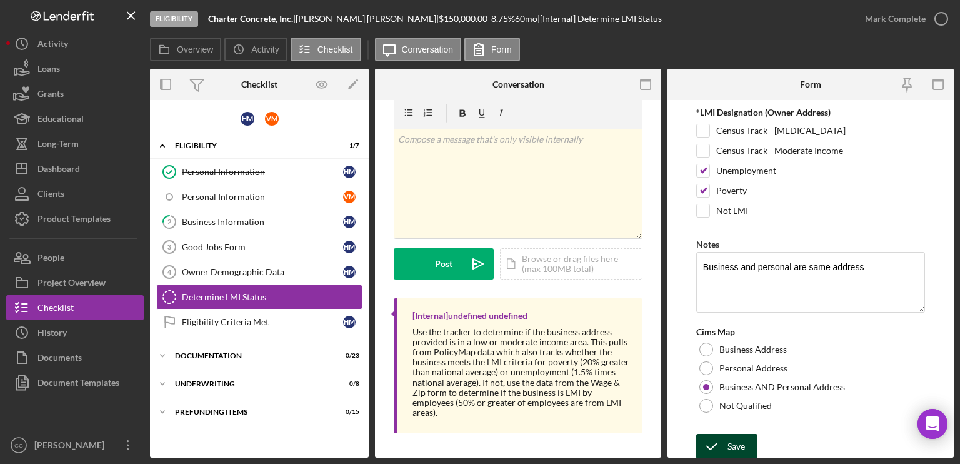
click at [731, 374] on div "Save" at bounding box center [735, 446] width 17 height 25
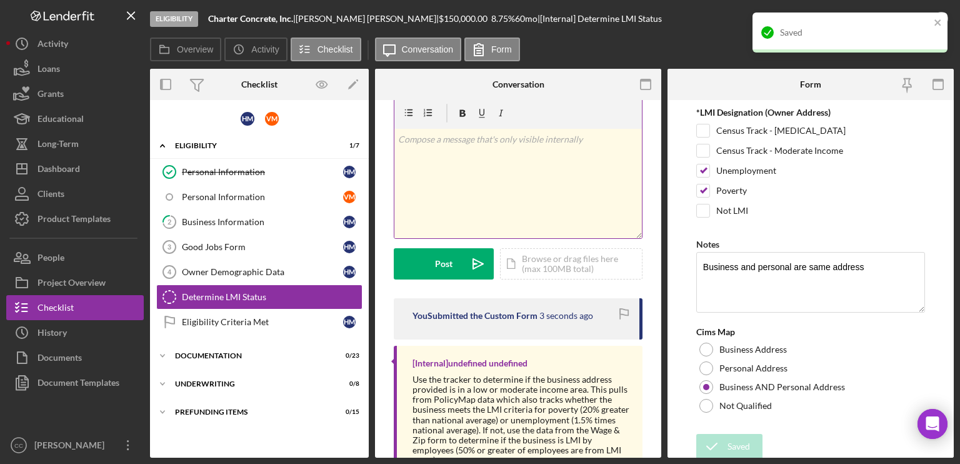
click at [516, 172] on div "v Color teal Color pink Remove color Add row above Add row below Add column bef…" at bounding box center [517, 183] width 247 height 109
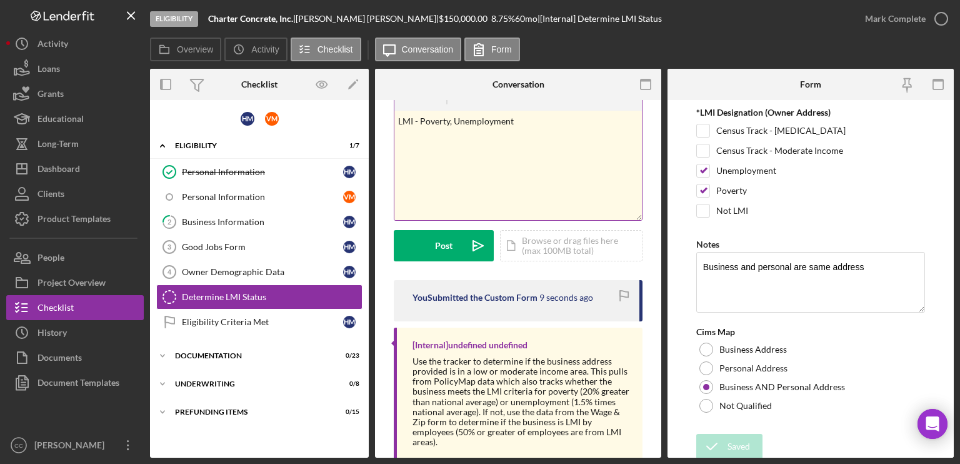
scroll to position [0, 0]
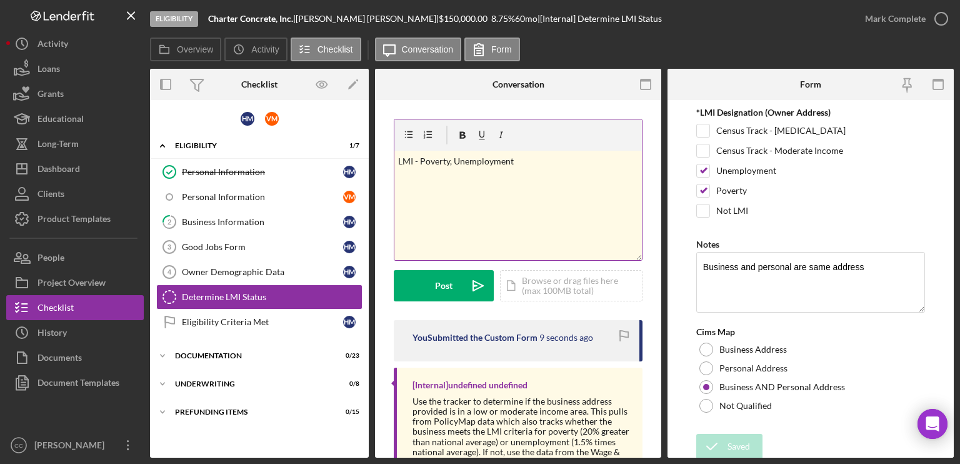
click at [554, 170] on div "v Color teal Color pink Remove color Add row above Add row below Add column bef…" at bounding box center [517, 205] width 247 height 109
click at [447, 285] on div "Post" at bounding box center [443, 285] width 17 height 31
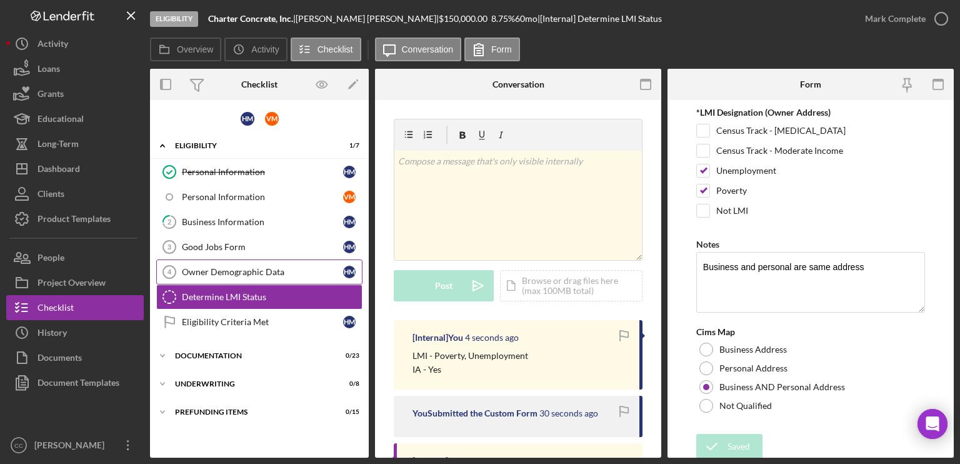
click at [270, 267] on div "Owner Demographic Data" at bounding box center [262, 272] width 161 height 10
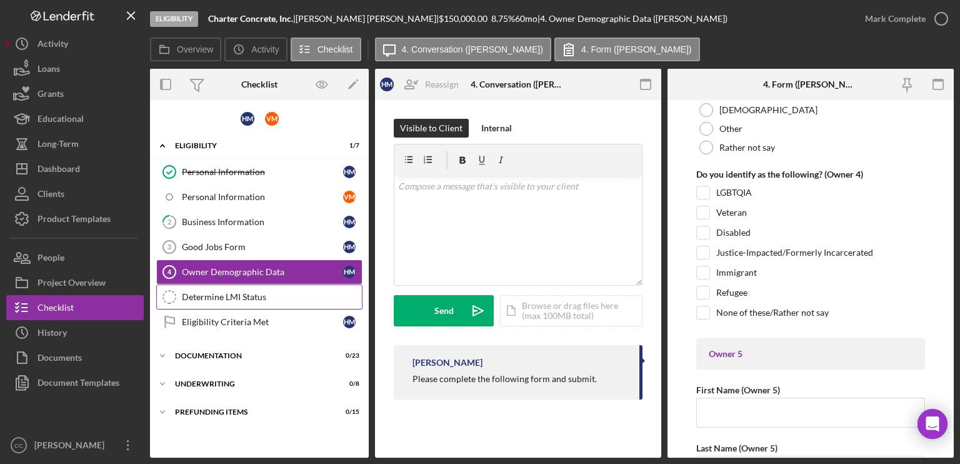
scroll to position [4124, 0]
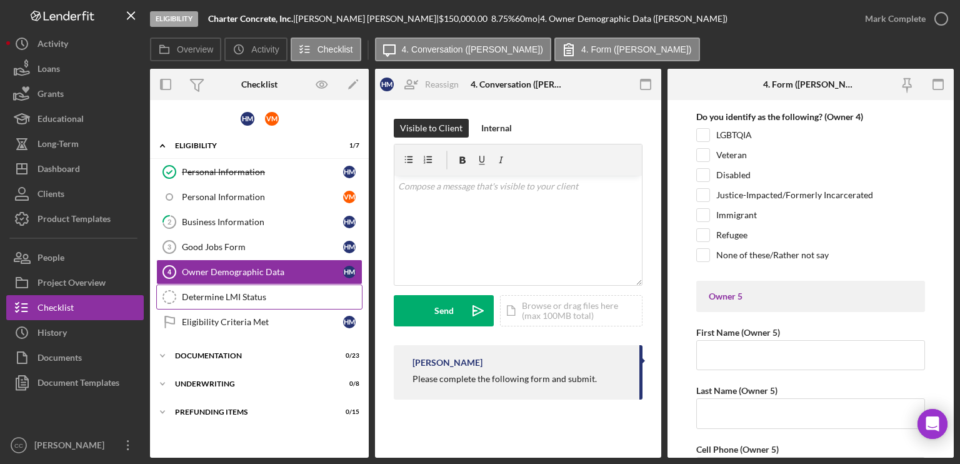
click at [201, 294] on div "Determine LMI Status" at bounding box center [272, 297] width 180 height 10
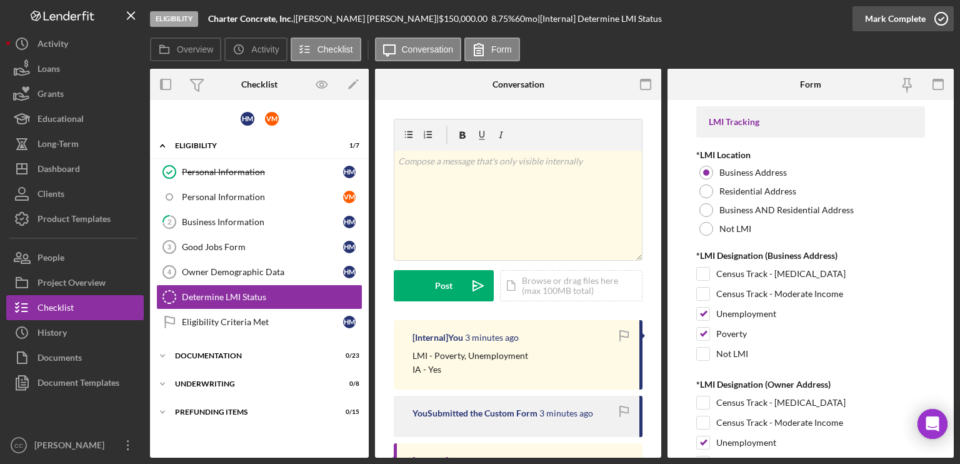
click at [800, 13] on icon "button" at bounding box center [940, 18] width 31 height 31
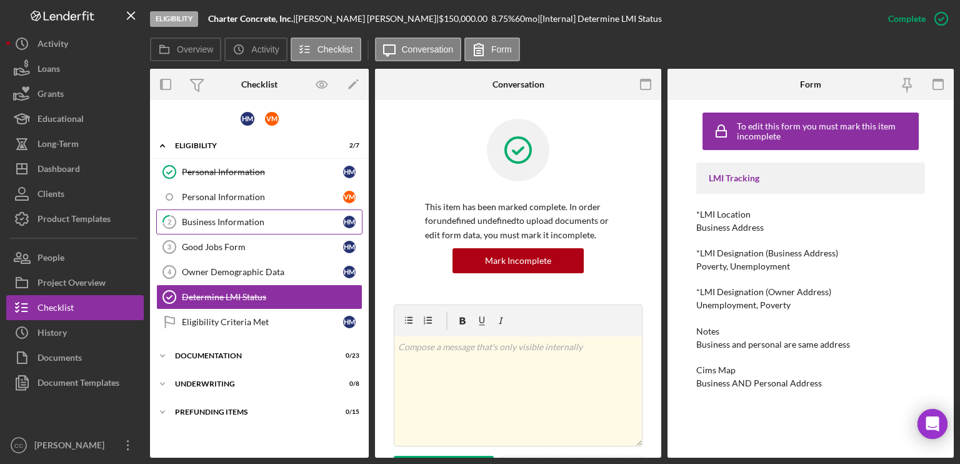
click at [257, 222] on div "Business Information" at bounding box center [262, 222] width 161 height 10
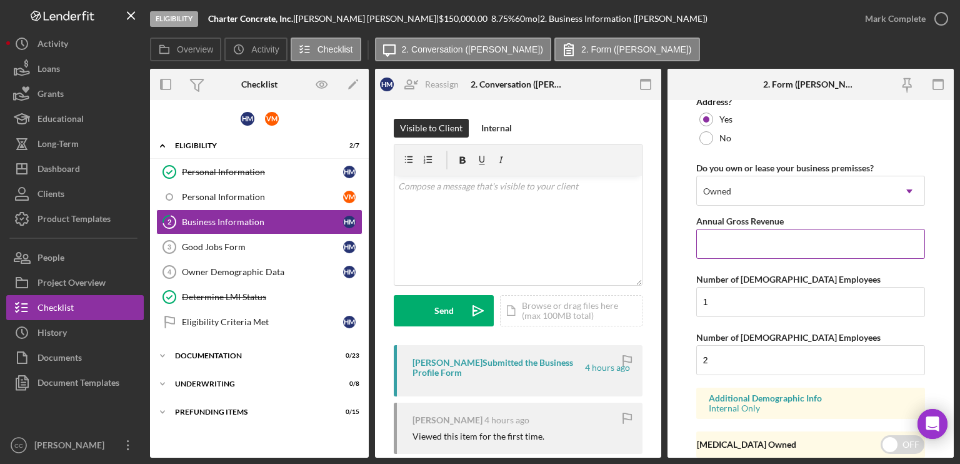
scroll to position [1137, 0]
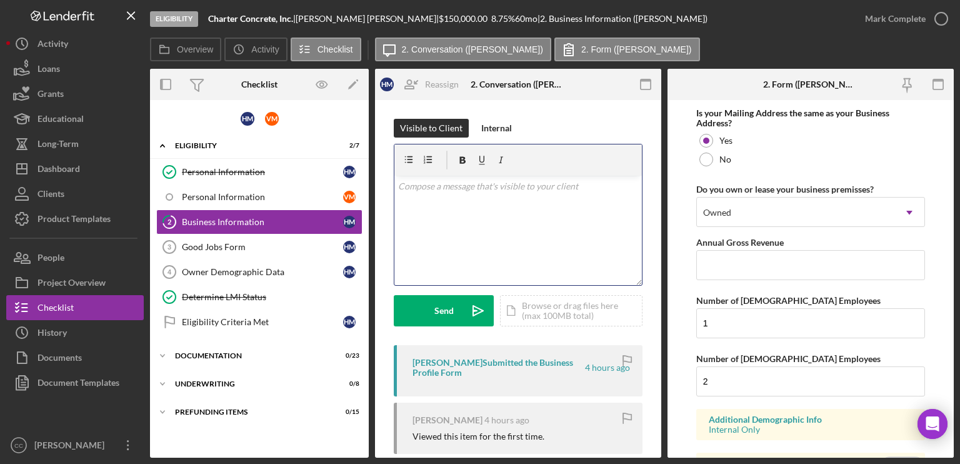
click at [525, 226] on div "v Color teal Color pink Remove color Add row above Add row below Add column bef…" at bounding box center [517, 230] width 247 height 109
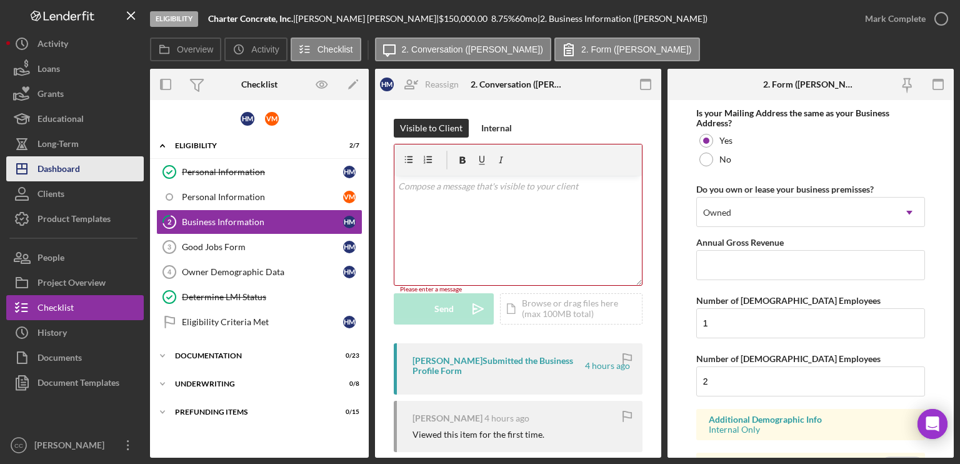
click at [62, 166] on div "Dashboard" at bounding box center [58, 170] width 42 height 28
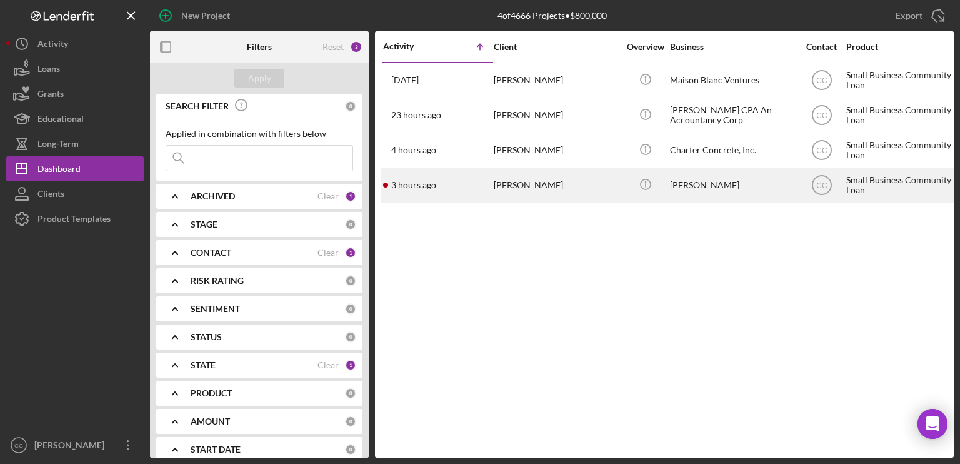
click at [554, 184] on div "[PERSON_NAME]" at bounding box center [556, 185] width 125 height 33
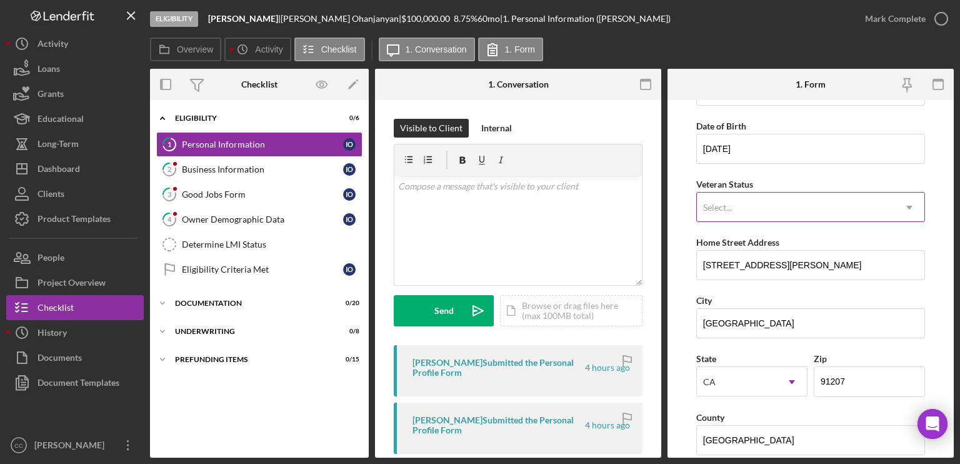
scroll to position [125, 0]
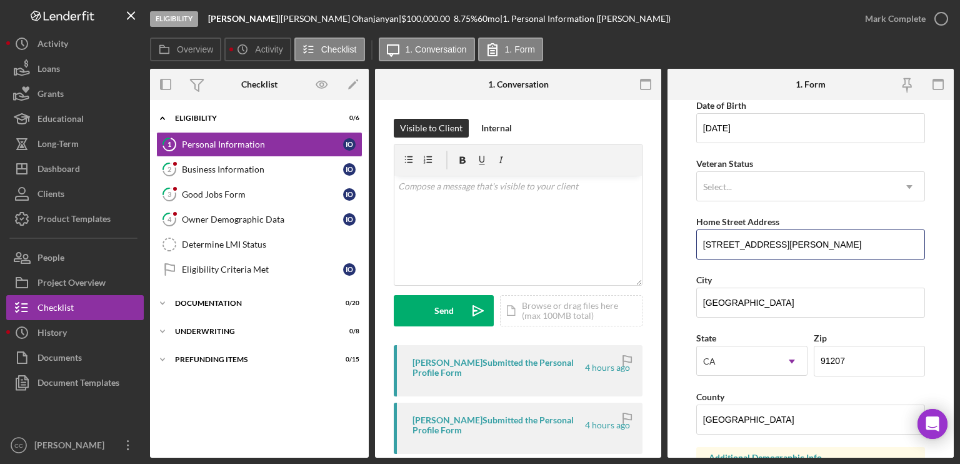
drag, startPoint x: 802, startPoint y: 244, endPoint x: 688, endPoint y: 244, distance: 114.3
click at [688, 244] on form "First Name [PERSON_NAME] Middle Name Last Name [PERSON_NAME] Job Title Owner Da…" at bounding box center [810, 278] width 286 height 357
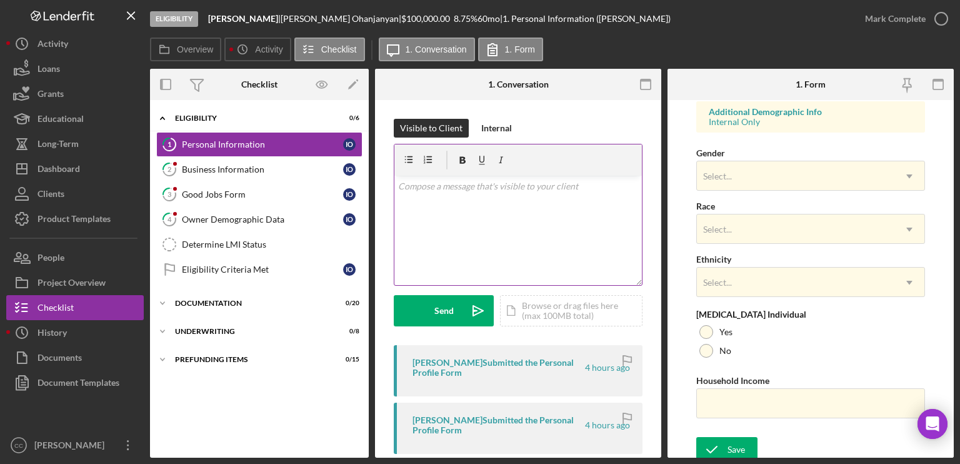
scroll to position [474, 0]
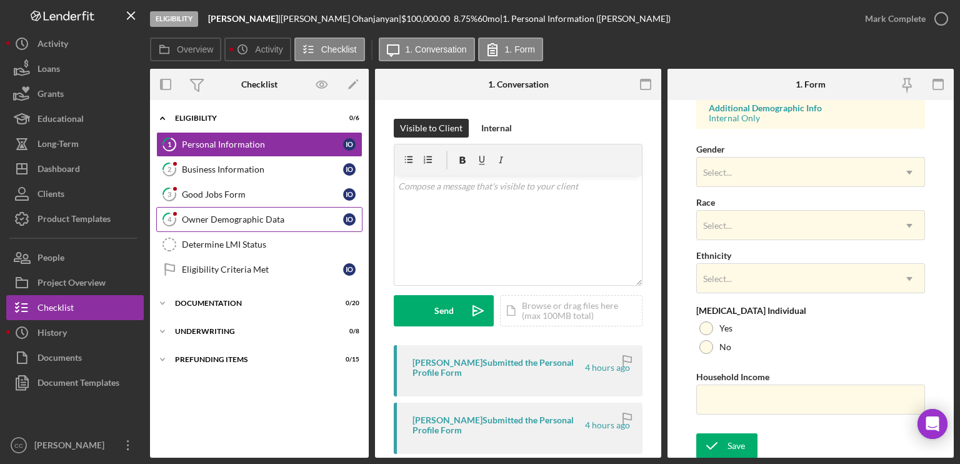
click at [210, 221] on div "Owner Demographic Data" at bounding box center [262, 219] width 161 height 10
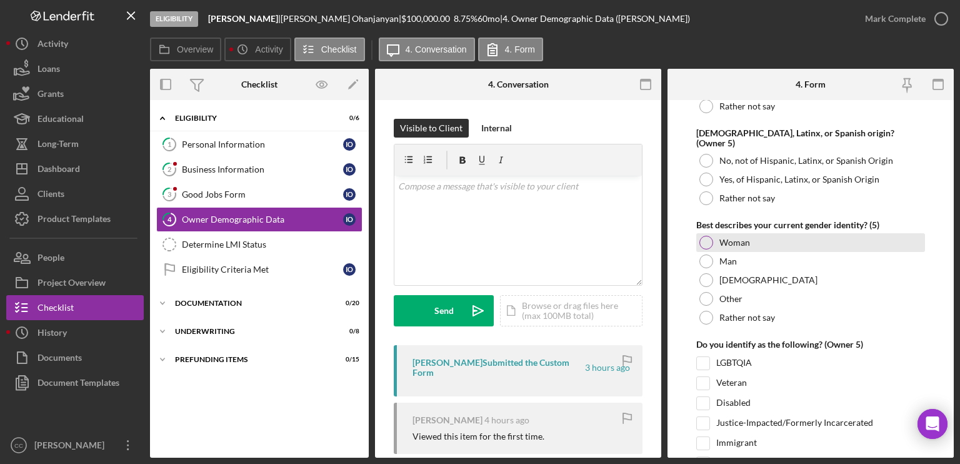
scroll to position [4874, 0]
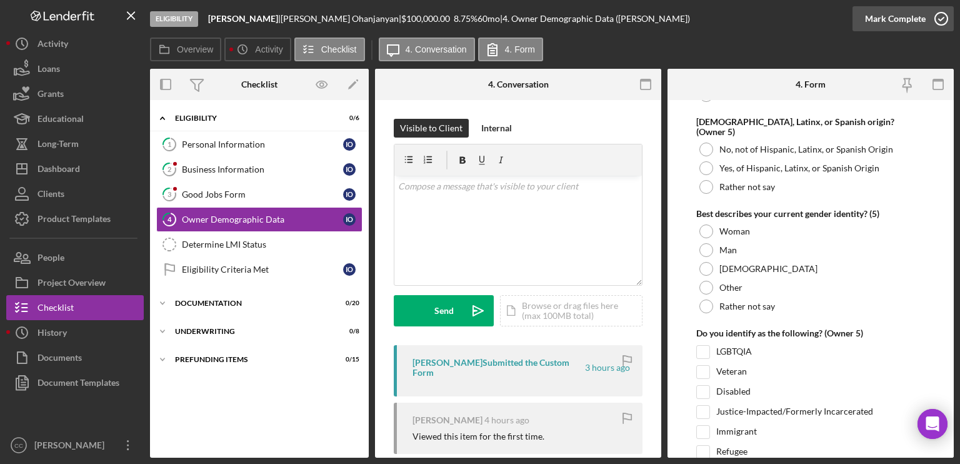
click at [800, 18] on button "Mark Complete" at bounding box center [902, 18] width 101 height 25
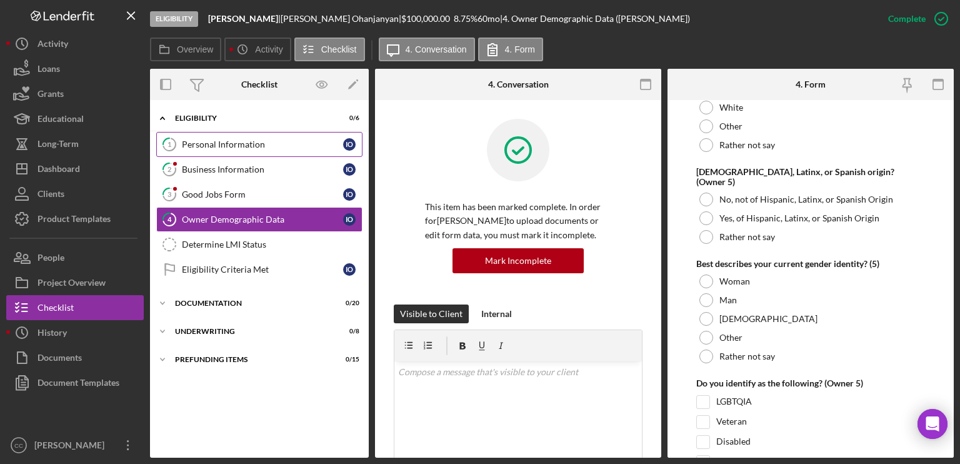
scroll to position [4924, 0]
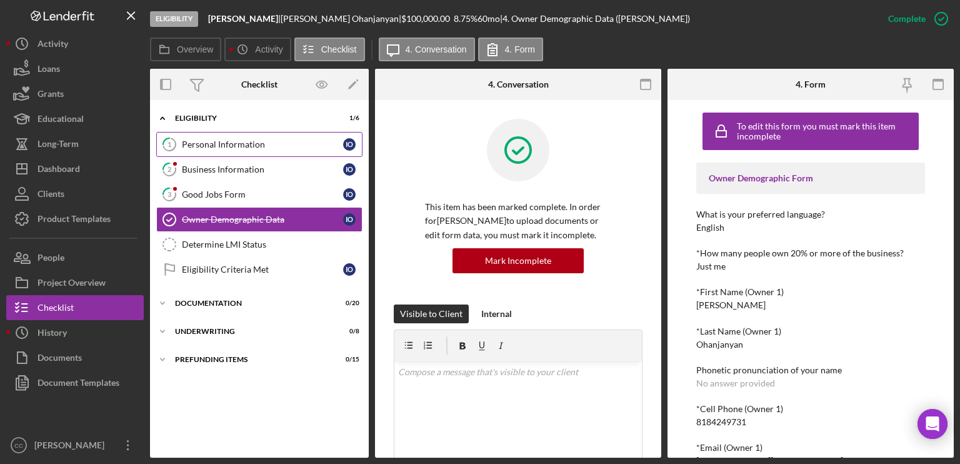
click at [226, 138] on link "1 Personal Information I O" at bounding box center [259, 144] width 206 height 25
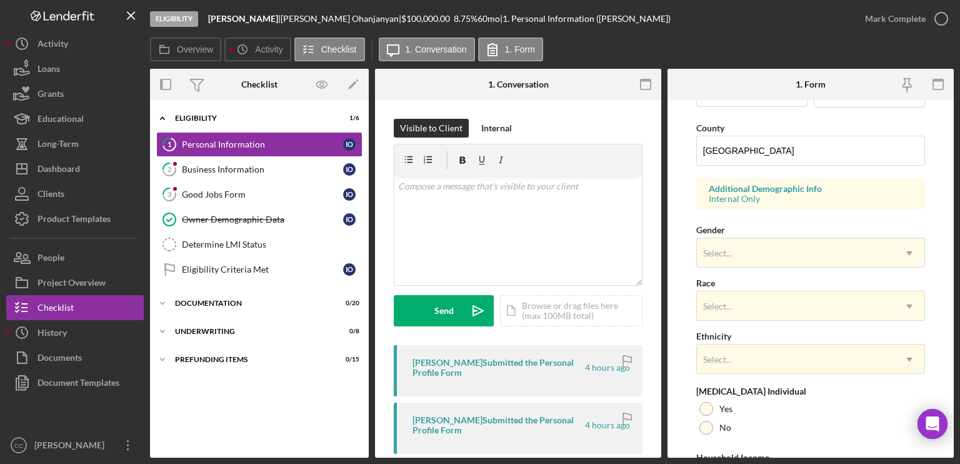
scroll to position [375, 0]
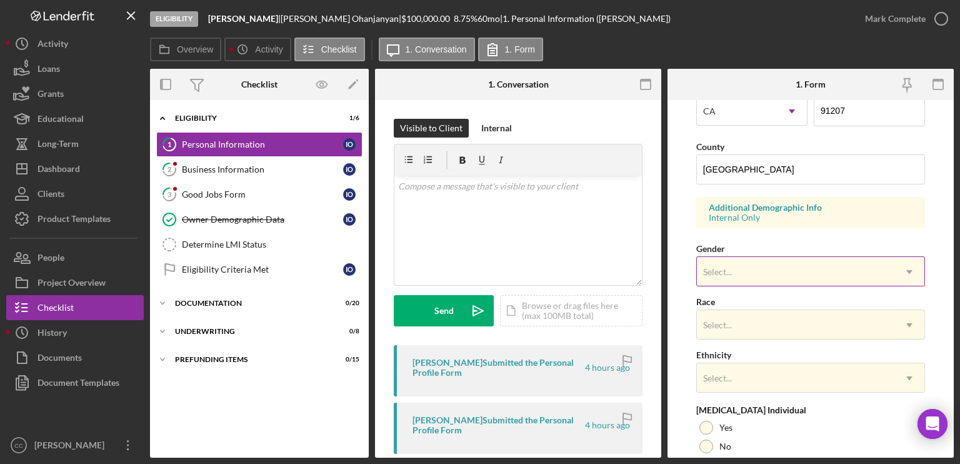
click at [760, 274] on div "Select..." at bounding box center [795, 271] width 197 height 29
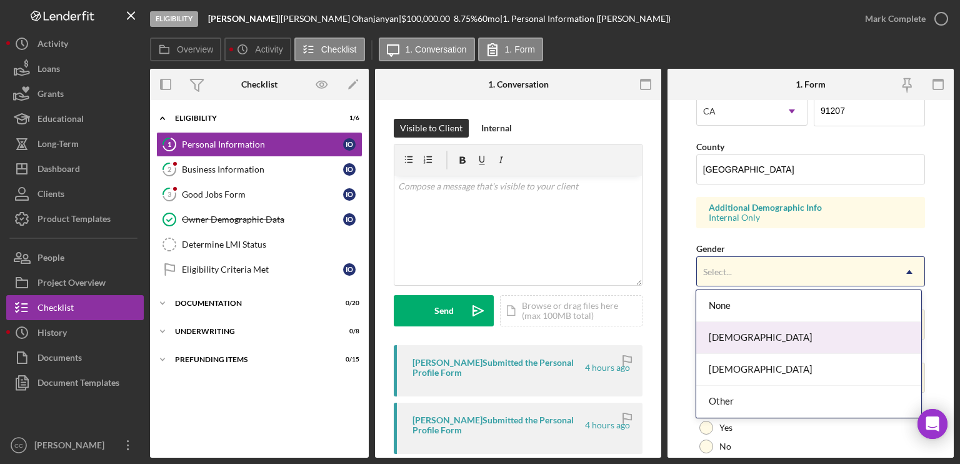
click at [742, 339] on div "[DEMOGRAPHIC_DATA]" at bounding box center [808, 338] width 225 height 32
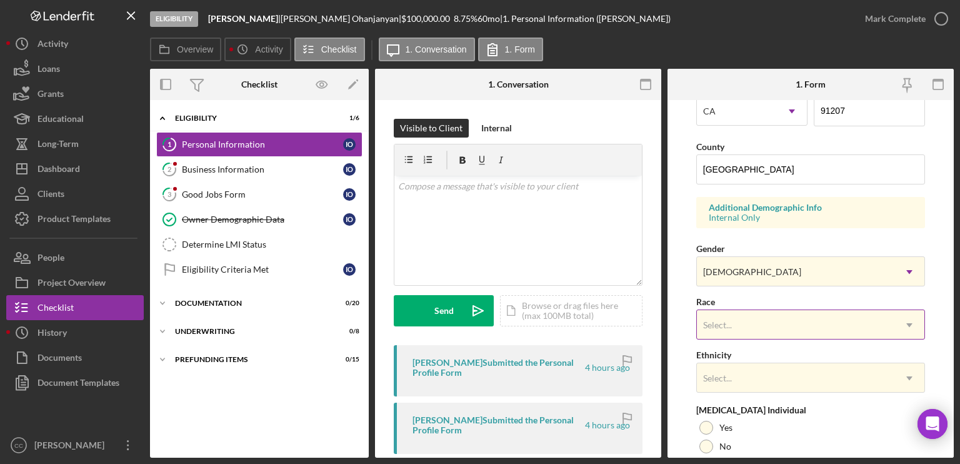
click at [757, 315] on div "Select..." at bounding box center [795, 325] width 197 height 29
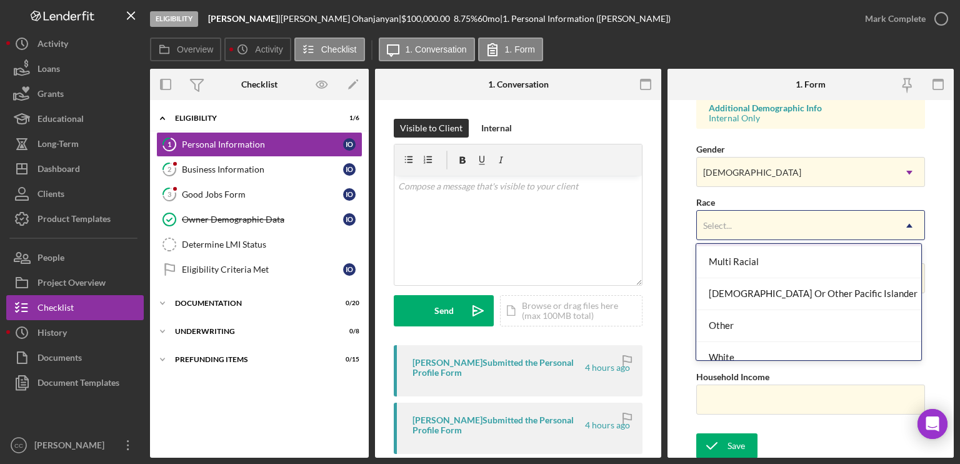
scroll to position [137, 0]
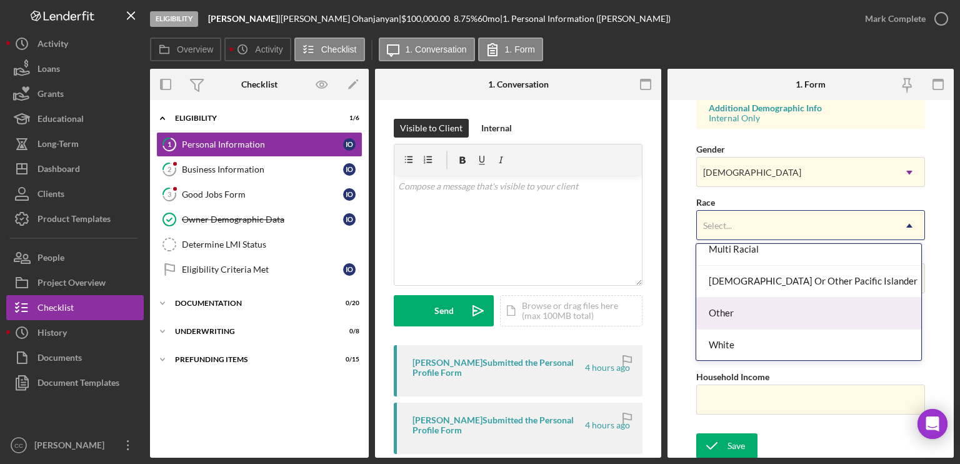
click at [734, 309] on div "Other" at bounding box center [808, 313] width 225 height 32
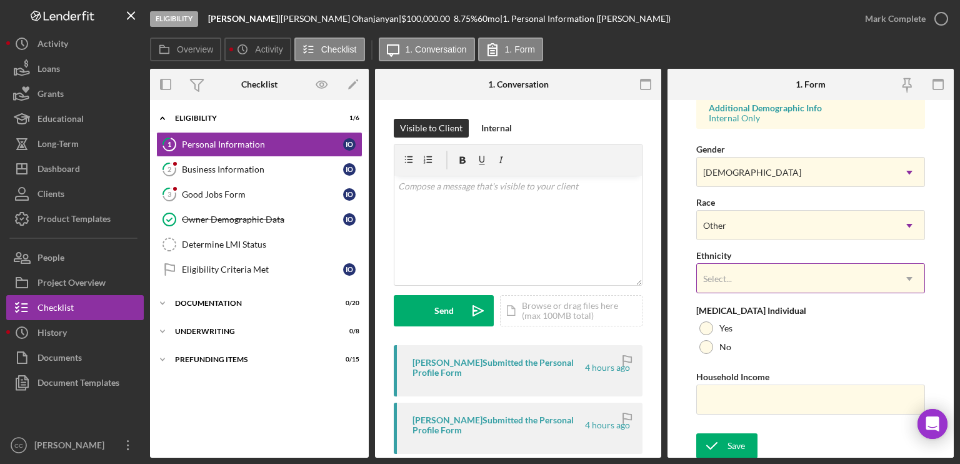
click at [755, 276] on div "Select..." at bounding box center [795, 278] width 197 height 29
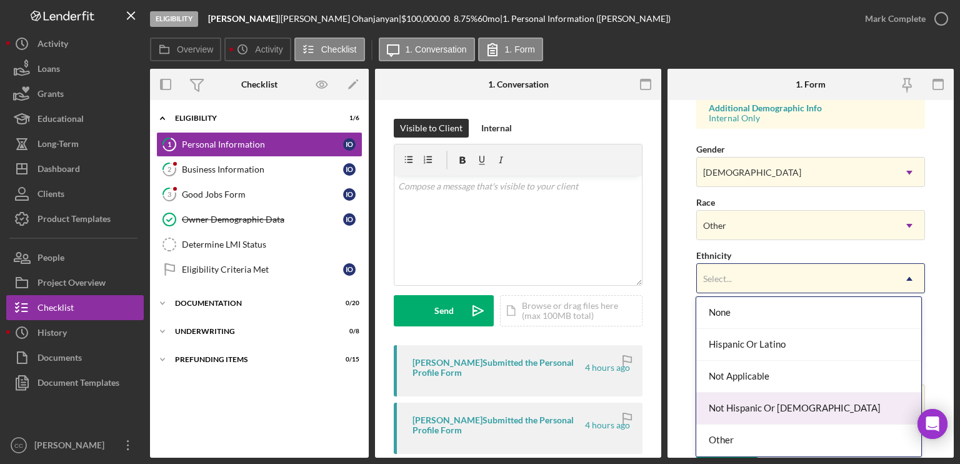
click at [760, 374] on div "Not Hispanic Or [DEMOGRAPHIC_DATA]" at bounding box center [808, 408] width 225 height 32
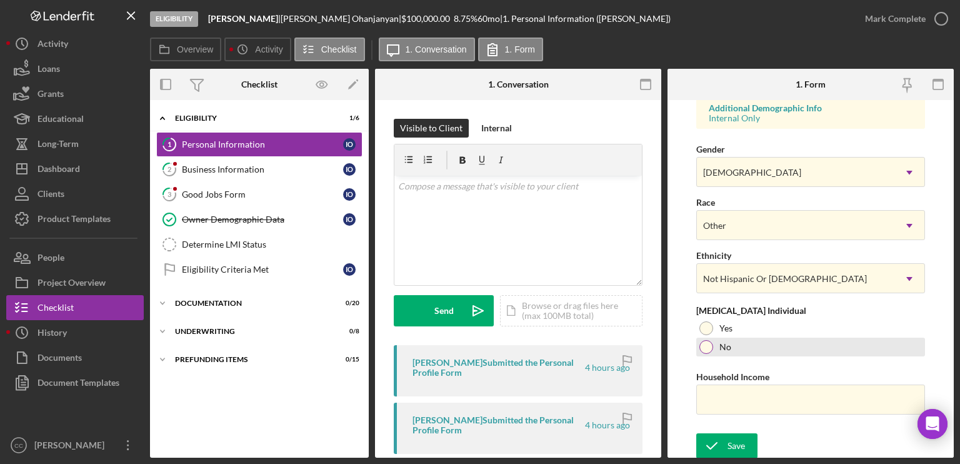
click at [705, 345] on div at bounding box center [706, 347] width 14 height 14
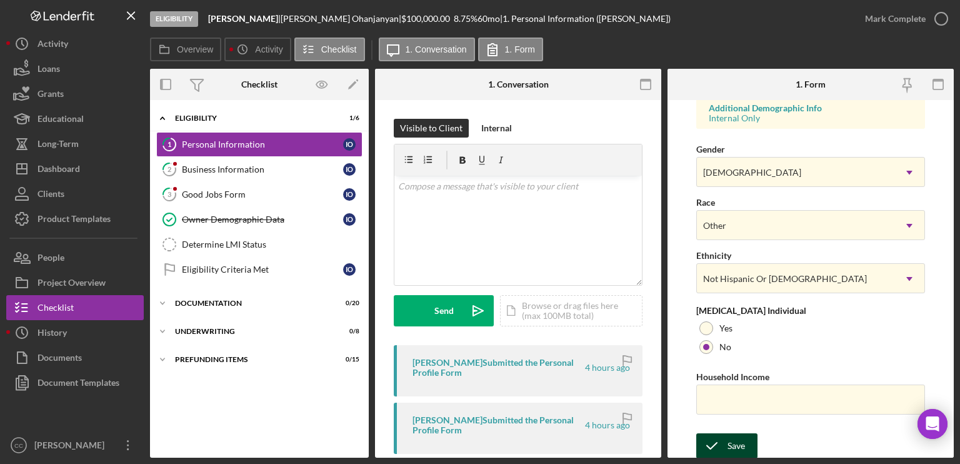
click at [732, 374] on div "Save" at bounding box center [735, 445] width 17 height 25
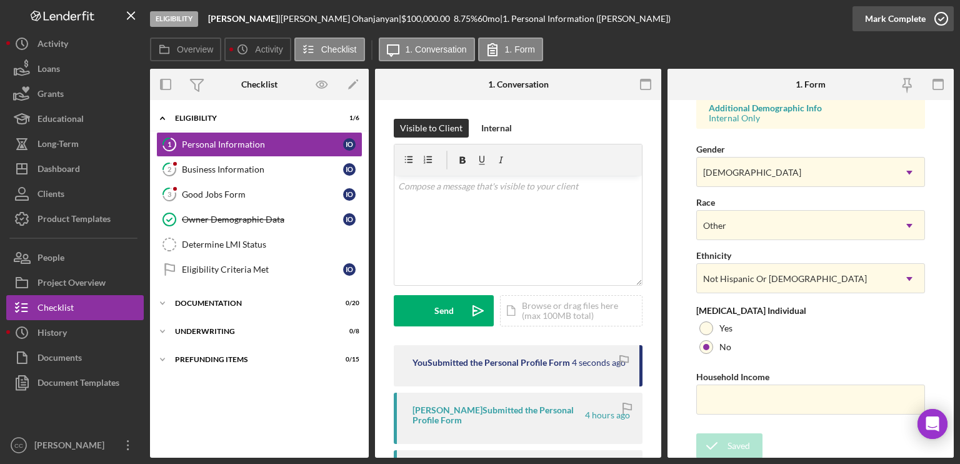
click at [800, 15] on icon "button" at bounding box center [940, 18] width 31 height 31
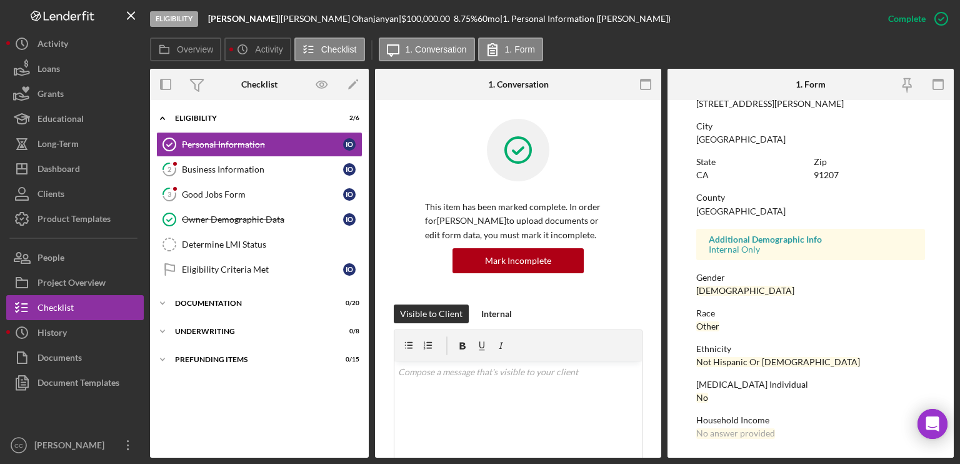
scroll to position [235, 0]
click at [227, 164] on div "Business Information" at bounding box center [262, 169] width 161 height 10
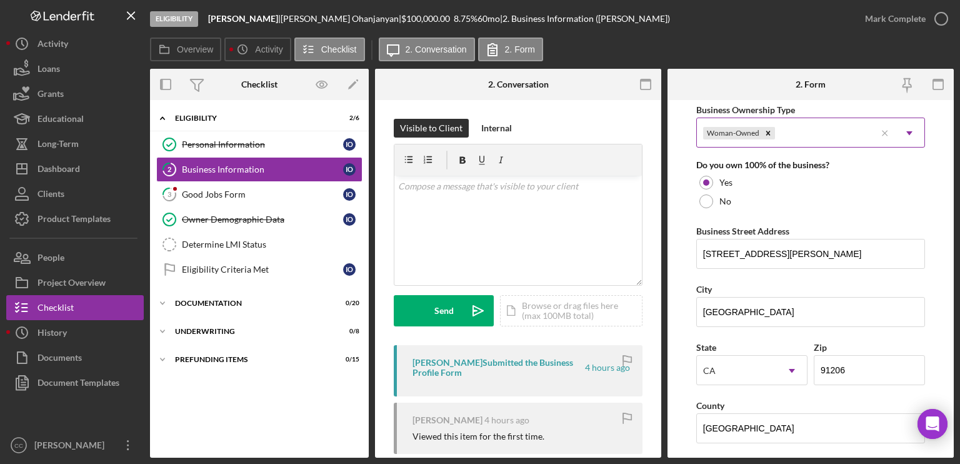
scroll to position [687, 0]
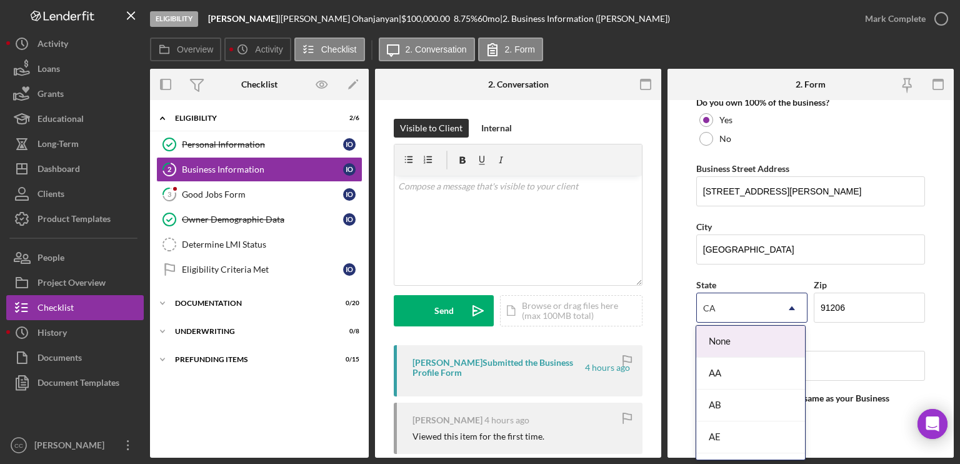
drag, startPoint x: 800, startPoint y: 314, endPoint x: 792, endPoint y: 307, distance: 10.6
click at [792, 307] on icon "Icon/Dropdown Arrow" at bounding box center [792, 308] width 30 height 30
click at [680, 189] on form "Business Name [PERSON_NAME] DBA [PERSON_NAME] Family Child Care Business Start …" at bounding box center [810, 278] width 286 height 357
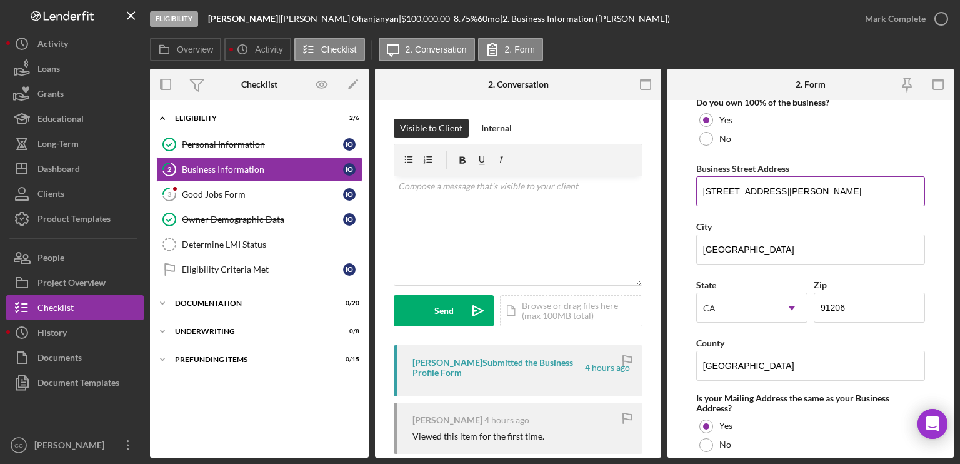
drag, startPoint x: 781, startPoint y: 189, endPoint x: 699, endPoint y: 187, distance: 82.5
click at [699, 187] on input "[STREET_ADDRESS][PERSON_NAME]" at bounding box center [810, 191] width 229 height 30
drag, startPoint x: 269, startPoint y: 17, endPoint x: 207, endPoint y: 19, distance: 62.5
click at [207, 19] on div "Eligibility [PERSON_NAME] | [PERSON_NAME] | $100,000.00 8.75 % 60 mo | 2. Busin…" at bounding box center [501, 18] width 702 height 37
copy b "[PERSON_NAME]"
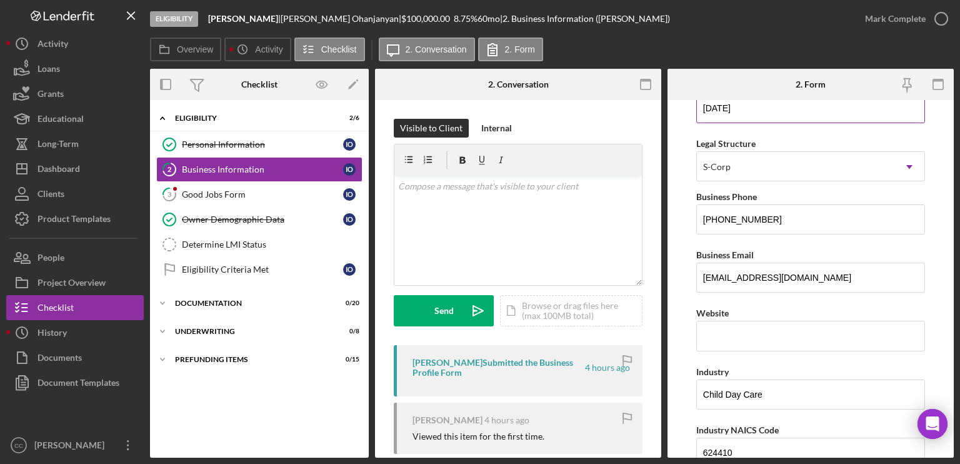
scroll to position [0, 0]
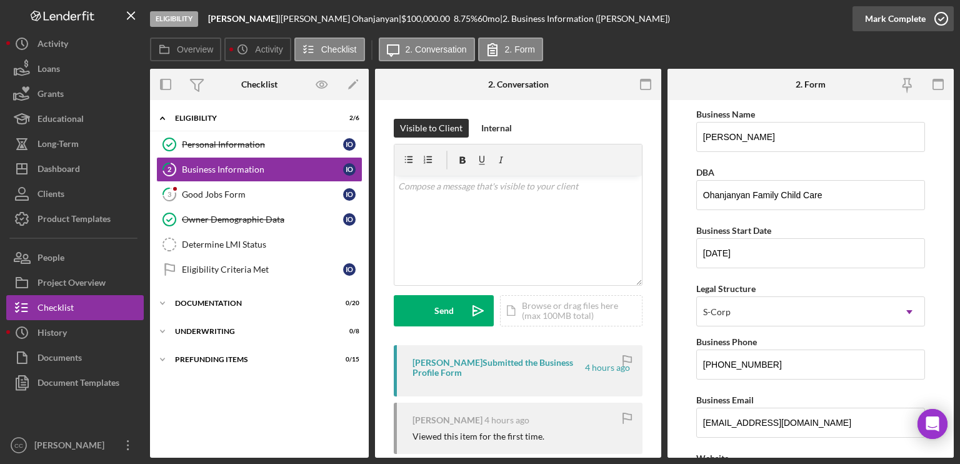
drag, startPoint x: 935, startPoint y: 19, endPoint x: 915, endPoint y: 31, distance: 23.3
click at [800, 19] on icon "button" at bounding box center [940, 18] width 31 height 31
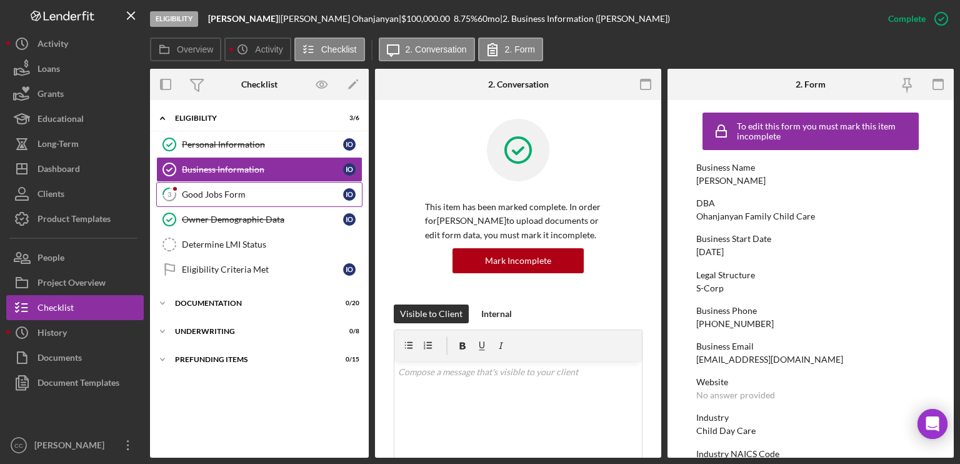
click at [229, 196] on div "Good Jobs Form" at bounding box center [262, 194] width 161 height 10
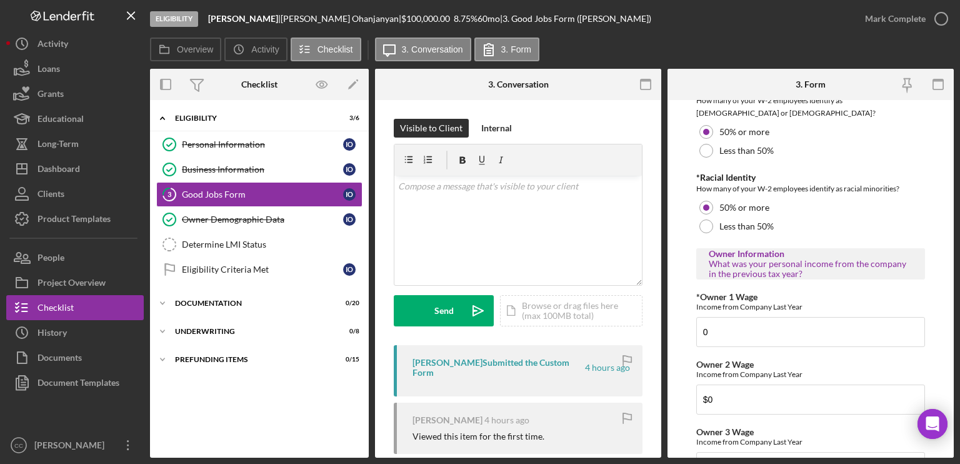
scroll to position [1937, 0]
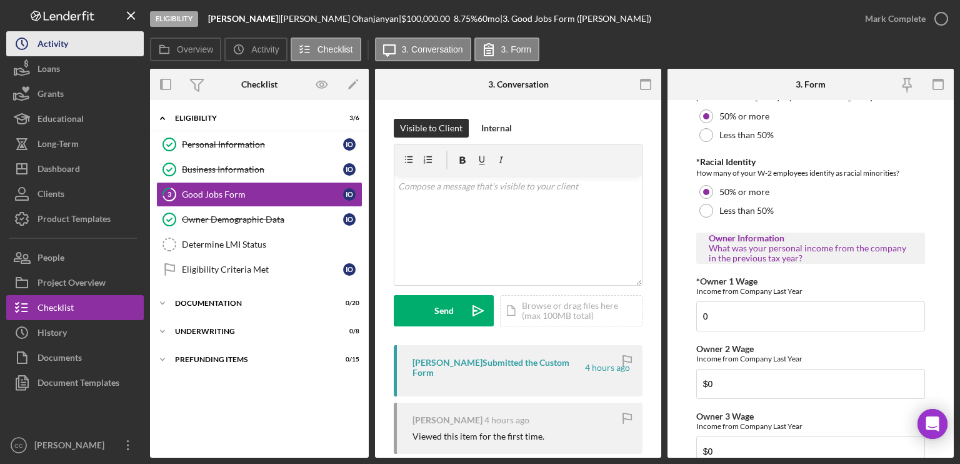
click at [60, 51] on div "Activity" at bounding box center [52, 45] width 31 height 28
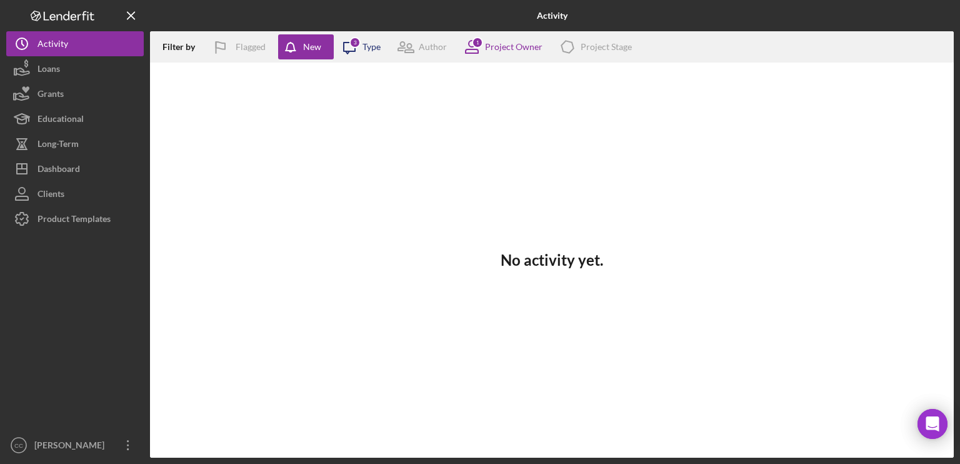
click at [361, 49] on icon "Icon/Message" at bounding box center [349, 46] width 31 height 31
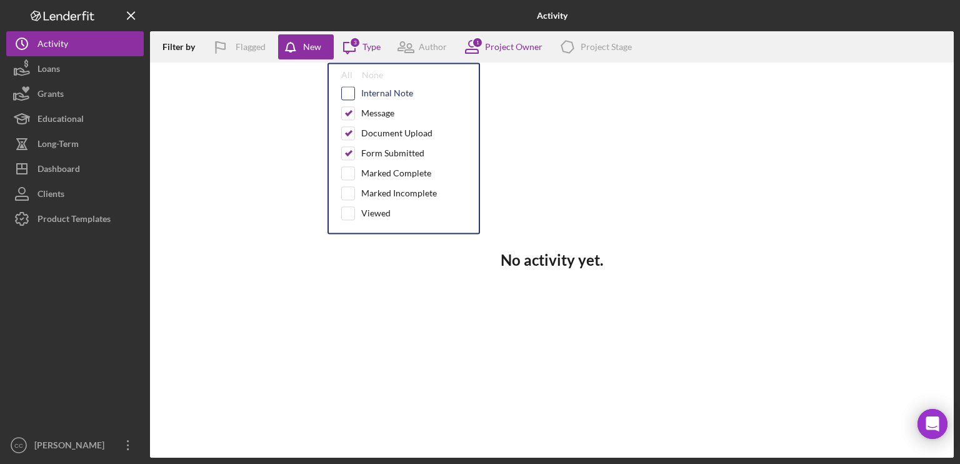
click at [348, 94] on input "checkbox" at bounding box center [348, 93] width 12 height 12
checkbox input "true"
click at [346, 74] on div "All" at bounding box center [346, 75] width 11 height 10
checkbox input "true"
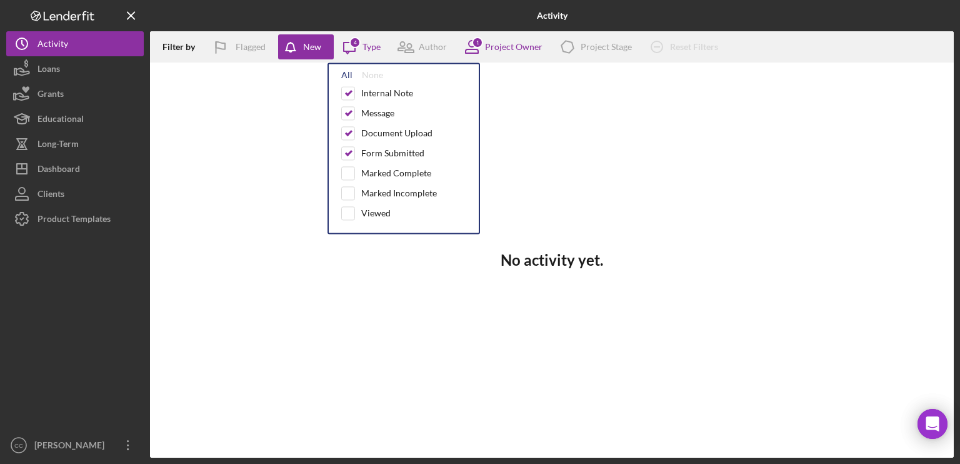
checkbox input "true"
click at [498, 47] on div "Project Owner" at bounding box center [513, 47] width 57 height 10
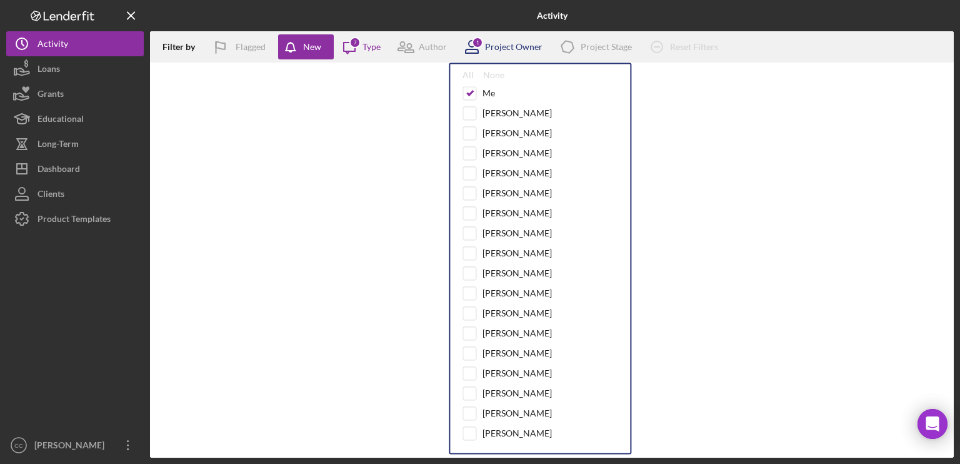
click at [498, 47] on div "Project Owner" at bounding box center [513, 47] width 57 height 10
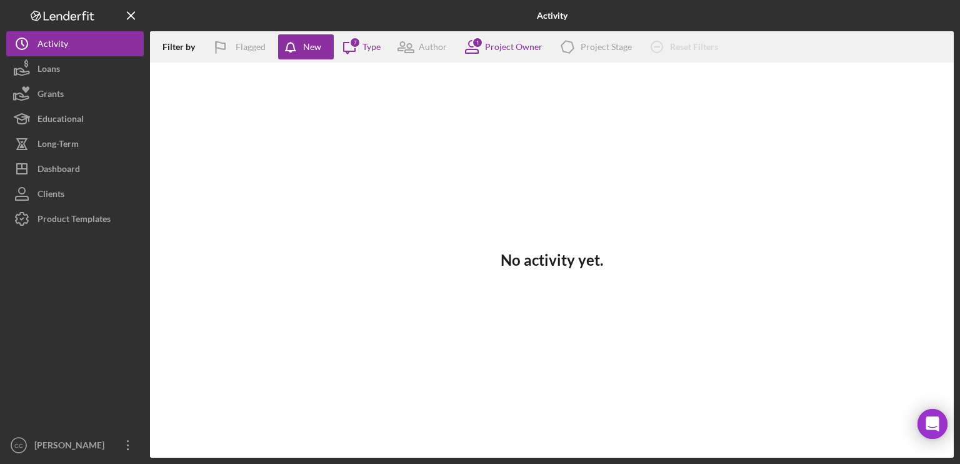
click at [360, 121] on div "No activity yet." at bounding box center [552, 259] width 804 height 395
click at [67, 44] on div "Activity" at bounding box center [52, 45] width 31 height 28
click at [57, 173] on div "Dashboard" at bounding box center [58, 170] width 42 height 28
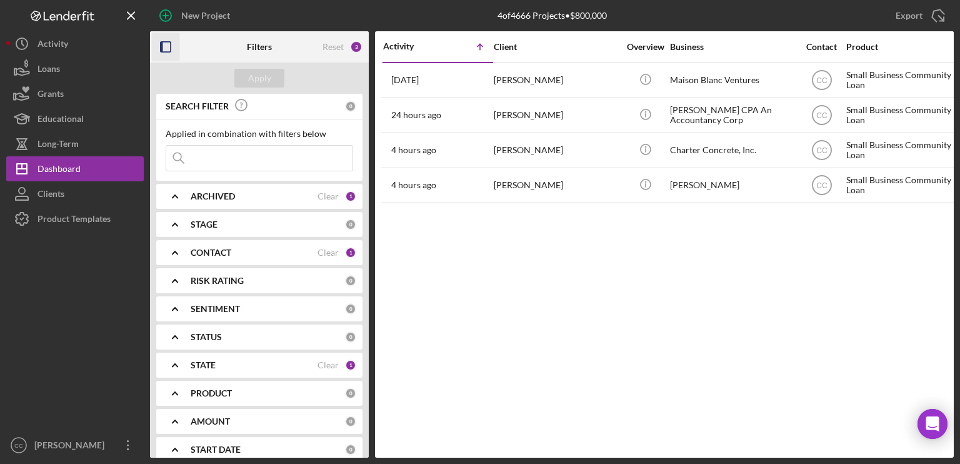
click at [162, 45] on icon "button" at bounding box center [166, 47] width 28 height 28
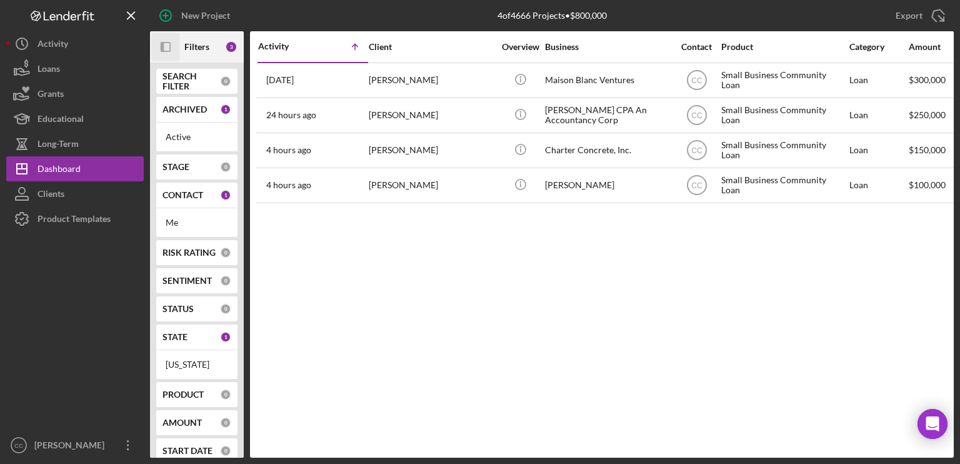
click at [670, 269] on div "Activity Icon/Table Sort Arrow Client Overview Business Contact Product Categor…" at bounding box center [602, 244] width 704 height 426
click at [128, 374] on icon "button" at bounding box center [128, 445] width 2 height 10
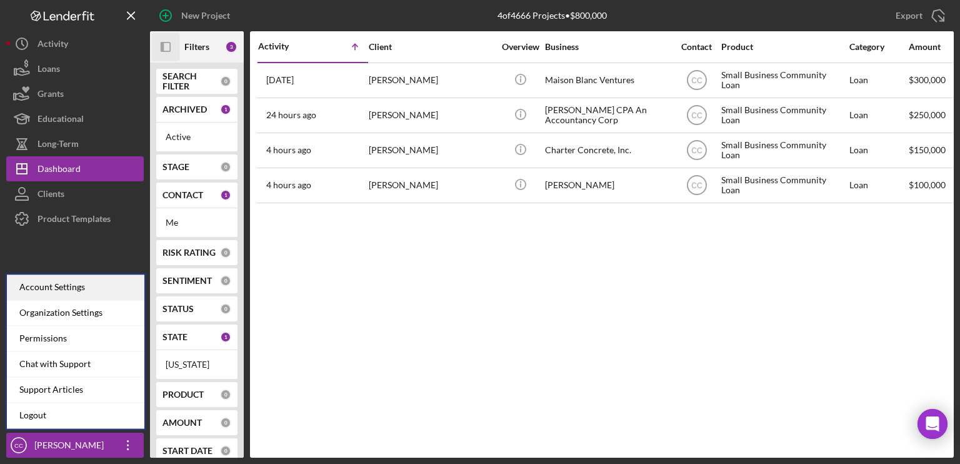
click at [70, 292] on div "Account Settings" at bounding box center [75, 287] width 137 height 26
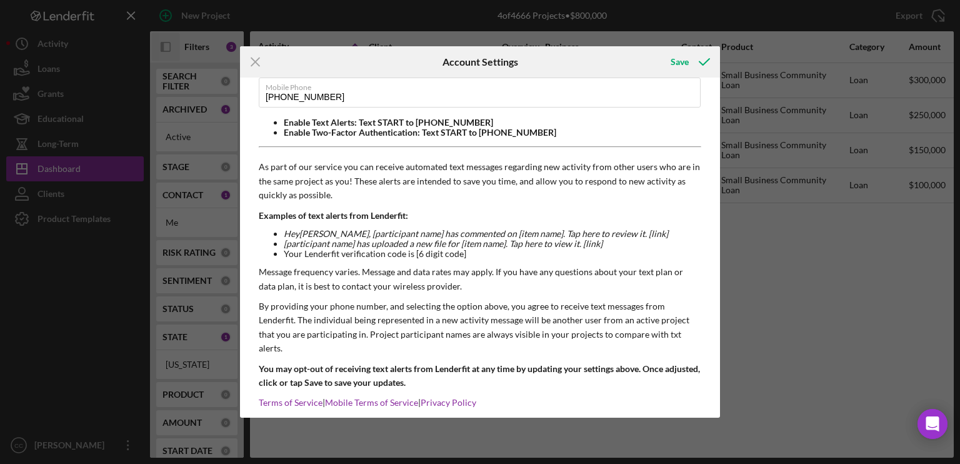
scroll to position [230, 0]
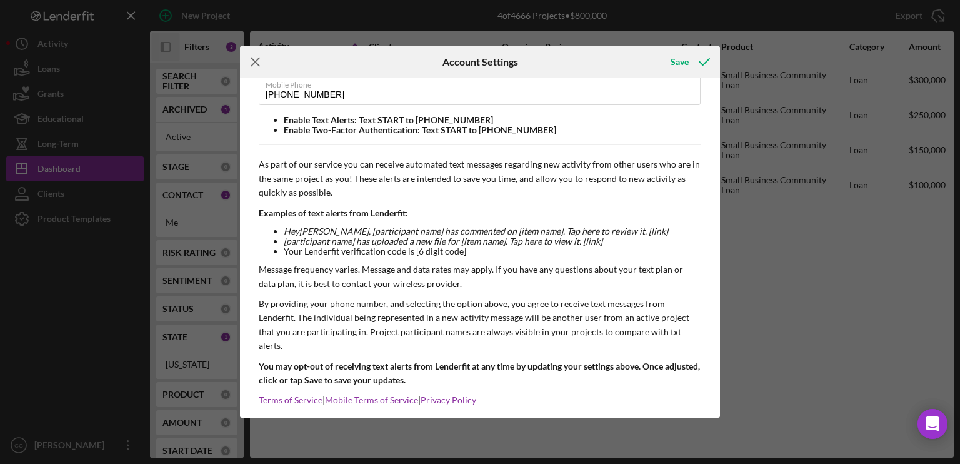
click at [253, 65] on icon "Icon/Menu Close" at bounding box center [255, 61] width 31 height 31
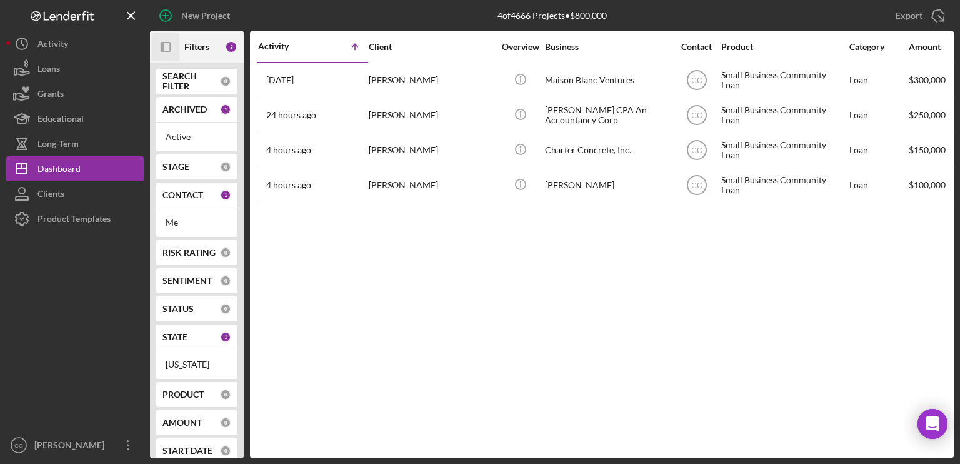
click at [185, 44] on b "Filters" at bounding box center [196, 47] width 25 height 10
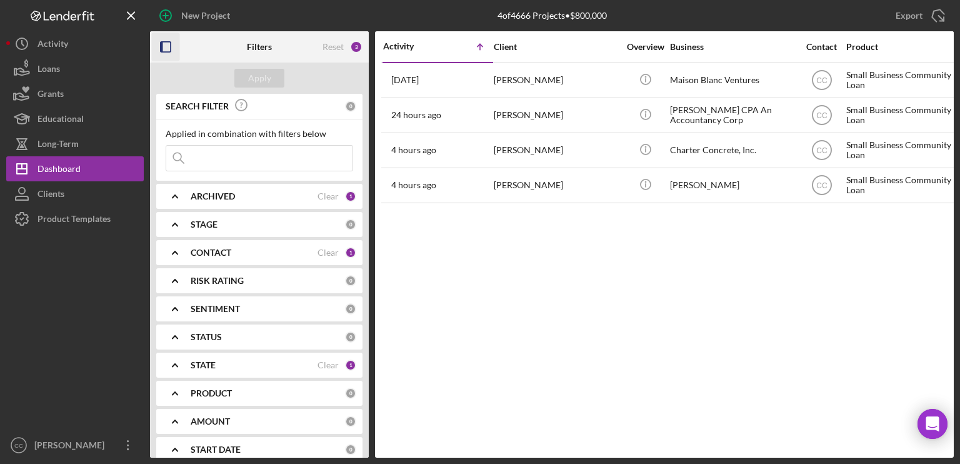
click at [155, 44] on icon "button" at bounding box center [166, 47] width 28 height 28
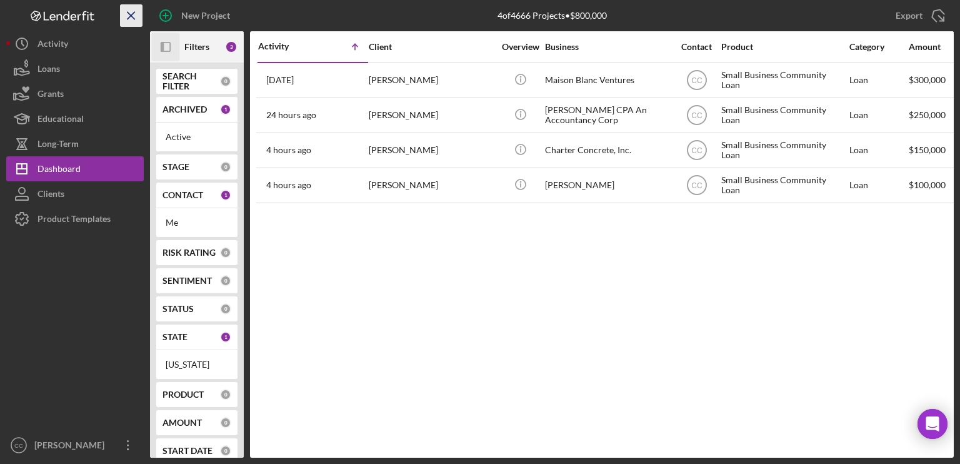
click at [130, 13] on icon "Icon/Menu Close" at bounding box center [131, 16] width 28 height 28
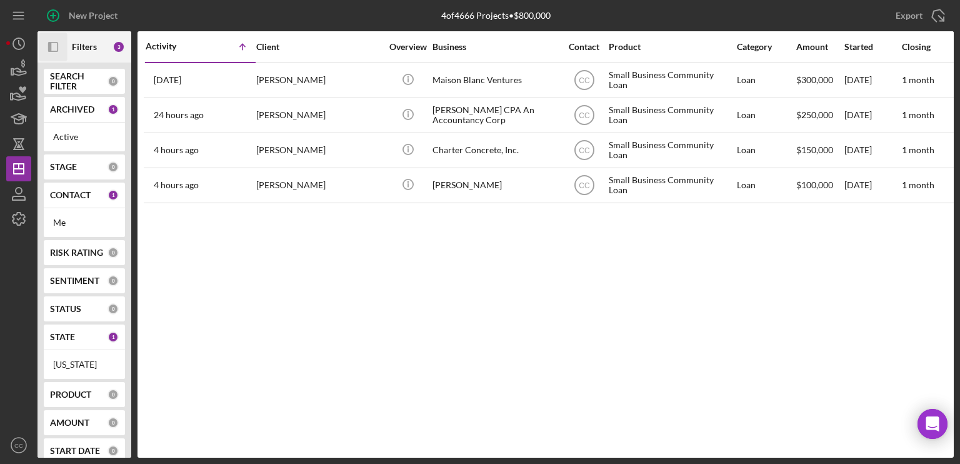
drag, startPoint x: 218, startPoint y: 77, endPoint x: 187, endPoint y: 296, distance: 221.4
click at [187, 297] on div "Activity Icon/Table Sort Arrow Client Overview Business Contact Product Categor…" at bounding box center [545, 244] width 816 height 426
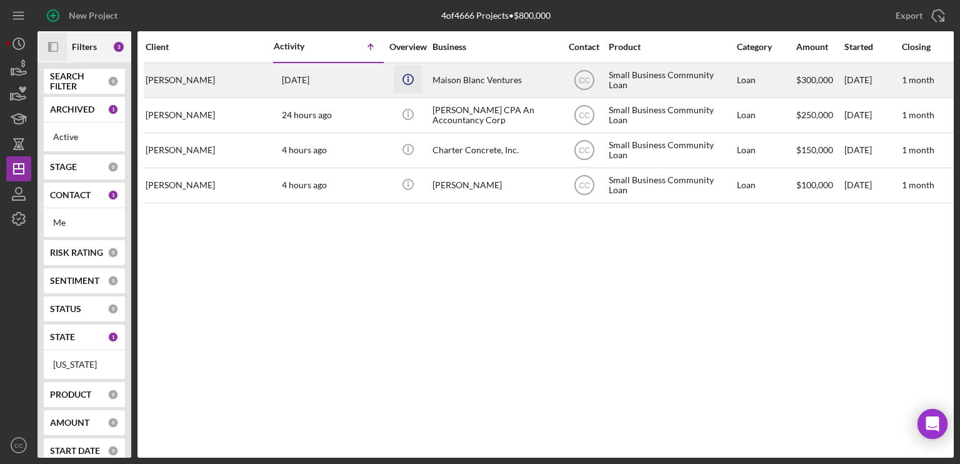
click at [405, 81] on icon "Icon/Info" at bounding box center [408, 79] width 28 height 28
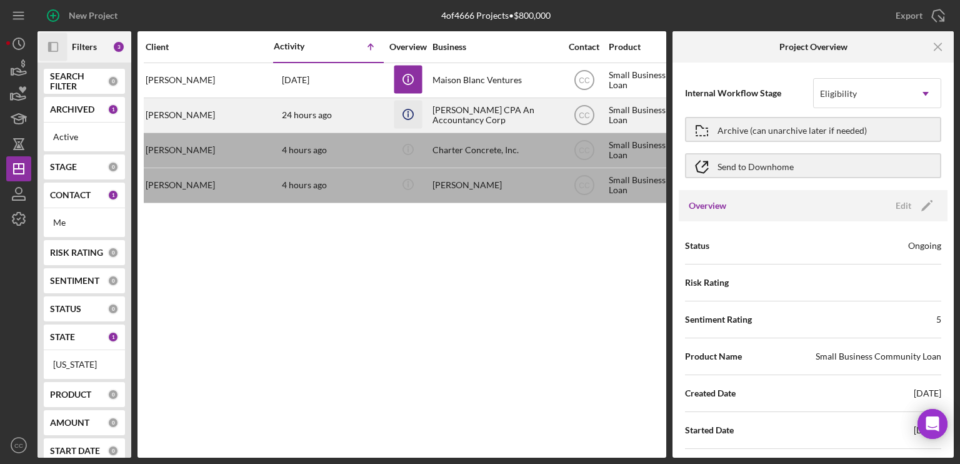
click at [411, 113] on icon "Icon/Info" at bounding box center [408, 114] width 28 height 28
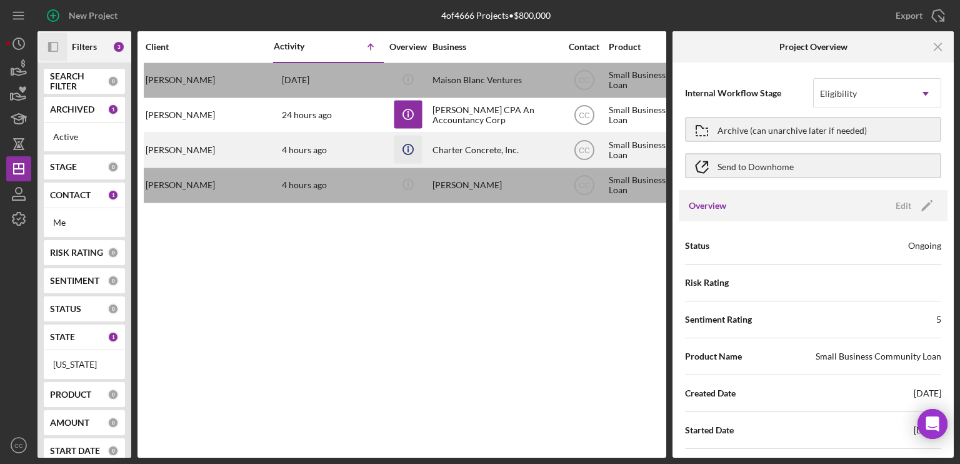
click at [406, 152] on icon "Icon/Info" at bounding box center [408, 149] width 28 height 28
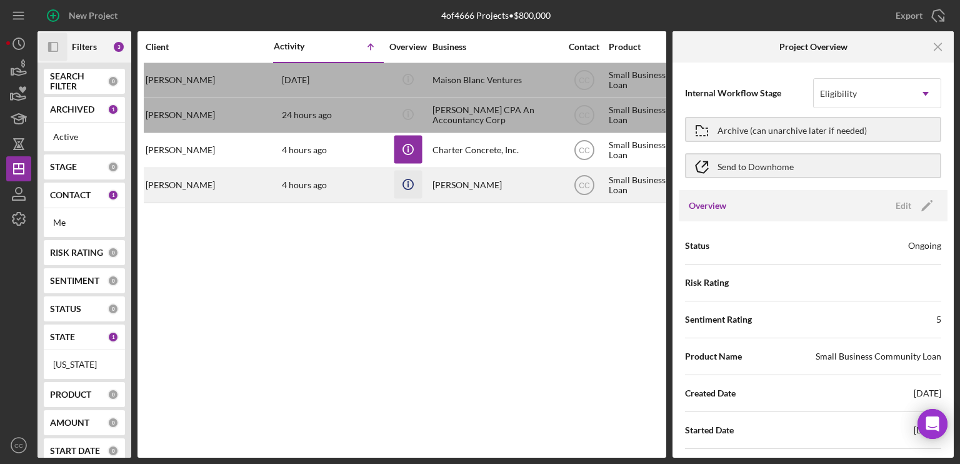
click at [405, 182] on icon "Icon/Info" at bounding box center [408, 184] width 28 height 28
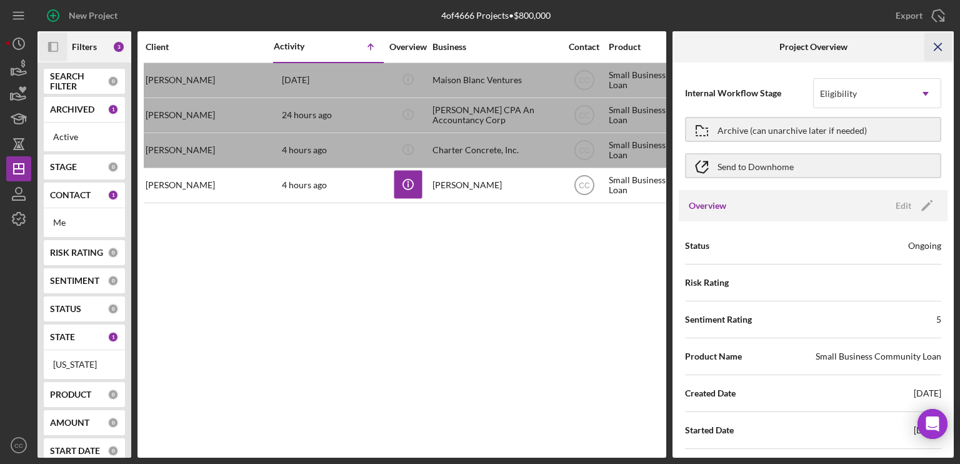
click at [800, 46] on icon "Icon/Menu Close" at bounding box center [938, 47] width 28 height 28
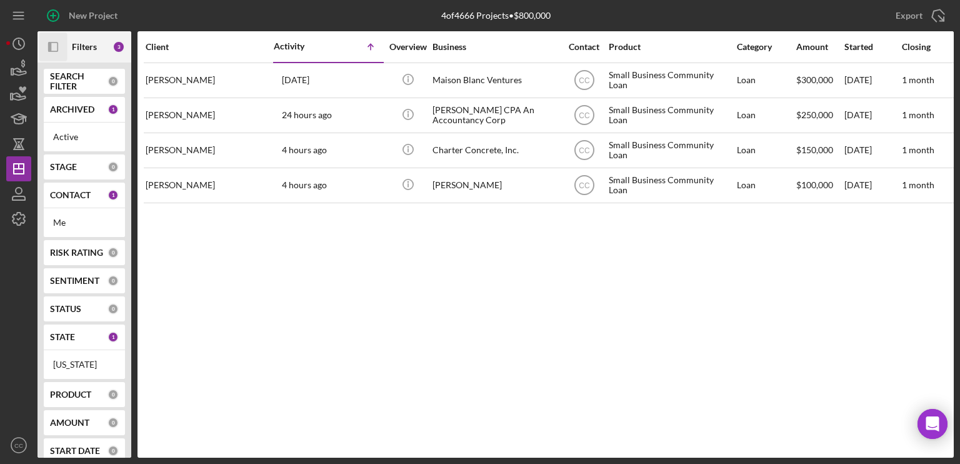
click at [472, 250] on div "Client Activity Icon/Table Sort Arrow Overview Business Contact Product Categor…" at bounding box center [545, 244] width 816 height 426
